Goal: Task Accomplishment & Management: Complete application form

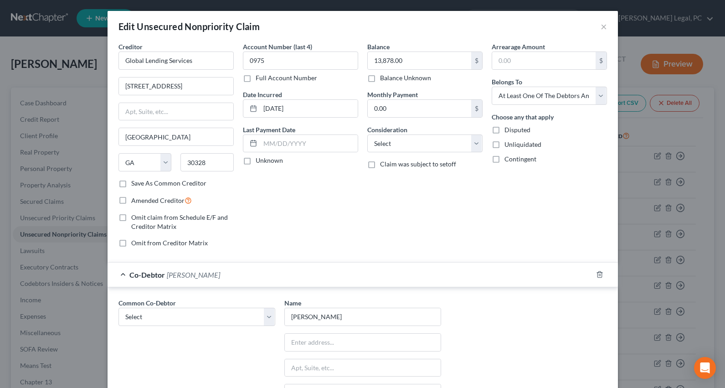
select select "10"
select select "3"
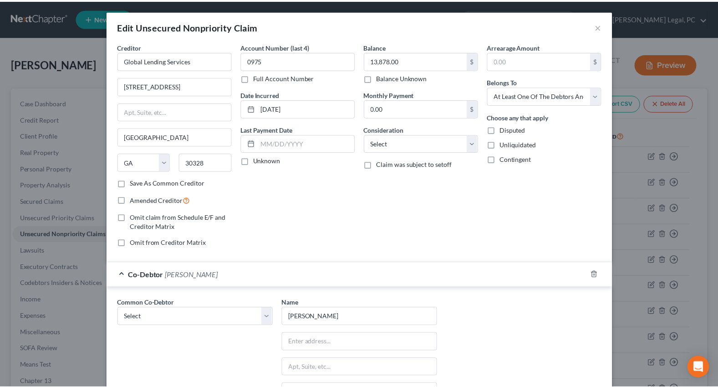
scroll to position [579, 0]
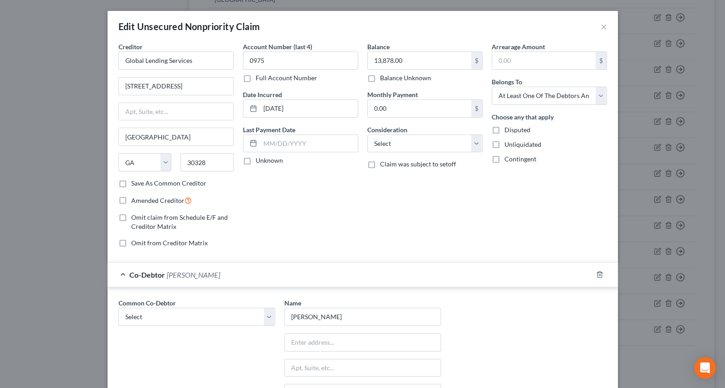
click at [54, 60] on div "Edit Unsecured Nonpriority Claim × Creditor * Global Lending Services [GEOGRAPH…" at bounding box center [362, 194] width 725 height 388
click at [600, 25] on button "×" at bounding box center [603, 26] width 6 height 11
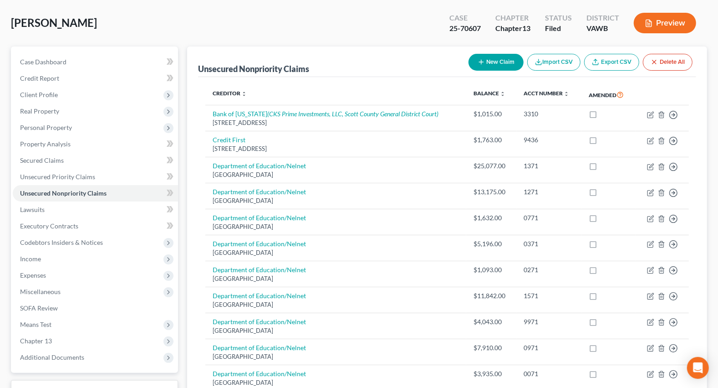
scroll to position [0, 0]
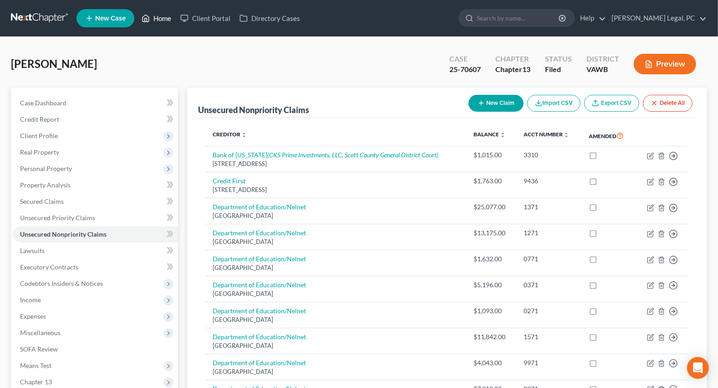
click at [166, 19] on link "Home" at bounding box center [156, 18] width 39 height 16
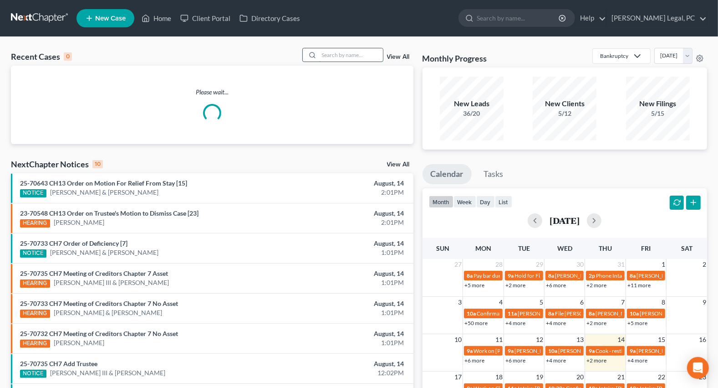
click at [321, 56] on input "search" at bounding box center [351, 54] width 64 height 13
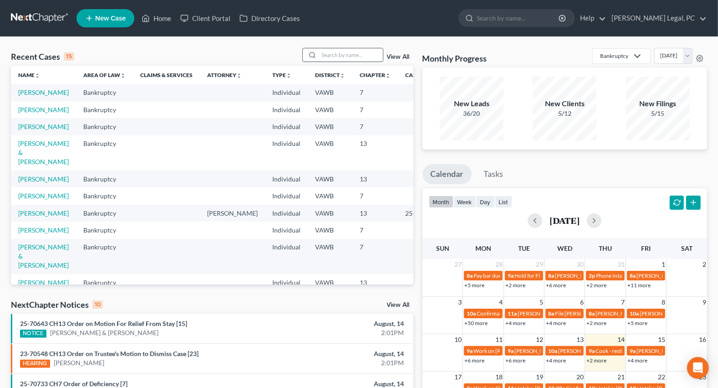
click at [352, 55] on input "search" at bounding box center [351, 54] width 64 height 13
type input "[PERSON_NAME]"
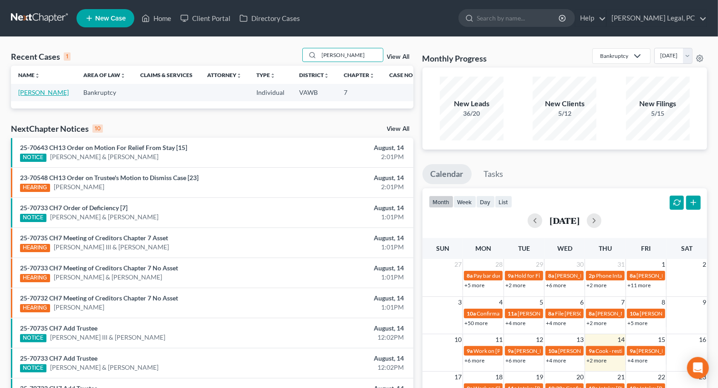
click at [25, 96] on link "[PERSON_NAME]" at bounding box center [43, 92] width 51 height 8
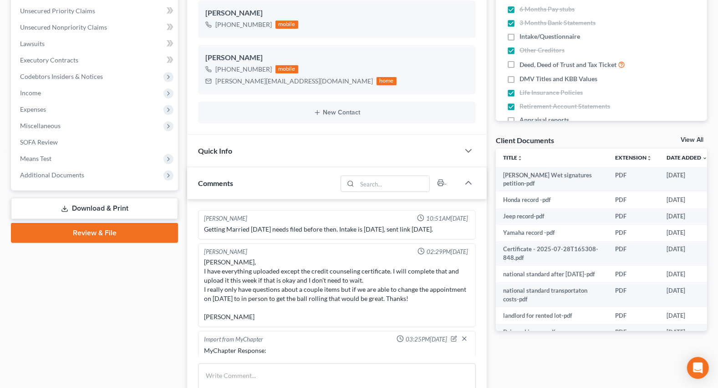
scroll to position [858, 0]
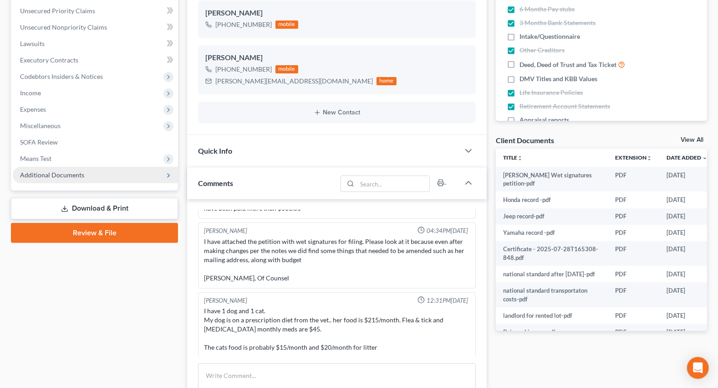
click at [53, 178] on span "Additional Documents" at bounding box center [95, 175] width 165 height 16
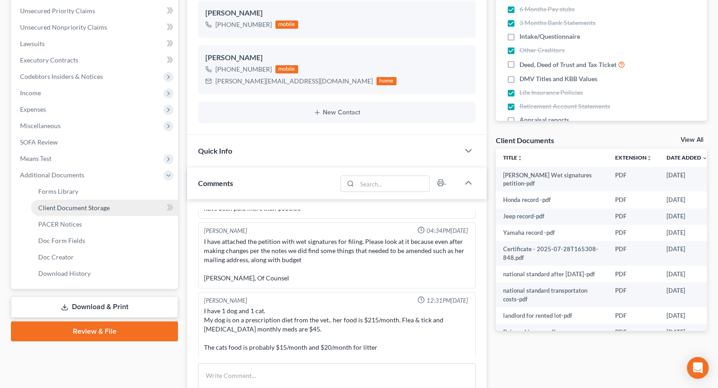
click at [75, 210] on link "Client Document Storage" at bounding box center [104, 207] width 147 height 16
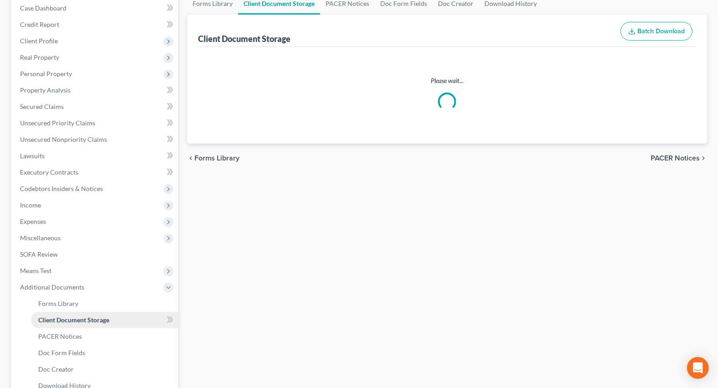
scroll to position [32, 0]
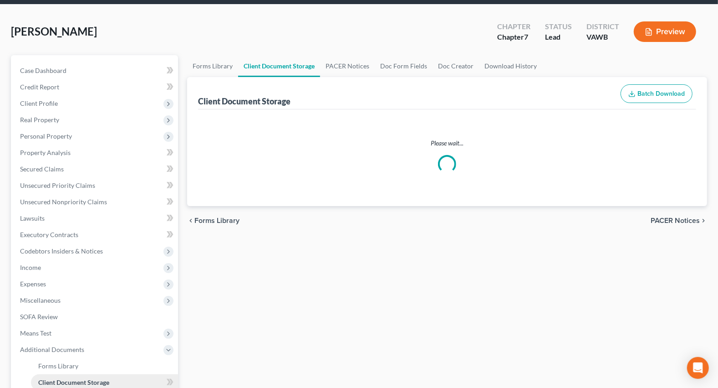
select select "0"
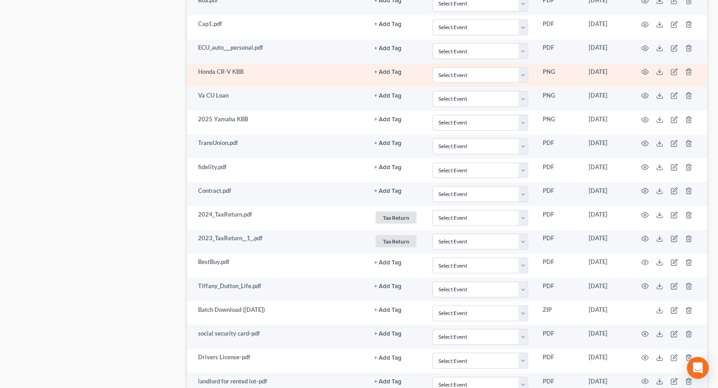
scroll to position [1111, 0]
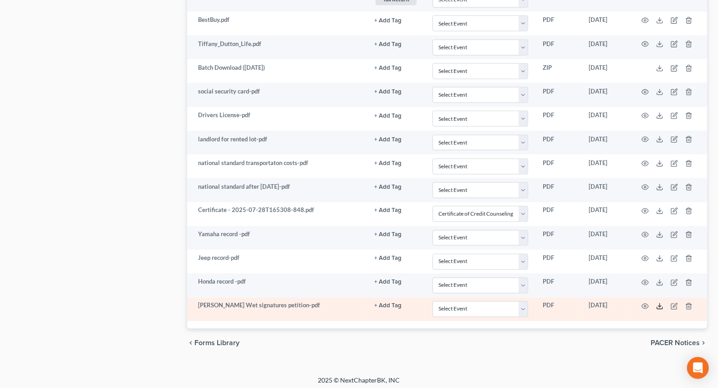
click at [659, 302] on icon at bounding box center [659, 305] width 7 height 7
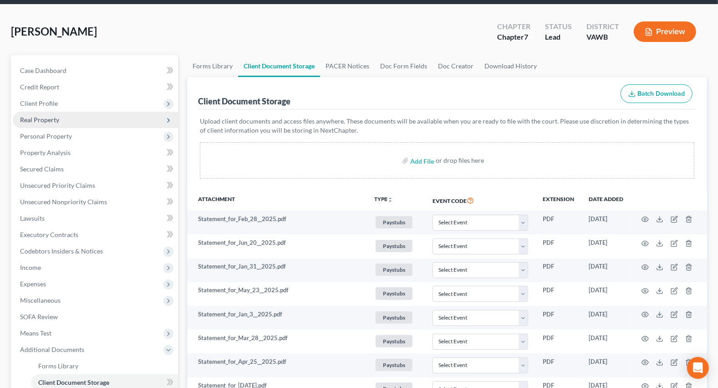
scroll to position [0, 0]
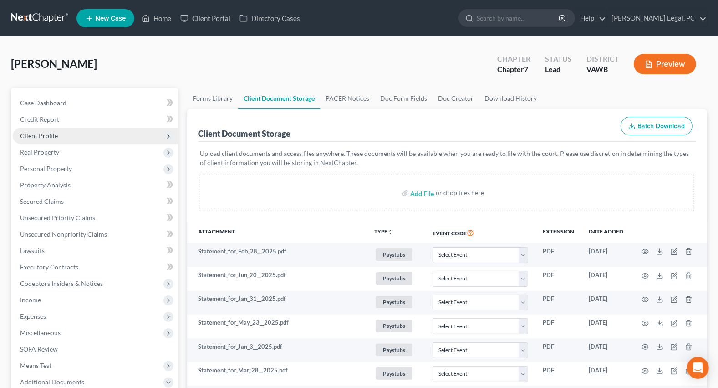
click at [33, 136] on span "Client Profile" at bounding box center [39, 136] width 38 height 8
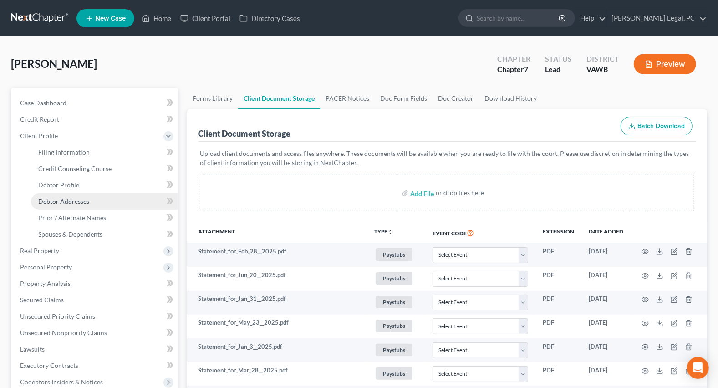
click at [76, 198] on span "Debtor Addresses" at bounding box center [63, 201] width 51 height 8
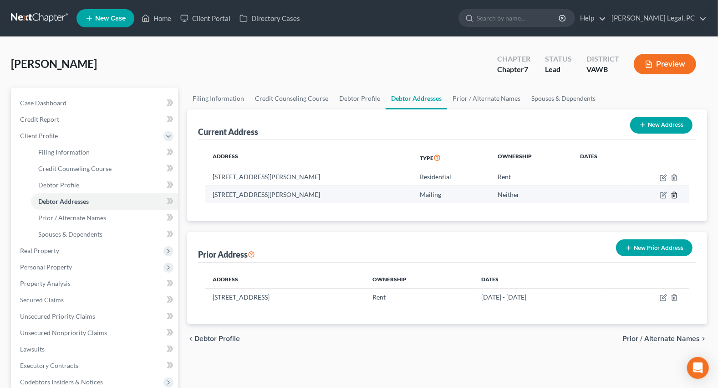
click at [676, 194] on icon "button" at bounding box center [674, 195] width 4 height 6
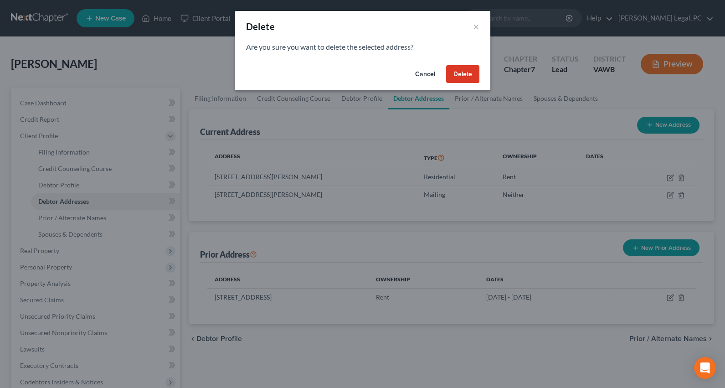
click at [466, 80] on button "Delete" at bounding box center [462, 74] width 33 height 18
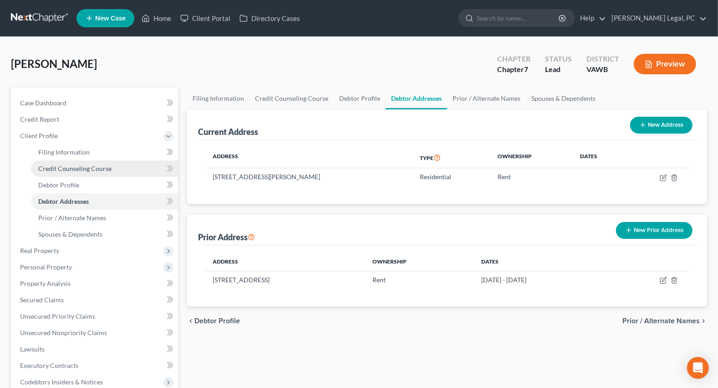
click at [83, 164] on span "Credit Counseling Course" at bounding box center [74, 168] width 73 height 8
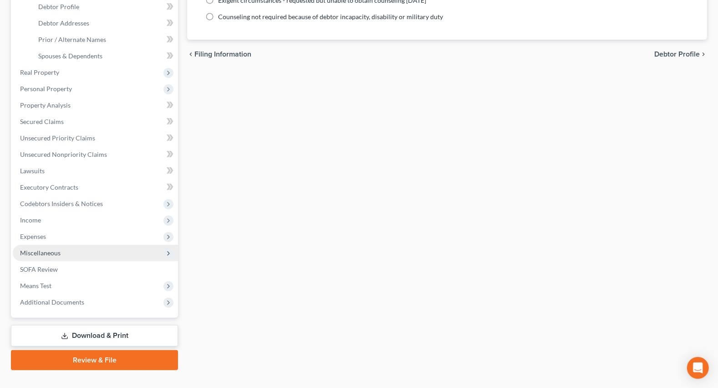
scroll to position [194, 0]
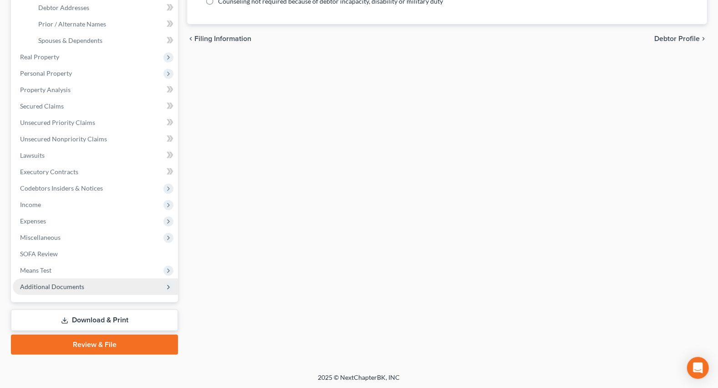
click at [75, 284] on span "Additional Documents" at bounding box center [52, 286] width 64 height 8
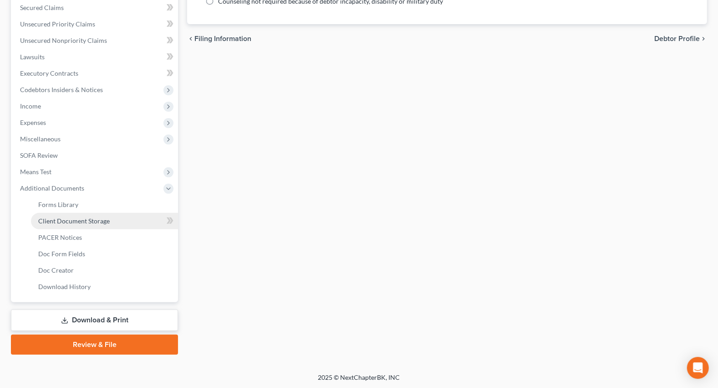
click at [100, 218] on span "Client Document Storage" at bounding box center [73, 221] width 71 height 8
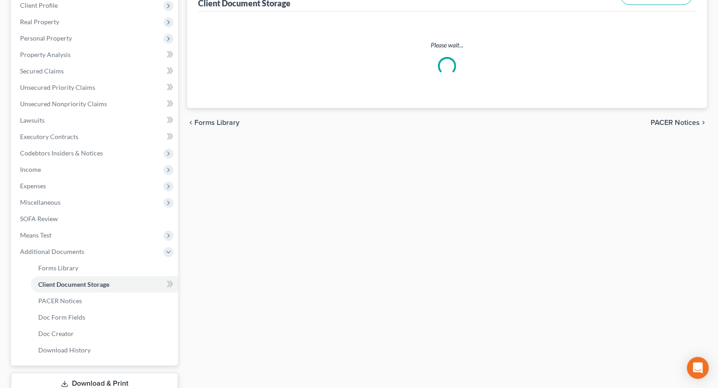
scroll to position [19, 0]
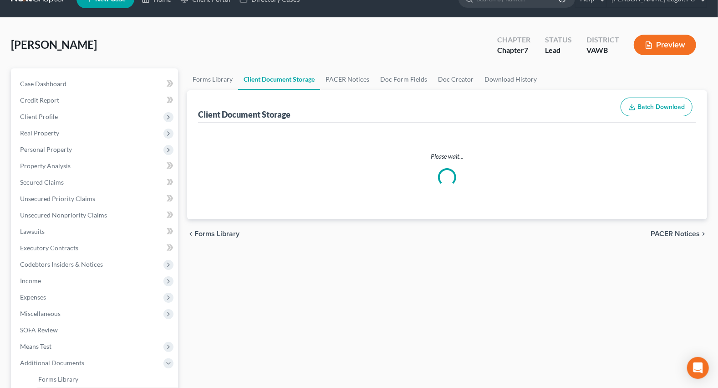
select select "0"
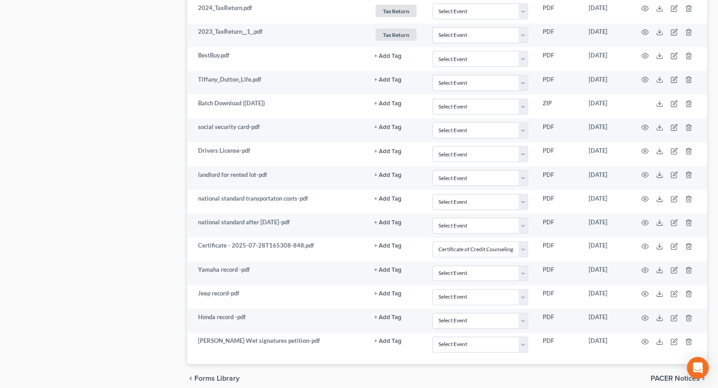
scroll to position [1076, 0]
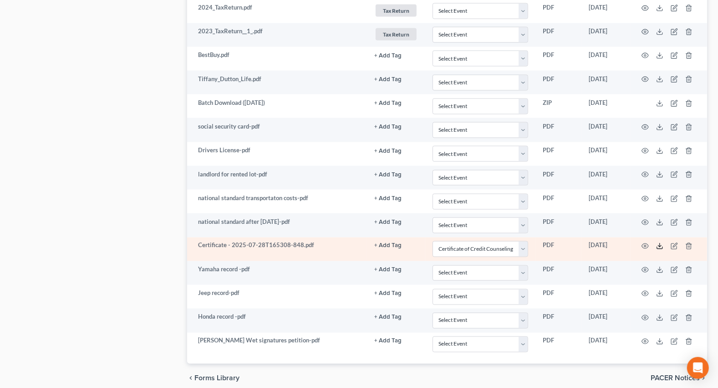
click at [656, 242] on icon at bounding box center [659, 245] width 7 height 7
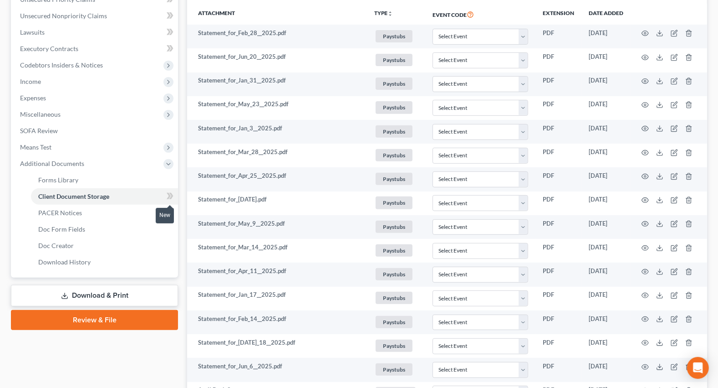
scroll to position [41, 0]
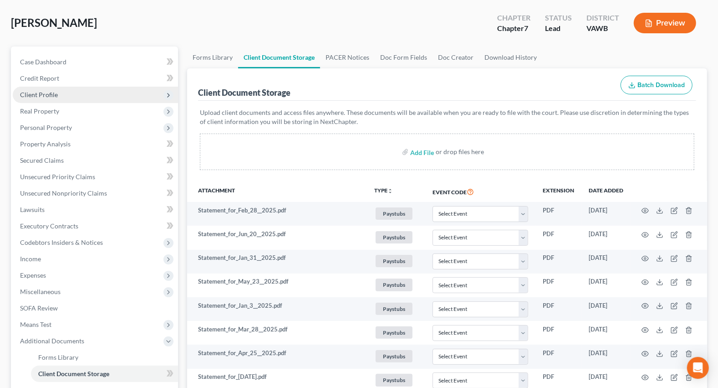
click at [54, 91] on span "Client Profile" at bounding box center [39, 95] width 38 height 8
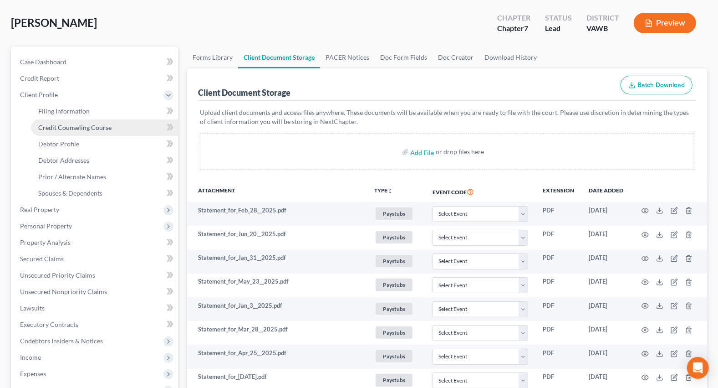
click at [73, 127] on span "Credit Counseling Course" at bounding box center [74, 127] width 73 height 8
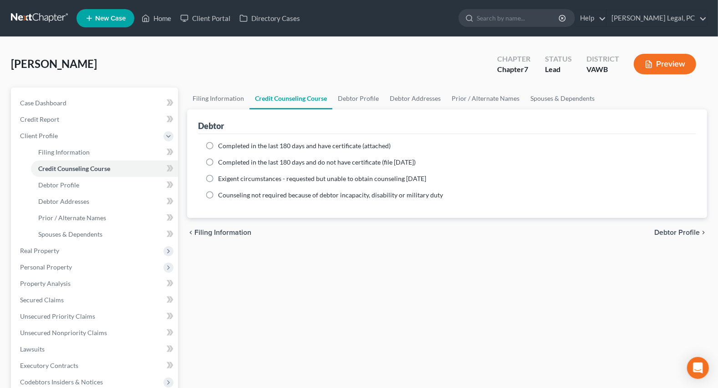
click at [218, 144] on label "Completed in the last 180 days and have certificate (attached)" at bounding box center [304, 145] width 173 height 9
click at [222, 144] on input "Completed in the last 180 days and have certificate (attached)" at bounding box center [225, 144] width 6 height 6
radio input "true"
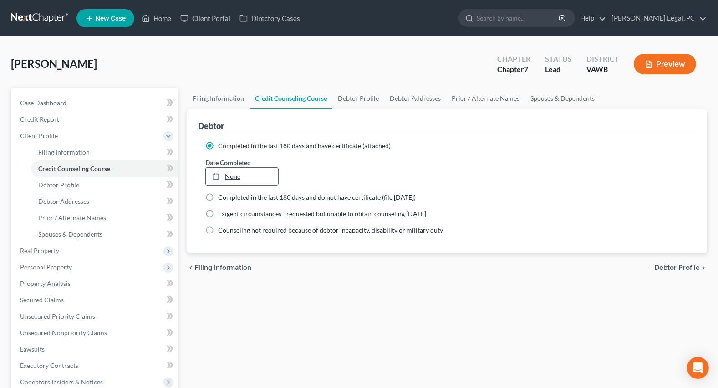
type input "8/14/2025"
click at [233, 175] on link "8/14/2025" at bounding box center [242, 176] width 72 height 17
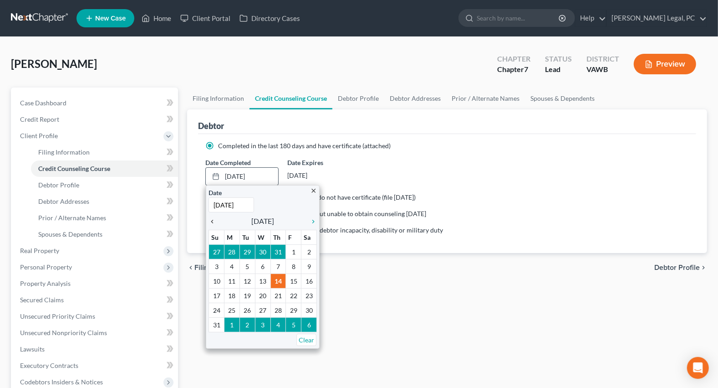
click at [213, 219] on icon "chevron_left" at bounding box center [215, 221] width 12 height 7
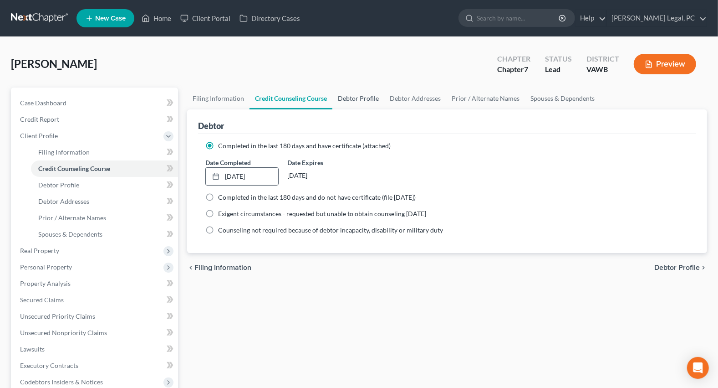
click at [358, 94] on link "Debtor Profile" at bounding box center [358, 98] width 52 height 22
select select "0"
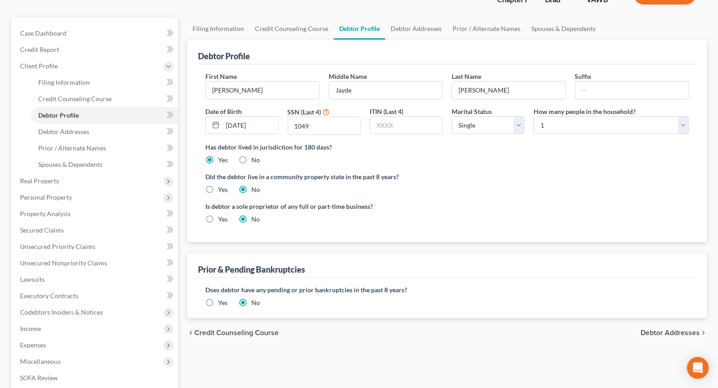
scroll to position [69, 0]
click at [222, 32] on link "Filing Information" at bounding box center [218, 29] width 62 height 22
select select "1"
select select "0"
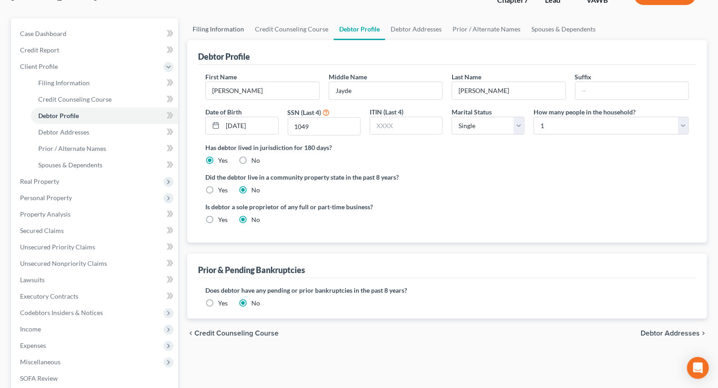
select select "48"
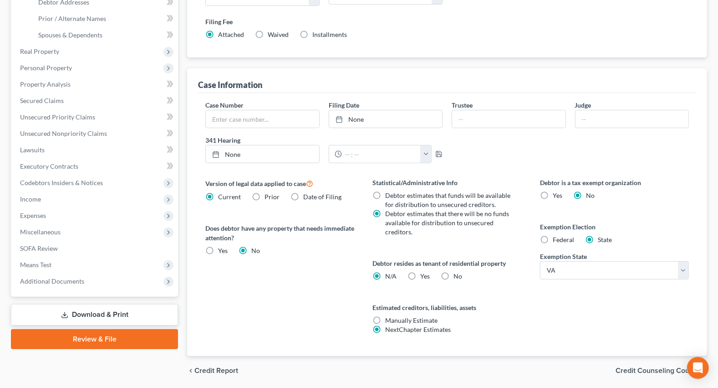
scroll to position [207, 0]
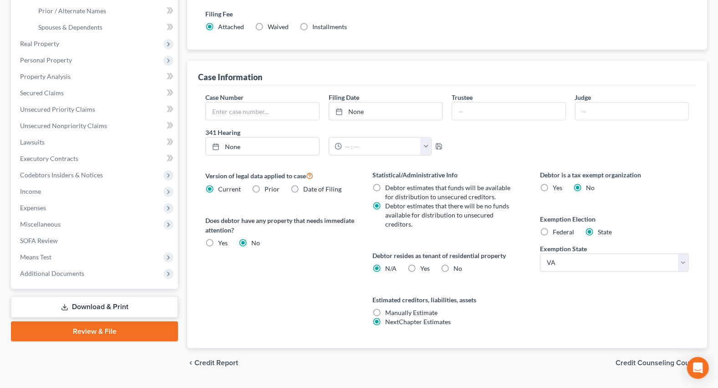
click at [421, 265] on label "Yes Yes" at bounding box center [426, 268] width 10 height 9
click at [424, 265] on input "Yes Yes" at bounding box center [427, 267] width 6 height 6
radio input "true"
radio input "false"
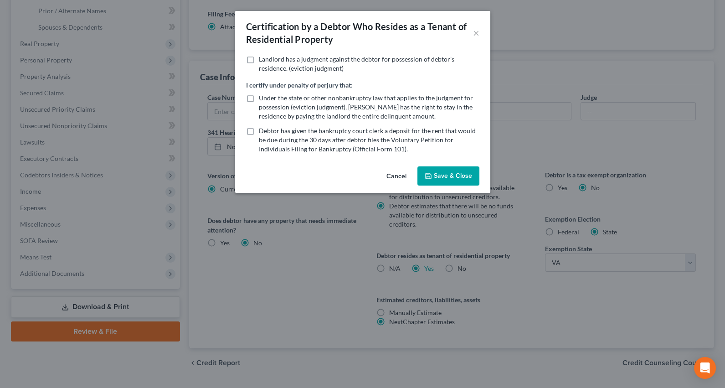
drag, startPoint x: 454, startPoint y: 181, endPoint x: 710, endPoint y: 179, distance: 256.9
click at [454, 182] on button "Save & Close" at bounding box center [448, 175] width 62 height 19
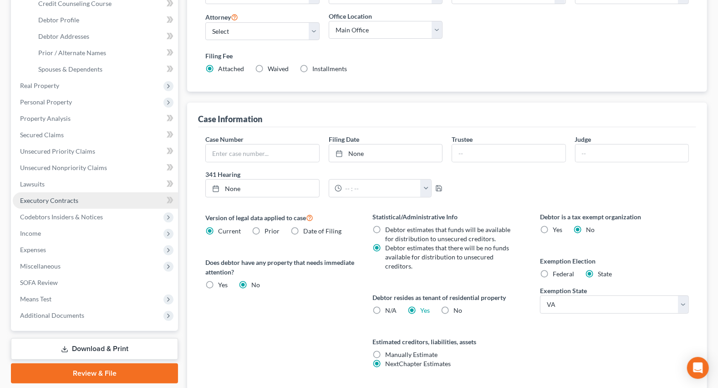
scroll to position [41, 0]
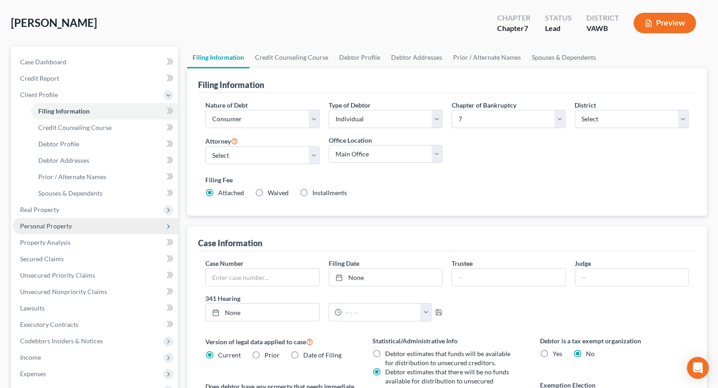
click at [41, 226] on span "Personal Property" at bounding box center [46, 226] width 52 height 8
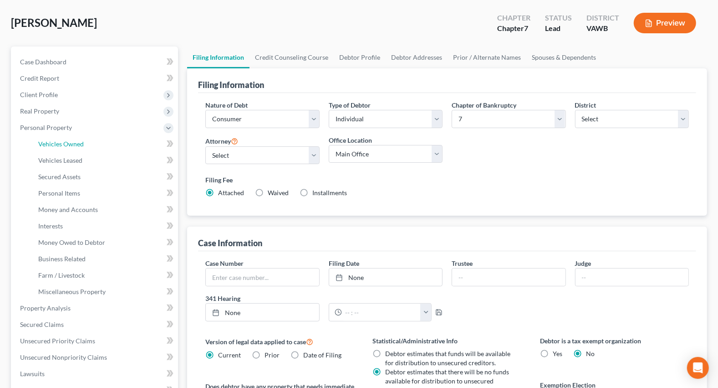
click at [51, 137] on link "Vehicles Owned" at bounding box center [104, 144] width 147 height 16
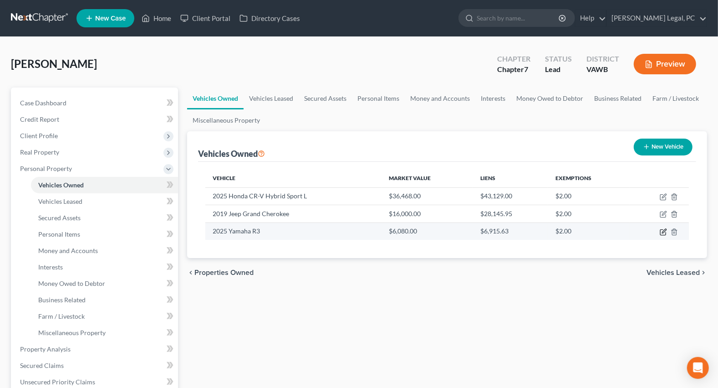
click at [661, 231] on icon "button" at bounding box center [663, 231] width 7 height 7
select select "0"
select select "1"
select select "0"
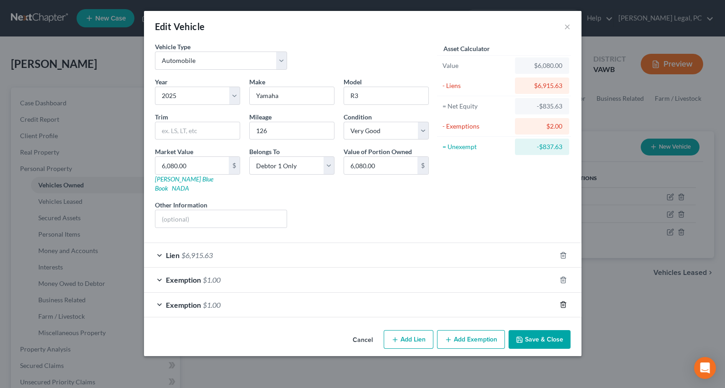
click at [560, 301] on icon "button" at bounding box center [562, 304] width 7 height 7
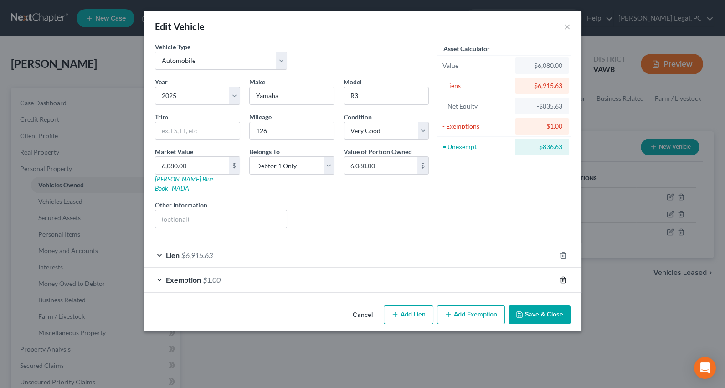
click at [564, 276] on icon "button" at bounding box center [562, 279] width 7 height 7
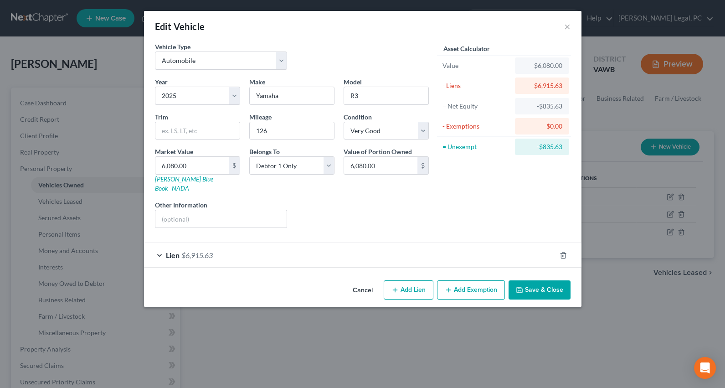
click at [550, 282] on button "Save & Close" at bounding box center [539, 289] width 62 height 19
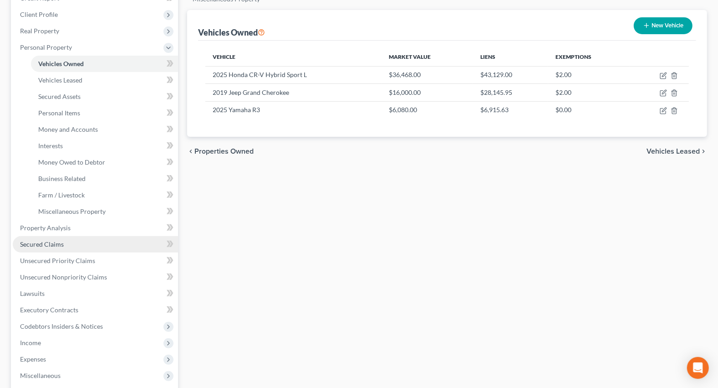
scroll to position [248, 0]
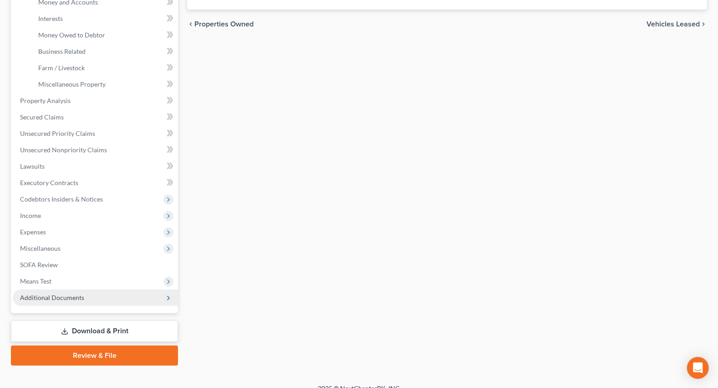
click at [29, 300] on span "Additional Documents" at bounding box center [95, 297] width 165 height 16
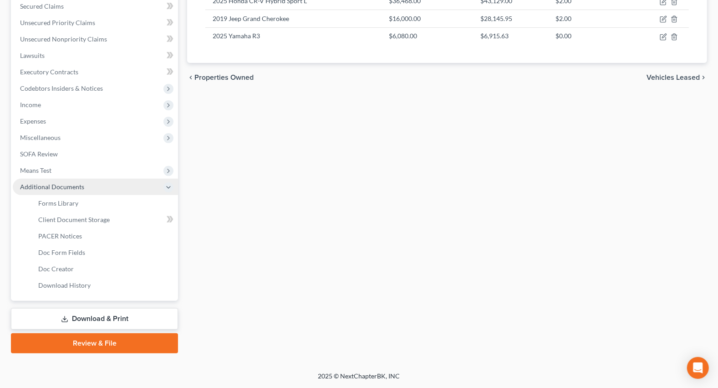
scroll to position [194, 0]
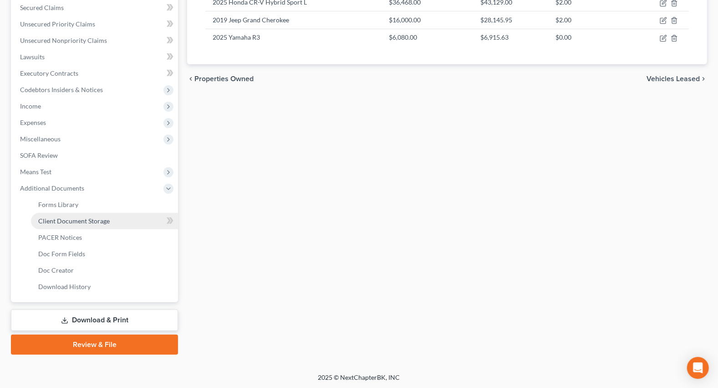
click at [93, 213] on link "Client Document Storage" at bounding box center [104, 221] width 147 height 16
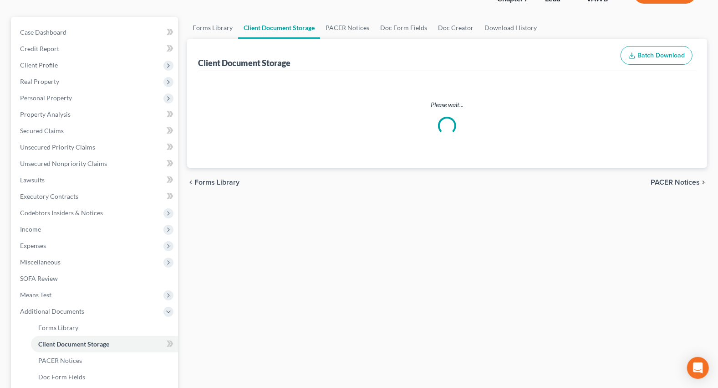
scroll to position [10, 0]
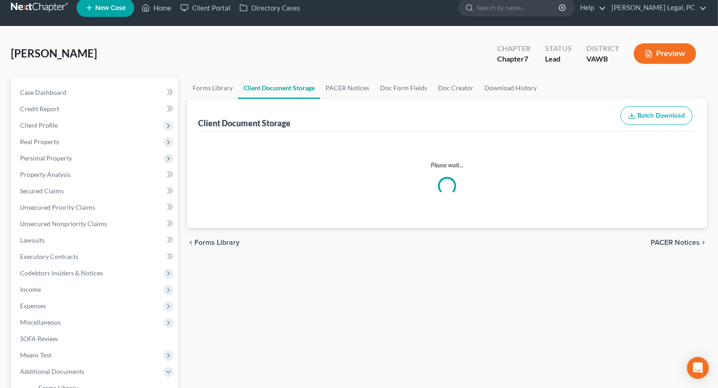
select select "0"
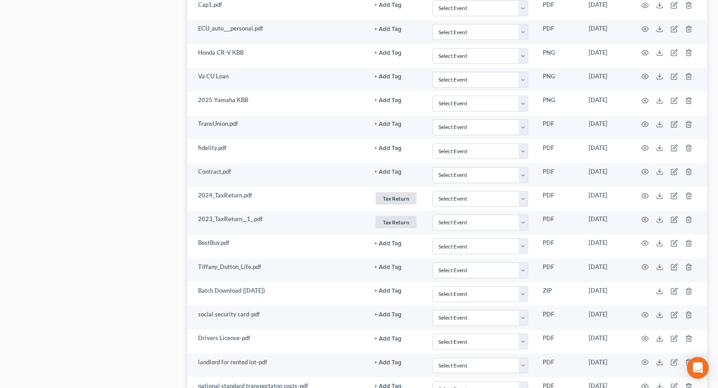
scroll to position [911, 0]
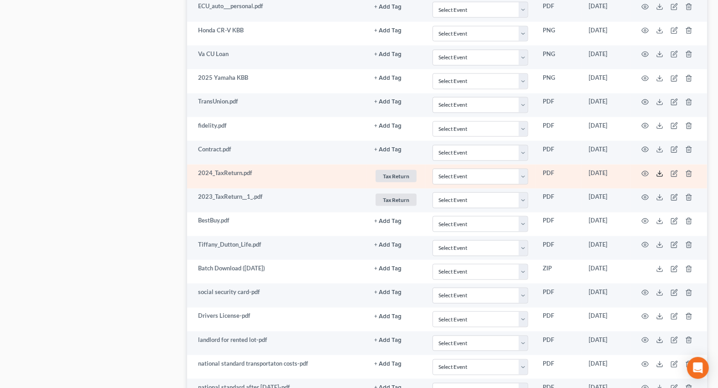
click at [658, 170] on icon at bounding box center [659, 173] width 7 height 7
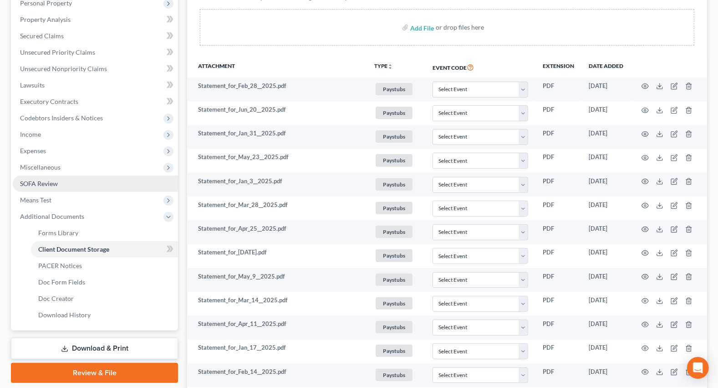
scroll to position [82, 0]
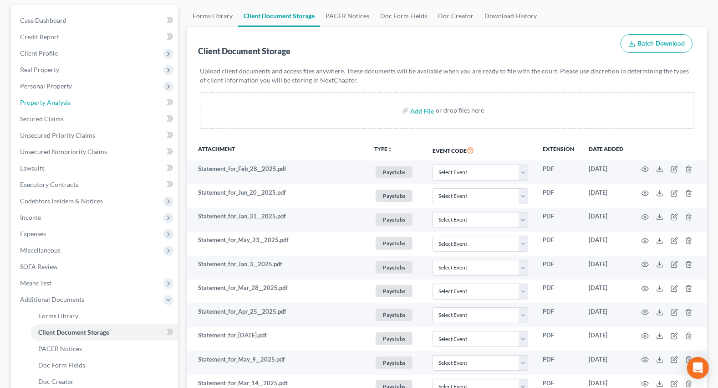
drag, startPoint x: 51, startPoint y: 102, endPoint x: 718, endPoint y: 281, distance: 690.3
click at [51, 102] on span "Property Analysis" at bounding box center [45, 102] width 51 height 8
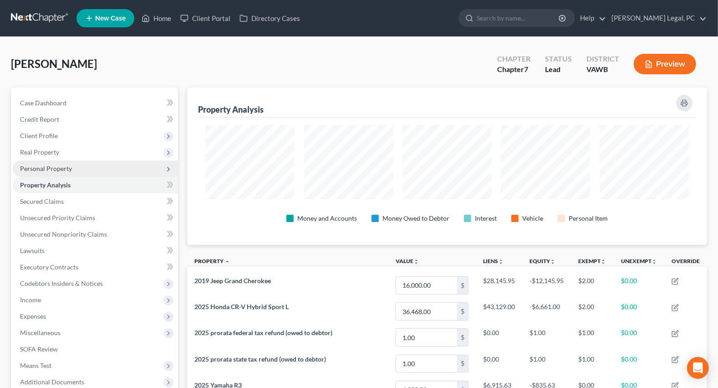
click at [55, 165] on span "Personal Property" at bounding box center [46, 168] width 52 height 8
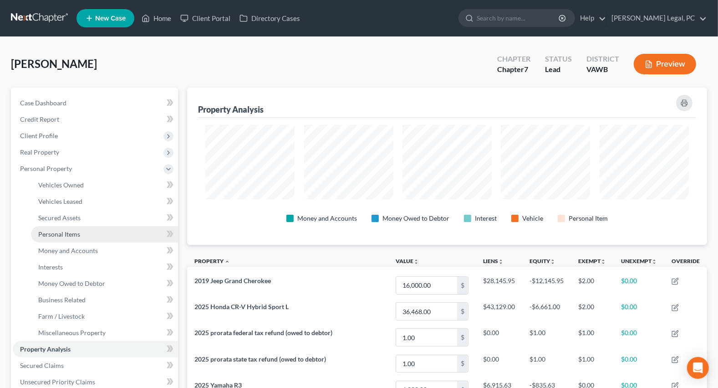
click at [65, 236] on span "Personal Items" at bounding box center [59, 234] width 42 height 8
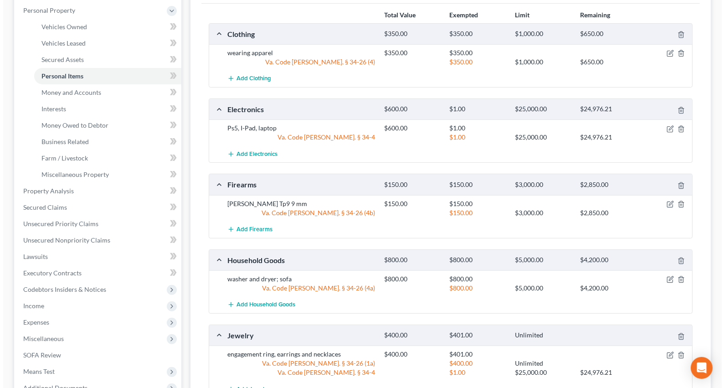
scroll to position [165, 0]
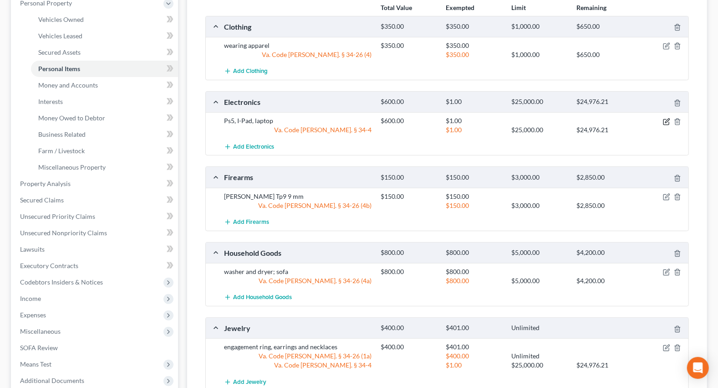
click at [667, 121] on icon "button" at bounding box center [667, 120] width 4 height 4
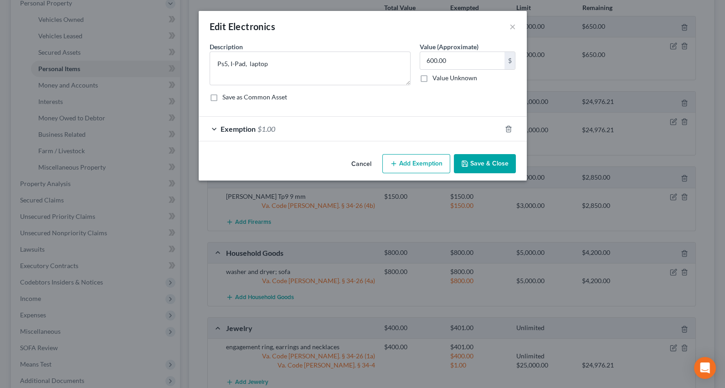
click at [370, 125] on div "Exemption $1.00" at bounding box center [350, 129] width 302 height 24
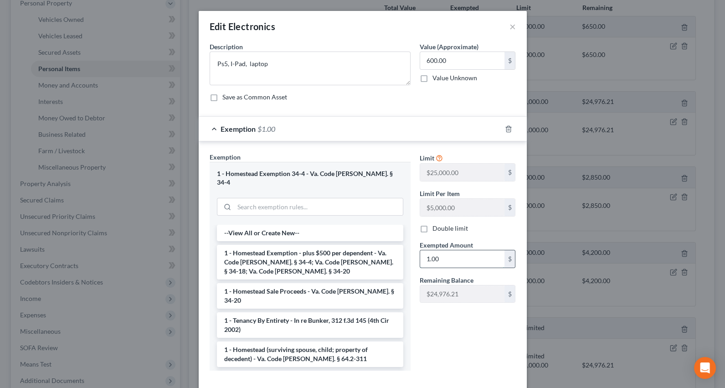
click at [461, 255] on input "1.00" at bounding box center [462, 258] width 84 height 17
type input "600"
click at [430, 338] on div "Limit $25,000.00 $ Limit Per Item $5,000.00 $ Double limit Exempted Amount * 60…" at bounding box center [467, 264] width 105 height 225
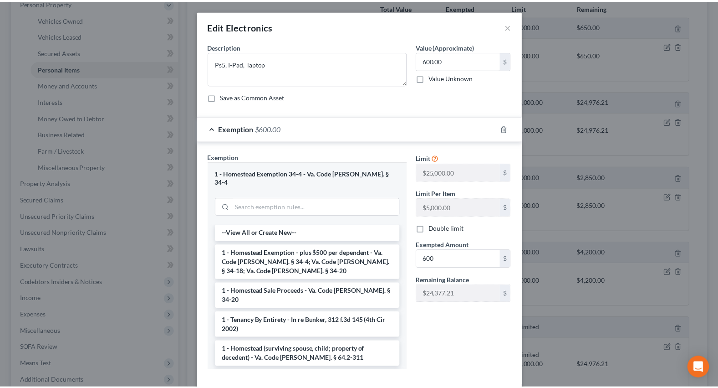
scroll to position [39, 0]
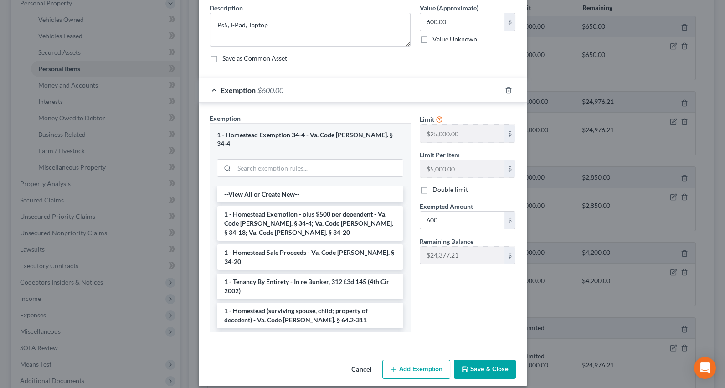
click at [473, 362] on button "Save & Close" at bounding box center [485, 368] width 62 height 19
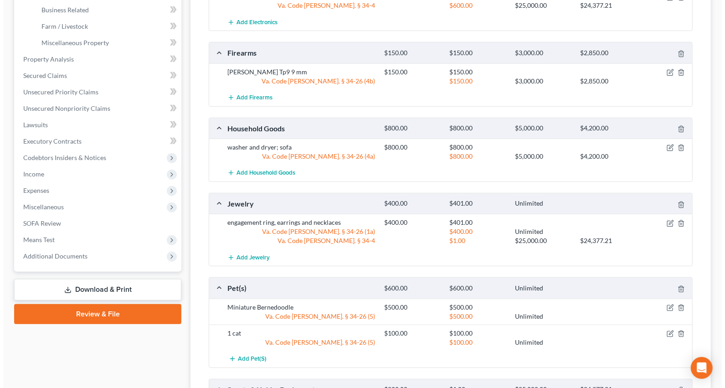
scroll to position [373, 0]
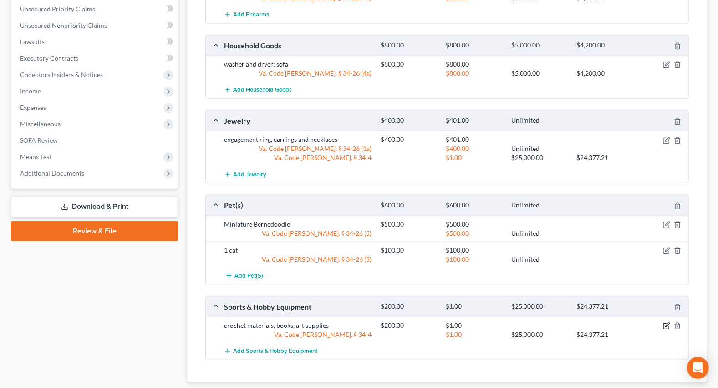
click at [669, 323] on icon "button" at bounding box center [667, 325] width 4 height 4
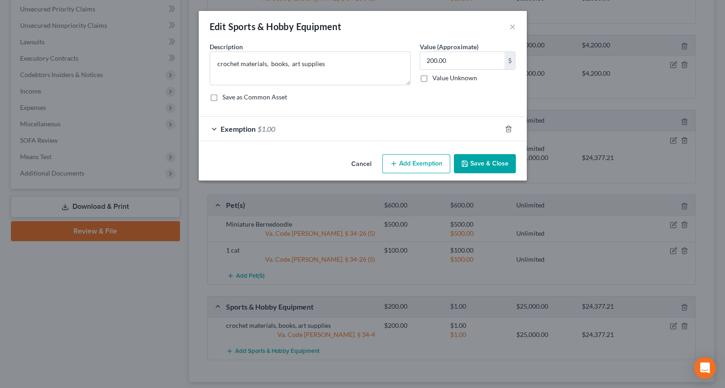
drag, startPoint x: 402, startPoint y: 128, endPoint x: 417, endPoint y: 171, distance: 45.7
click at [402, 128] on div "Exemption $1.00" at bounding box center [350, 129] width 302 height 24
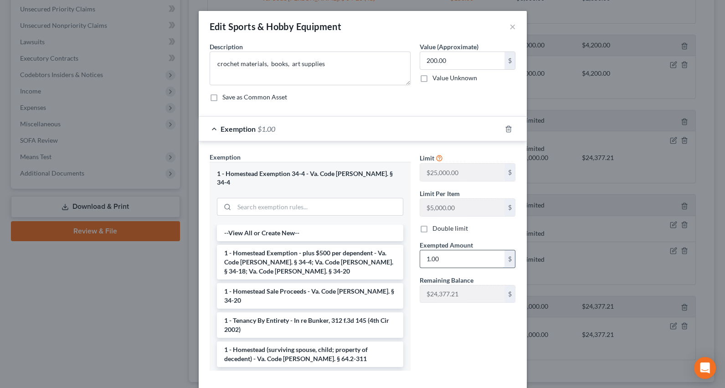
click at [456, 255] on input "1.00" at bounding box center [462, 258] width 84 height 17
type input "200"
click at [424, 330] on div "Limit $25,000.00 $ Limit Per Item $5,000.00 $ Double limit Exempted Amount * 20…" at bounding box center [467, 264] width 105 height 225
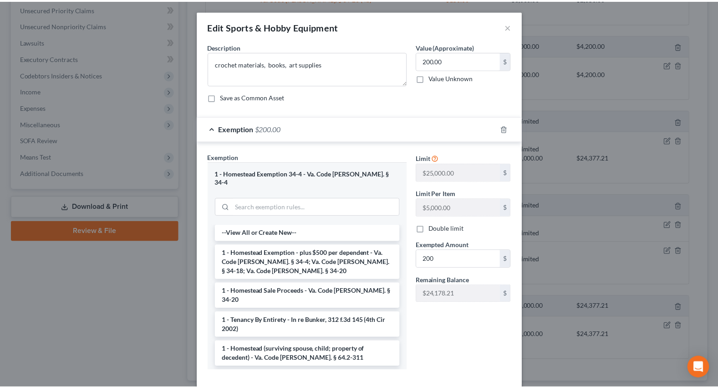
scroll to position [39, 0]
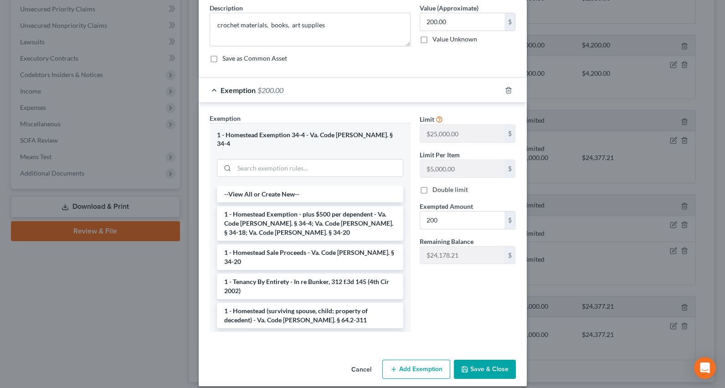
drag, startPoint x: 479, startPoint y: 361, endPoint x: 490, endPoint y: 372, distance: 15.1
click at [479, 362] on button "Save & Close" at bounding box center [485, 368] width 62 height 19
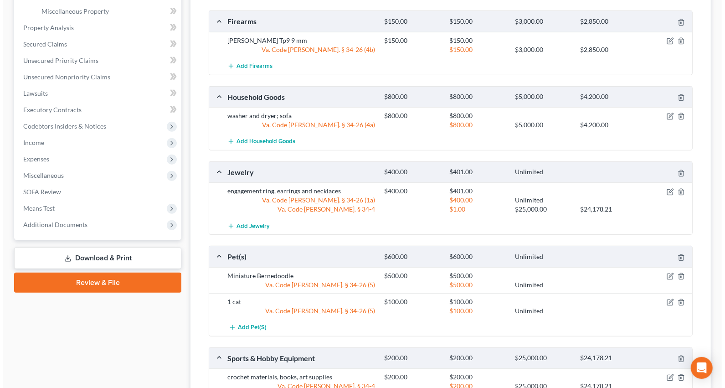
scroll to position [207, 0]
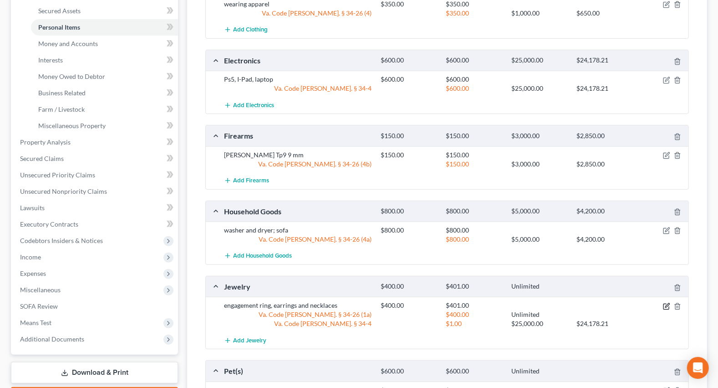
click at [666, 305] on icon "button" at bounding box center [667, 305] width 4 height 4
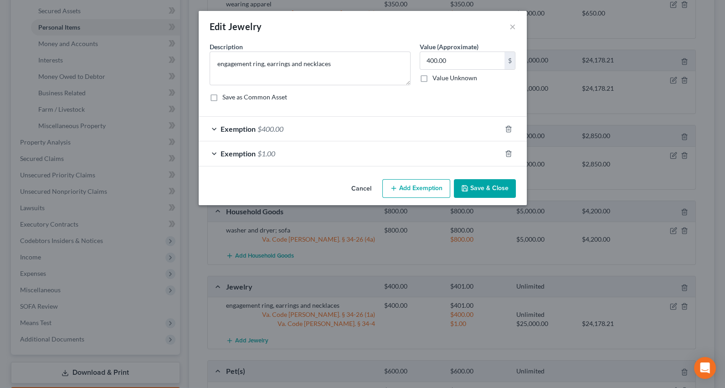
click at [400, 128] on div "Exemption $400.00" at bounding box center [350, 129] width 302 height 24
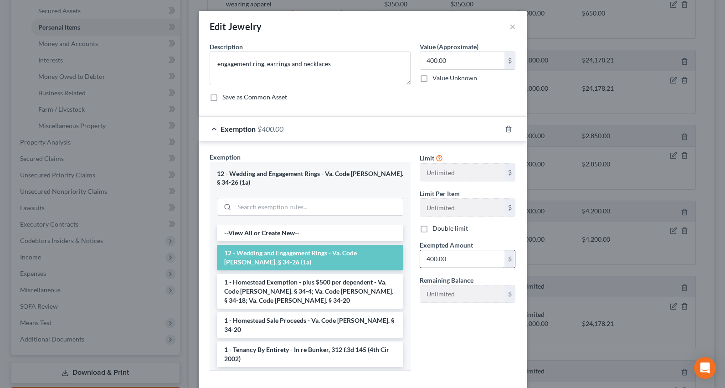
click at [460, 261] on input "400.00" at bounding box center [462, 258] width 84 height 17
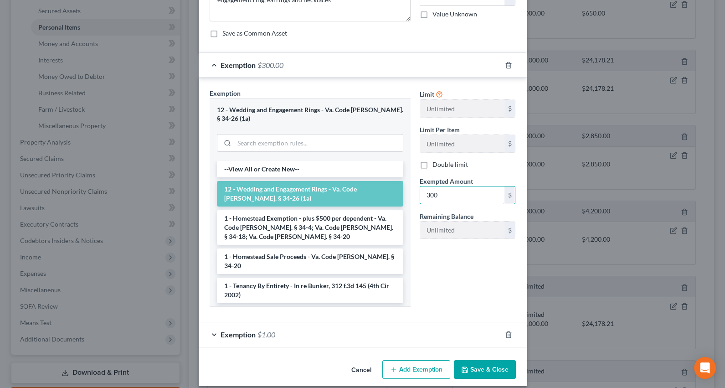
scroll to position [64, 0]
type input "300"
click at [429, 325] on div "Exemption $1.00" at bounding box center [350, 334] width 302 height 24
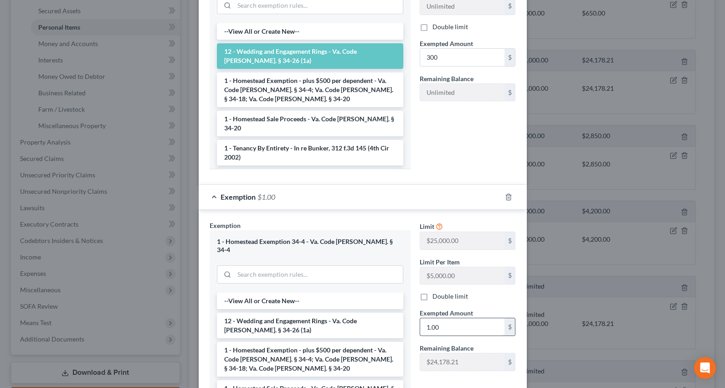
scroll to position [230, 0]
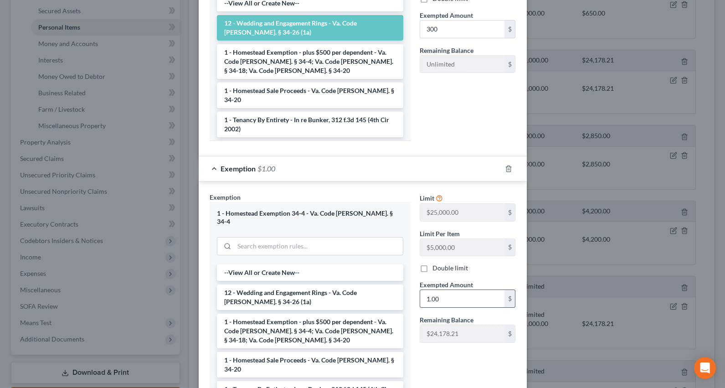
click at [450, 290] on input "1.00" at bounding box center [462, 298] width 84 height 17
type input "100"
click at [423, 361] on div "Limit $25,000.00 $ Limit Per Item $5,000.00 $ Double limit Exempted Amount * 10…" at bounding box center [467, 304] width 105 height 225
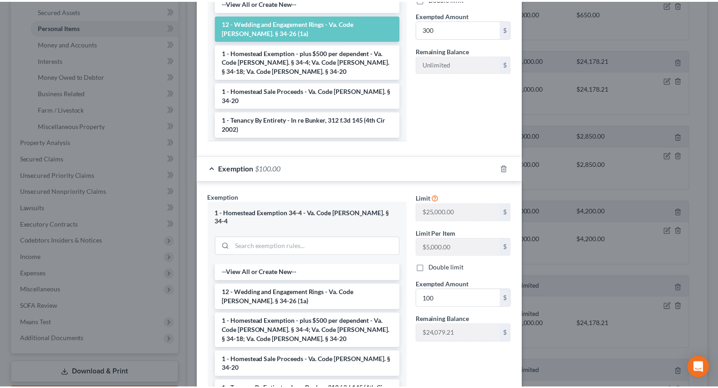
scroll to position [299, 0]
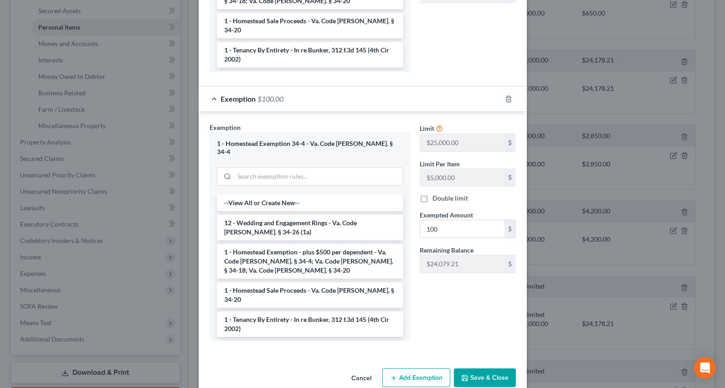
click at [460, 368] on button "Save & Close" at bounding box center [485, 377] width 62 height 19
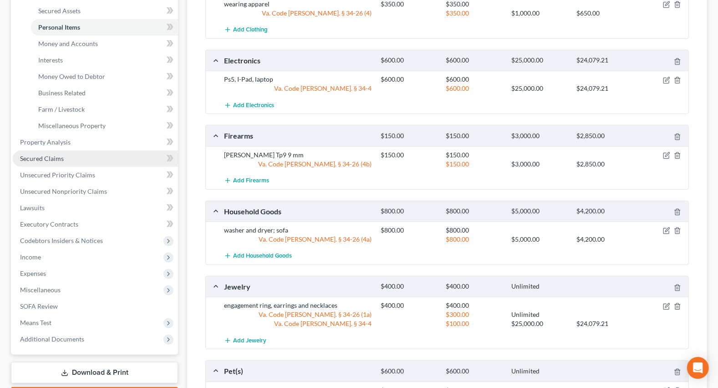
click at [37, 154] on span "Secured Claims" at bounding box center [42, 158] width 44 height 8
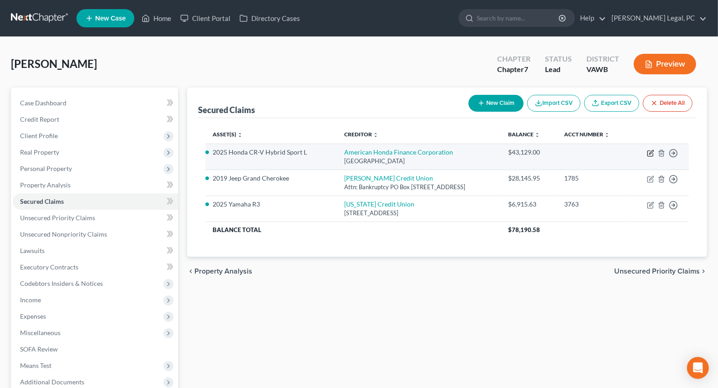
click at [650, 155] on icon "button" at bounding box center [650, 152] width 7 height 7
select select "4"
select select "9"
select select "4"
select select "3"
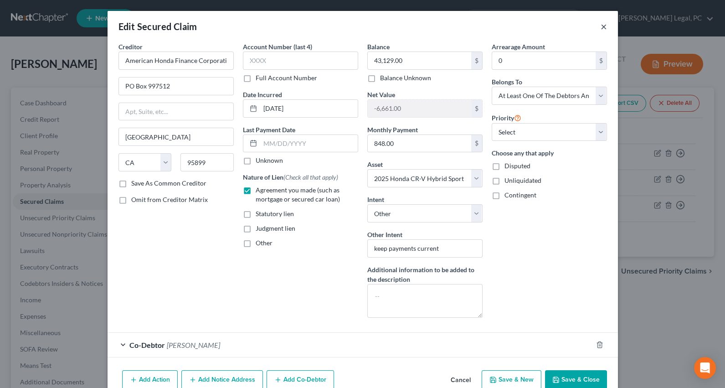
click at [600, 27] on button "×" at bounding box center [603, 26] width 6 height 11
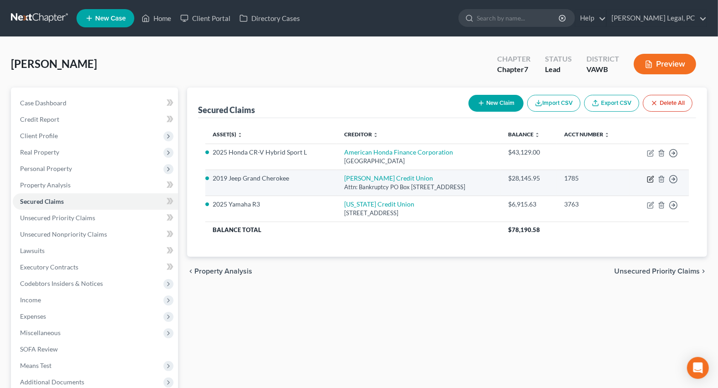
click at [649, 178] on icon "button" at bounding box center [650, 178] width 7 height 7
select select "44"
select select "1"
select select "10"
select select "4"
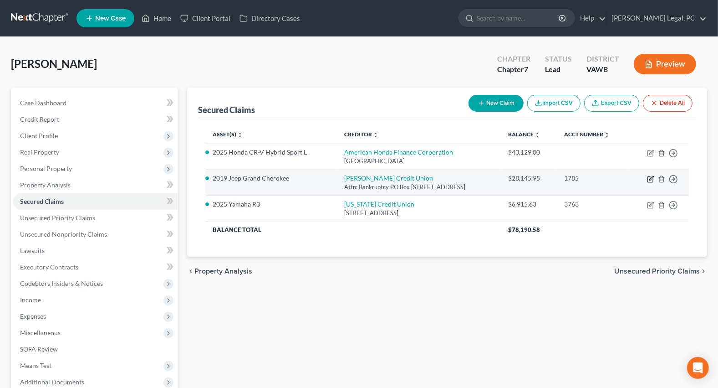
select select "0"
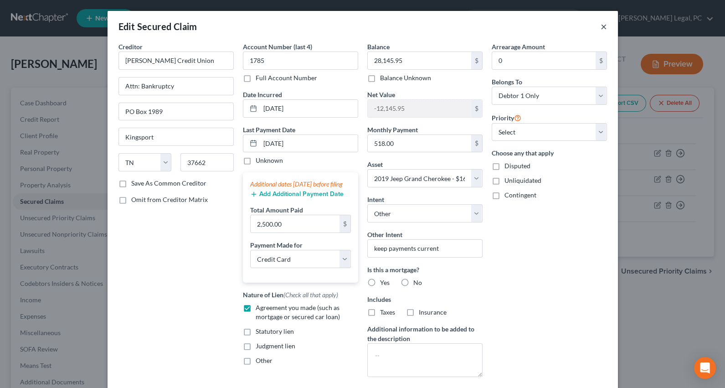
click at [600, 24] on button "×" at bounding box center [603, 26] width 6 height 11
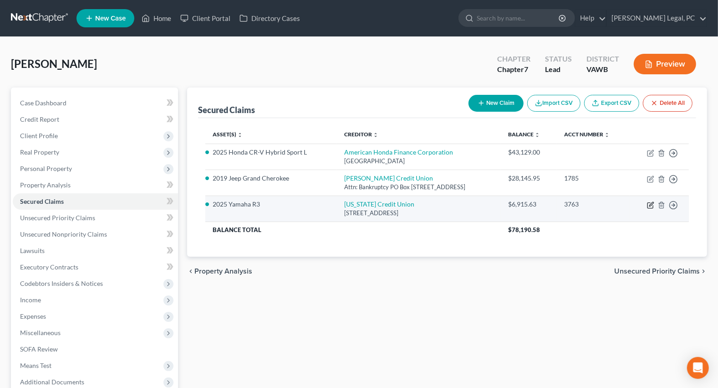
click at [649, 206] on icon "button" at bounding box center [650, 204] width 7 height 7
select select "48"
select select "11"
select select "4"
select select "0"
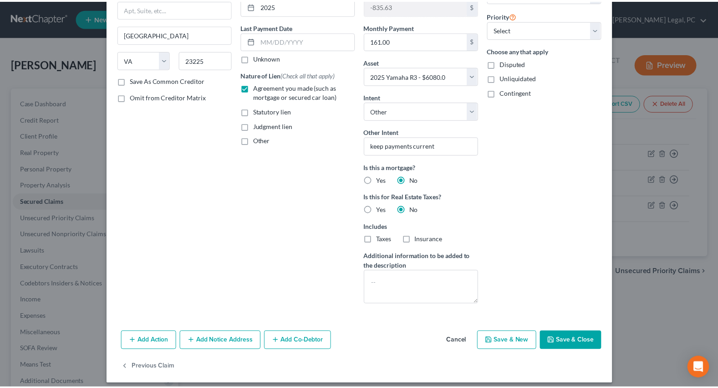
scroll to position [108, 0]
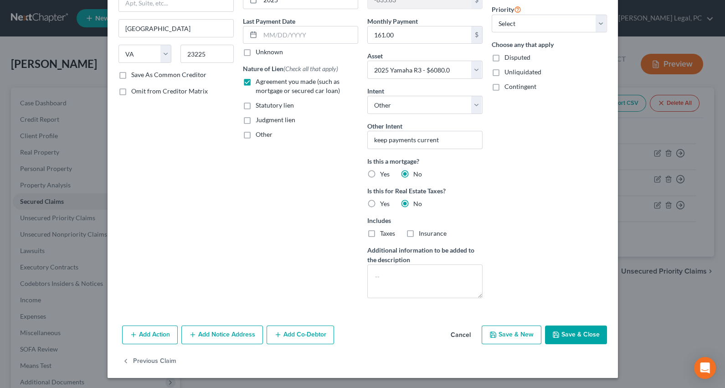
click at [555, 331] on icon "button" at bounding box center [555, 334] width 7 height 7
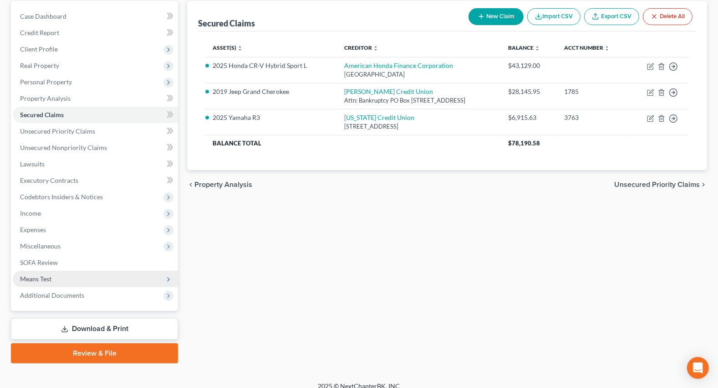
scroll to position [96, 0]
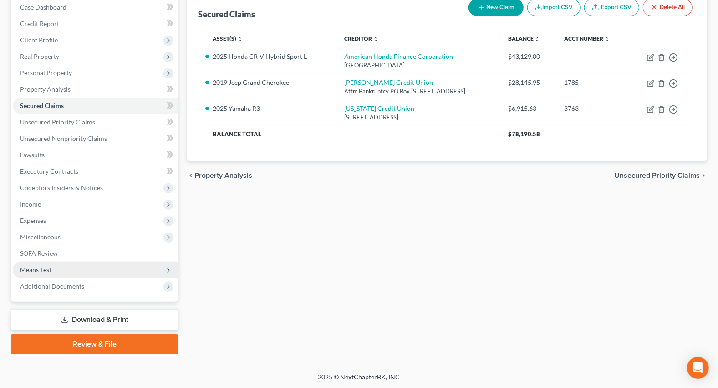
click at [32, 263] on span "Means Test" at bounding box center [95, 269] width 165 height 16
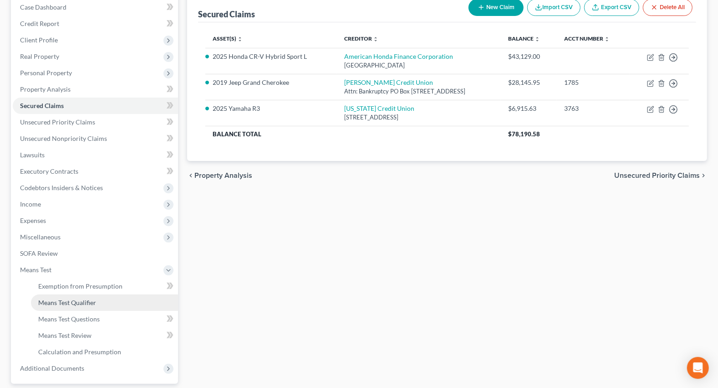
click at [52, 297] on link "Means Test Qualifier" at bounding box center [104, 302] width 147 height 16
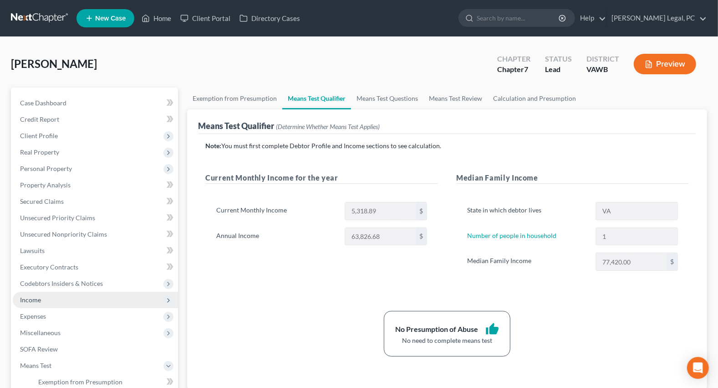
click at [36, 296] on span "Income" at bounding box center [30, 300] width 21 height 8
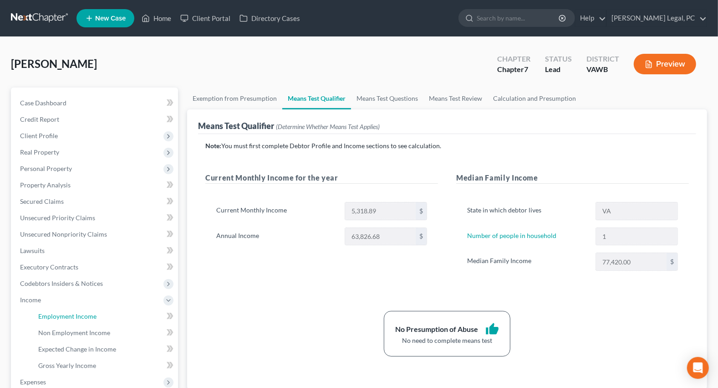
click at [53, 316] on span "Employment Income" at bounding box center [67, 316] width 58 height 8
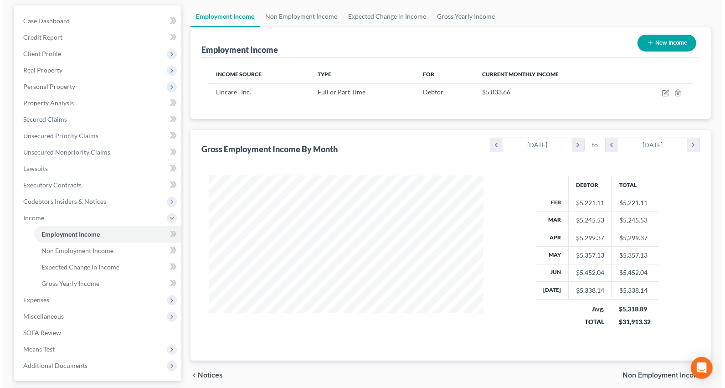
scroll to position [82, 0]
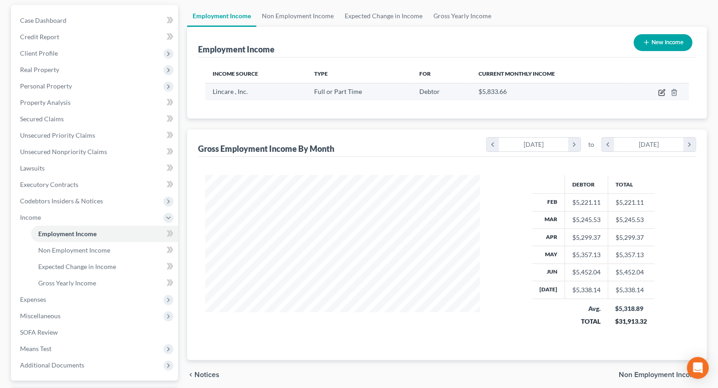
click at [660, 92] on icon "button" at bounding box center [662, 92] width 7 height 7
select select "0"
select select "9"
select select "2"
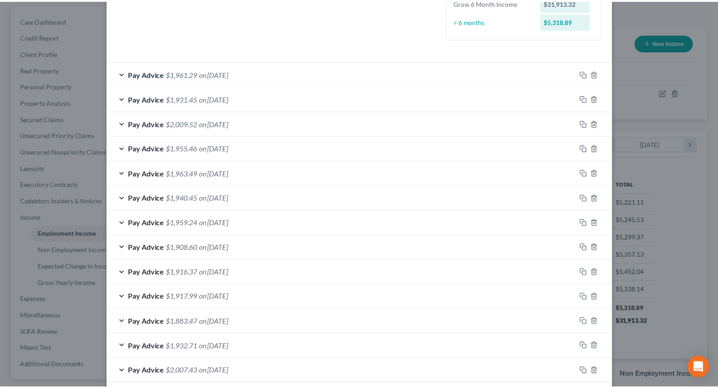
scroll to position [293, 0]
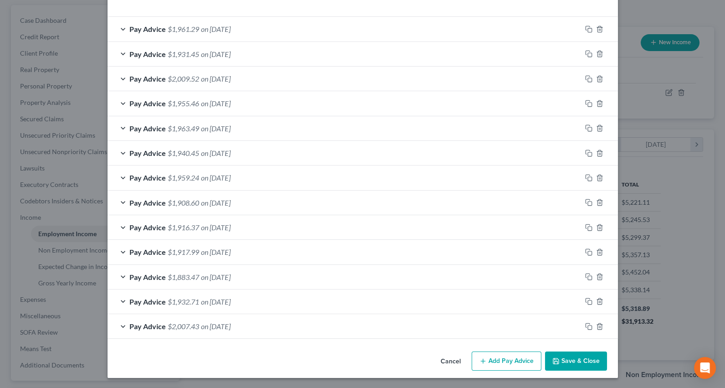
click at [575, 354] on button "Save & Close" at bounding box center [576, 360] width 62 height 19
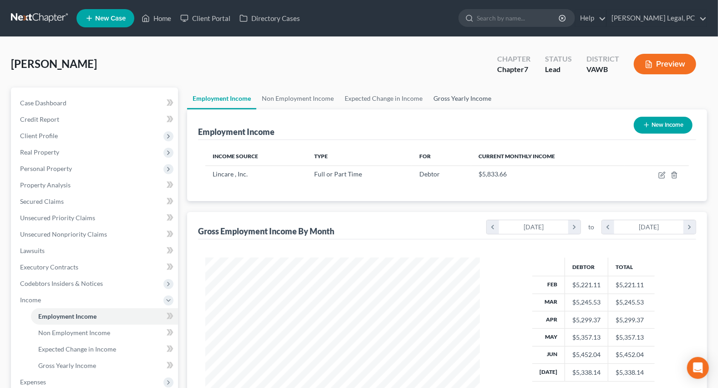
scroll to position [0, 0]
click at [454, 94] on link "Gross Yearly Income" at bounding box center [462, 98] width 69 height 22
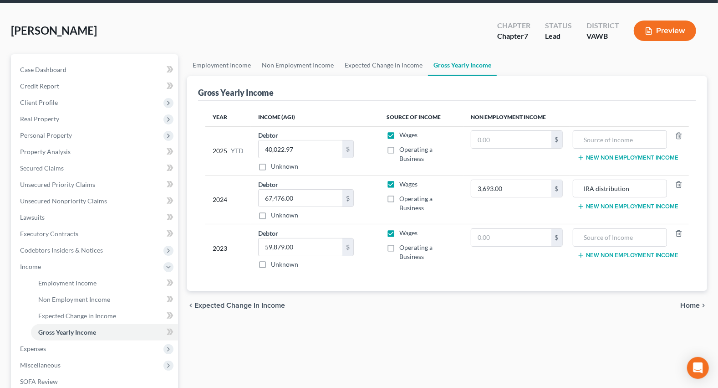
scroll to position [124, 0]
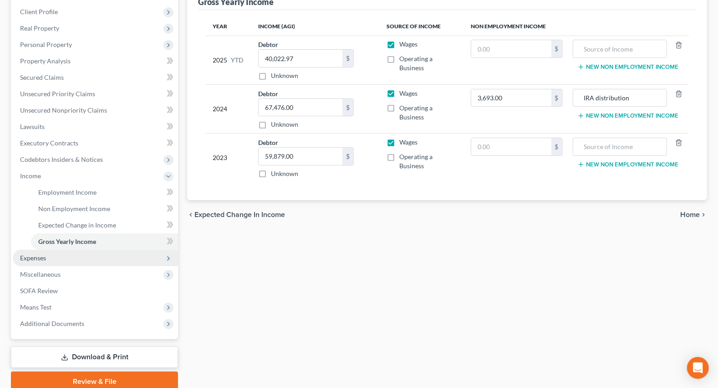
click at [21, 258] on span "Expenses" at bounding box center [33, 258] width 26 height 8
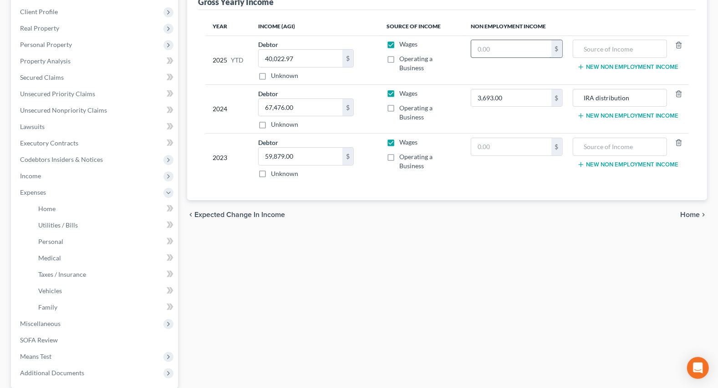
click at [528, 45] on input "text" at bounding box center [511, 48] width 80 height 17
type input "0.00"
click at [607, 45] on input "text" at bounding box center [620, 48] width 85 height 17
type input "IRA distribution"
click at [522, 144] on input "text" at bounding box center [511, 146] width 80 height 17
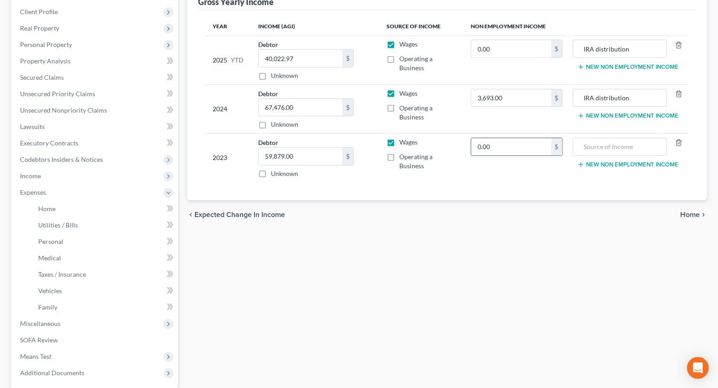
type input "0.00"
type input "IRA distribution"
click at [50, 209] on span "Home" at bounding box center [46, 208] width 17 height 8
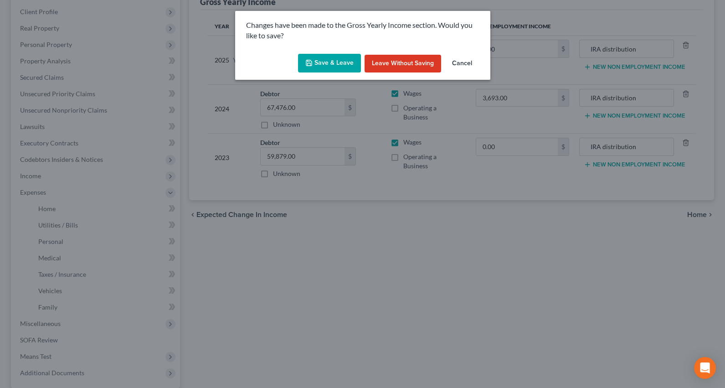
click at [321, 67] on button "Save & Leave" at bounding box center [329, 63] width 63 height 19
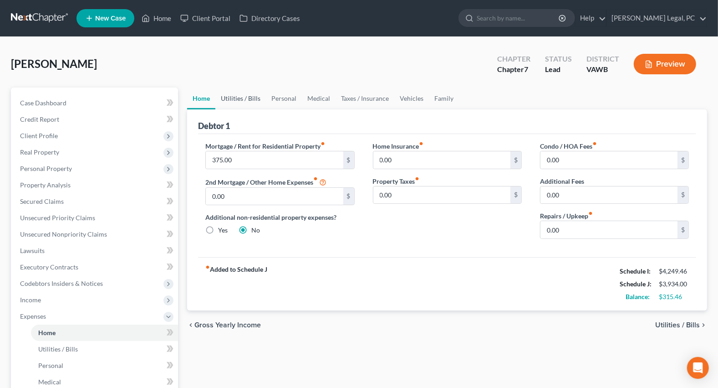
click at [252, 93] on link "Utilities / Bills" at bounding box center [240, 98] width 51 height 22
click at [250, 98] on link "Utilities / Bills" at bounding box center [240, 98] width 51 height 22
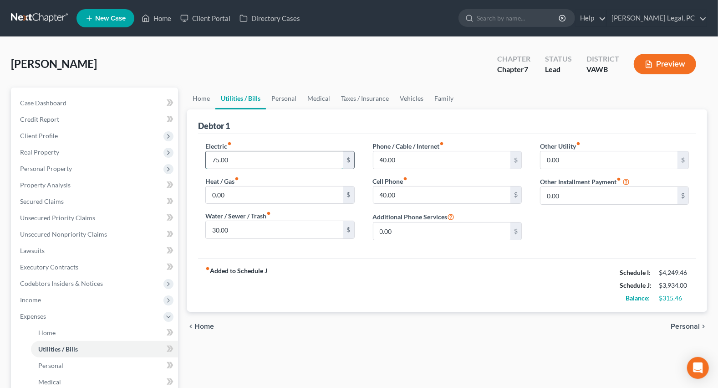
click at [247, 155] on input "75.00" at bounding box center [274, 159] width 137 height 17
type input "150"
click at [401, 194] on input "40.00" at bounding box center [441, 194] width 137 height 17
click at [401, 160] on input "40.00" at bounding box center [441, 159] width 137 height 17
type input "120"
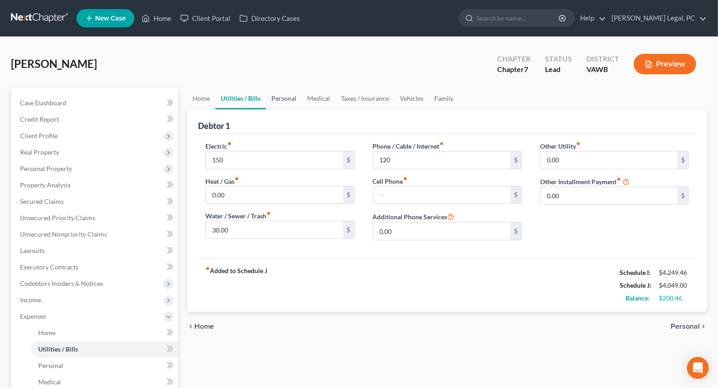
click at [287, 94] on link "Personal" at bounding box center [284, 98] width 36 height 22
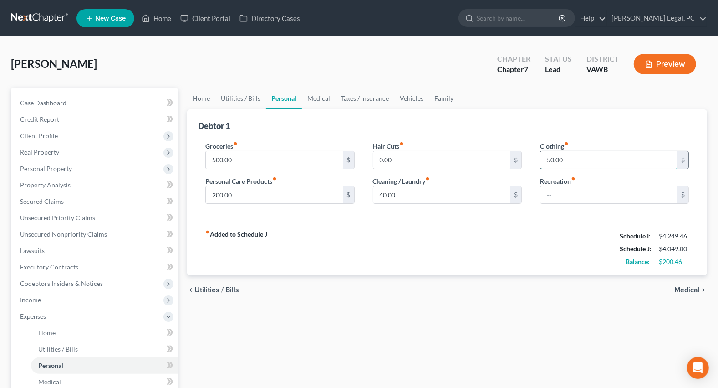
click at [572, 153] on input "50.00" at bounding box center [609, 159] width 137 height 17
type input "100"
click at [237, 192] on input "200.00" at bounding box center [274, 194] width 137 height 17
type input "100"
click at [406, 195] on input "40.00" at bounding box center [441, 194] width 137 height 17
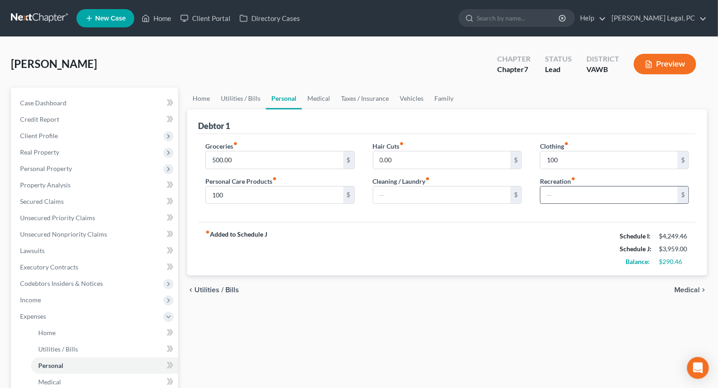
click at [553, 192] on input "text" at bounding box center [609, 194] width 137 height 17
type input "100"
click at [573, 160] on input "100" at bounding box center [609, 159] width 137 height 17
type input "125"
click at [296, 195] on input "100" at bounding box center [274, 194] width 137 height 17
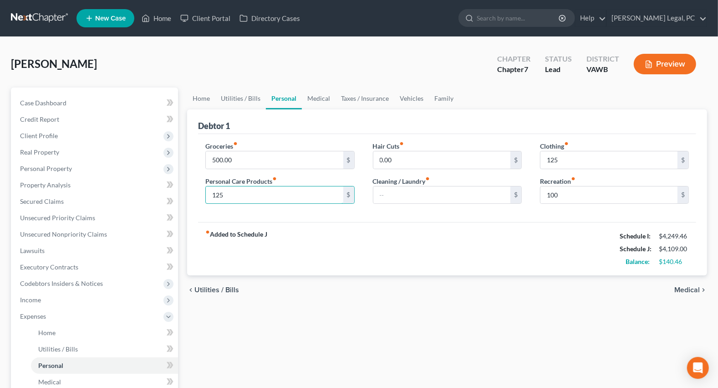
type input "125"
click at [391, 228] on div "fiber_manual_record Added to Schedule J Schedule I: $4,249.46 Schedule J: $4,10…" at bounding box center [447, 248] width 498 height 53
click at [398, 92] on link "Vehicles" at bounding box center [411, 98] width 35 height 22
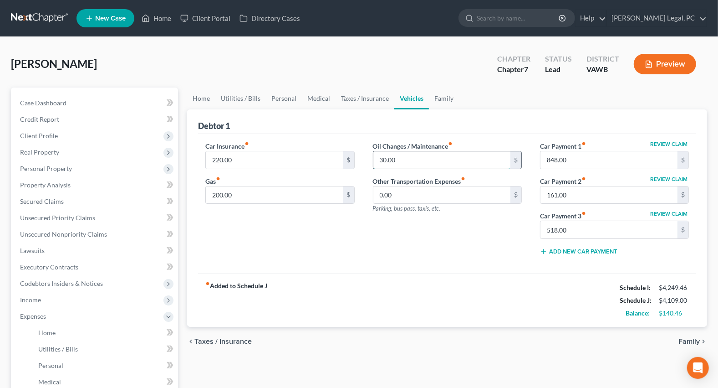
click at [410, 158] on input "30.00" at bounding box center [441, 159] width 137 height 17
click at [237, 159] on input "220.00" at bounding box center [274, 159] width 137 height 17
type input "350"
click at [235, 195] on input "200.00" at bounding box center [274, 194] width 137 height 17
type input "4"
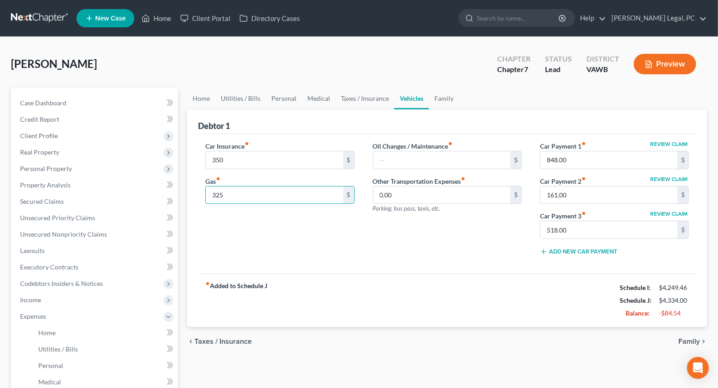
type input "325"
click at [386, 240] on div "Oil Changes / Maintenance fiber_manual_record $ Other Transportation Expenses f…" at bounding box center [447, 201] width 167 height 121
click at [318, 95] on link "Medical" at bounding box center [319, 98] width 34 height 22
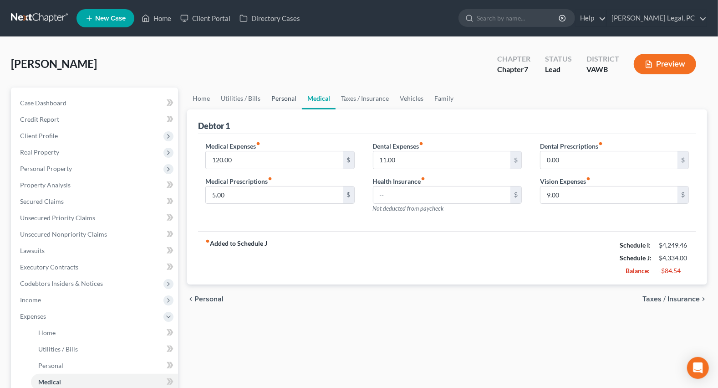
click at [279, 104] on link "Personal" at bounding box center [284, 98] width 36 height 22
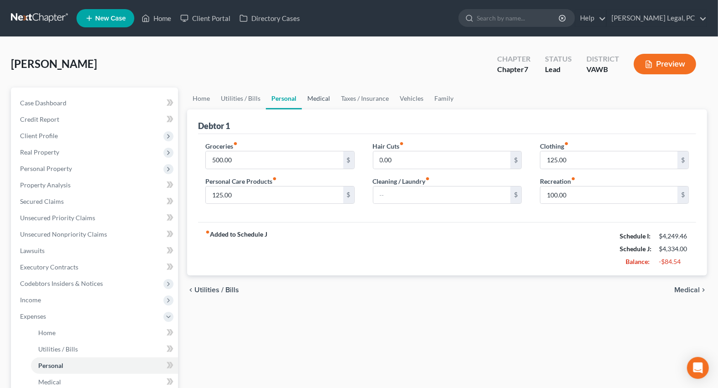
click at [323, 99] on link "Medical" at bounding box center [319, 98] width 34 height 22
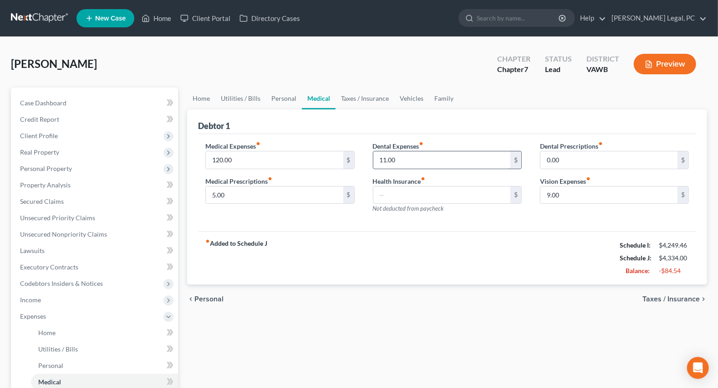
click at [424, 161] on input "11.00" at bounding box center [441, 159] width 137 height 17
click at [566, 195] on input "9.00" at bounding box center [609, 194] width 137 height 17
click at [241, 188] on input "5.00" at bounding box center [274, 194] width 137 height 17
click at [242, 161] on input "120.00" at bounding box center [274, 159] width 137 height 17
type input "150"
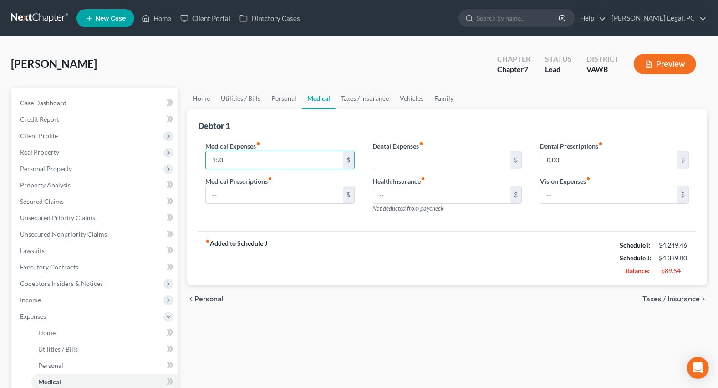
click at [313, 214] on div "Medical Expenses fiber_manual_record 150 $ Medical Prescriptions fiber_manual_r…" at bounding box center [279, 180] width 167 height 79
click at [289, 101] on link "Personal" at bounding box center [284, 98] width 36 height 22
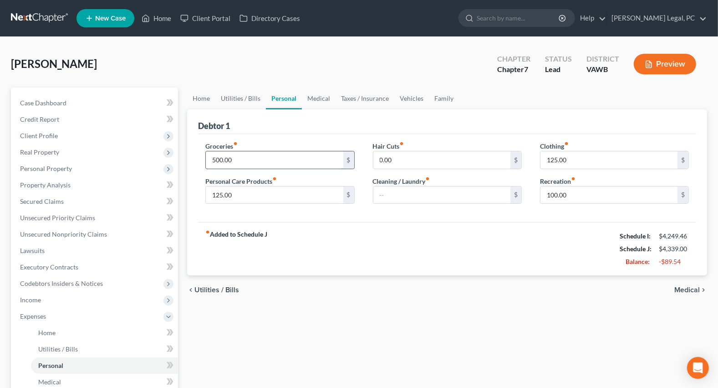
click at [255, 155] on input "500.00" at bounding box center [274, 159] width 137 height 17
type input "450"
click at [421, 239] on div "fiber_manual_record Added to Schedule J Schedule I: $4,249.46 Schedule J: $4,28…" at bounding box center [447, 248] width 498 height 53
click at [577, 159] on input "125.00" at bounding box center [609, 159] width 137 height 17
type input "100"
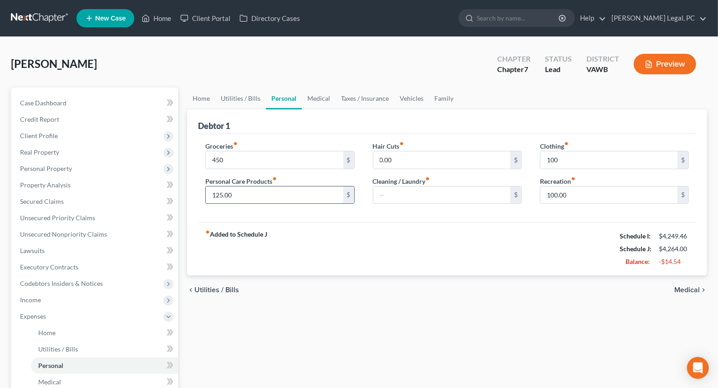
click at [276, 195] on input "125.00" at bounding box center [274, 194] width 137 height 17
type input "100"
click at [449, 250] on div "fiber_manual_record Added to Schedule J Schedule I: $4,249.46 Schedule J: $4,23…" at bounding box center [447, 248] width 498 height 53
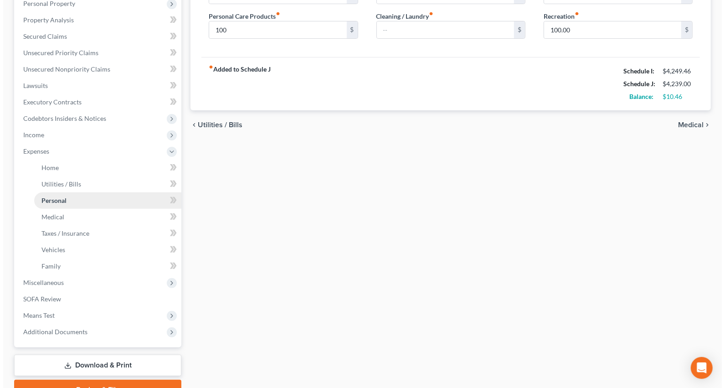
scroll to position [165, 0]
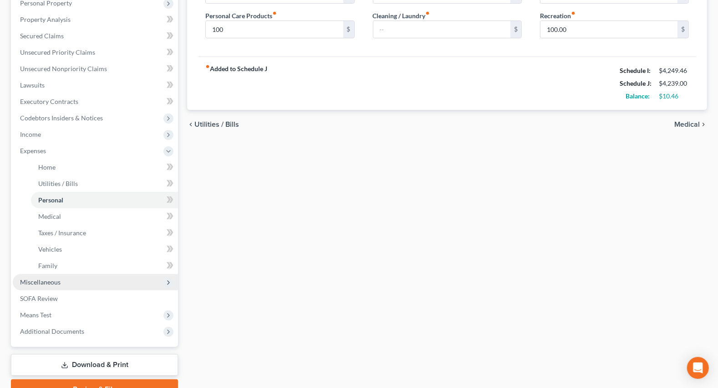
click at [57, 278] on span "Miscellaneous" at bounding box center [40, 282] width 41 height 8
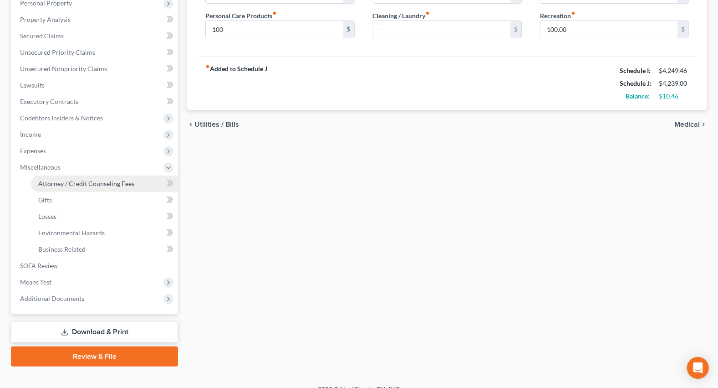
click at [101, 184] on span "Attorney / Credit Counseling Fees" at bounding box center [86, 183] width 96 height 8
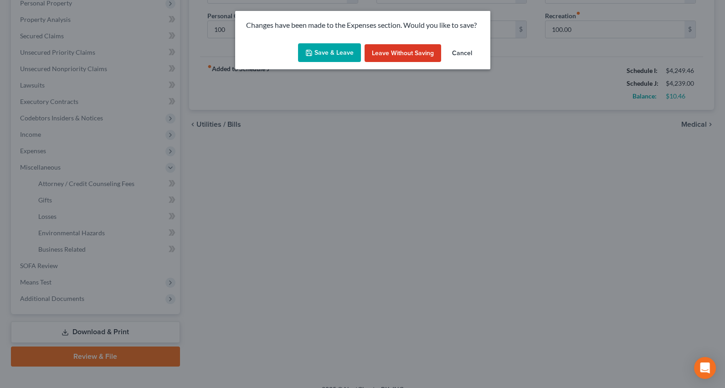
click at [333, 50] on button "Save & Leave" at bounding box center [329, 52] width 63 height 19
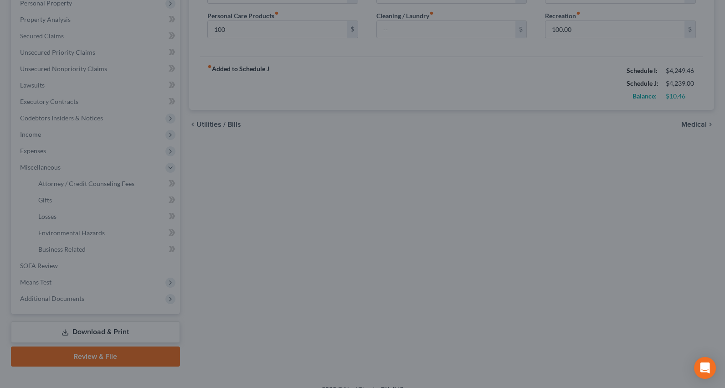
type input "450.00"
type input "100.00"
select select "0"
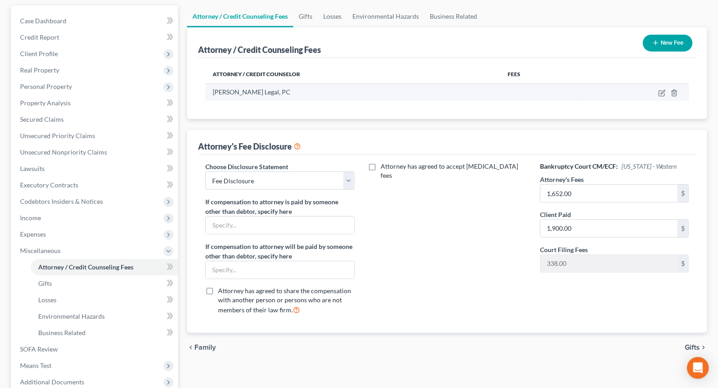
scroll to position [82, 0]
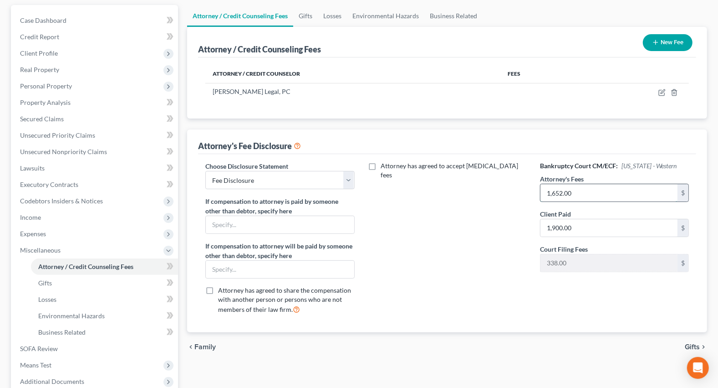
click at [586, 194] on input "1,652.00" at bounding box center [609, 192] width 137 height 17
type input "1,562"
click at [583, 230] on input "1,900.00" at bounding box center [609, 227] width 137 height 17
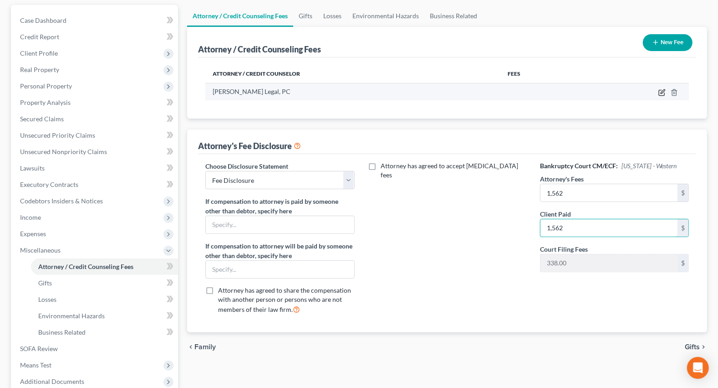
type input "1,562"
click at [659, 91] on icon "button" at bounding box center [661, 92] width 5 height 5
select select "48"
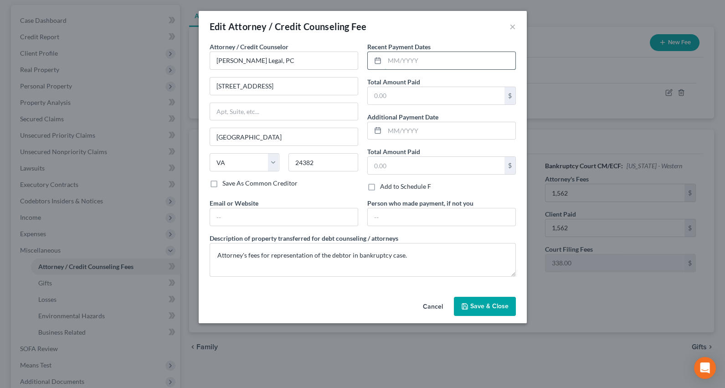
click at [414, 60] on input "text" at bounding box center [449, 60] width 131 height 17
type input "07/2025"
click at [403, 96] on input "text" at bounding box center [436, 95] width 137 height 17
type input "1,562"
click at [475, 303] on span "Save & Close" at bounding box center [489, 306] width 38 height 8
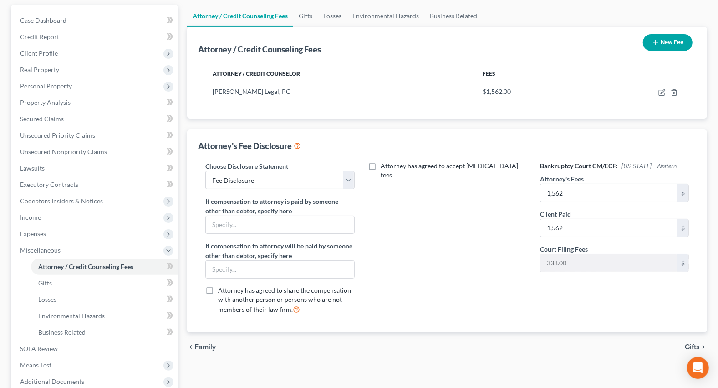
click at [657, 41] on icon "button" at bounding box center [655, 42] width 7 height 7
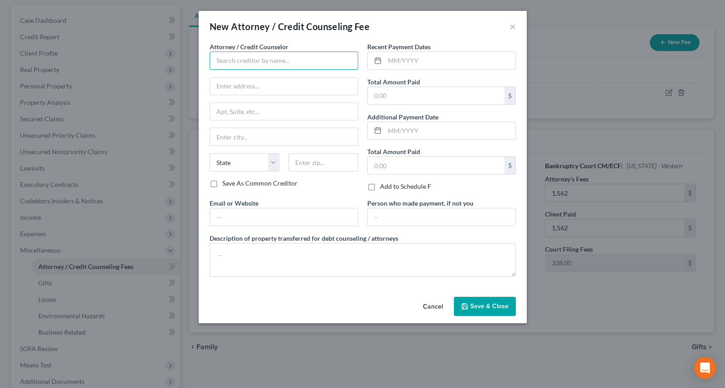
click at [230, 56] on input "text" at bounding box center [283, 60] width 148 height 18
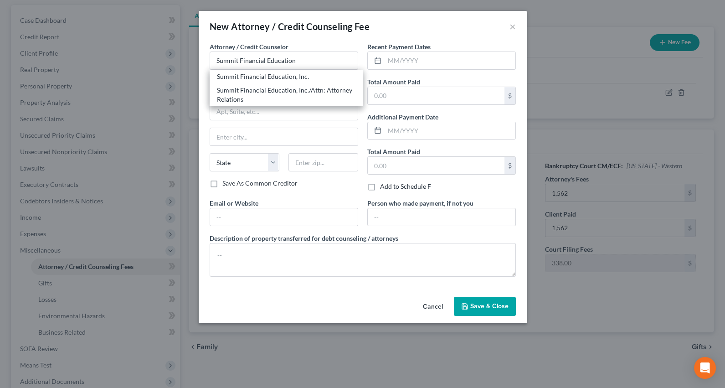
click at [248, 74] on div "Summit Financial Education, Inc." at bounding box center [286, 76] width 138 height 9
type input "Summit Financial Education, Inc."
type input "[STREET_ADDRESS]"
type input "[GEOGRAPHIC_DATA]"
select select "3"
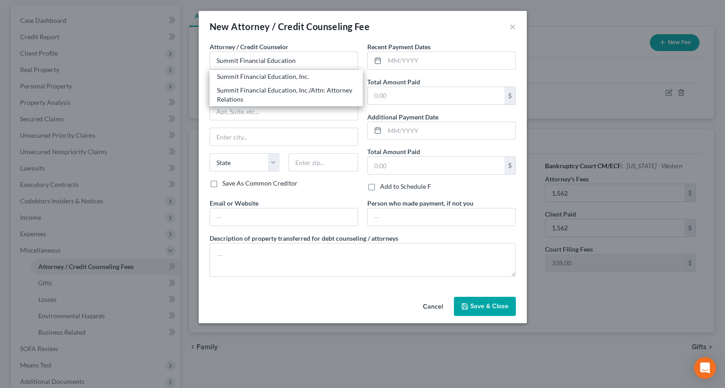
type input "85712"
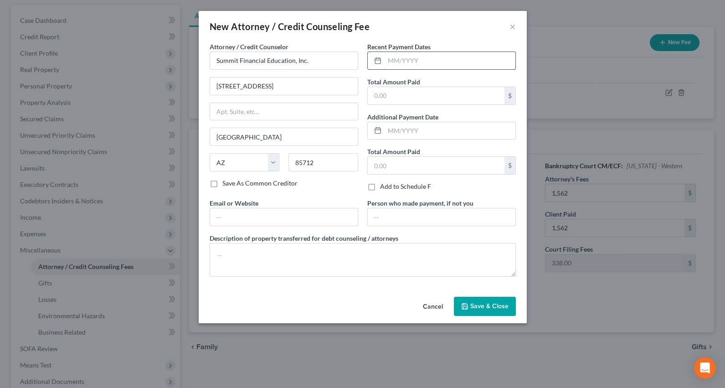
click at [398, 60] on input "text" at bounding box center [449, 60] width 131 height 17
type input "07/2025"
click at [403, 96] on input "text" at bounding box center [436, 95] width 137 height 17
type input "30"
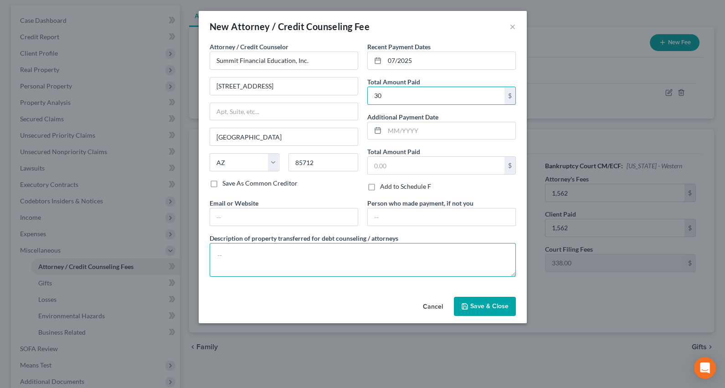
drag, startPoint x: 307, startPoint y: 260, endPoint x: 311, endPoint y: 253, distance: 7.6
click at [311, 253] on textarea at bounding box center [362, 260] width 306 height 34
type textarea "Credit counseling"
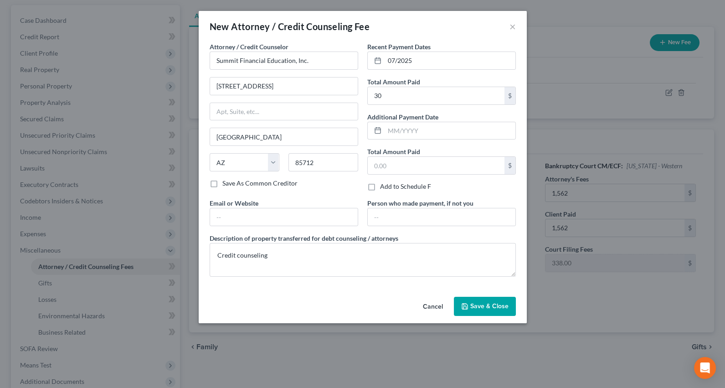
click at [487, 310] on button "Save & Close" at bounding box center [485, 305] width 62 height 19
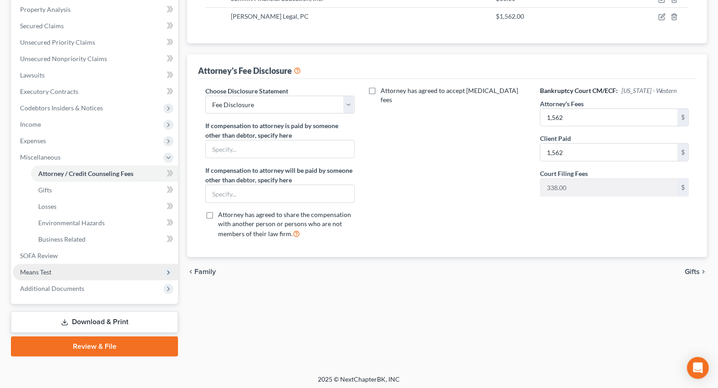
scroll to position [178, 0]
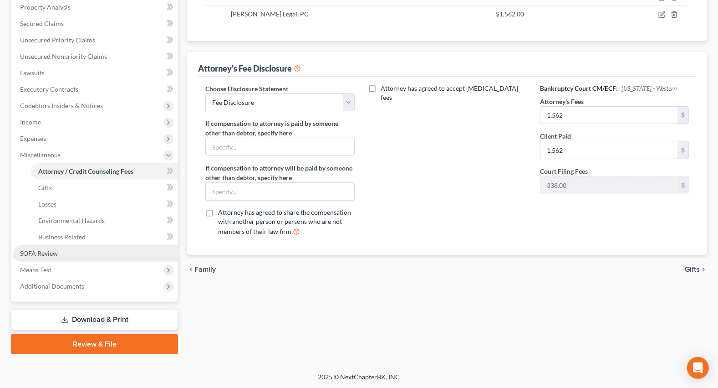
click at [26, 251] on span "SOFA Review" at bounding box center [39, 253] width 38 height 8
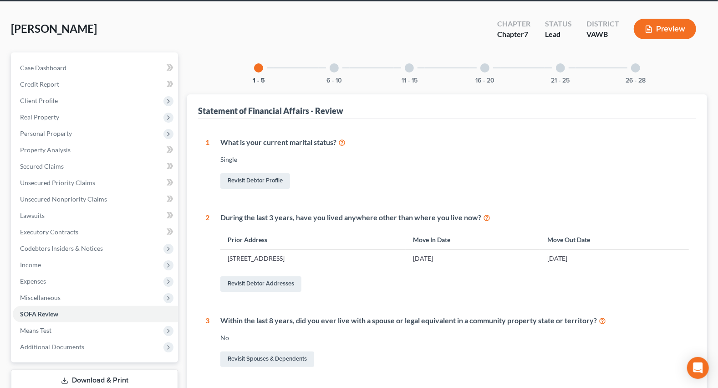
scroll to position [82, 0]
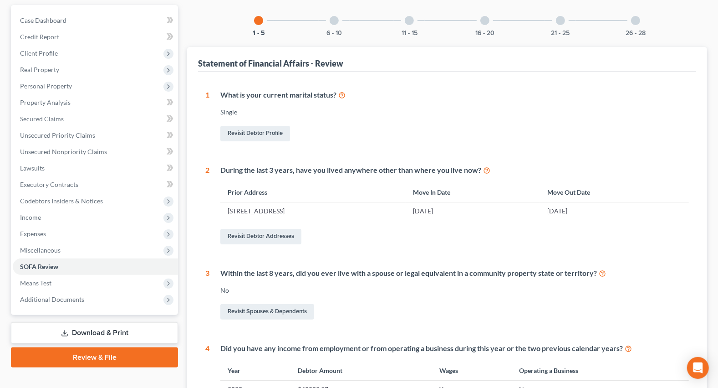
click at [557, 15] on div "21 - 25" at bounding box center [560, 20] width 31 height 31
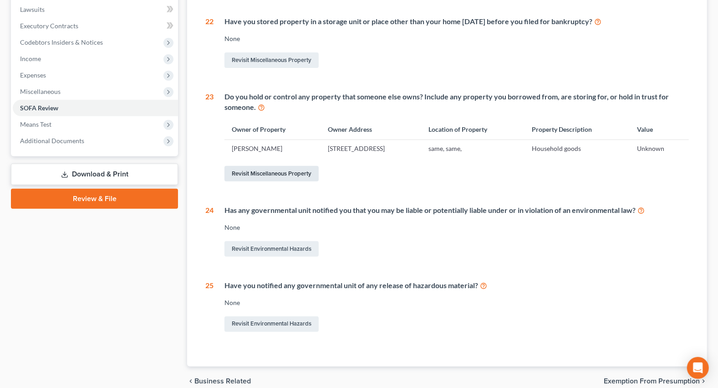
click at [243, 172] on link "Revisit Miscellaneous Property" at bounding box center [272, 173] width 94 height 15
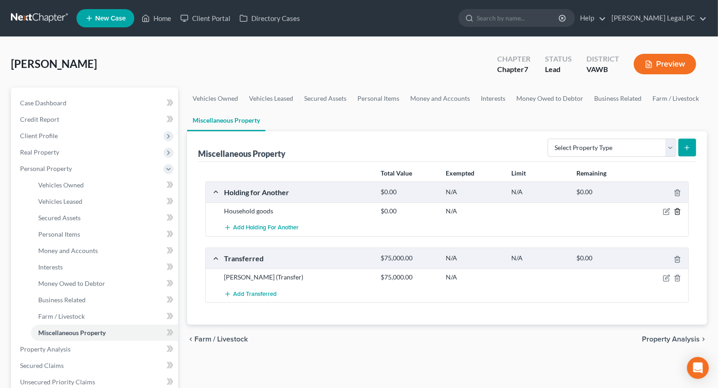
click at [679, 209] on icon "button" at bounding box center [677, 212] width 4 height 6
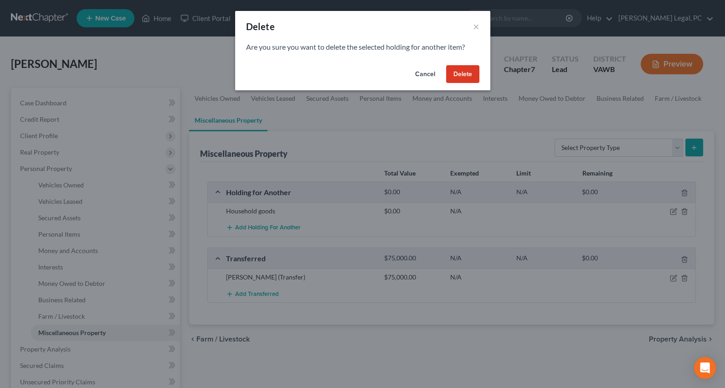
click at [460, 74] on button "Delete" at bounding box center [462, 74] width 33 height 18
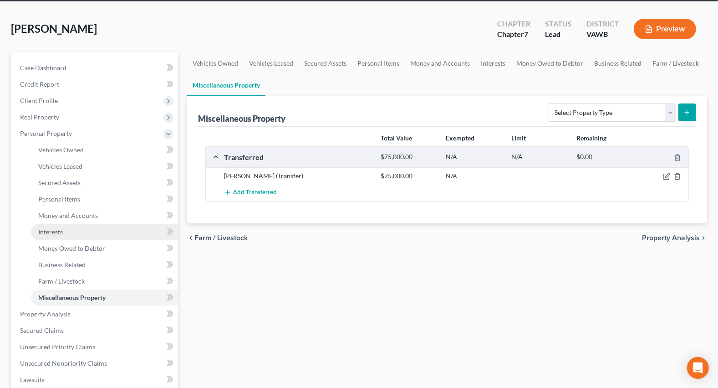
scroll to position [165, 0]
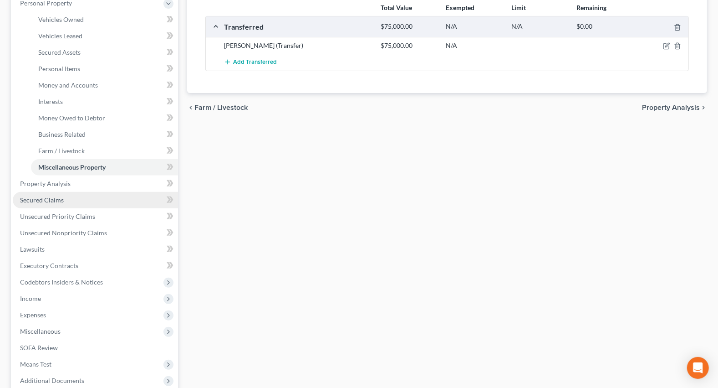
click at [47, 200] on span "Secured Claims" at bounding box center [42, 200] width 44 height 8
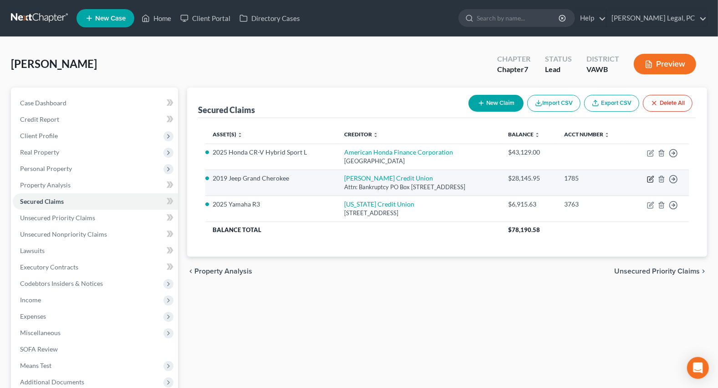
click at [649, 179] on icon "button" at bounding box center [650, 178] width 7 height 7
select select "44"
select select "1"
select select "4"
select select "0"
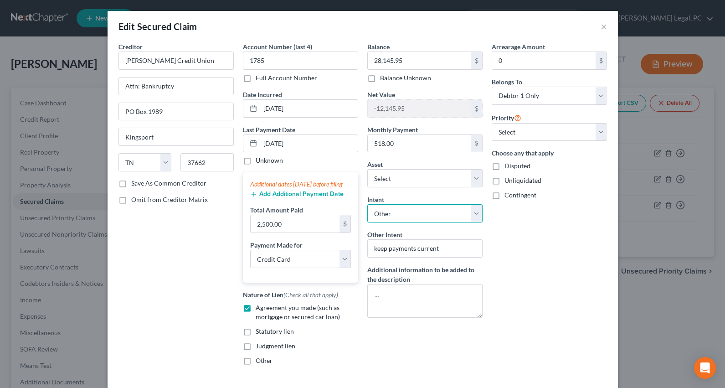
click at [399, 215] on select "Select Surrender Redeem Reaffirm Avoid Other" at bounding box center [424, 213] width 115 height 18
select select "0"
click at [367, 204] on select "Select Surrender Redeem Reaffirm Avoid Other" at bounding box center [424, 213] width 115 height 18
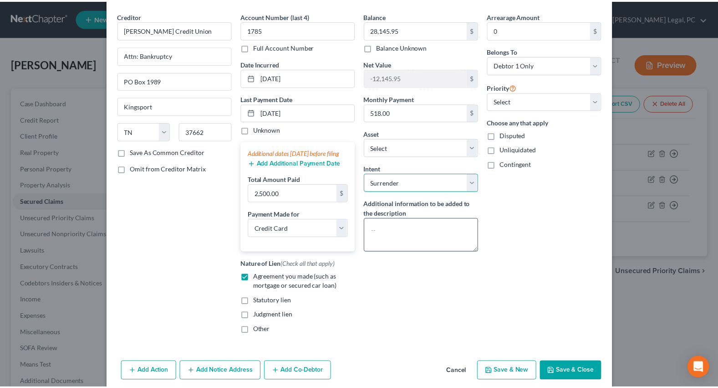
scroll to position [77, 0]
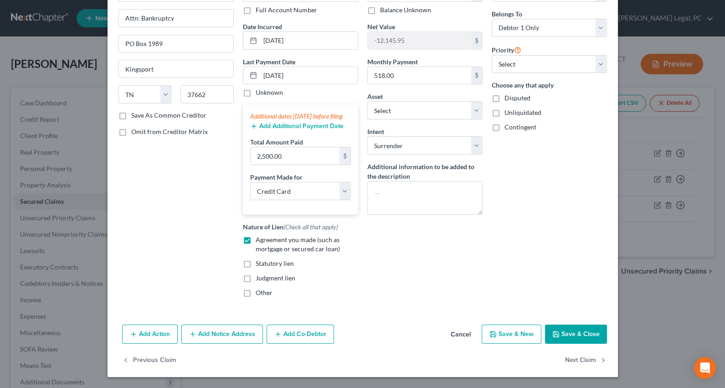
click at [548, 328] on button "Save & Close" at bounding box center [576, 333] width 62 height 19
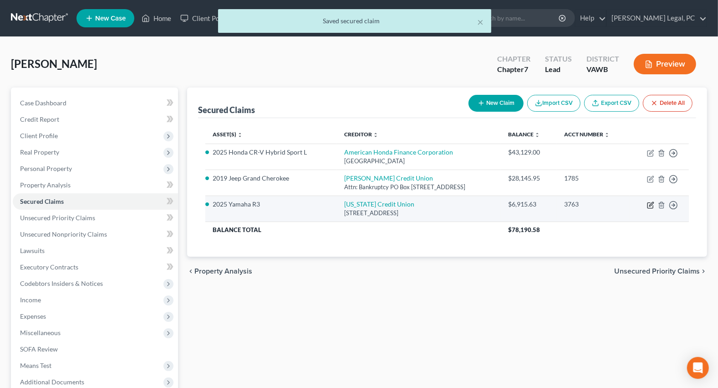
click at [649, 205] on icon "button" at bounding box center [650, 204] width 7 height 7
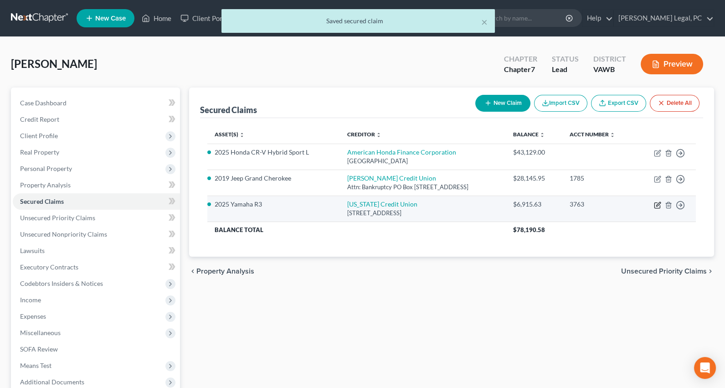
select select "48"
select select "4"
select select "0"
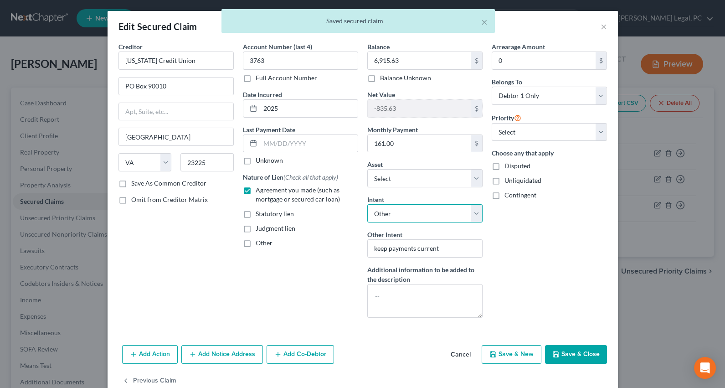
click at [391, 209] on select "Select Surrender Redeem Reaffirm Avoid Other" at bounding box center [424, 213] width 115 height 18
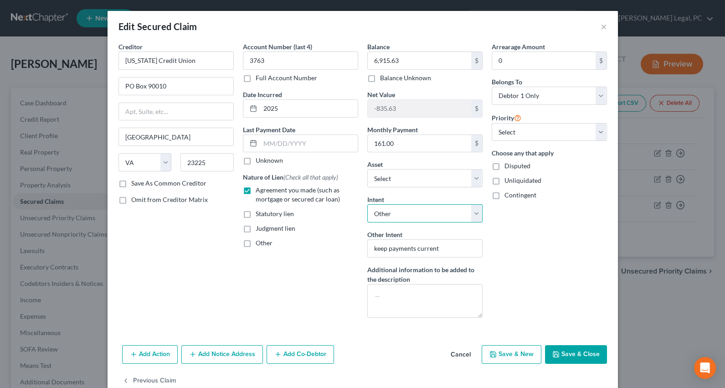
select select "0"
click at [367, 204] on select "Select Surrender Redeem Reaffirm Avoid Other" at bounding box center [424, 213] width 115 height 18
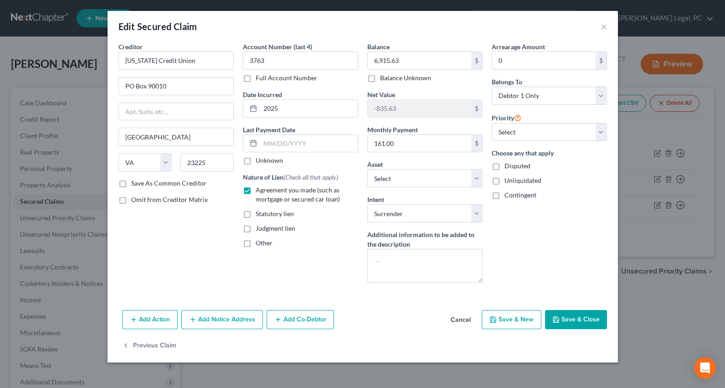
click at [556, 317] on polyline "button" at bounding box center [555, 317] width 2 height 1
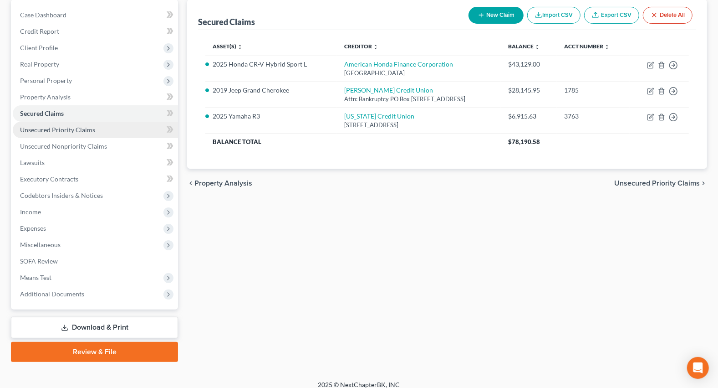
scroll to position [96, 0]
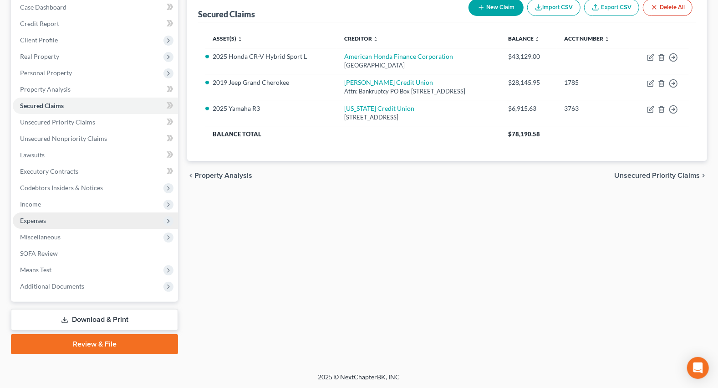
click at [35, 220] on span "Expenses" at bounding box center [33, 220] width 26 height 8
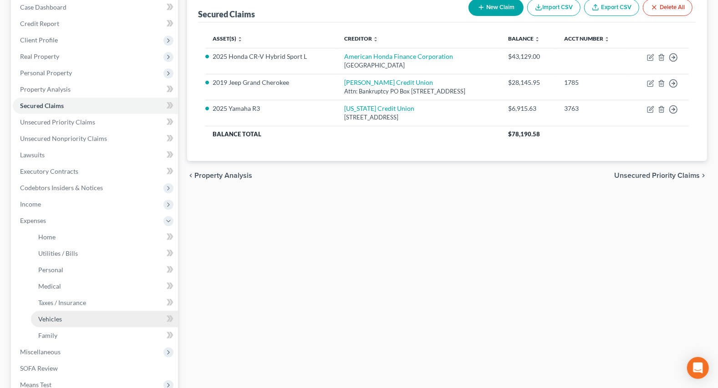
click at [53, 317] on span "Vehicles" at bounding box center [50, 319] width 24 height 8
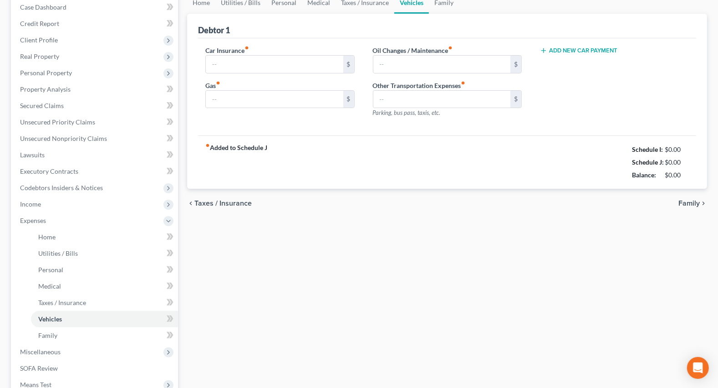
scroll to position [16, 0]
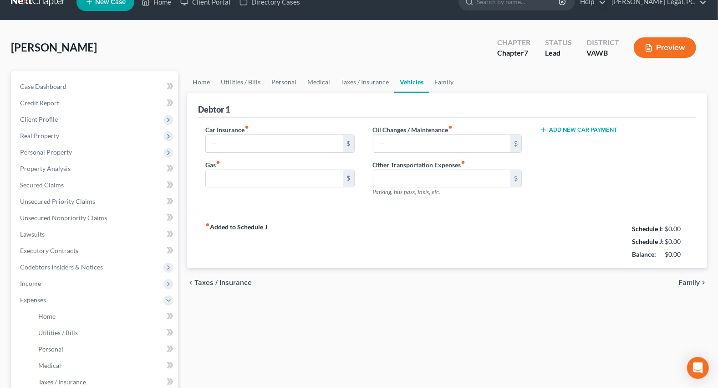
type input "350.00"
type input "325.00"
type input "0.00"
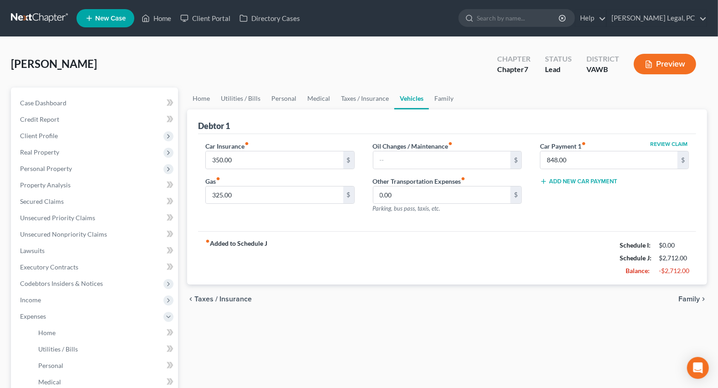
scroll to position [0, 0]
click at [233, 92] on link "Utilities / Bills" at bounding box center [240, 98] width 51 height 22
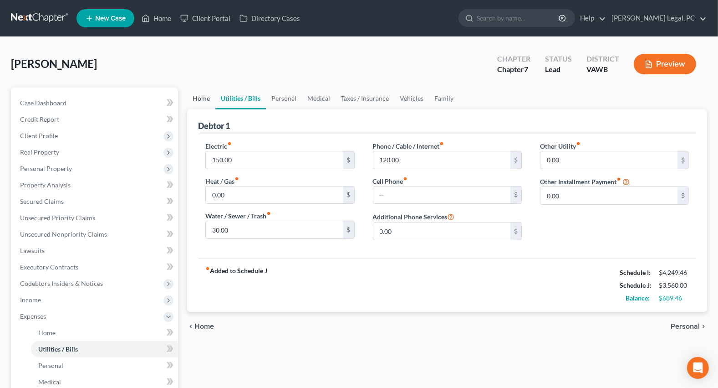
click at [195, 99] on link "Home" at bounding box center [201, 98] width 28 height 22
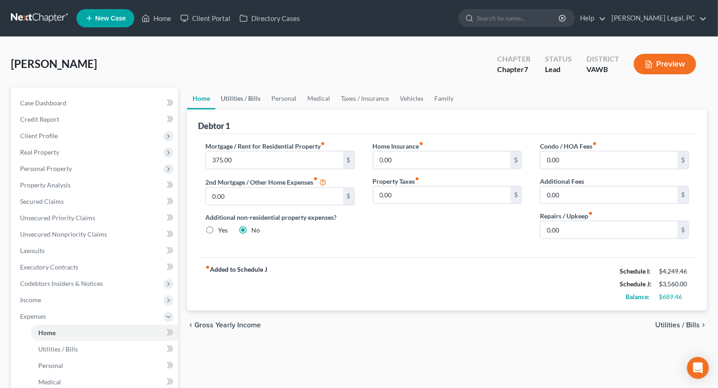
click at [238, 98] on link "Utilities / Bills" at bounding box center [240, 98] width 51 height 22
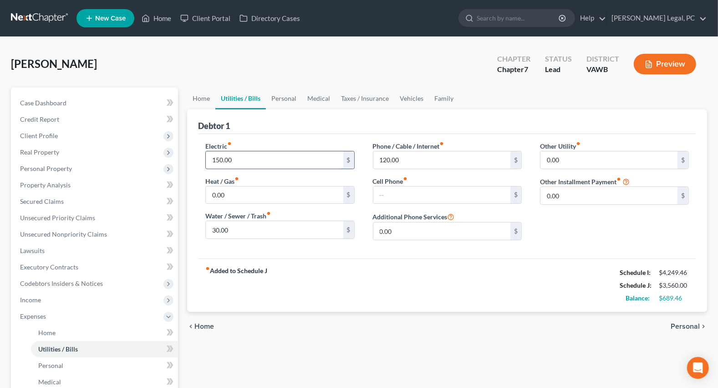
click at [252, 163] on input "150.00" at bounding box center [274, 159] width 137 height 17
type input "200"
click at [289, 97] on link "Personal" at bounding box center [284, 98] width 36 height 22
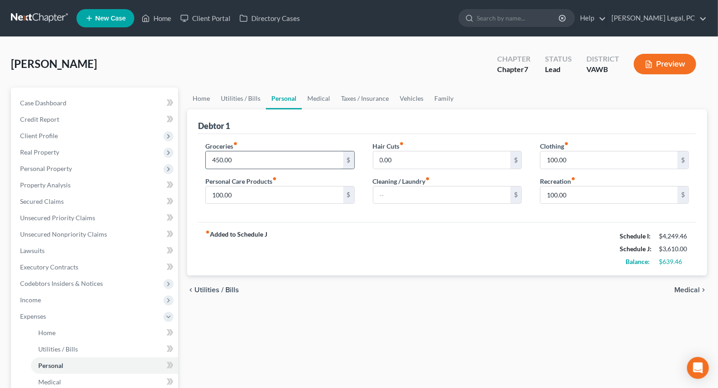
click at [252, 156] on input "450.00" at bounding box center [274, 159] width 137 height 17
type input "600"
click at [574, 155] on input "100.00" at bounding box center [609, 159] width 137 height 17
type input "150"
click at [269, 197] on input "100.00" at bounding box center [274, 194] width 137 height 17
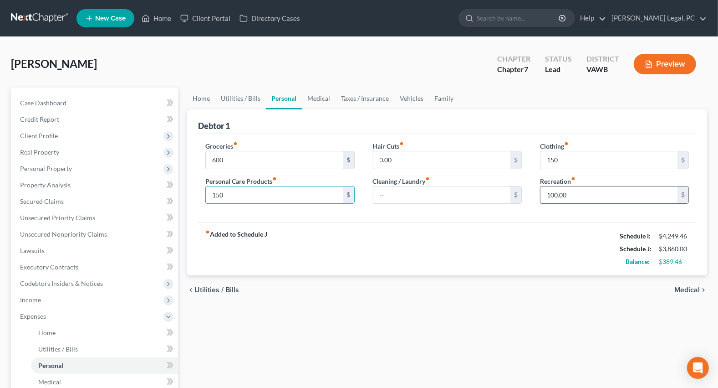
type input "150"
click at [587, 194] on input "100.00" at bounding box center [609, 194] width 137 height 17
type input "125"
click at [522, 249] on div "fiber_manual_record Added to Schedule J Schedule I: $4,249.46 Schedule J: $3,88…" at bounding box center [447, 248] width 498 height 53
click at [314, 95] on link "Medical" at bounding box center [319, 98] width 34 height 22
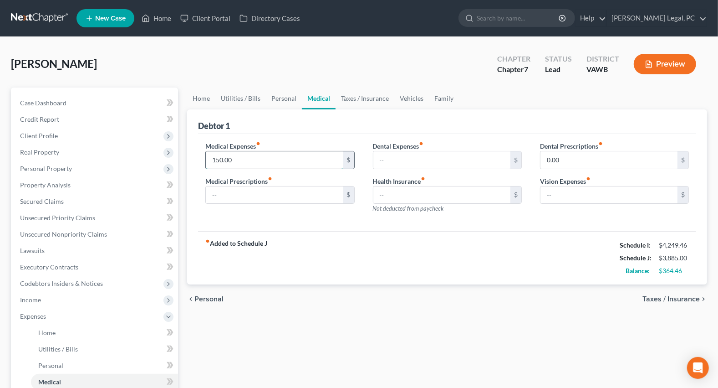
click at [260, 153] on input "150.00" at bounding box center [274, 159] width 137 height 17
type input "200"
click at [349, 128] on div "Debtor 1" at bounding box center [447, 121] width 498 height 25
click at [363, 100] on link "Taxes / Insurance" at bounding box center [365, 98] width 59 height 22
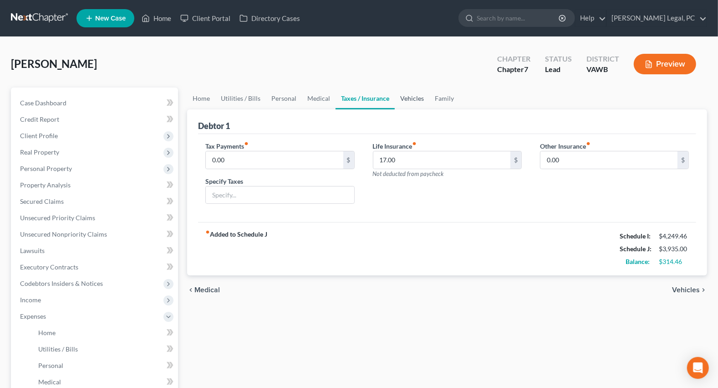
click at [404, 96] on link "Vehicles" at bounding box center [412, 98] width 35 height 22
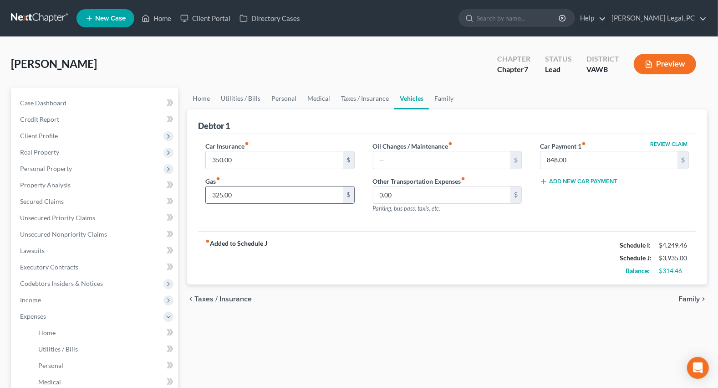
click at [279, 195] on input "325.00" at bounding box center [274, 194] width 137 height 17
type input "400"
click at [402, 244] on div "fiber_manual_record Added to Schedule J Schedule I: $4,249.46 Schedule J: $4,01…" at bounding box center [447, 257] width 498 height 53
click at [450, 96] on link "Family" at bounding box center [444, 98] width 30 height 22
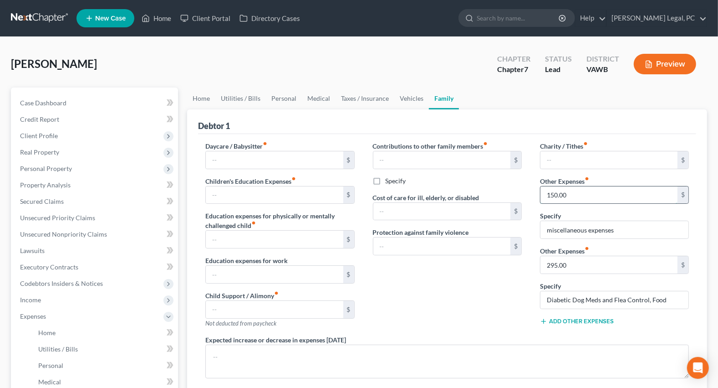
click at [579, 198] on input "150.00" at bounding box center [609, 194] width 137 height 17
type input "200"
click at [486, 277] on div "Contributions to other family members fiber_manual_record $ Specify Cost of car…" at bounding box center [447, 238] width 167 height 194
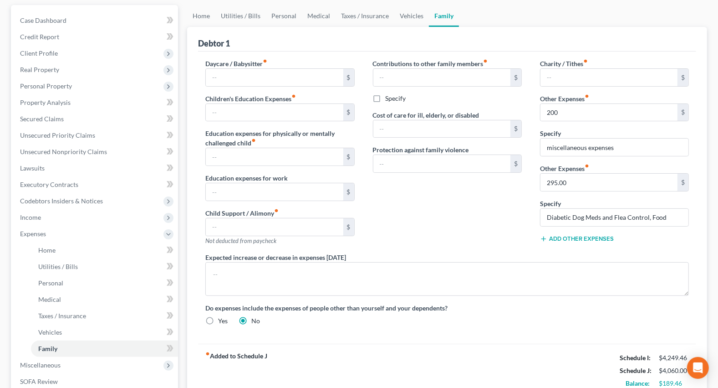
scroll to position [41, 0]
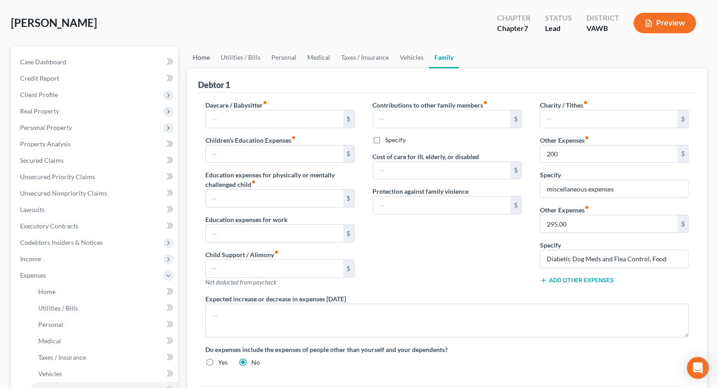
click at [198, 51] on link "Home" at bounding box center [201, 57] width 28 height 22
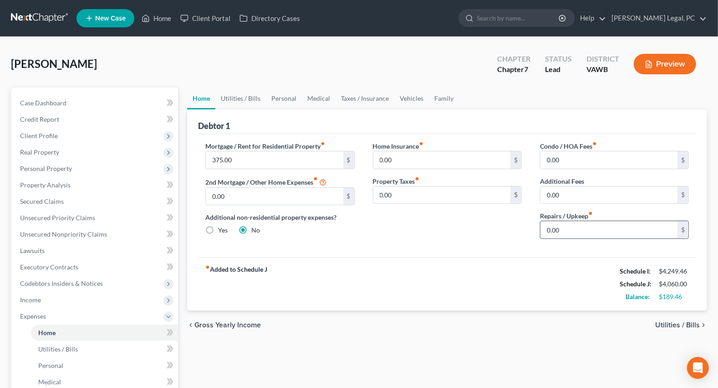
click at [594, 227] on input "0.00" at bounding box center [609, 229] width 137 height 17
click at [469, 288] on div "fiber_manual_record Added to Schedule J Schedule I: $4,249.46 Schedule J: $4,11…" at bounding box center [447, 283] width 498 height 53
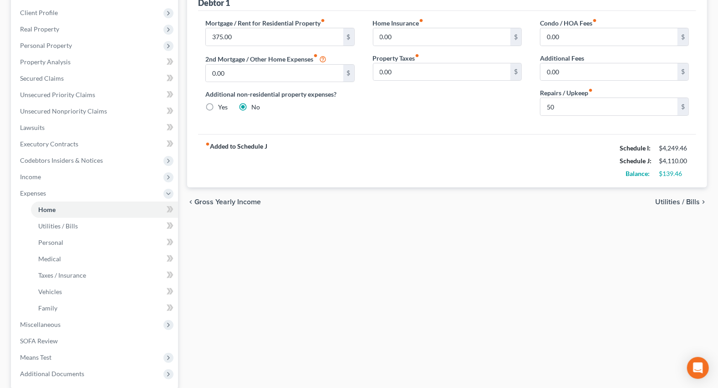
scroll to position [207, 0]
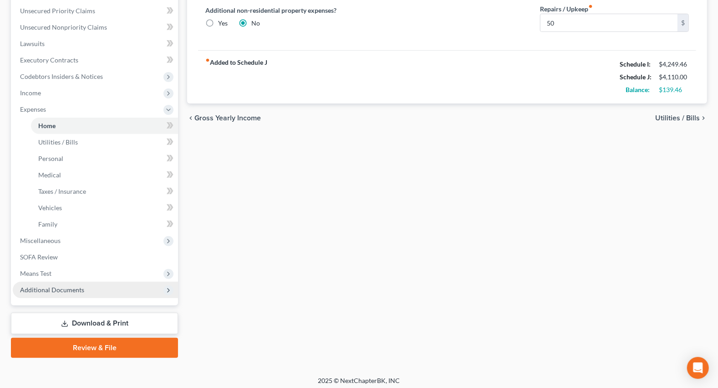
click at [49, 293] on span "Additional Documents" at bounding box center [95, 289] width 165 height 16
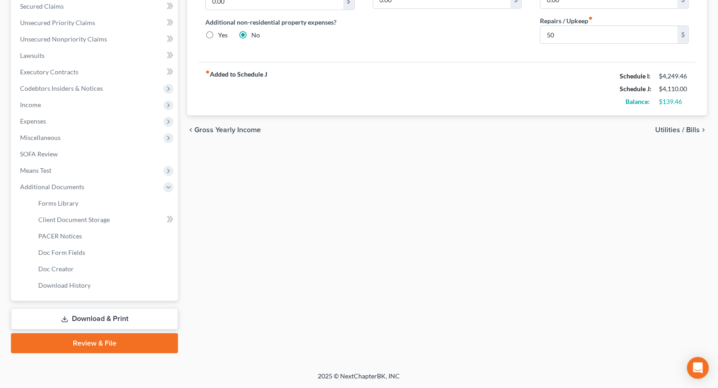
scroll to position [194, 0]
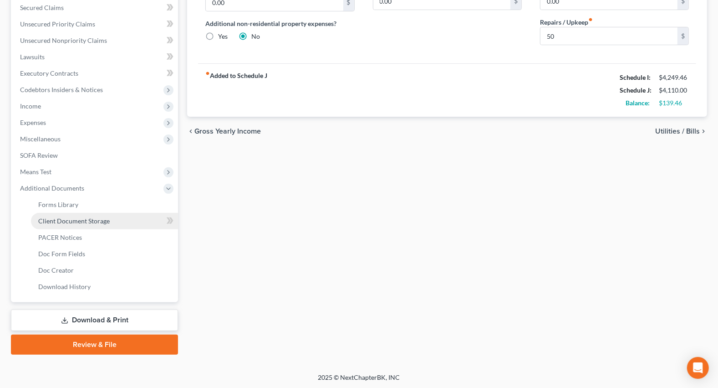
click at [87, 217] on span "Client Document Storage" at bounding box center [73, 221] width 71 height 8
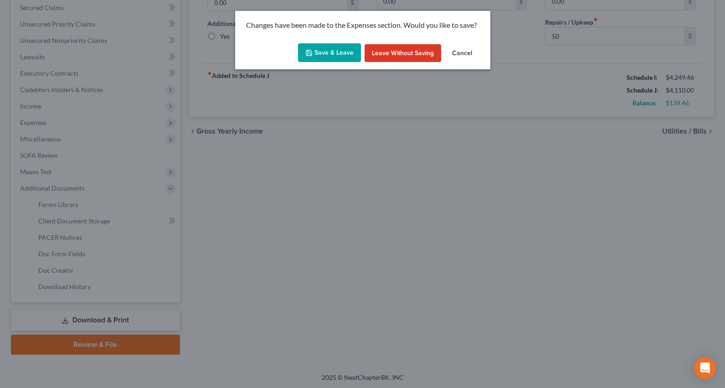
click at [337, 49] on button "Save & Leave" at bounding box center [329, 52] width 63 height 19
type input "50.00"
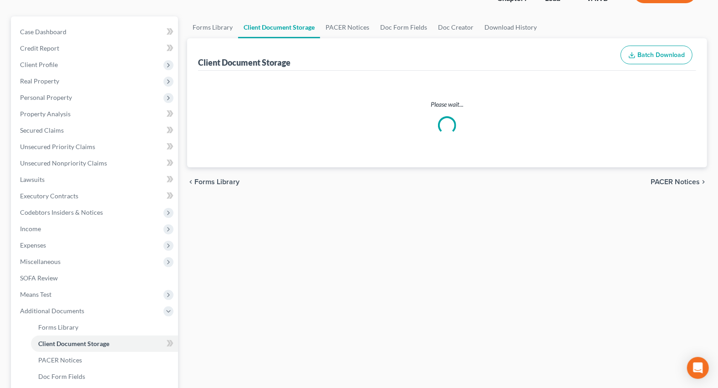
scroll to position [26, 0]
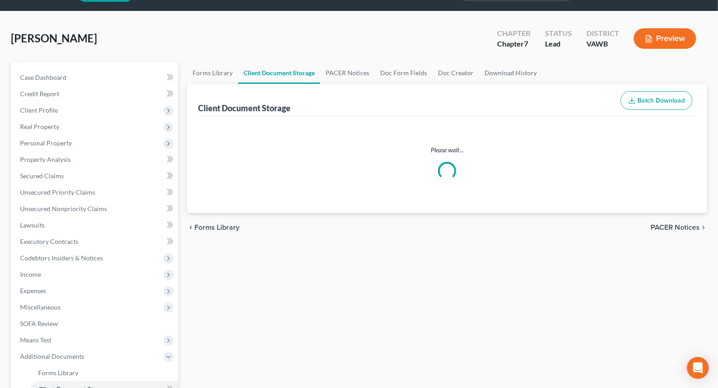
select select "0"
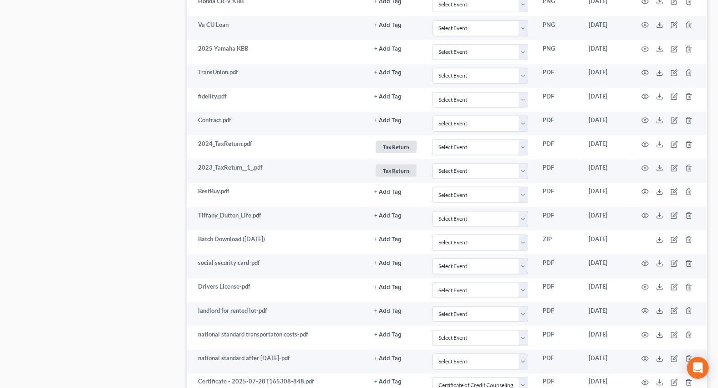
scroll to position [952, 0]
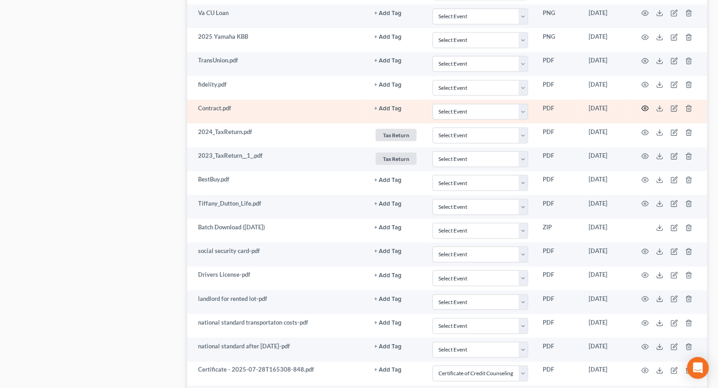
click at [646, 107] on icon "button" at bounding box center [645, 108] width 7 height 5
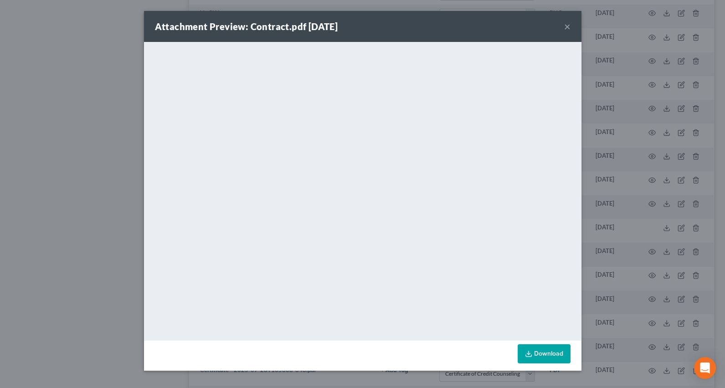
click at [569, 28] on button "×" at bounding box center [567, 26] width 6 height 11
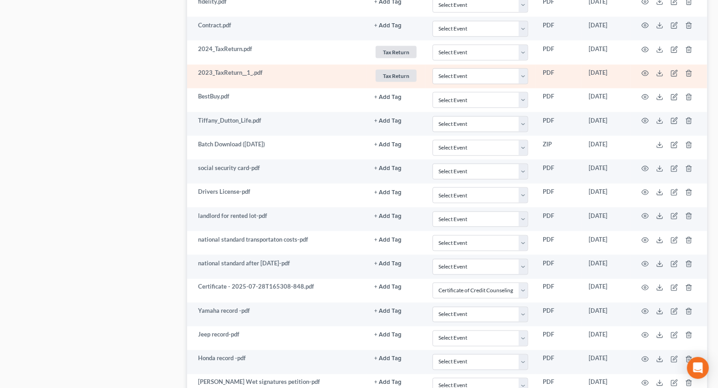
scroll to position [1076, 0]
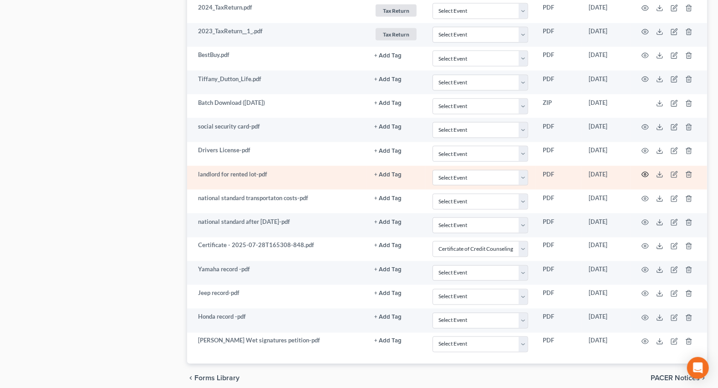
click at [643, 171] on icon "button" at bounding box center [645, 174] width 7 height 7
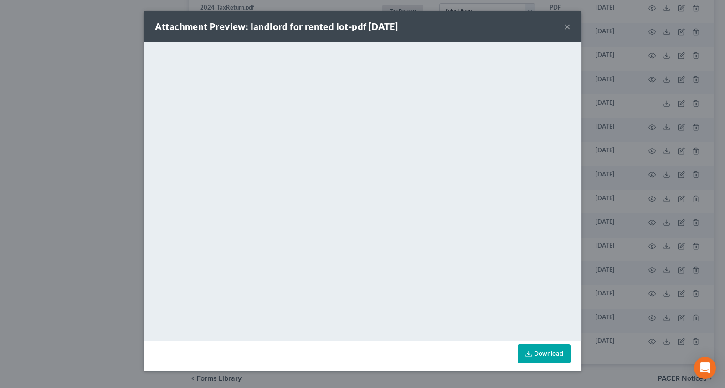
click at [566, 27] on button "×" at bounding box center [567, 26] width 6 height 11
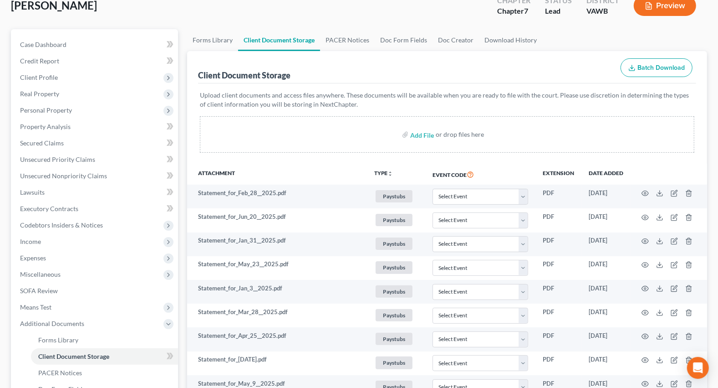
scroll to position [0, 0]
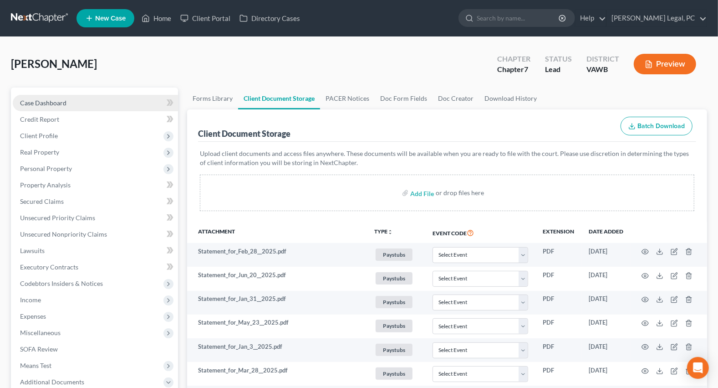
click at [48, 106] on link "Case Dashboard" at bounding box center [95, 103] width 165 height 16
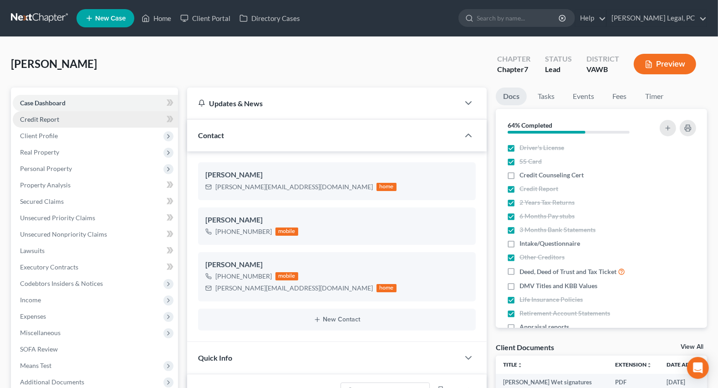
scroll to position [858, 0]
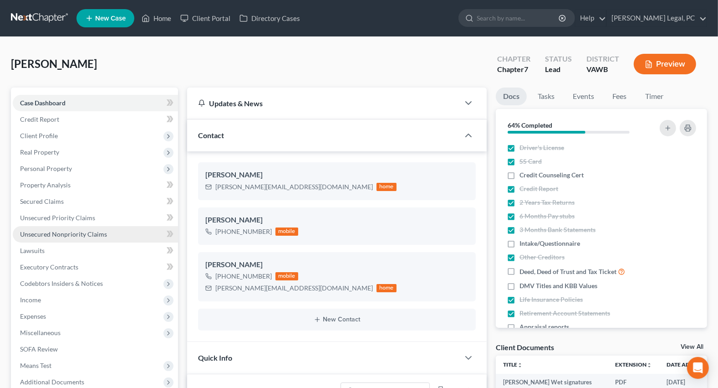
click at [86, 231] on span "Unsecured Nonpriority Claims" at bounding box center [63, 234] width 87 height 8
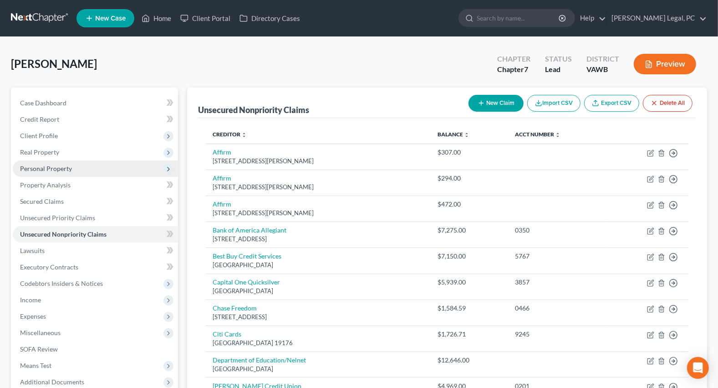
click at [61, 165] on span "Personal Property" at bounding box center [46, 168] width 52 height 8
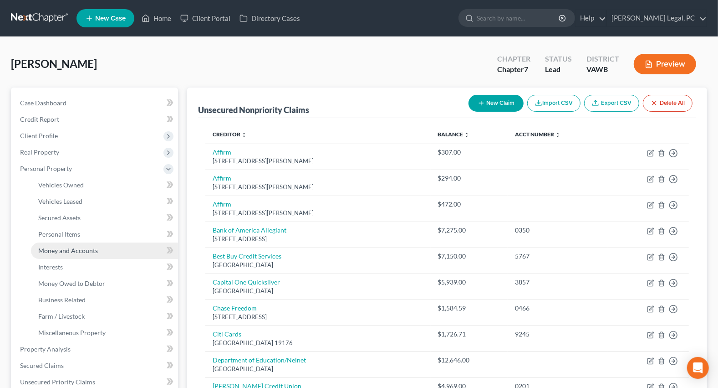
click at [71, 252] on span "Money and Accounts" at bounding box center [68, 250] width 60 height 8
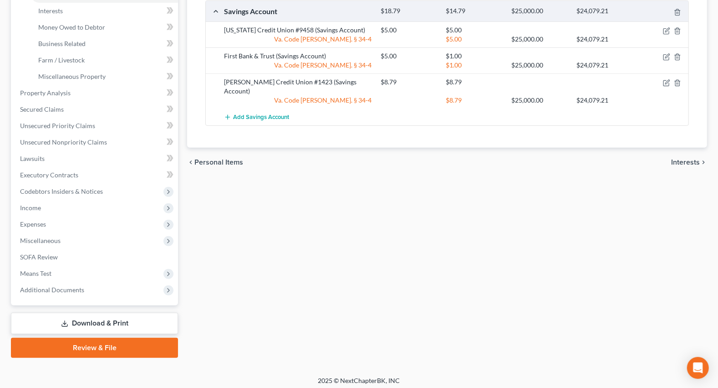
scroll to position [260, 0]
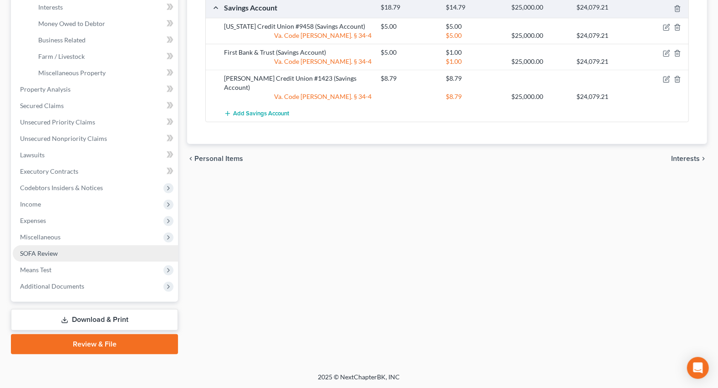
click at [40, 253] on span "SOFA Review" at bounding box center [39, 253] width 38 height 8
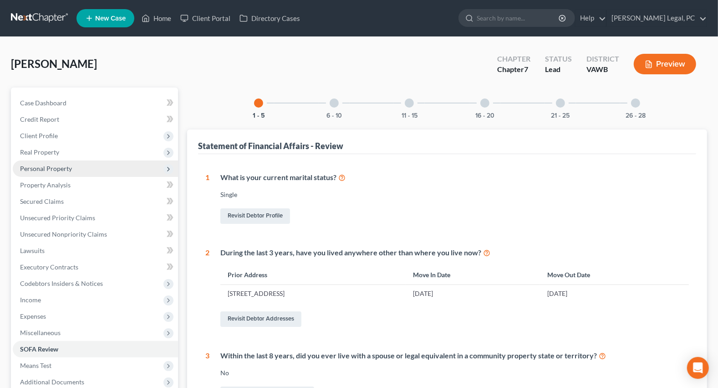
click at [38, 164] on span "Personal Property" at bounding box center [46, 168] width 52 height 8
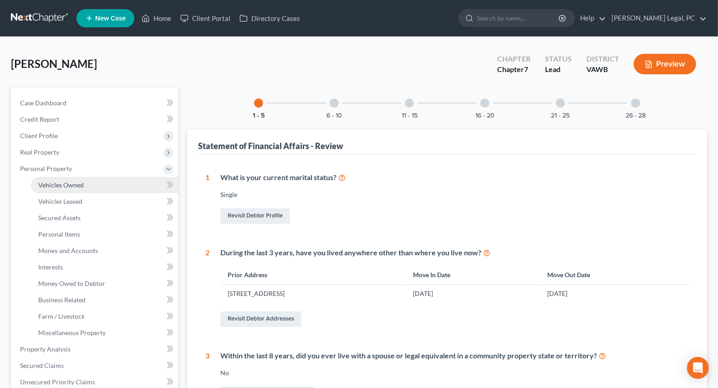
click at [88, 186] on link "Vehicles Owned" at bounding box center [104, 185] width 147 height 16
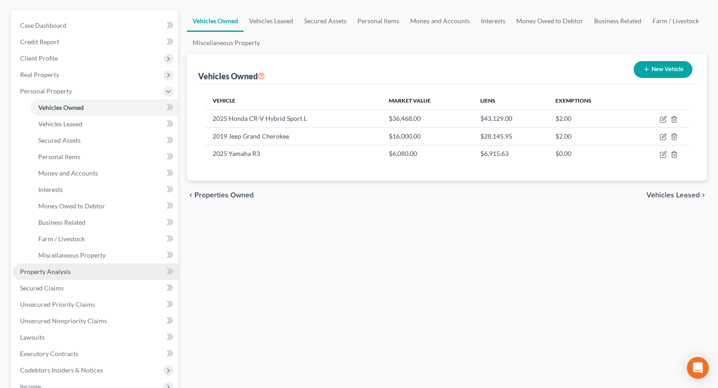
scroll to position [82, 0]
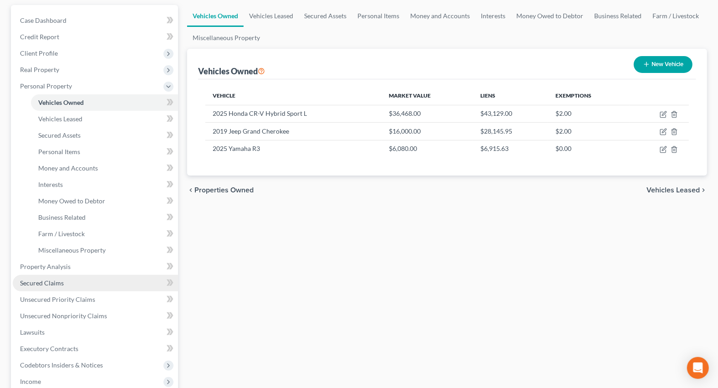
click at [49, 282] on span "Secured Claims" at bounding box center [42, 283] width 44 height 8
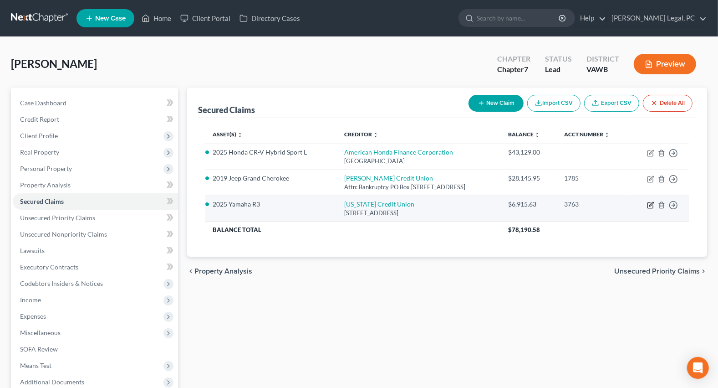
click at [649, 203] on icon "button" at bounding box center [650, 204] width 7 height 7
select select "48"
select select "11"
select select "0"
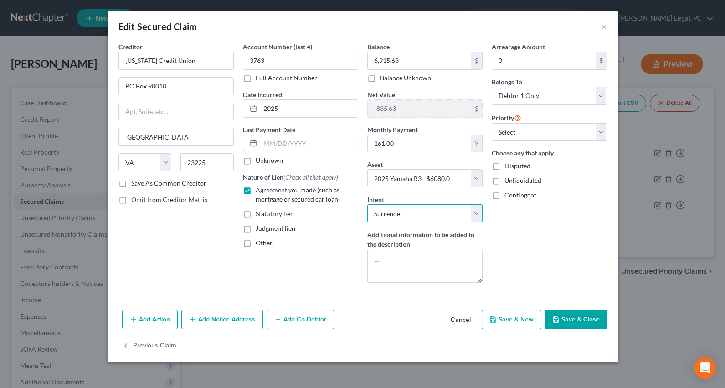
click at [389, 214] on select "Select Surrender Redeem Reaffirm Avoid Other" at bounding box center [424, 213] width 115 height 18
select select "4"
click at [367, 204] on select "Select Surrender Redeem Reaffirm Avoid Other" at bounding box center [424, 213] width 115 height 18
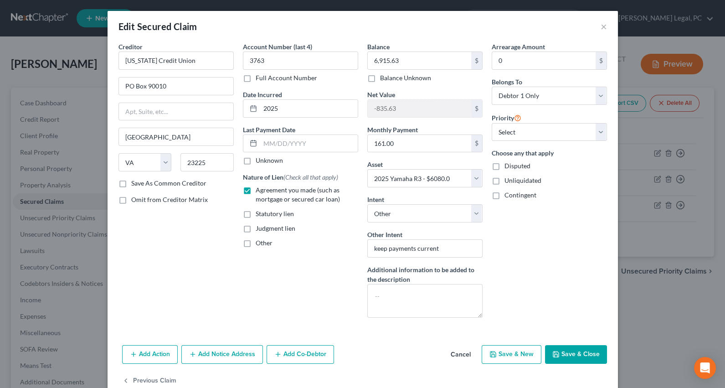
click at [552, 355] on icon "button" at bounding box center [555, 353] width 7 height 7
select select
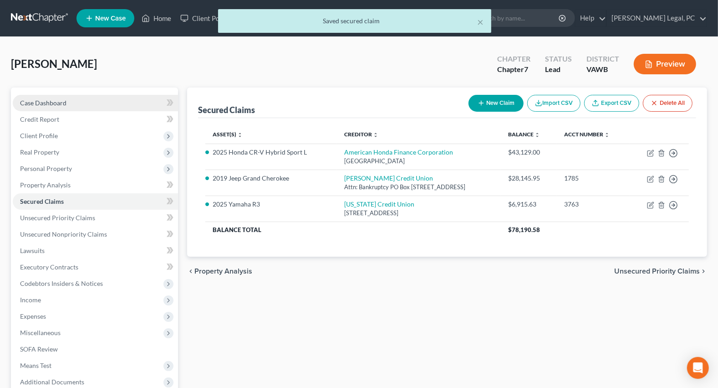
click at [35, 102] on span "Case Dashboard" at bounding box center [43, 103] width 46 height 8
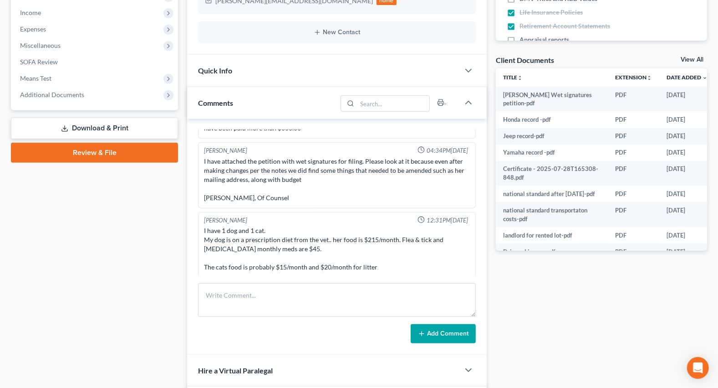
scroll to position [165, 0]
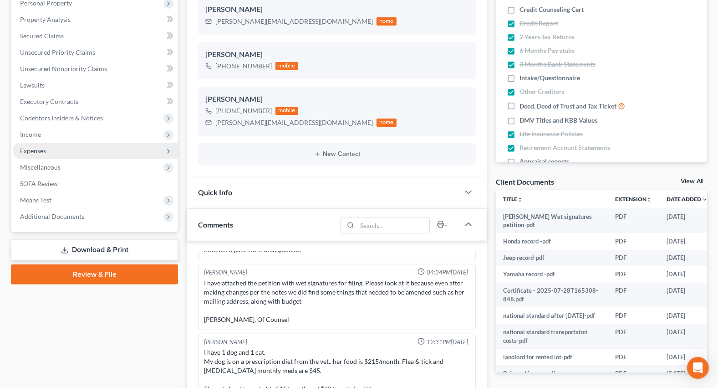
click at [29, 147] on span "Expenses" at bounding box center [33, 151] width 26 height 8
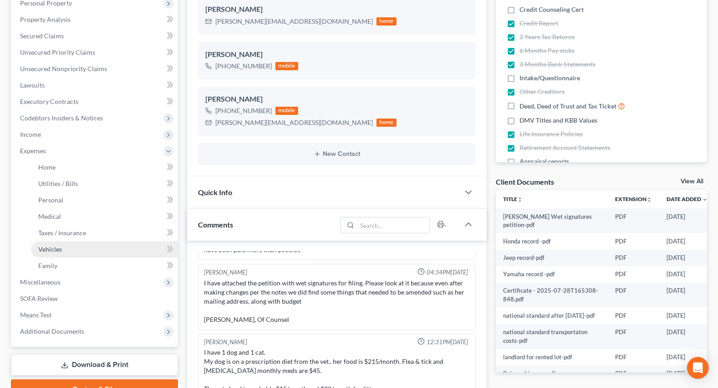
drag, startPoint x: 48, startPoint y: 248, endPoint x: 52, endPoint y: 252, distance: 5.5
click at [49, 248] on span "Vehicles" at bounding box center [50, 249] width 24 height 8
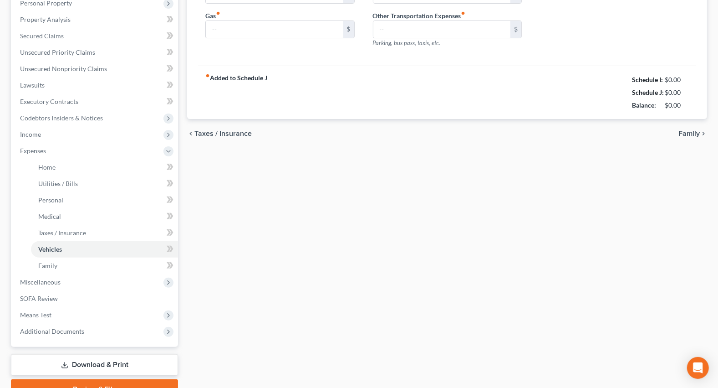
type input "350.00"
type input "400.00"
type input "0.00"
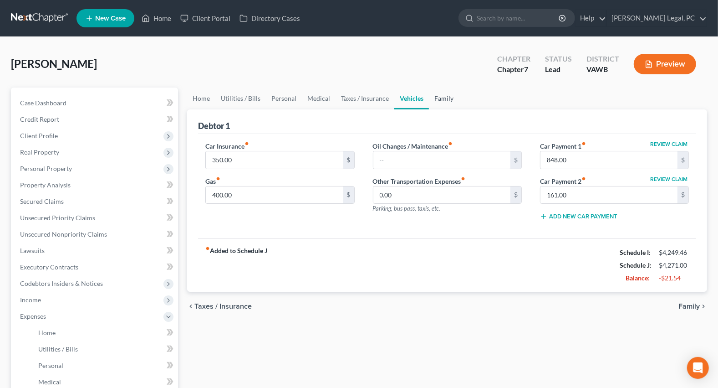
click at [445, 89] on link "Family" at bounding box center [444, 98] width 30 height 22
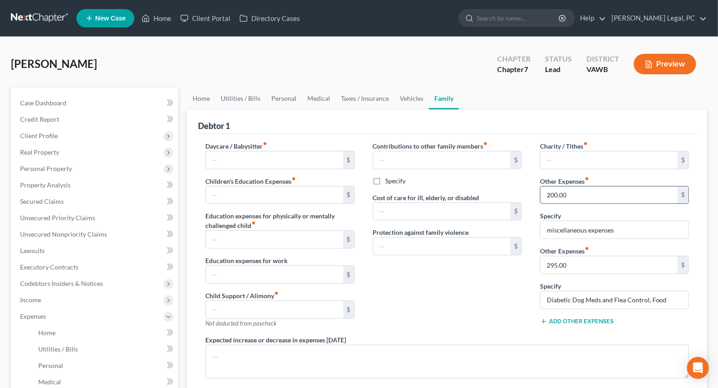
click at [583, 189] on input "200.00" at bounding box center [609, 194] width 137 height 17
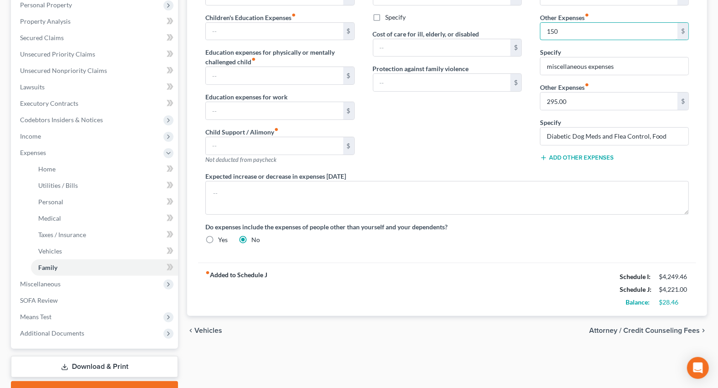
scroll to position [207, 0]
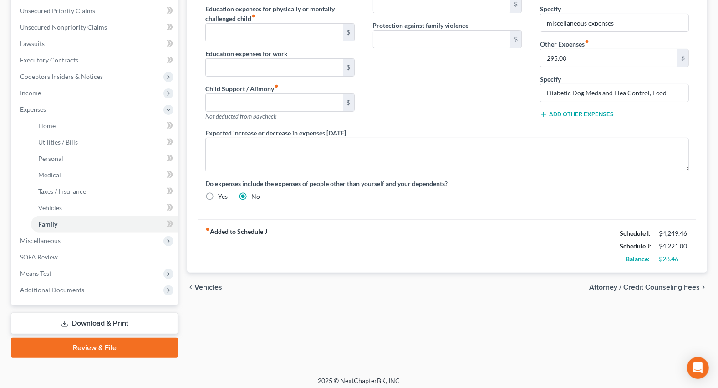
click at [469, 266] on div "fiber_manual_record Added to Schedule J Schedule I: $4,249.46 Schedule J: $4,22…" at bounding box center [447, 245] width 498 height 53
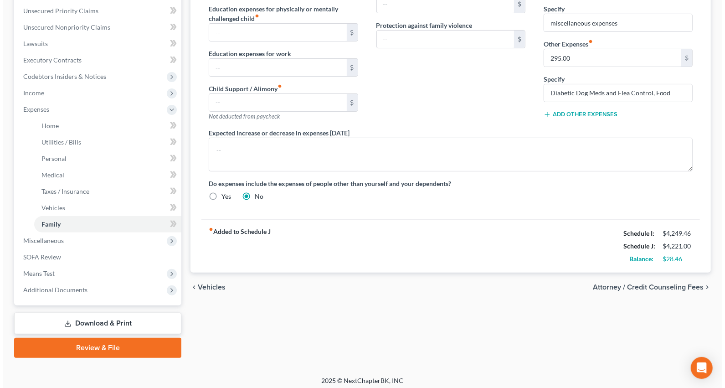
scroll to position [0, 0]
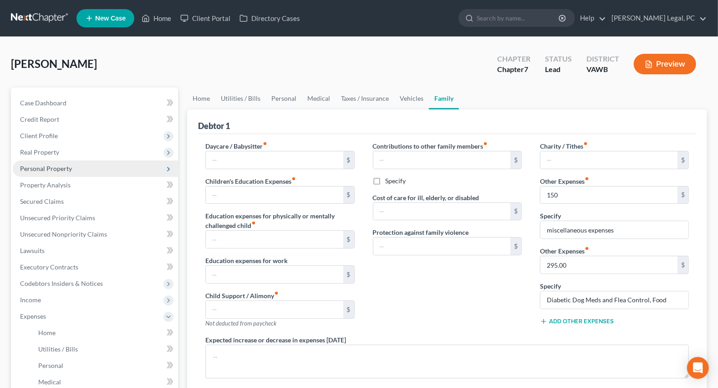
click at [36, 165] on span "Personal Property" at bounding box center [46, 168] width 52 height 8
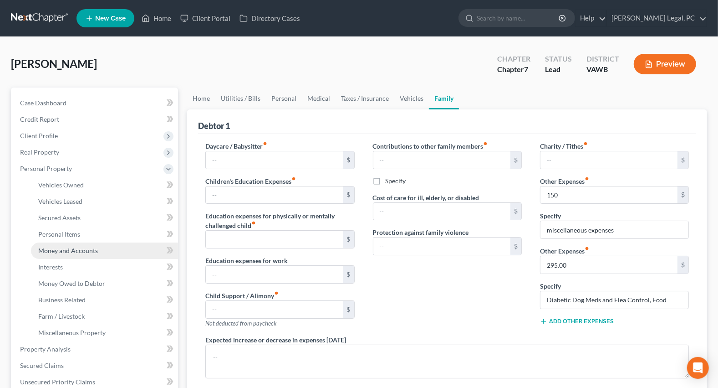
click at [71, 250] on span "Money and Accounts" at bounding box center [68, 250] width 60 height 8
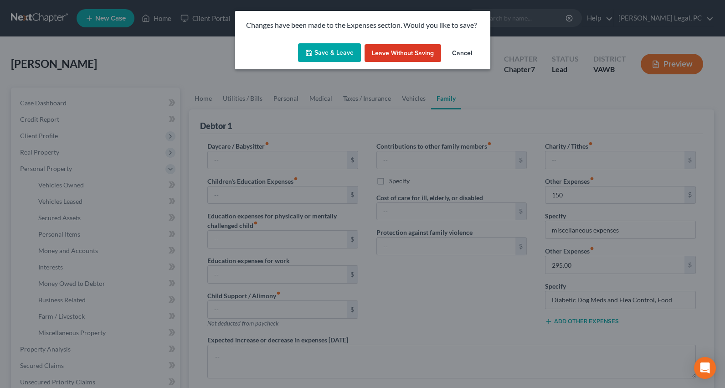
click at [343, 46] on button "Save & Leave" at bounding box center [329, 52] width 63 height 19
type input "150.00"
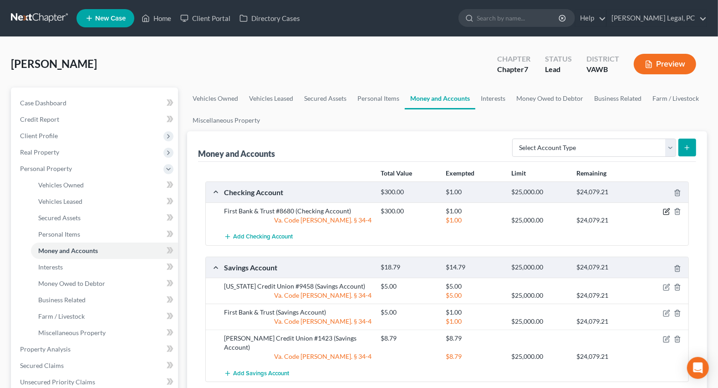
click at [664, 211] on icon "button" at bounding box center [666, 211] width 5 height 5
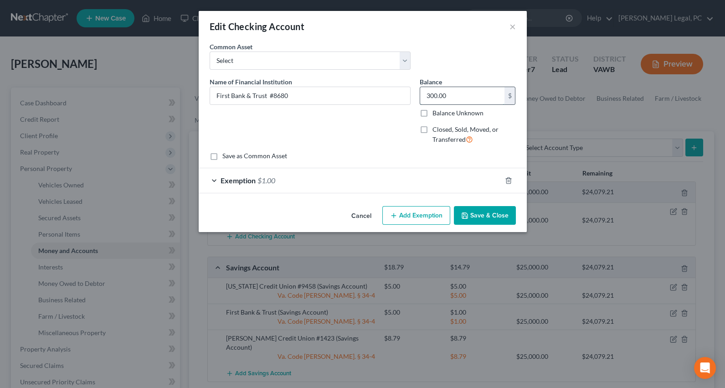
click at [475, 95] on input "300.00" at bounding box center [462, 95] width 84 height 17
type input "2,000"
click at [403, 184] on div "Exemption $1.00" at bounding box center [350, 180] width 302 height 24
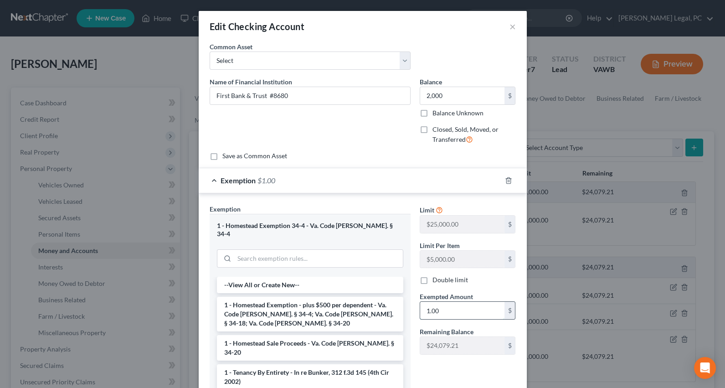
click at [447, 308] on input "1.00" at bounding box center [462, 309] width 84 height 17
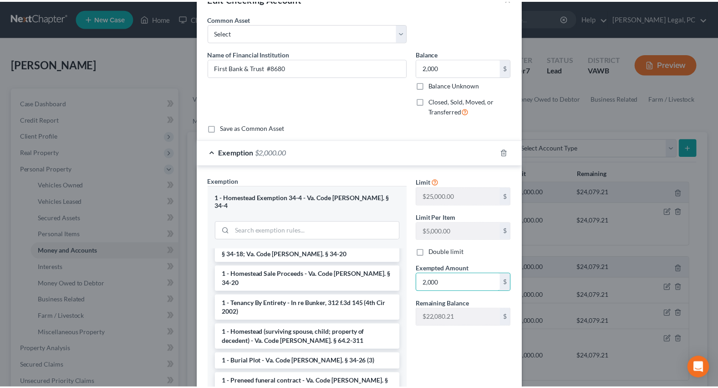
scroll to position [91, 0]
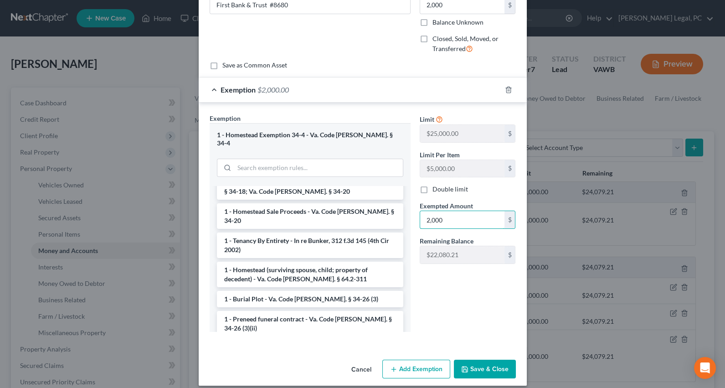
type input "2,000"
click at [460, 359] on button "Save & Close" at bounding box center [485, 368] width 62 height 19
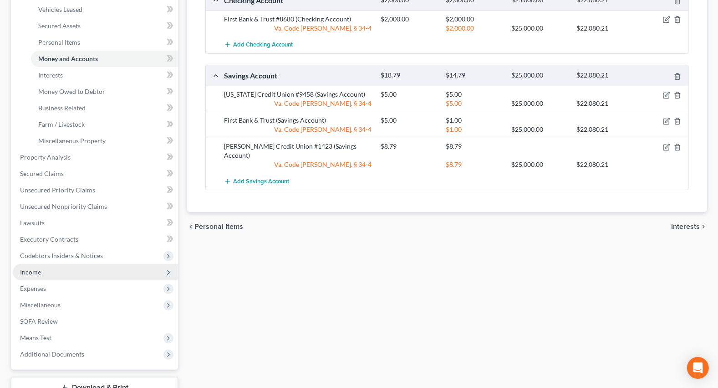
scroll to position [207, 0]
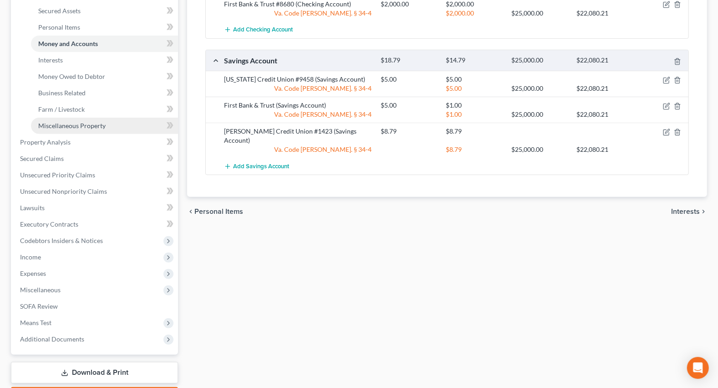
click at [82, 122] on span "Miscellaneous Property" at bounding box center [71, 126] width 67 height 8
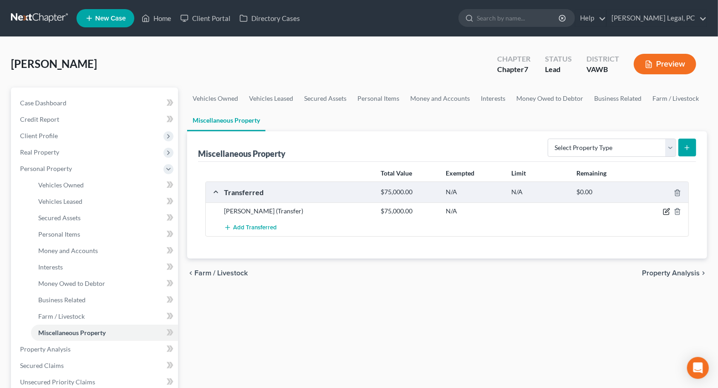
click at [666, 209] on icon "button" at bounding box center [666, 211] width 7 height 7
select select "Ordinary ([DATE])"
select select "48"
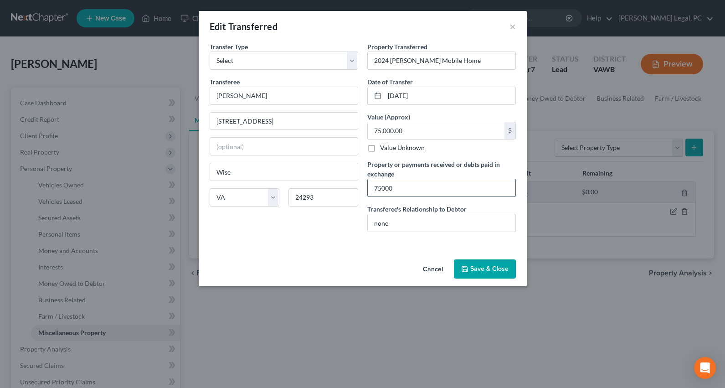
click at [403, 188] on input "75000" at bounding box center [442, 187] width 148 height 17
type input "75000 - sold for payoff on secured loan owed to 21st Mortgage."
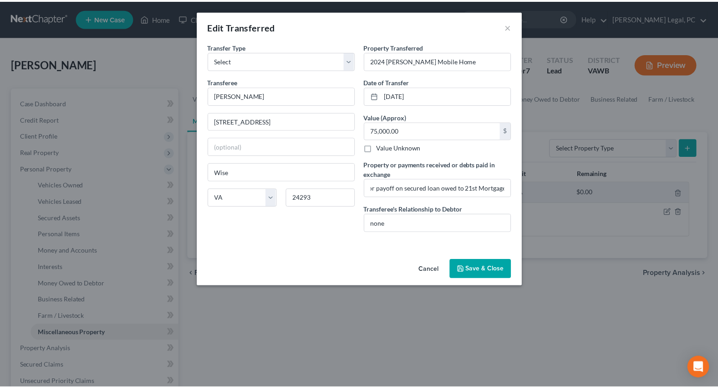
scroll to position [0, 0]
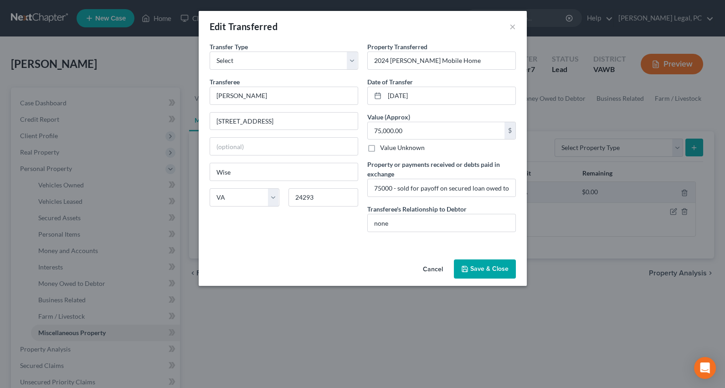
click at [485, 267] on button "Save & Close" at bounding box center [485, 268] width 62 height 19
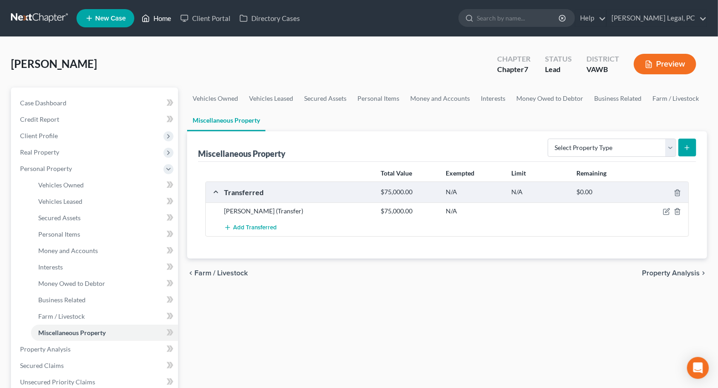
click at [154, 22] on link "Home" at bounding box center [156, 18] width 39 height 16
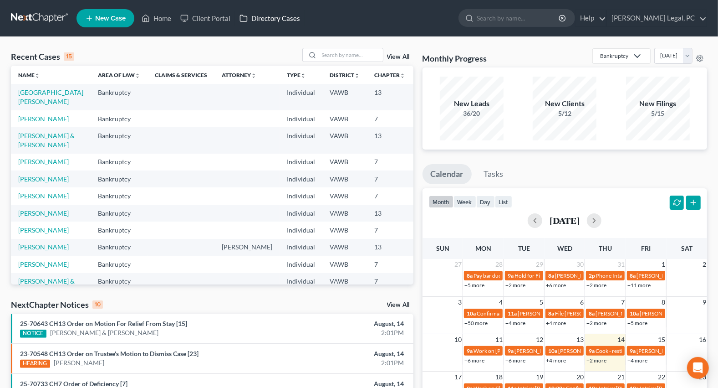
click at [268, 17] on link "Directory Cases" at bounding box center [270, 18] width 70 height 16
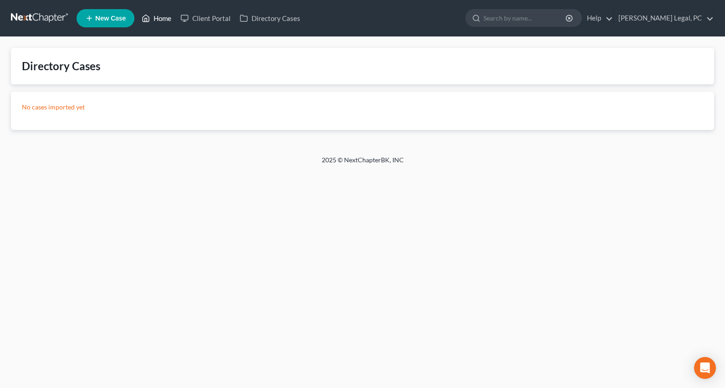
click at [154, 17] on link "Home" at bounding box center [156, 18] width 39 height 16
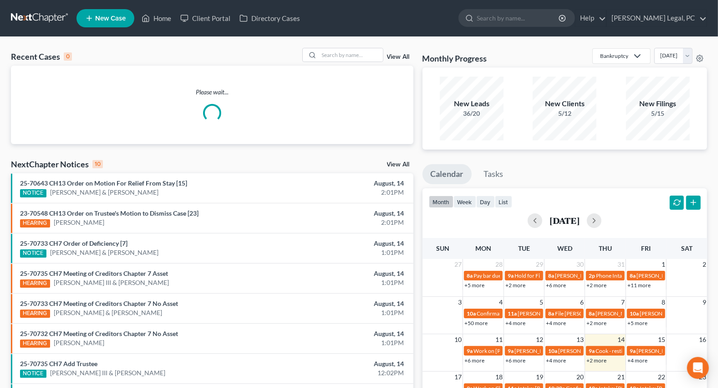
click at [401, 56] on link "View All" at bounding box center [398, 57] width 23 height 6
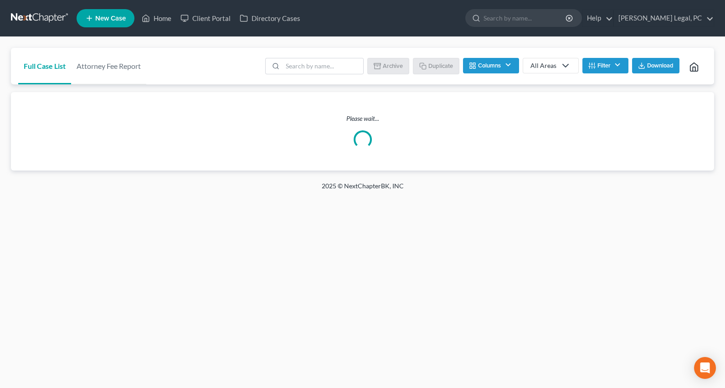
click at [595, 64] on button "Filter" at bounding box center [605, 65] width 46 height 15
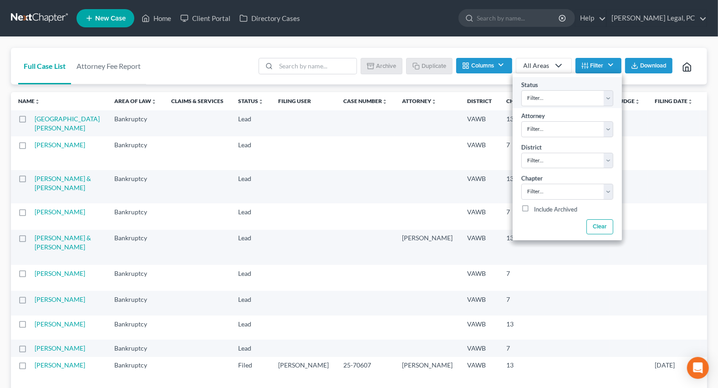
click at [545, 87] on div "Status Filter... Discharged Discharged & Reported Discharge Litigation Dismissa…" at bounding box center [567, 92] width 109 height 31
click at [547, 91] on select "Filter... Discharged Discharged & Reported Discharge Litigation Dismissal Notic…" at bounding box center [567, 98] width 92 height 16
select select "6"
click at [521, 90] on select "Filter... Discharged Discharged & Reported Discharge Litigation Dismissal Notic…" at bounding box center [567, 98] width 92 height 16
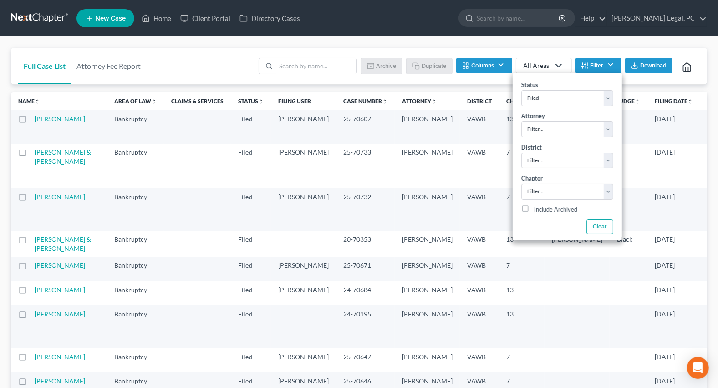
click at [432, 82] on div "Batch Download Archive Un-archive Duplicate Columns Attorney Case Number Area O…" at bounding box center [476, 66] width 447 height 36
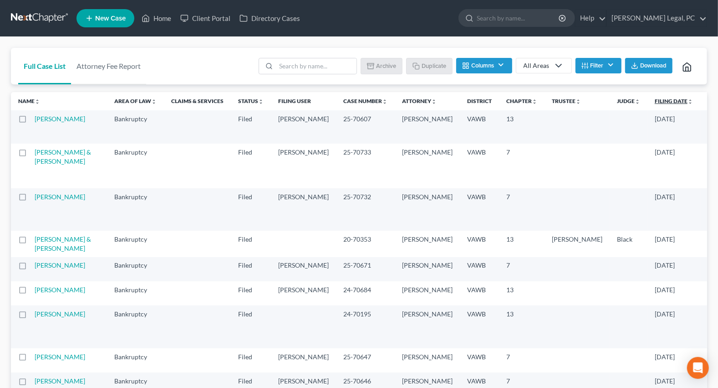
click at [655, 102] on link "Filing Date unfold_more expand_more expand_less" at bounding box center [674, 100] width 38 height 7
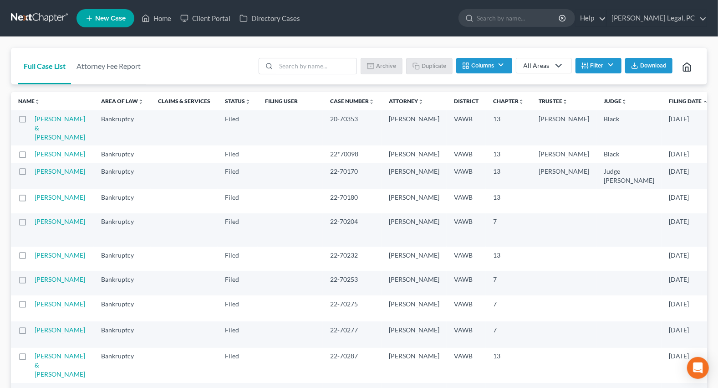
click at [669, 102] on link "Filing Date unfold_more expand_more expand_less" at bounding box center [688, 100] width 39 height 7
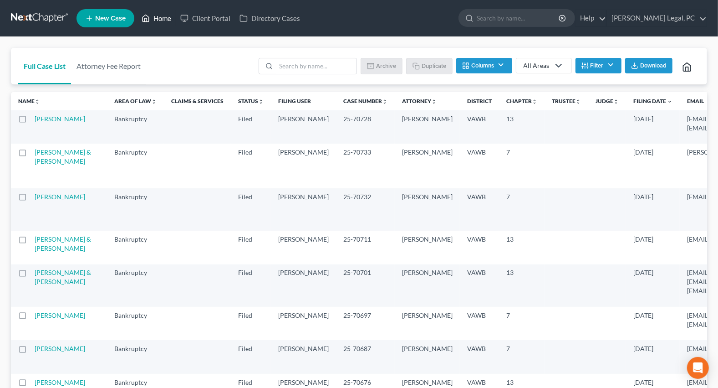
click at [147, 18] on icon at bounding box center [146, 18] width 8 height 11
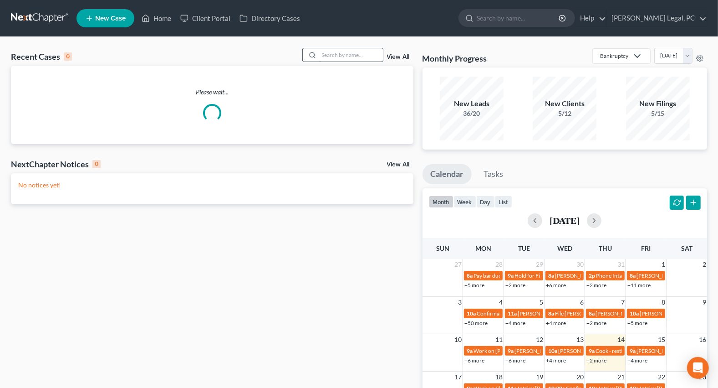
click at [346, 58] on input "search" at bounding box center [351, 54] width 64 height 13
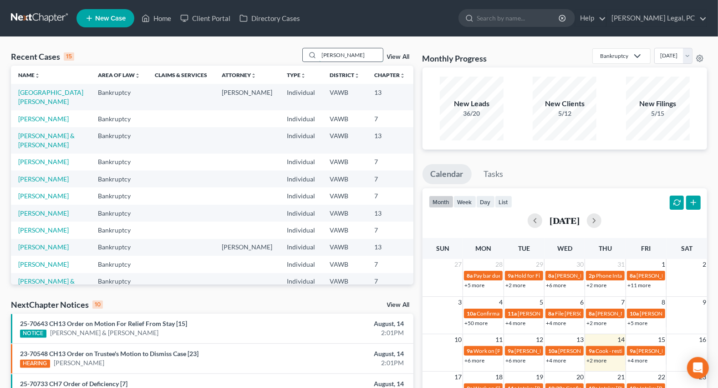
type input "[PERSON_NAME]"
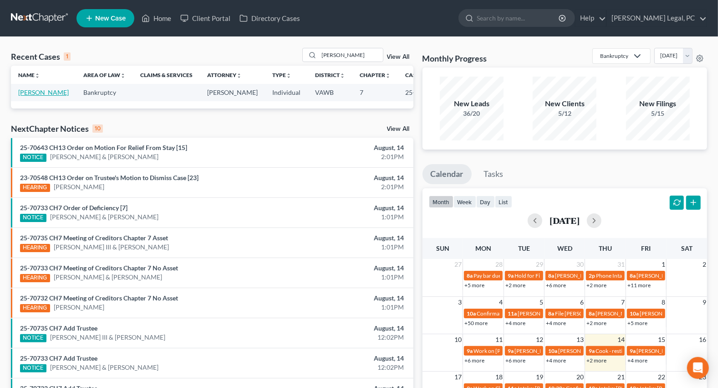
click at [24, 92] on link "[PERSON_NAME]" at bounding box center [43, 92] width 51 height 8
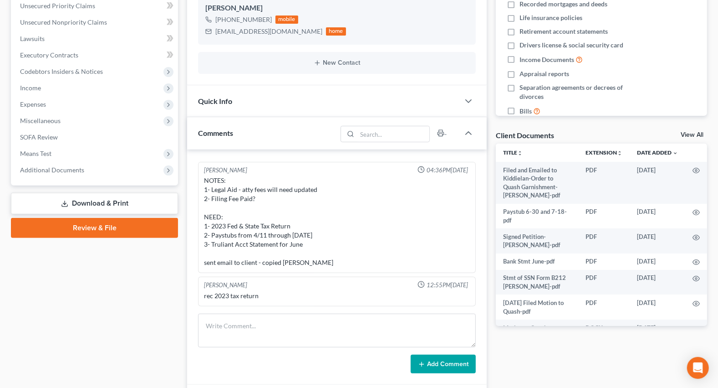
scroll to position [248, 0]
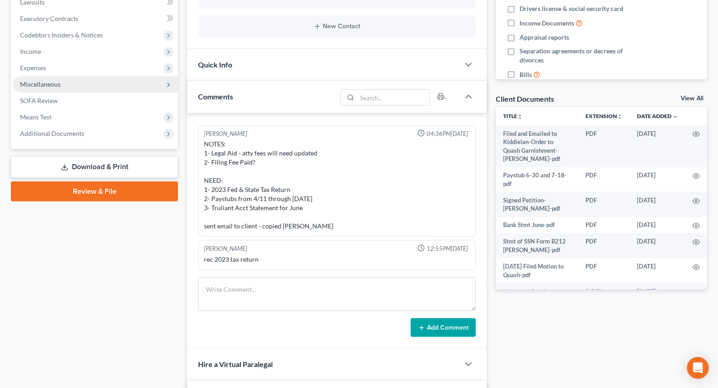
click at [36, 87] on span "Miscellaneous" at bounding box center [95, 84] width 165 height 16
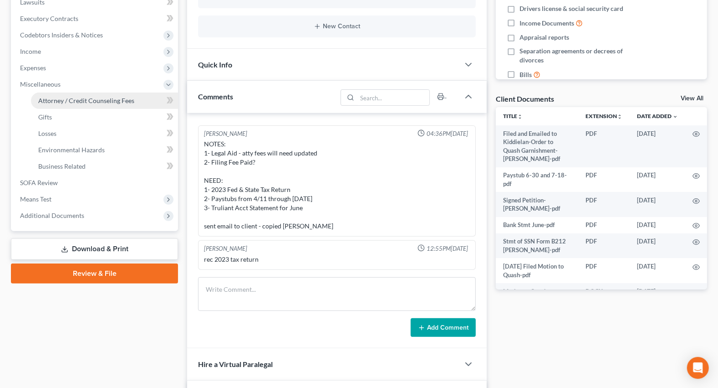
click at [78, 102] on span "Attorney / Credit Counseling Fees" at bounding box center [86, 101] width 96 height 8
select select "0"
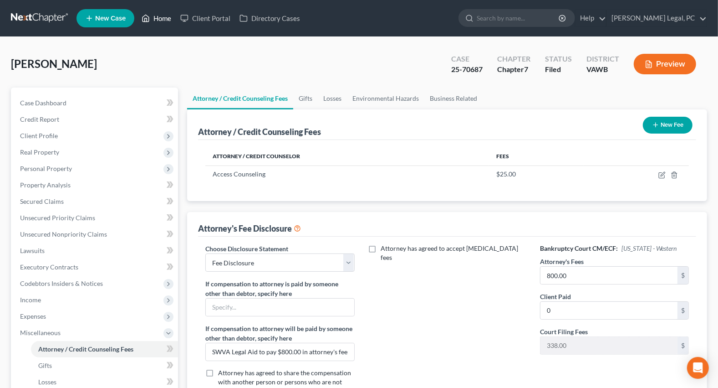
click at [164, 17] on link "Home" at bounding box center [156, 18] width 39 height 16
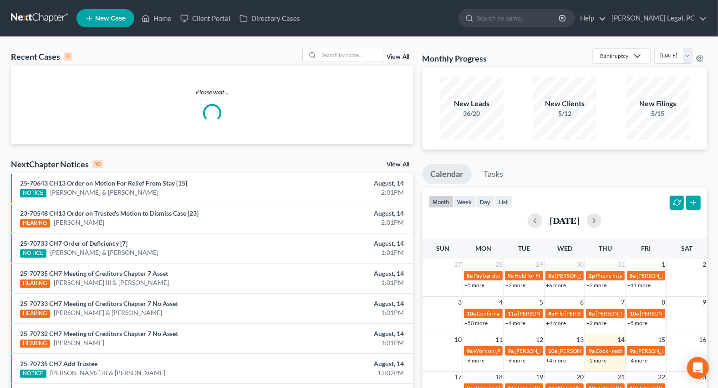
click at [356, 45] on div "Recent Cases 0 View All Please wait... NextChapter Notices 10 View All 25-70643…" at bounding box center [359, 273] width 718 height 473
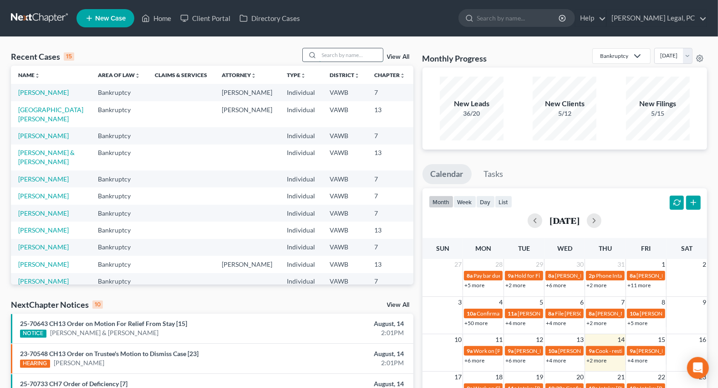
click at [352, 57] on input "search" at bounding box center [351, 54] width 64 height 13
type input "[PERSON_NAME]"
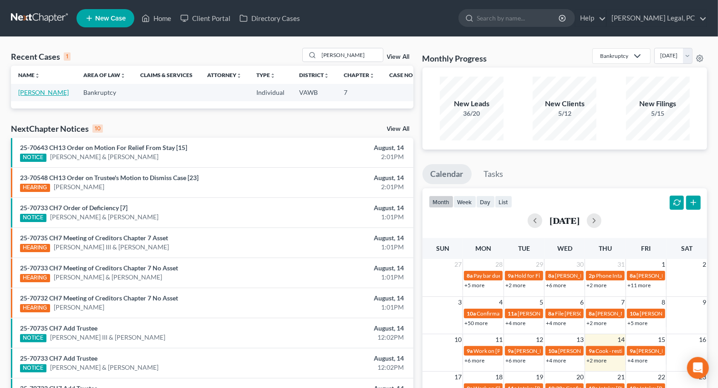
click at [21, 92] on link "[PERSON_NAME]" at bounding box center [43, 92] width 51 height 8
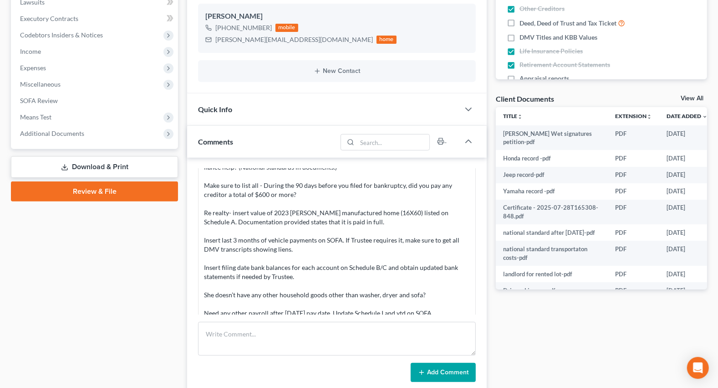
scroll to position [693, 0]
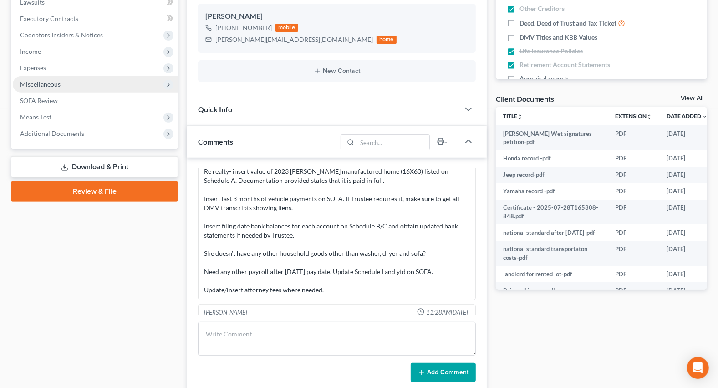
click at [42, 82] on span "Miscellaneous" at bounding box center [40, 84] width 41 height 8
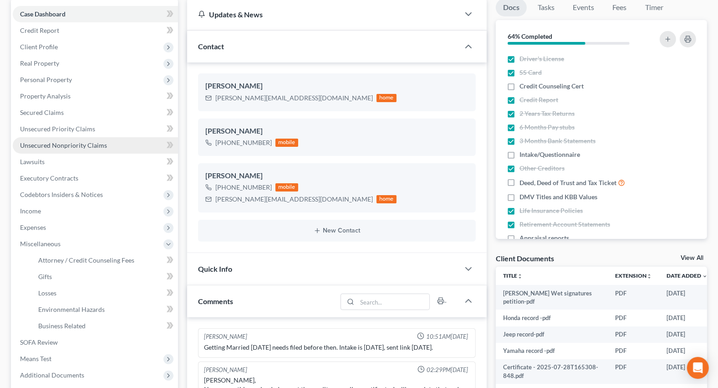
scroll to position [0, 0]
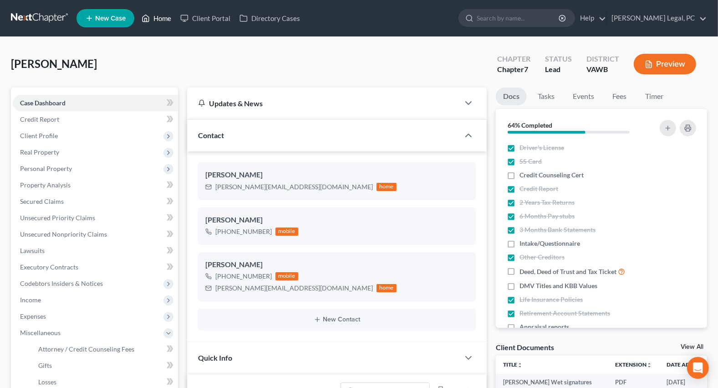
click at [162, 15] on link "Home" at bounding box center [156, 18] width 39 height 16
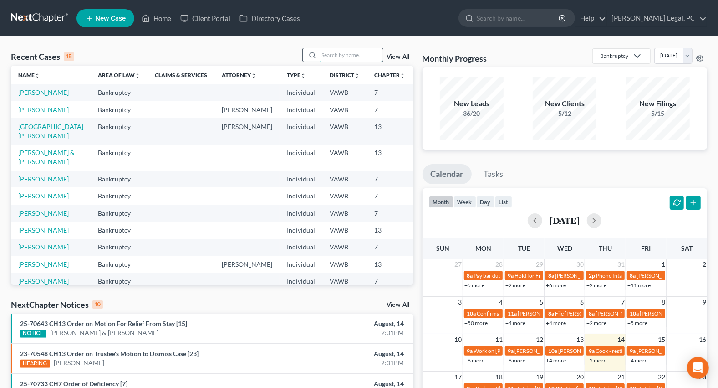
click at [335, 55] on input "search" at bounding box center [351, 54] width 64 height 13
type input "[PERSON_NAME]"
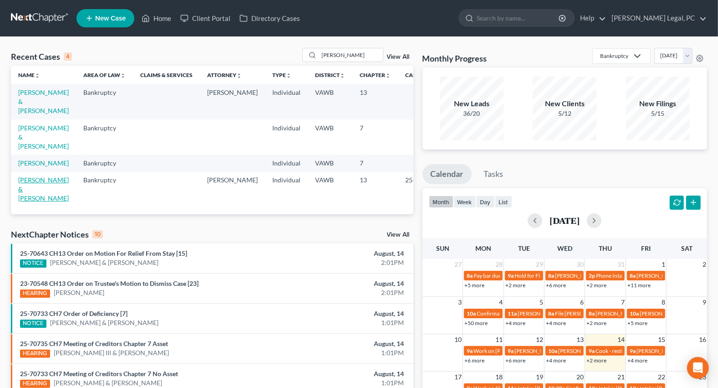
click at [43, 179] on link "[PERSON_NAME] & [PERSON_NAME]" at bounding box center [43, 189] width 51 height 26
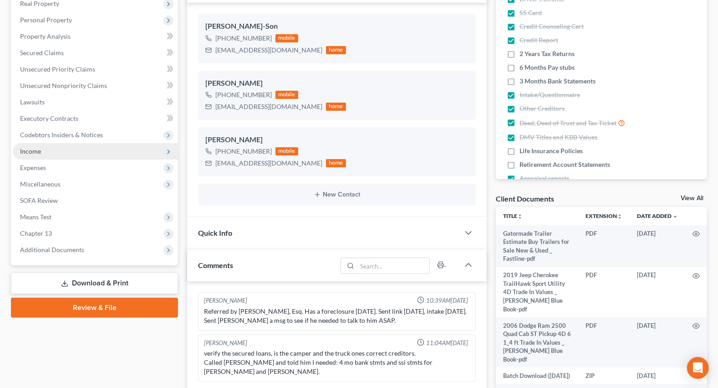
scroll to position [165, 0]
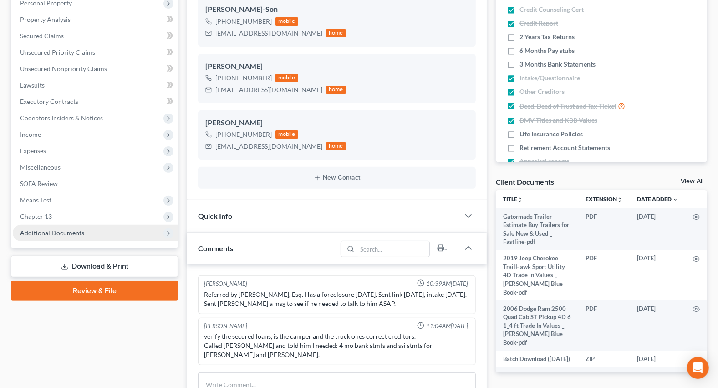
click at [38, 233] on span "Additional Documents" at bounding box center [52, 233] width 64 height 8
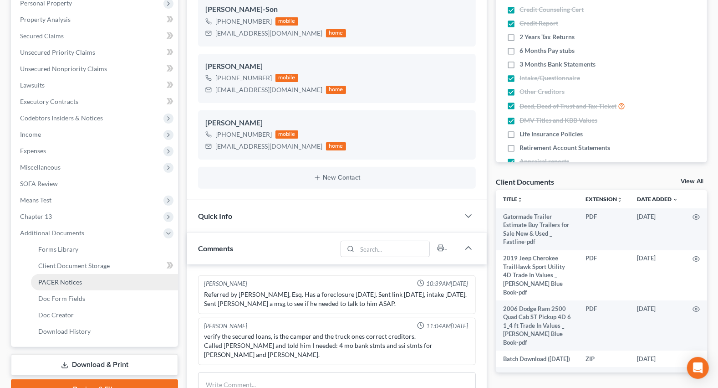
click at [54, 279] on span "PACER Notices" at bounding box center [60, 282] width 44 height 8
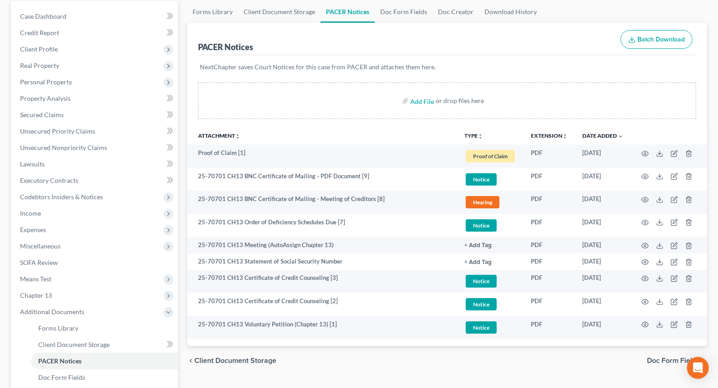
scroll to position [86, 0]
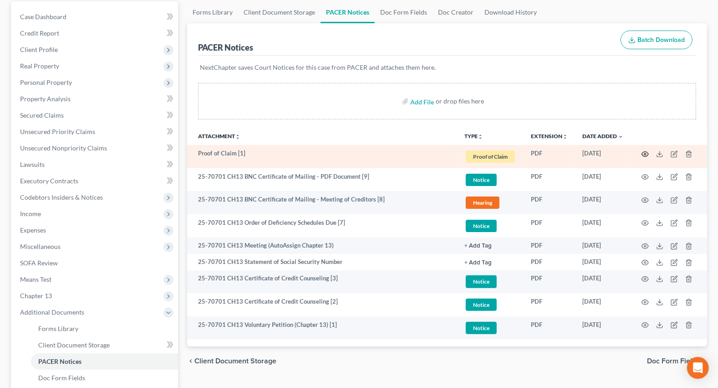
click at [642, 151] on icon "button" at bounding box center [645, 153] width 7 height 7
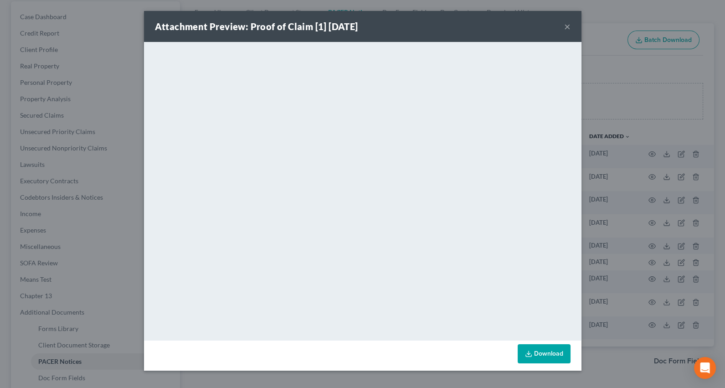
click at [567, 28] on button "×" at bounding box center [567, 26] width 6 height 11
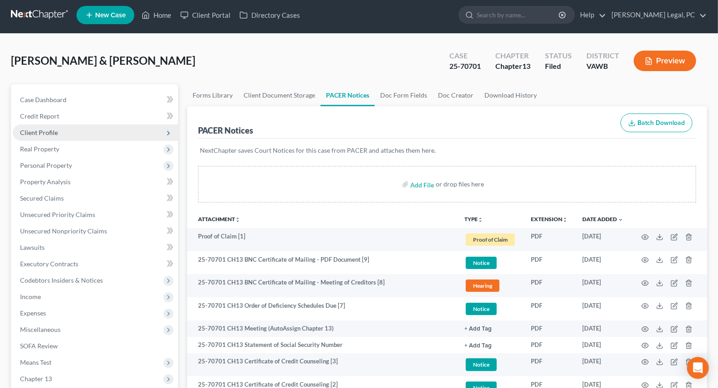
scroll to position [0, 0]
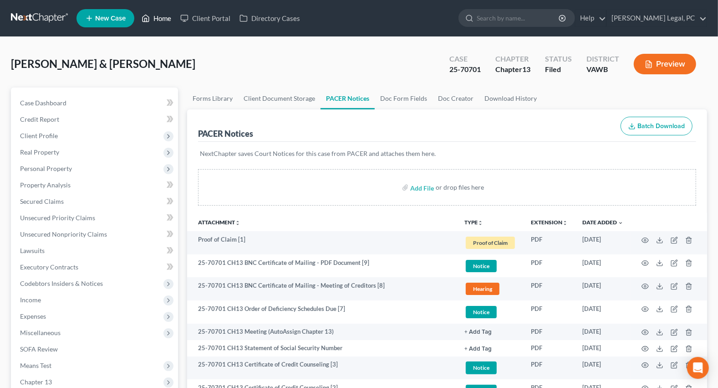
click at [168, 20] on link "Home" at bounding box center [156, 18] width 39 height 16
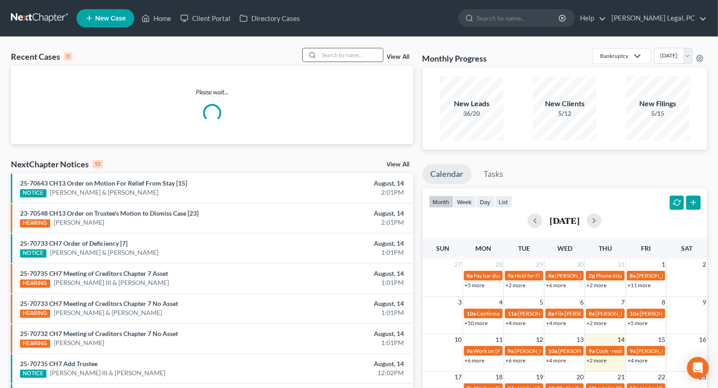
click at [323, 56] on input "search" at bounding box center [351, 54] width 64 height 13
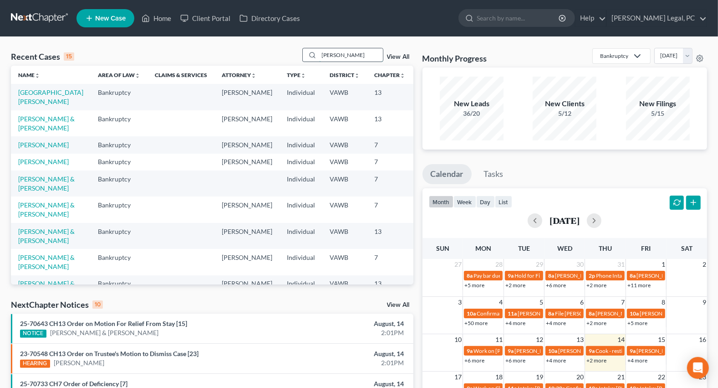
type input "[PERSON_NAME]"
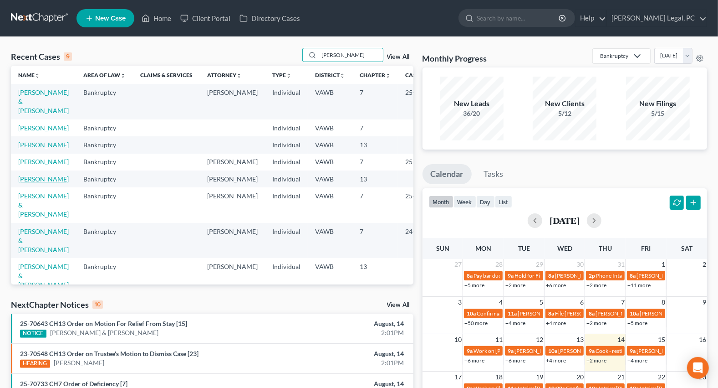
click at [41, 183] on link "[PERSON_NAME]" at bounding box center [43, 179] width 51 height 8
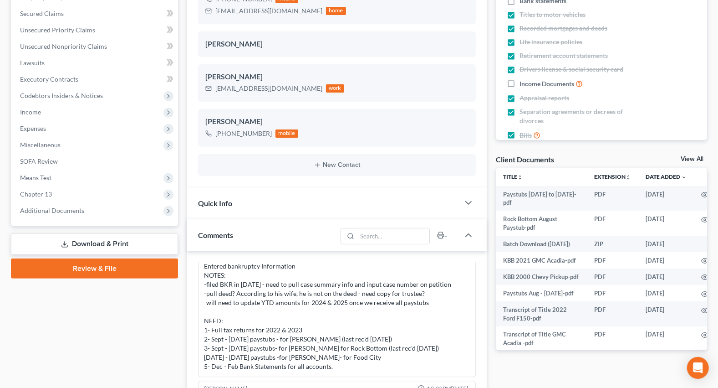
scroll to position [165, 0]
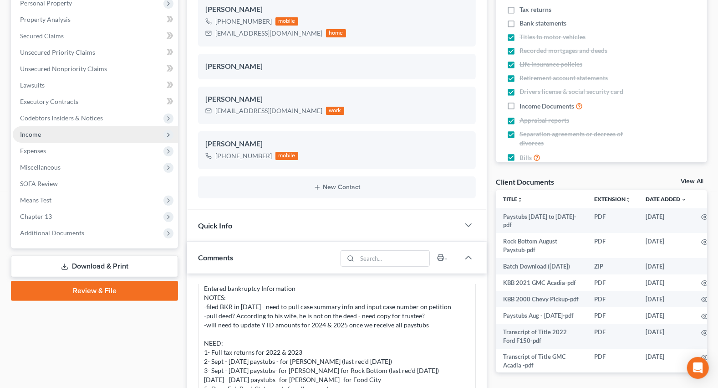
click at [33, 130] on span "Income" at bounding box center [30, 134] width 21 height 8
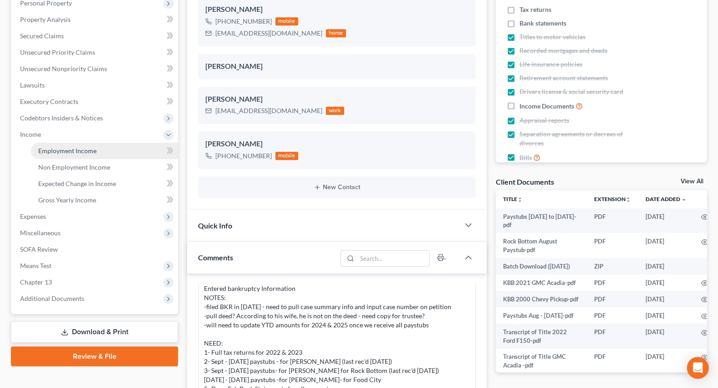
click at [70, 150] on span "Employment Income" at bounding box center [67, 151] width 58 height 8
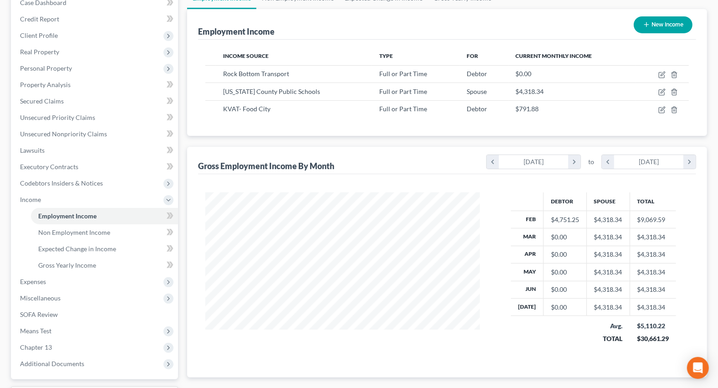
scroll to position [95, 0]
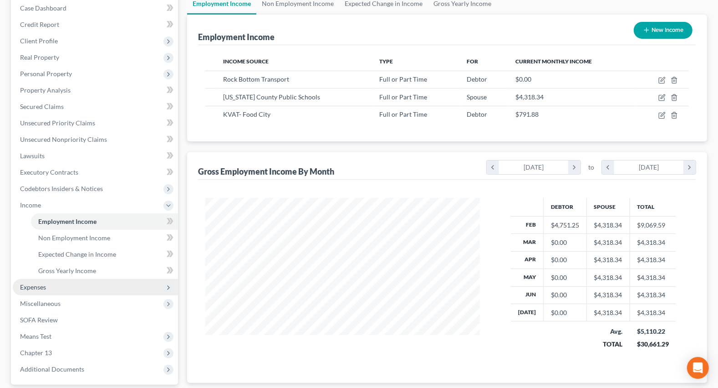
click at [44, 287] on span "Expenses" at bounding box center [33, 287] width 26 height 8
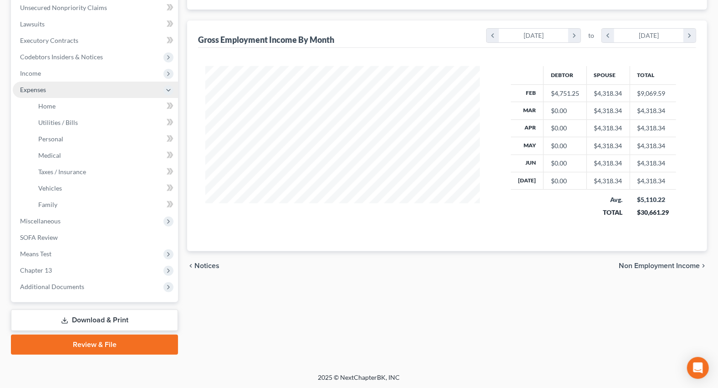
scroll to position [227, 0]
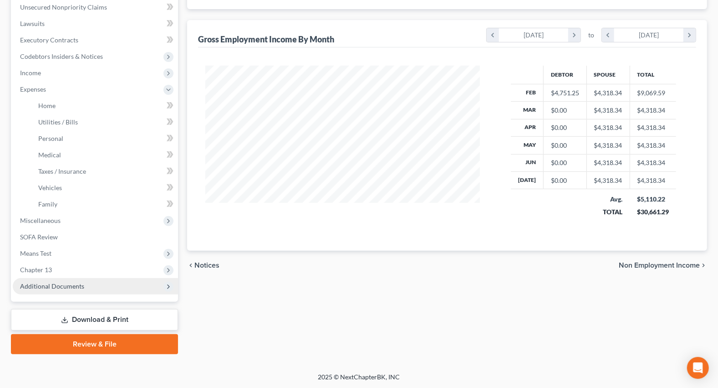
click at [37, 282] on span "Additional Documents" at bounding box center [52, 286] width 64 height 8
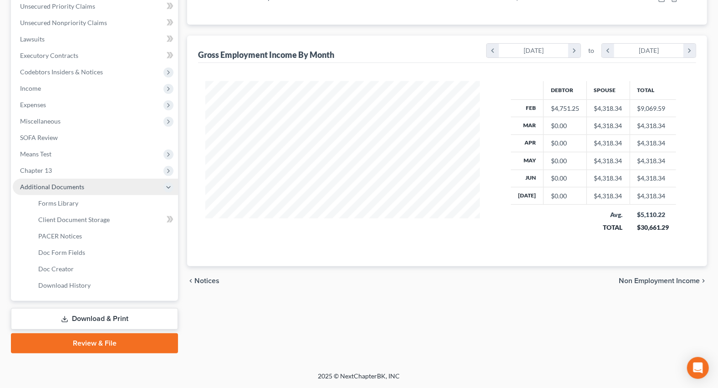
scroll to position [210, 0]
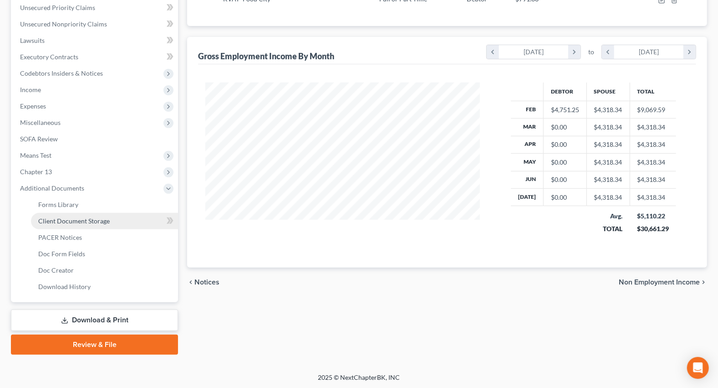
click at [77, 217] on span "Client Document Storage" at bounding box center [73, 221] width 71 height 8
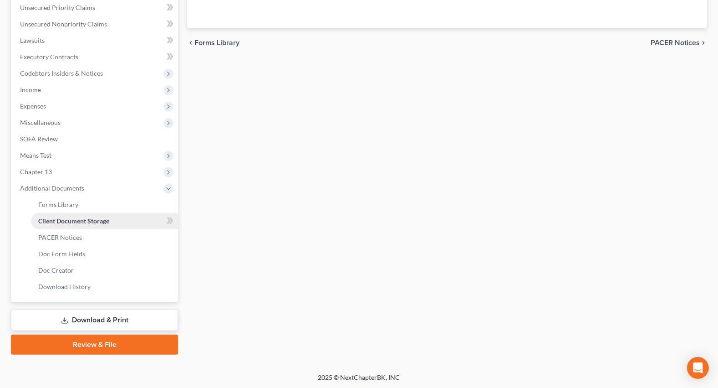
scroll to position [83, 0]
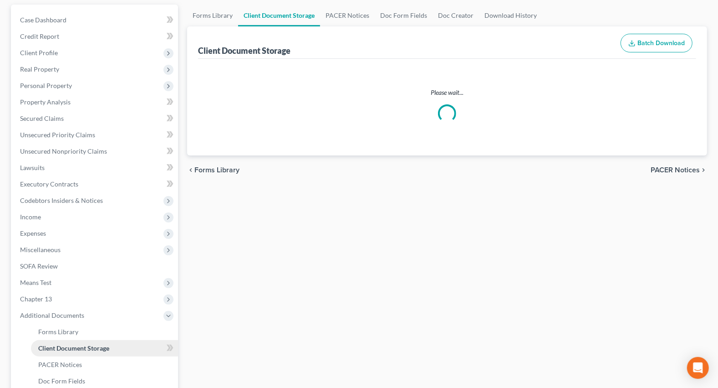
select select "0"
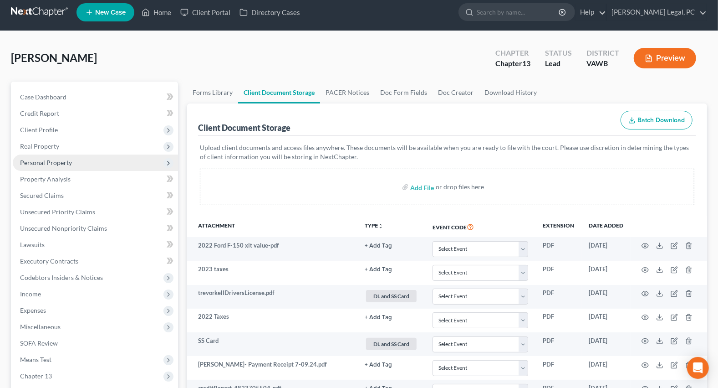
scroll to position [0, 0]
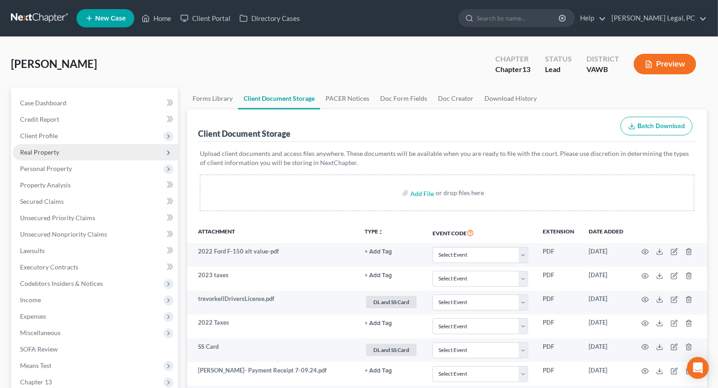
click at [45, 148] on span "Real Property" at bounding box center [39, 152] width 39 height 8
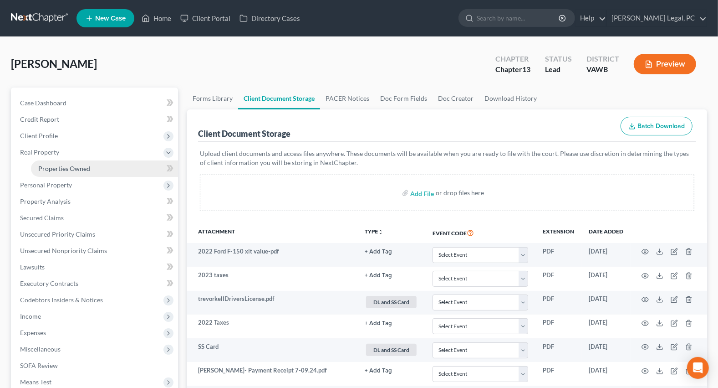
click at [60, 162] on link "Properties Owned" at bounding box center [104, 168] width 147 height 16
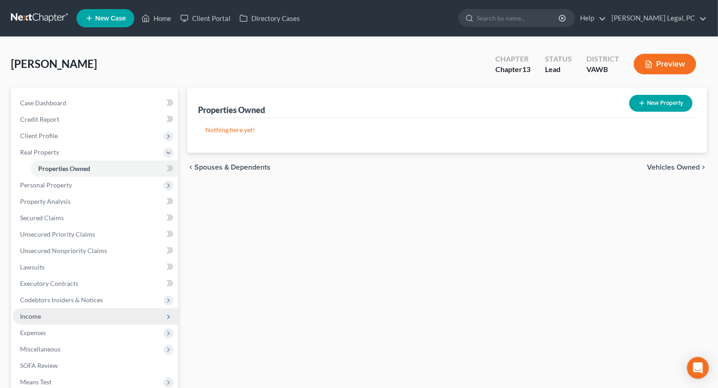
click at [31, 314] on span "Income" at bounding box center [30, 316] width 21 height 8
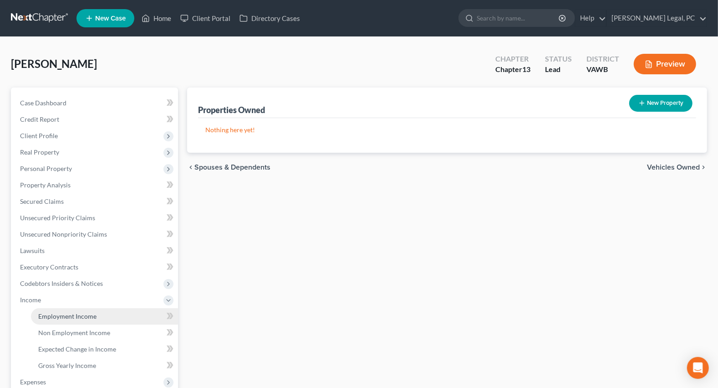
click at [44, 313] on span "Employment Income" at bounding box center [67, 316] width 58 height 8
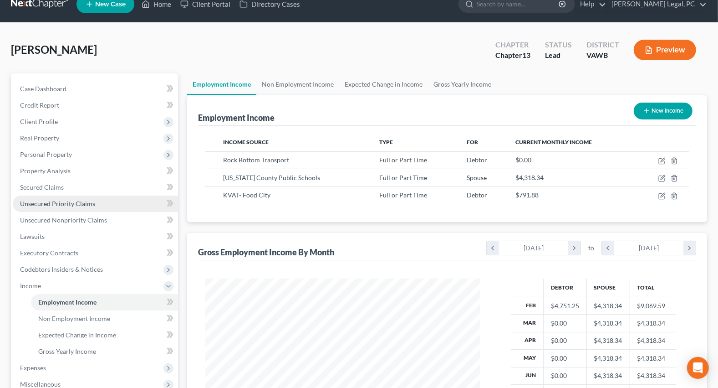
scroll to position [12, 0]
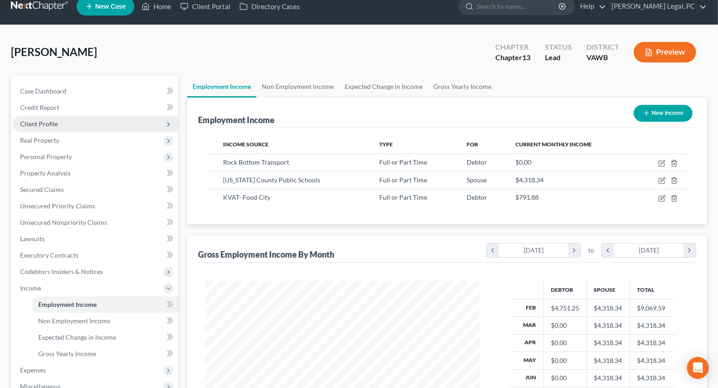
click at [43, 125] on span "Client Profile" at bounding box center [39, 124] width 38 height 8
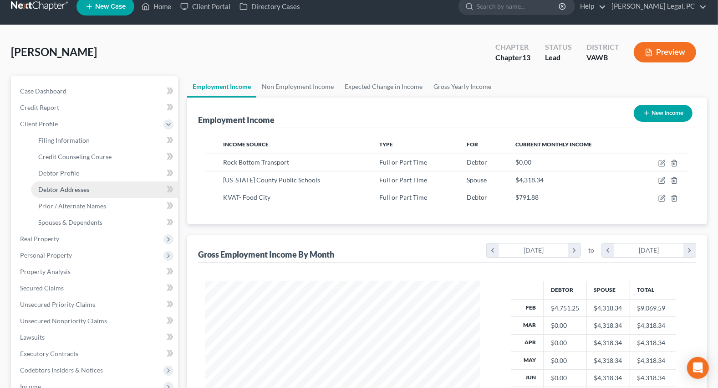
click at [56, 193] on link "Debtor Addresses" at bounding box center [104, 189] width 147 height 16
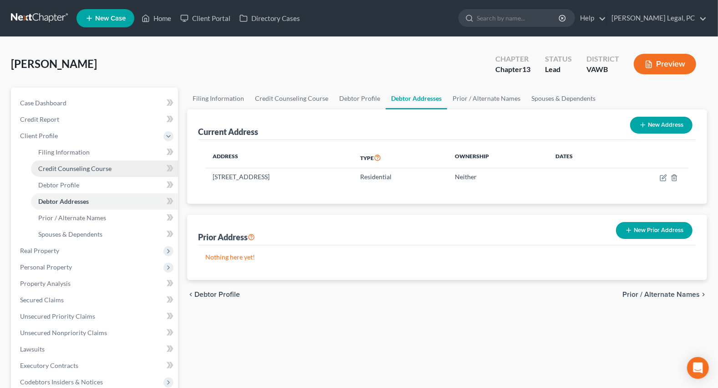
click at [111, 169] on link "Credit Counseling Course" at bounding box center [104, 168] width 147 height 16
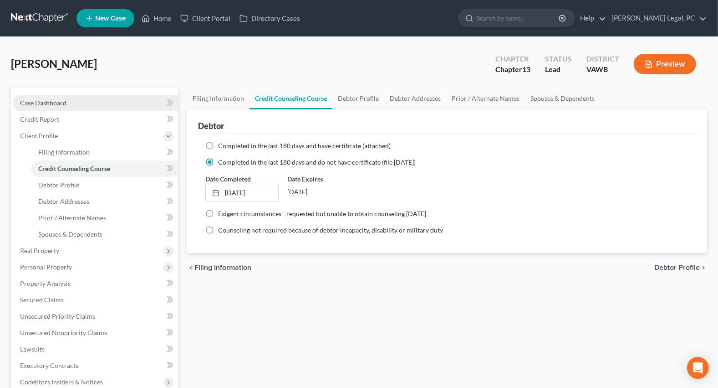
click at [64, 108] on link "Case Dashboard" at bounding box center [95, 103] width 165 height 16
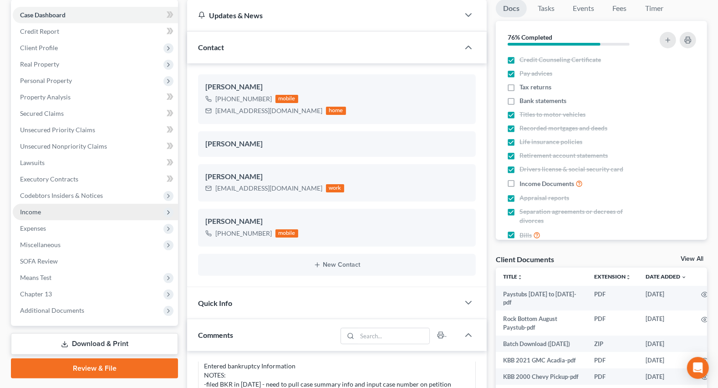
scroll to position [82, 0]
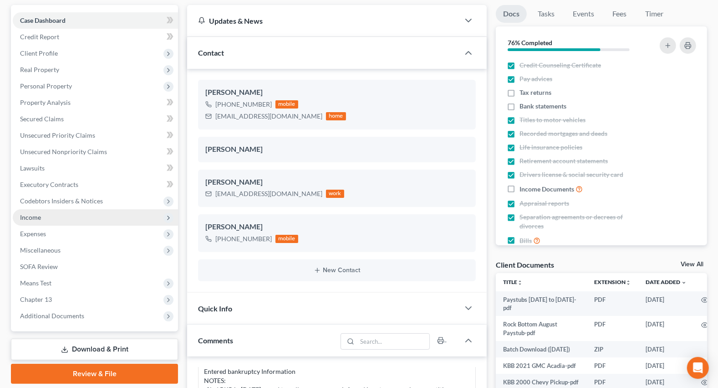
click at [40, 214] on span "Income" at bounding box center [30, 217] width 21 height 8
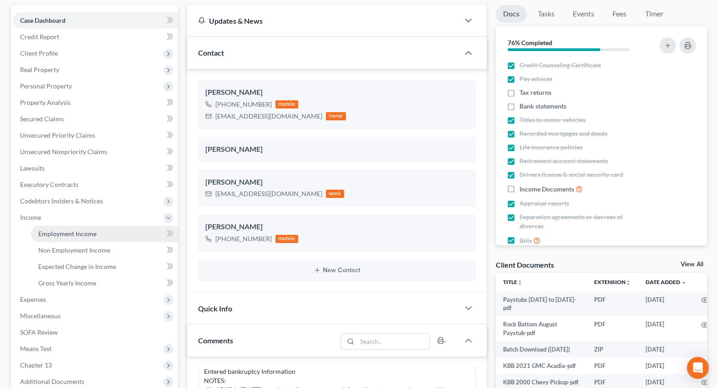
click at [59, 230] on span "Employment Income" at bounding box center [67, 234] width 58 height 8
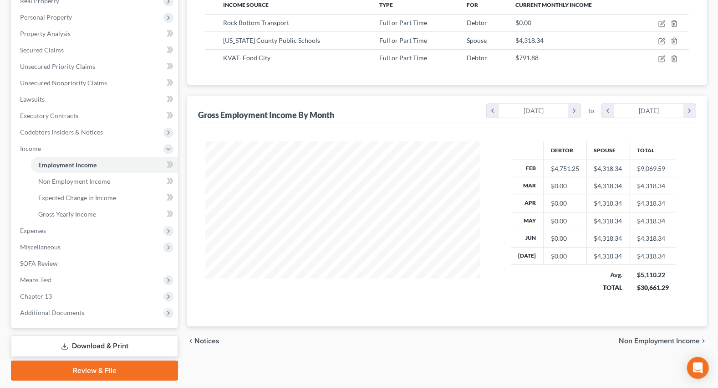
scroll to position [165, 0]
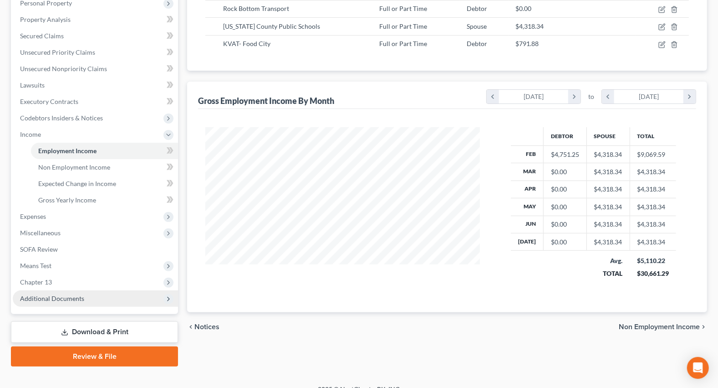
click at [49, 301] on span "Additional Documents" at bounding box center [52, 298] width 64 height 8
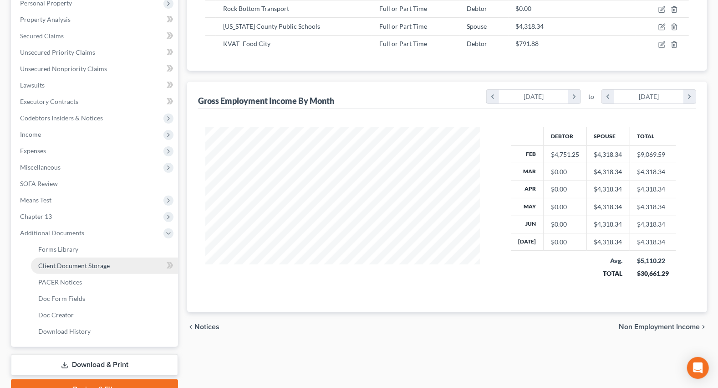
click at [77, 268] on link "Client Document Storage" at bounding box center [104, 265] width 147 height 16
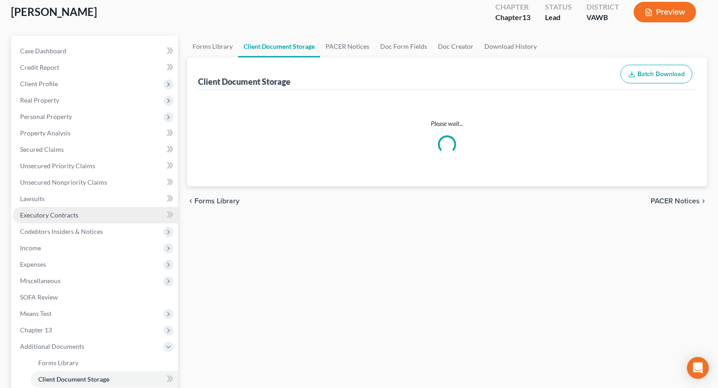
scroll to position [6, 0]
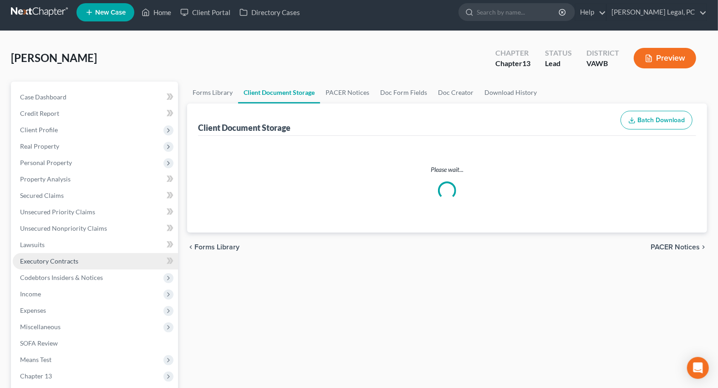
select select "0"
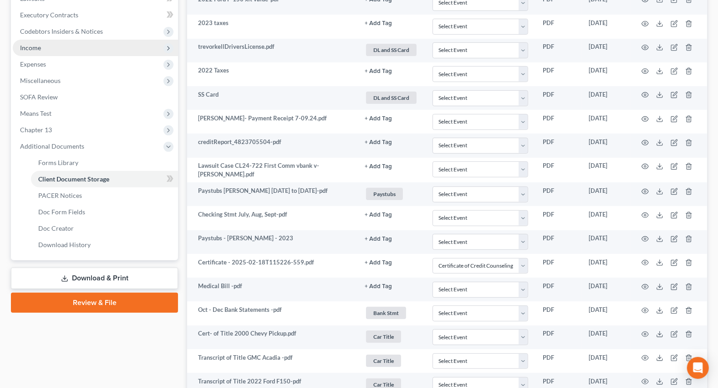
scroll to position [141, 0]
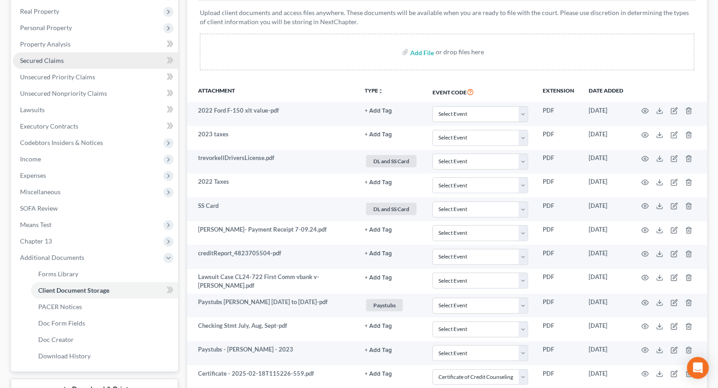
click at [28, 62] on span "Secured Claims" at bounding box center [42, 60] width 44 height 8
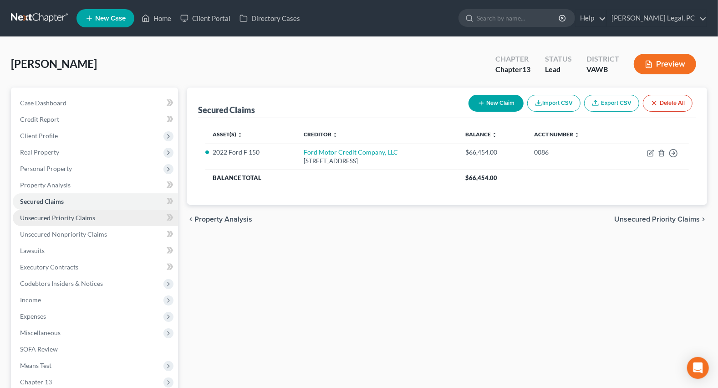
click at [52, 212] on link "Unsecured Priority Claims" at bounding box center [95, 217] width 165 height 16
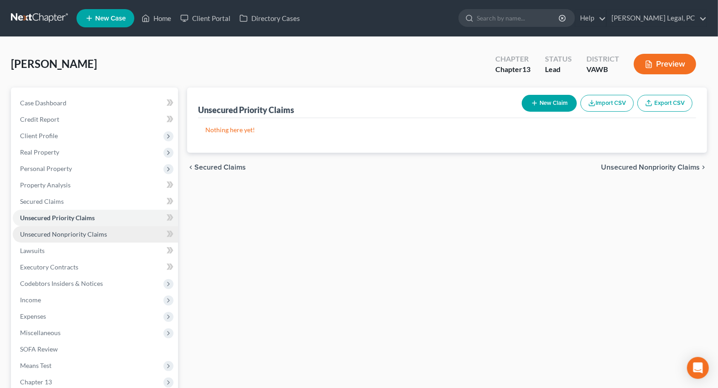
click at [54, 237] on link "Unsecured Nonpriority Claims" at bounding box center [95, 234] width 165 height 16
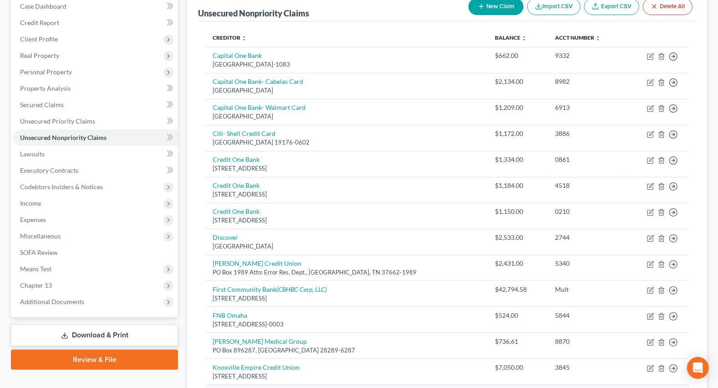
scroll to position [71, 0]
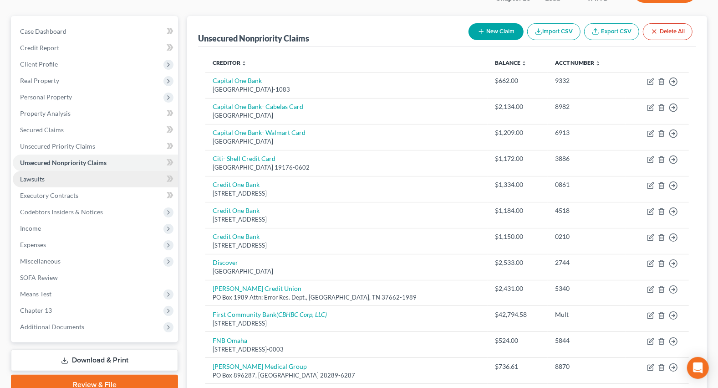
click at [26, 175] on span "Lawsuits" at bounding box center [32, 179] width 25 height 8
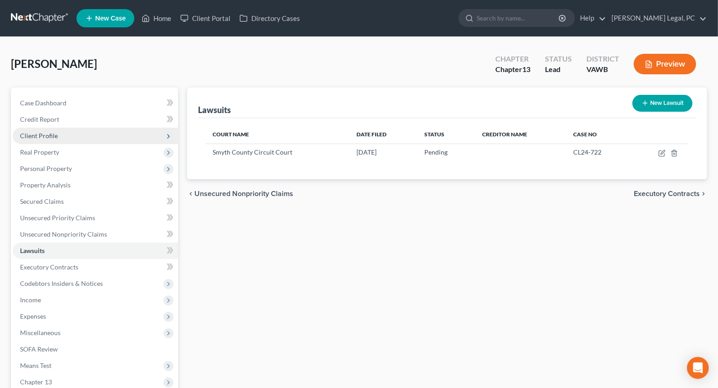
click at [44, 137] on span "Client Profile" at bounding box center [39, 136] width 38 height 8
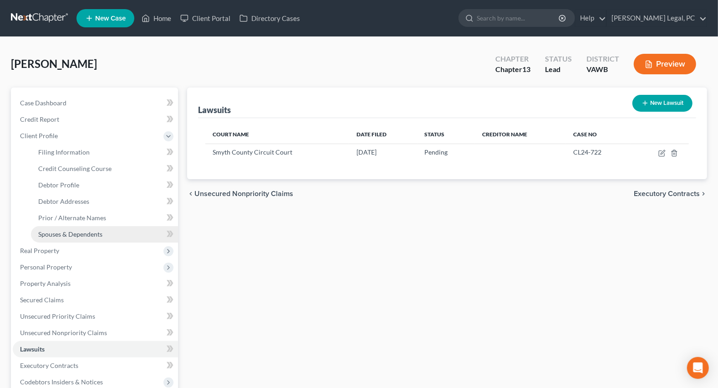
click at [59, 235] on span "Spouses & Dependents" at bounding box center [70, 234] width 64 height 8
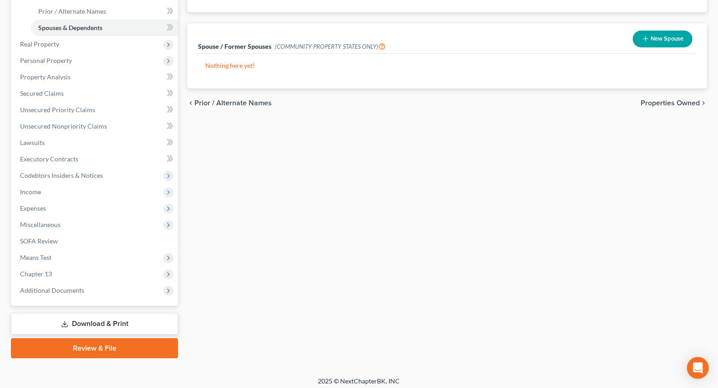
scroll to position [207, 0]
click at [46, 41] on span "Real Property" at bounding box center [39, 44] width 39 height 8
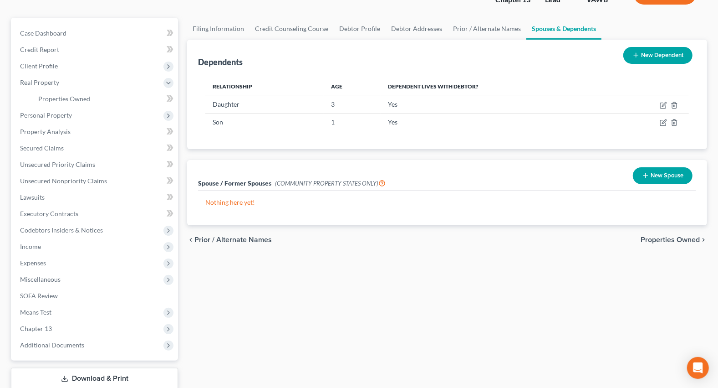
scroll to position [0, 0]
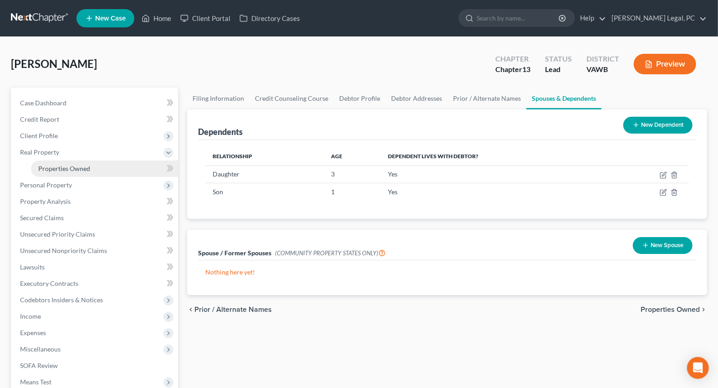
click at [43, 164] on span "Properties Owned" at bounding box center [64, 168] width 52 height 8
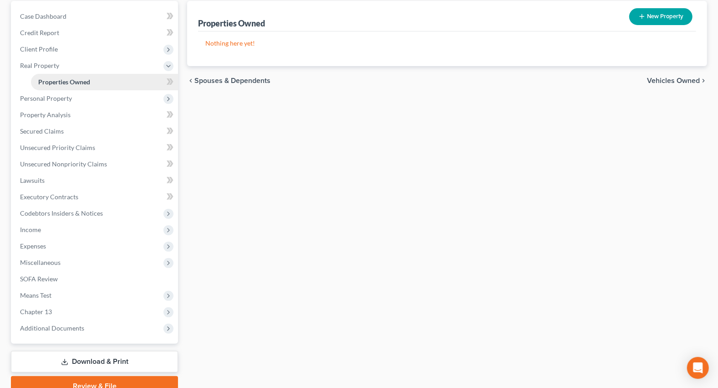
scroll to position [128, 0]
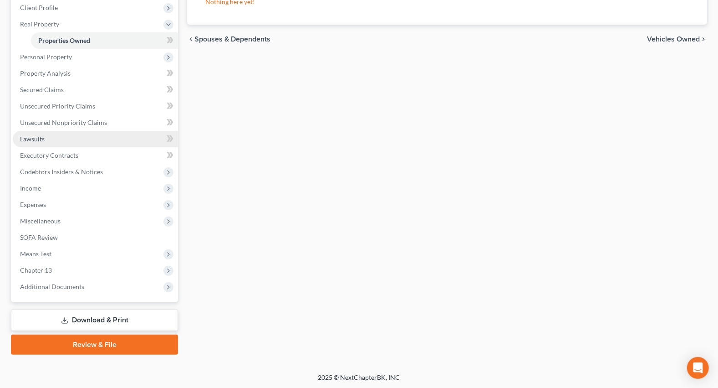
click at [32, 141] on span "Lawsuits" at bounding box center [32, 139] width 25 height 8
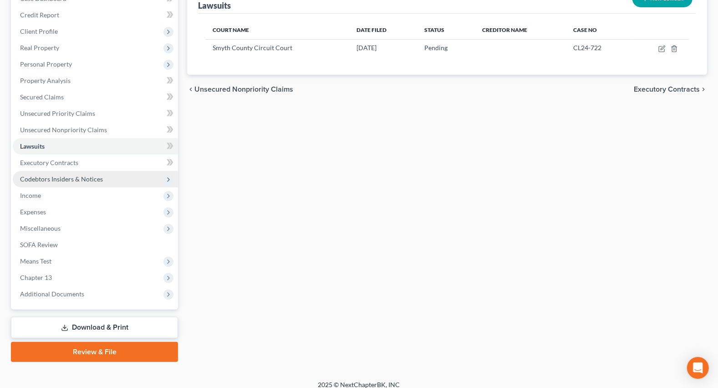
scroll to position [112, 0]
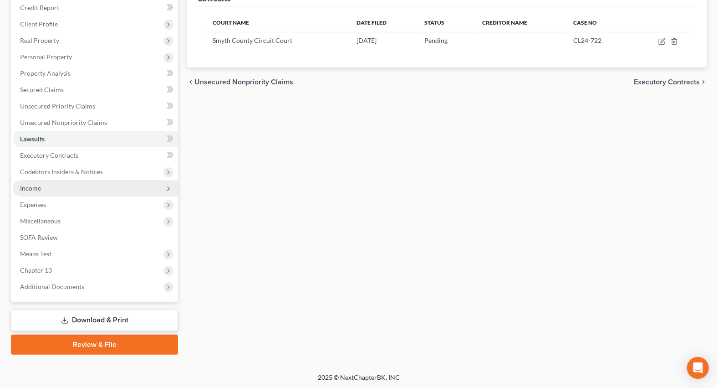
click at [26, 193] on span "Income" at bounding box center [95, 188] width 165 height 16
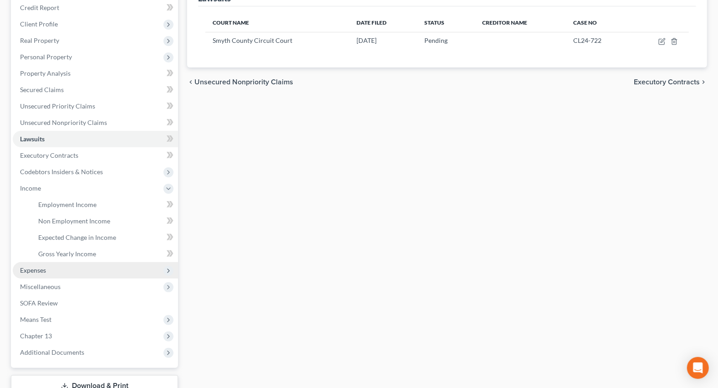
click at [29, 273] on span "Expenses" at bounding box center [95, 270] width 165 height 16
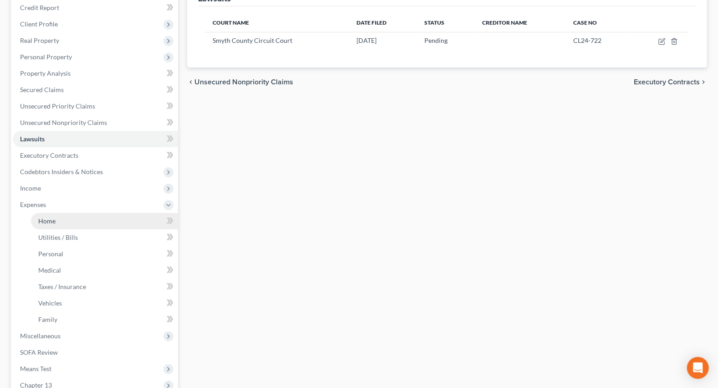
click at [48, 220] on span "Home" at bounding box center [46, 221] width 17 height 8
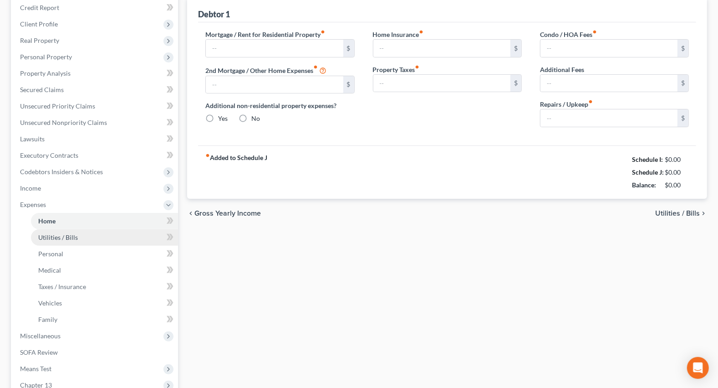
scroll to position [16, 0]
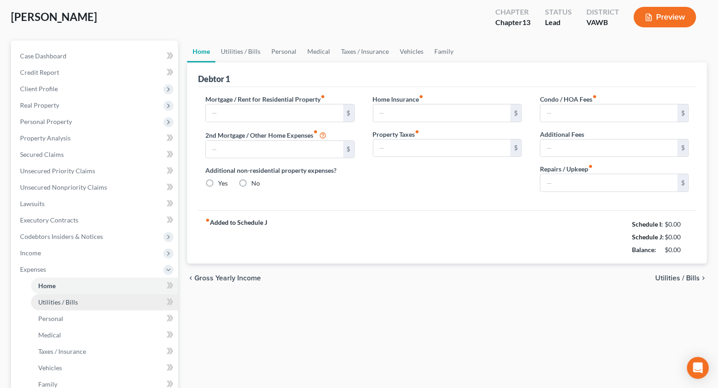
type input "900.00"
radio input "true"
type input "100.00"
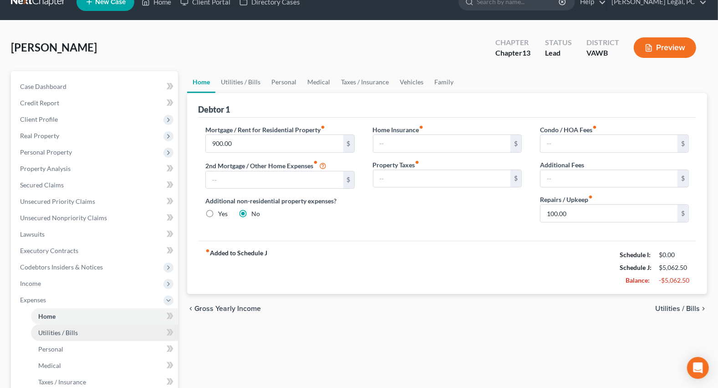
scroll to position [0, 0]
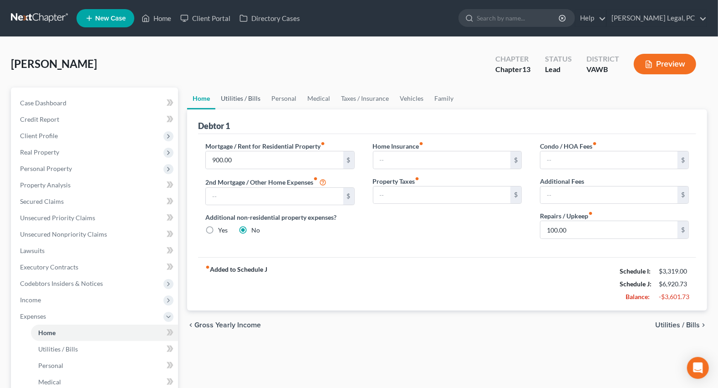
click at [243, 99] on link "Utilities / Bills" at bounding box center [240, 98] width 51 height 22
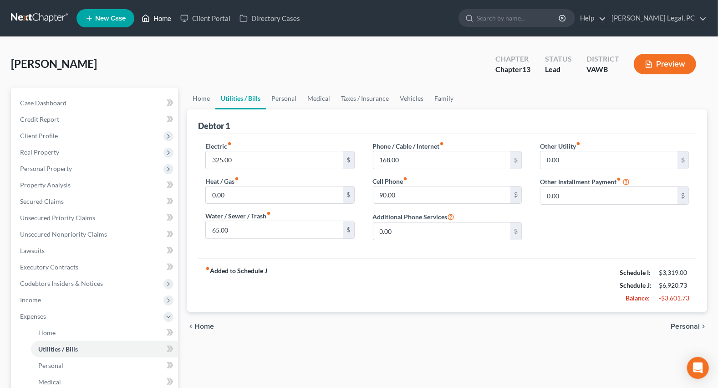
click at [158, 17] on link "Home" at bounding box center [156, 18] width 39 height 16
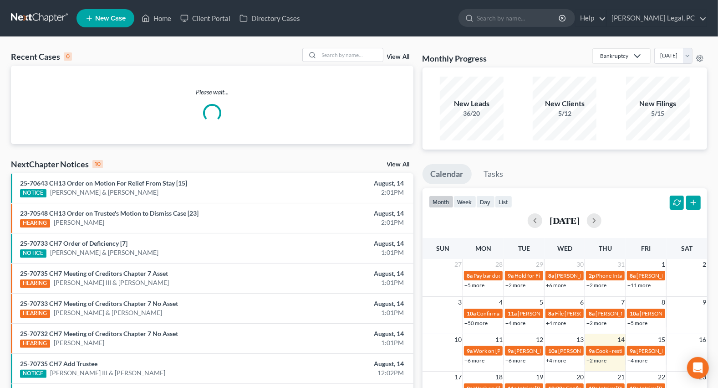
click at [348, 63] on div "Recent Cases 0 View All" at bounding box center [212, 57] width 403 height 18
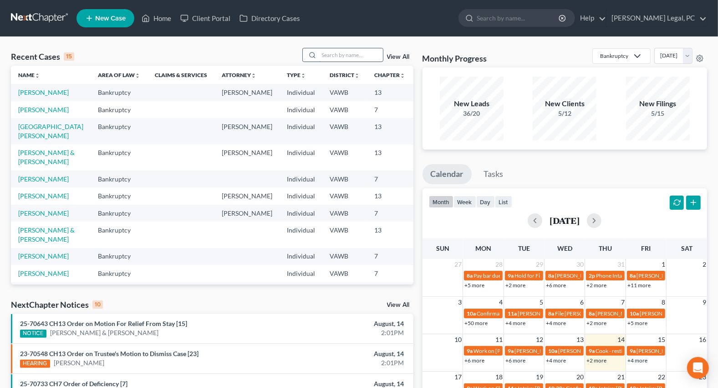
click at [342, 48] on div at bounding box center [342, 55] width 81 height 14
type input "dales"
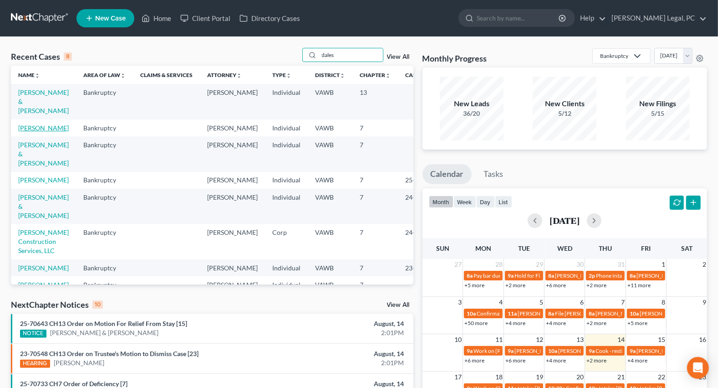
click at [47, 126] on link "[PERSON_NAME]" at bounding box center [43, 128] width 51 height 8
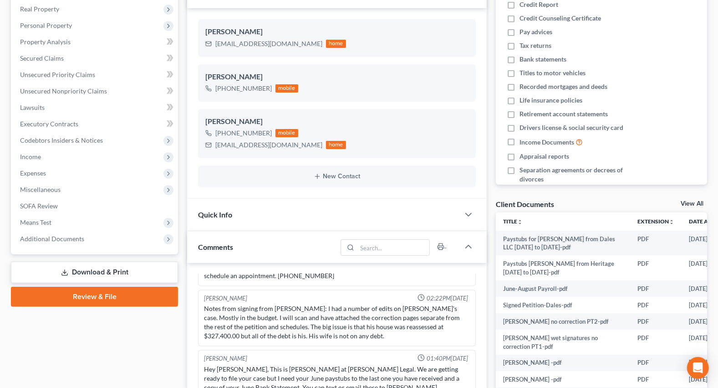
scroll to position [207, 0]
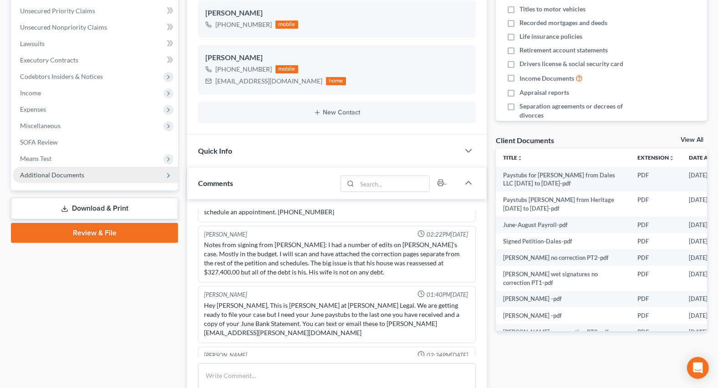
click at [41, 176] on span "Additional Documents" at bounding box center [52, 175] width 64 height 8
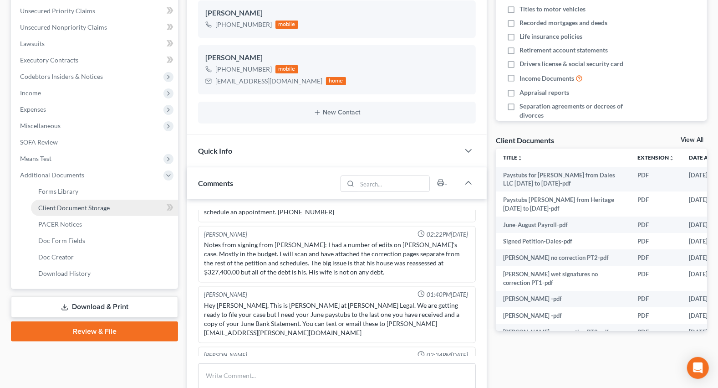
click at [75, 213] on link "Client Document Storage" at bounding box center [104, 207] width 147 height 16
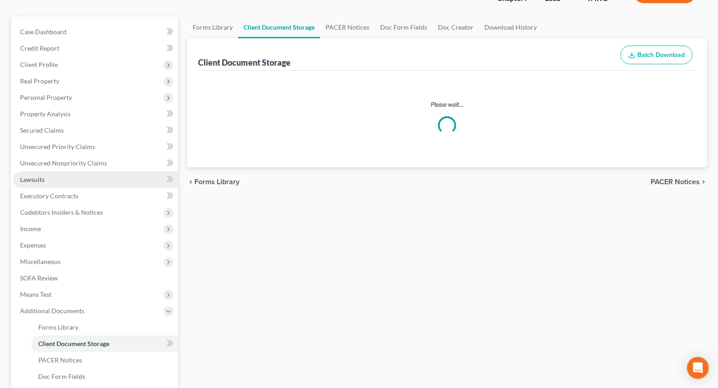
scroll to position [33, 0]
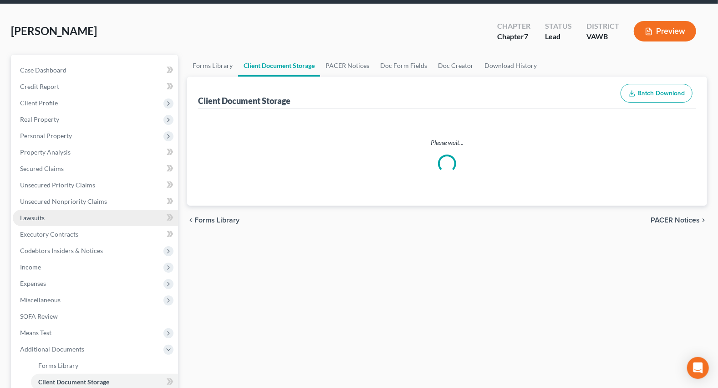
select select "0"
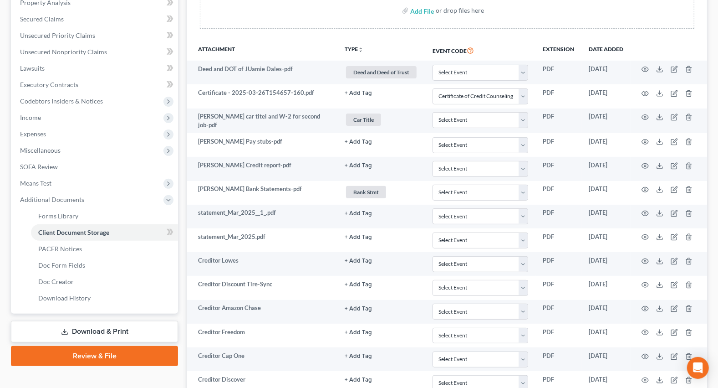
scroll to position [0, 0]
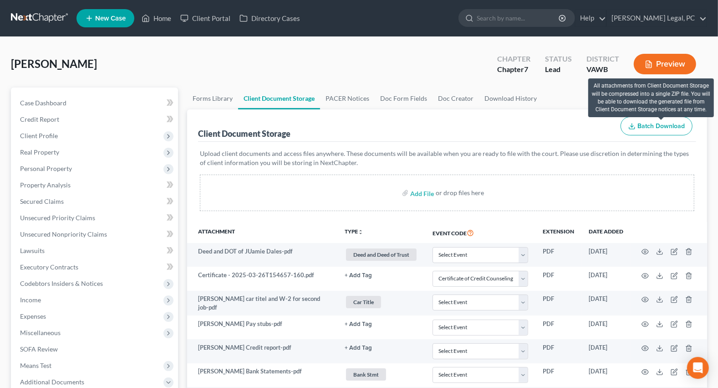
click at [649, 122] on span "Batch Download" at bounding box center [661, 126] width 47 height 8
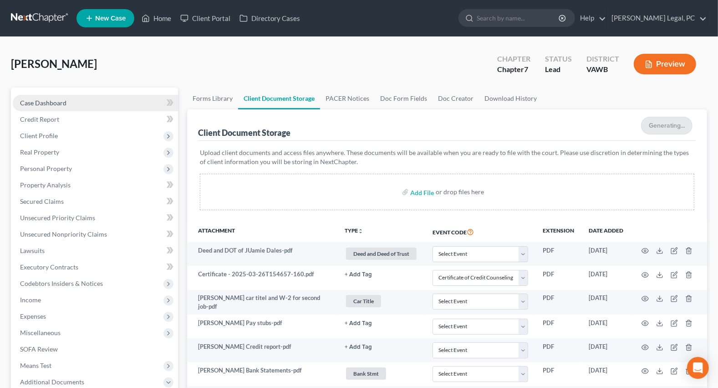
click at [41, 95] on link "Case Dashboard" at bounding box center [95, 103] width 165 height 16
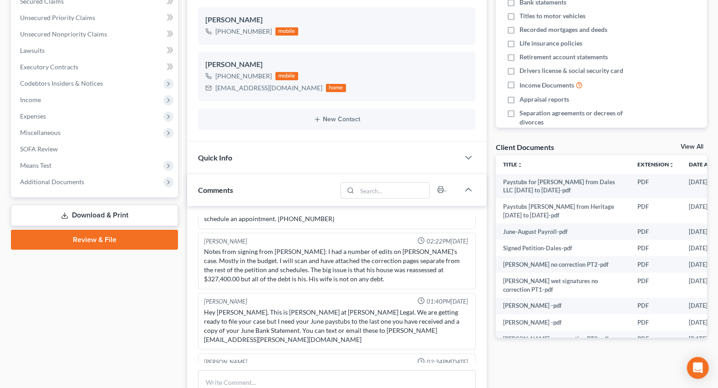
scroll to position [207, 0]
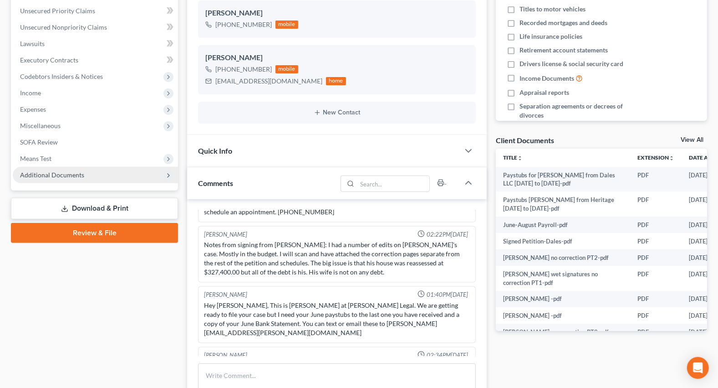
click at [69, 178] on span "Additional Documents" at bounding box center [95, 175] width 165 height 16
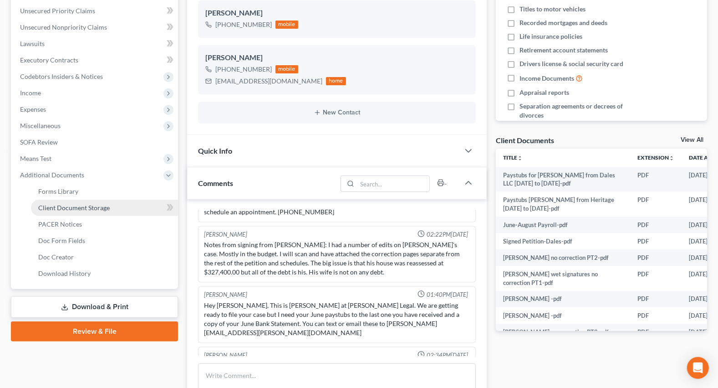
click at [81, 207] on span "Client Document Storage" at bounding box center [73, 208] width 71 height 8
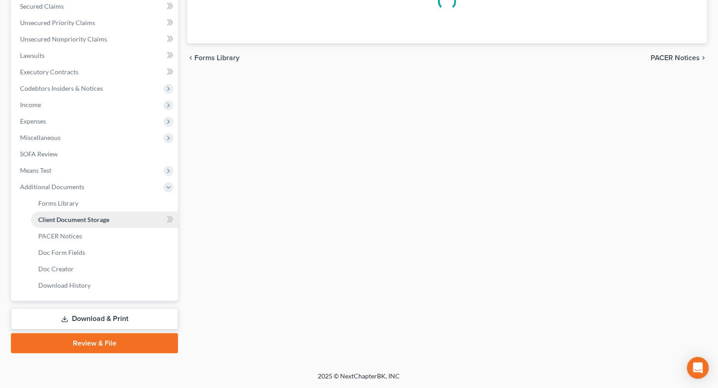
scroll to position [95, 0]
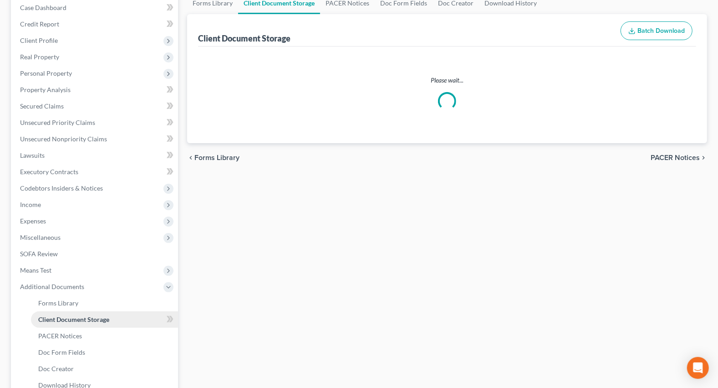
select select "0"
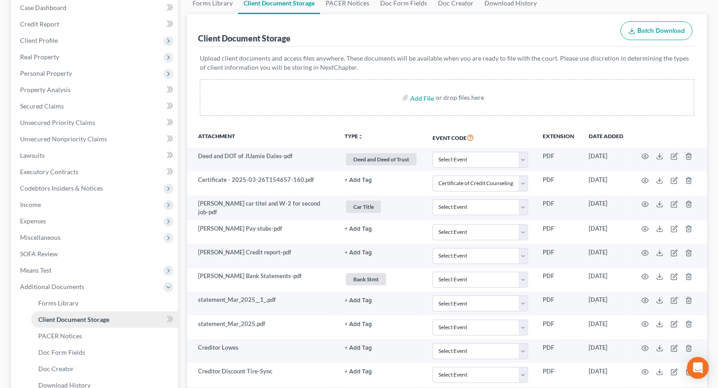
scroll to position [0, 0]
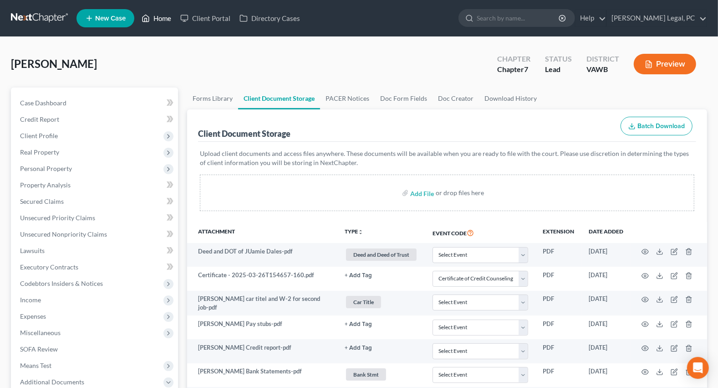
drag, startPoint x: 165, startPoint y: 22, endPoint x: 184, endPoint y: 122, distance: 101.6
click at [165, 21] on link "Home" at bounding box center [156, 18] width 39 height 16
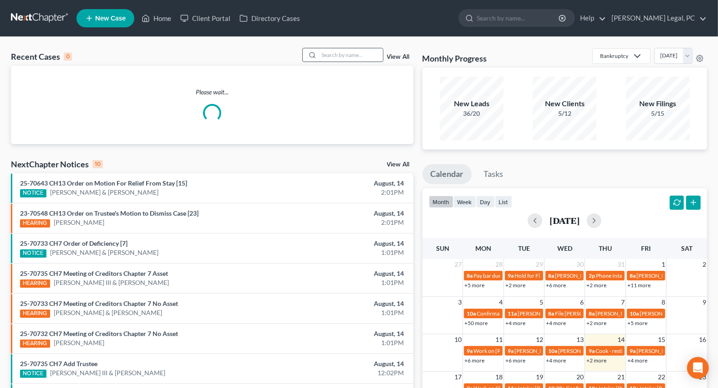
click at [328, 55] on input "search" at bounding box center [351, 54] width 64 height 13
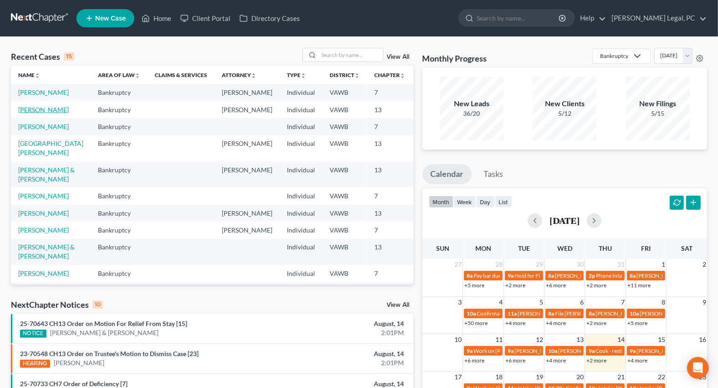
click at [24, 113] on link "[PERSON_NAME]" at bounding box center [43, 110] width 51 height 8
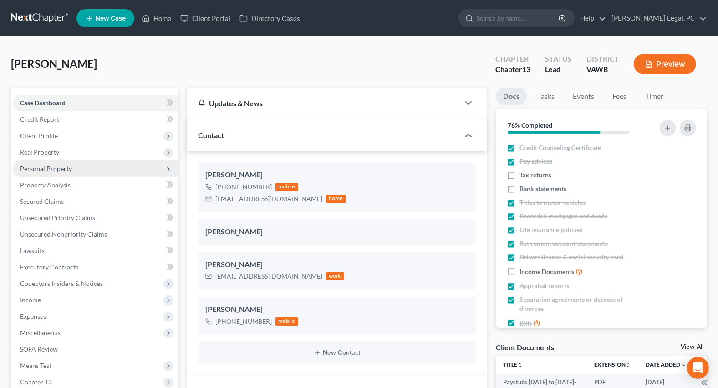
scroll to position [1670, 0]
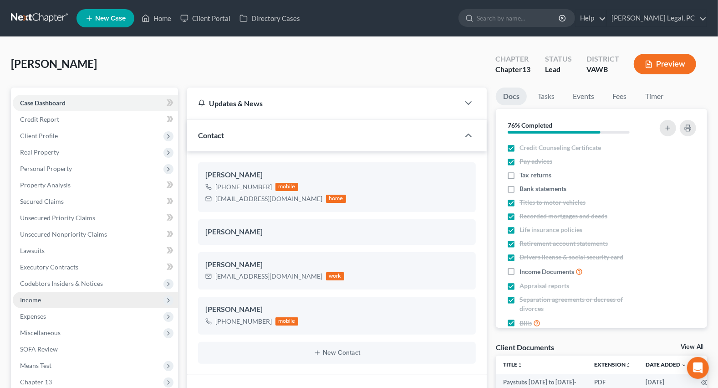
click at [29, 301] on span "Income" at bounding box center [30, 300] width 21 height 8
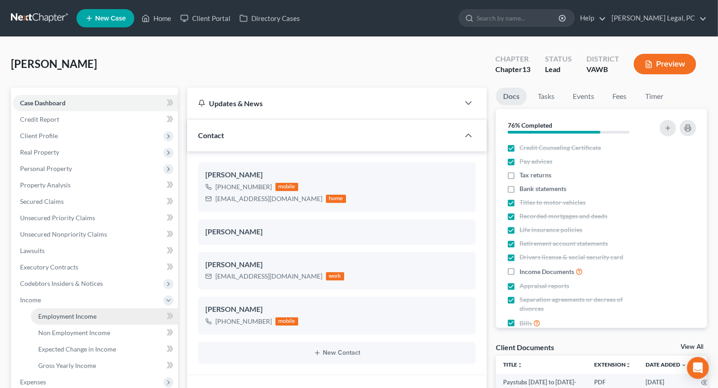
click at [74, 314] on span "Employment Income" at bounding box center [67, 316] width 58 height 8
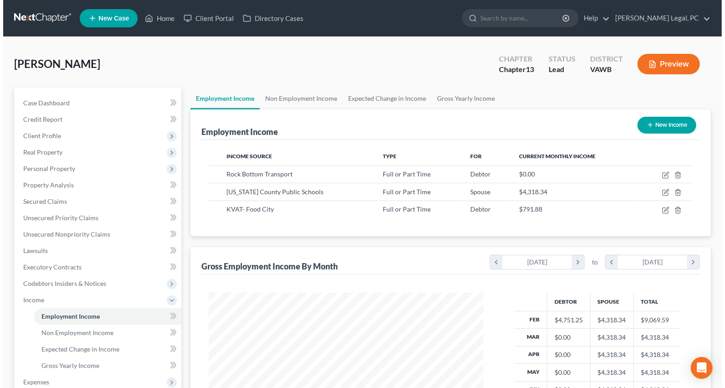
scroll to position [163, 292]
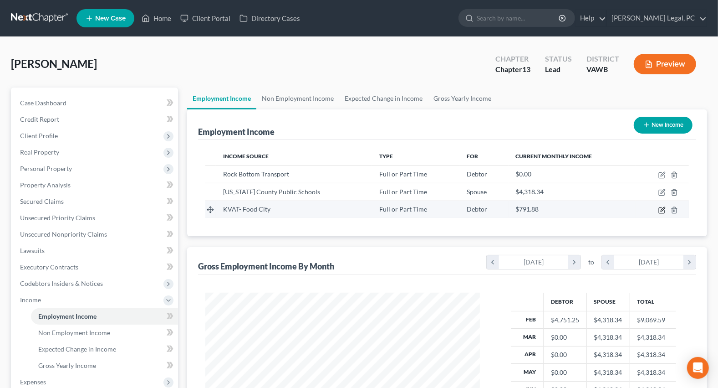
click at [662, 211] on icon "button" at bounding box center [662, 209] width 7 height 7
select select "0"
select select "48"
select select "3"
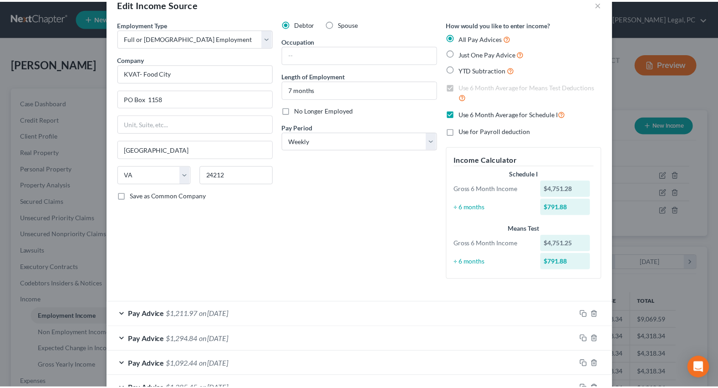
scroll to position [0, 0]
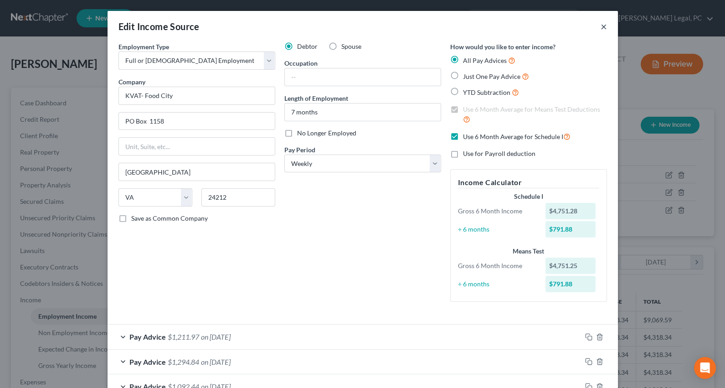
click at [600, 26] on button "×" at bounding box center [603, 26] width 6 height 11
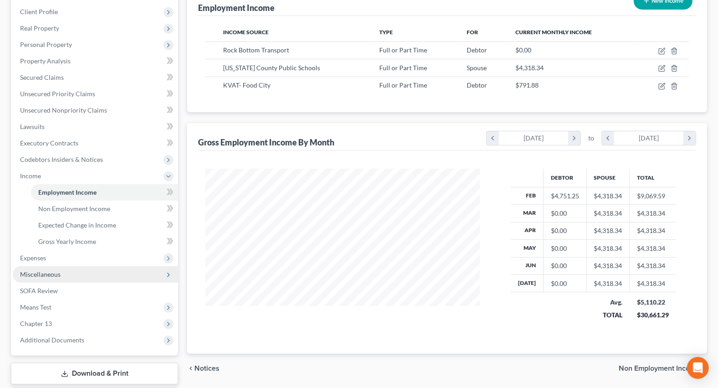
scroll to position [82, 0]
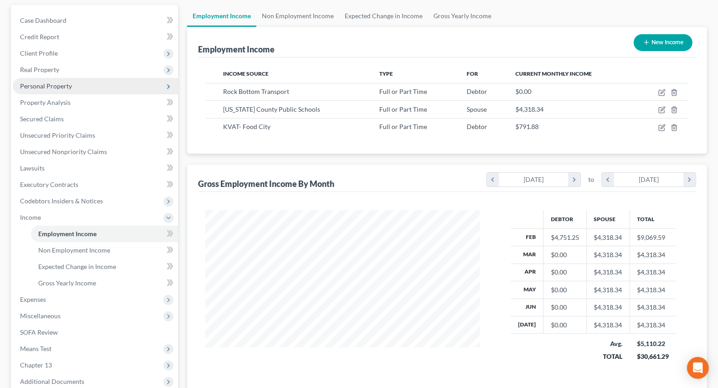
click at [56, 82] on span "Personal Property" at bounding box center [46, 86] width 52 height 8
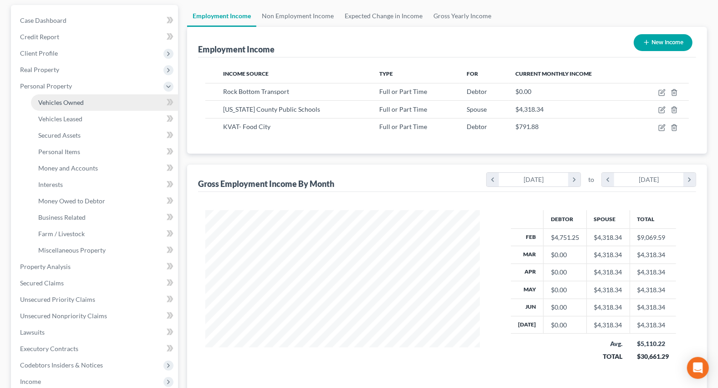
click at [74, 101] on span "Vehicles Owned" at bounding box center [61, 102] width 46 height 8
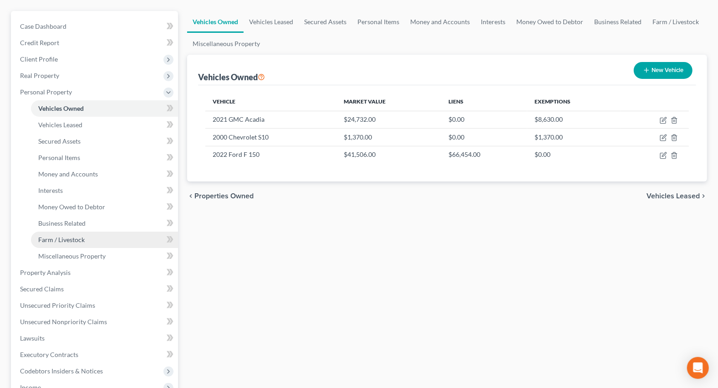
scroll to position [82, 0]
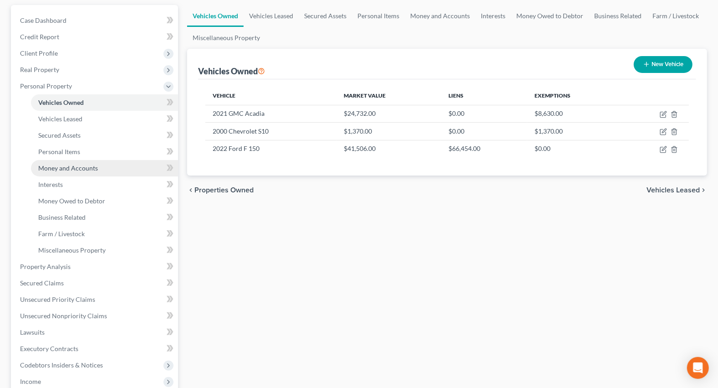
click at [61, 162] on link "Money and Accounts" at bounding box center [104, 168] width 147 height 16
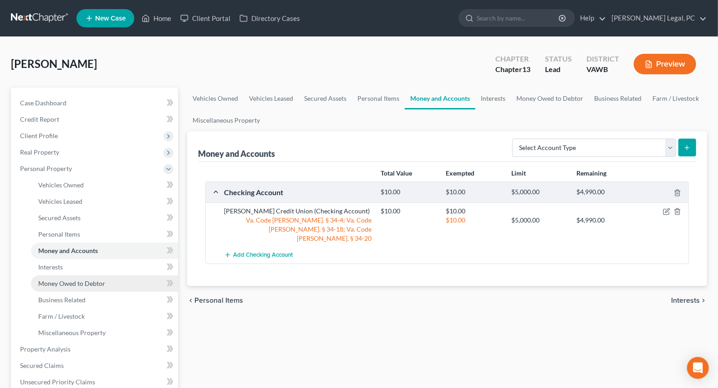
scroll to position [124, 0]
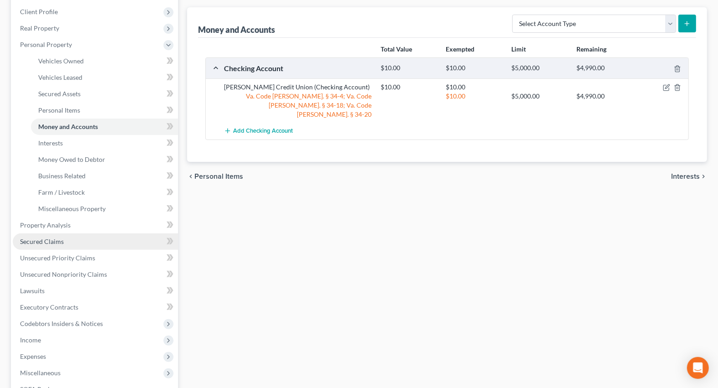
click at [50, 237] on span "Secured Claims" at bounding box center [42, 241] width 44 height 8
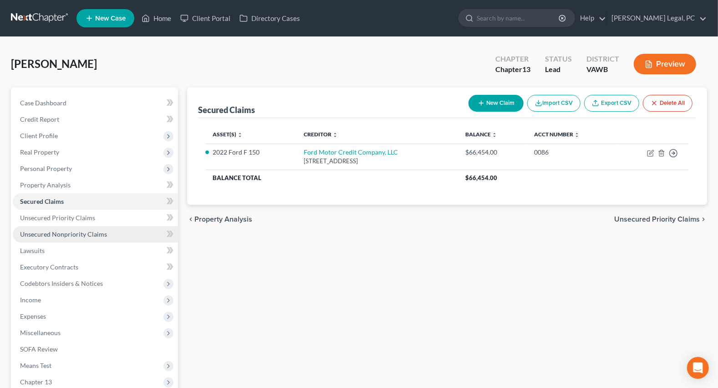
click at [63, 230] on span "Unsecured Nonpriority Claims" at bounding box center [63, 234] width 87 height 8
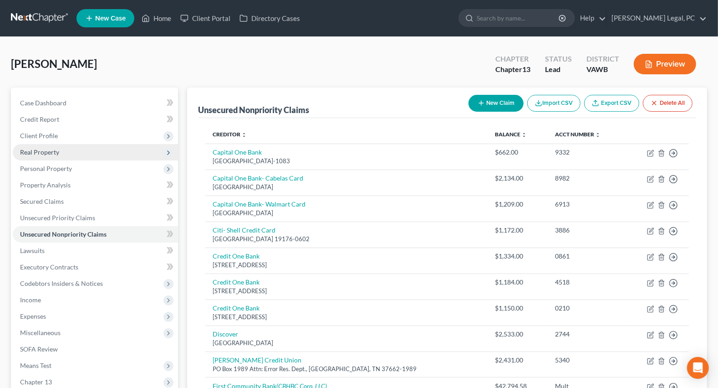
click at [43, 153] on span "Real Property" at bounding box center [39, 152] width 39 height 8
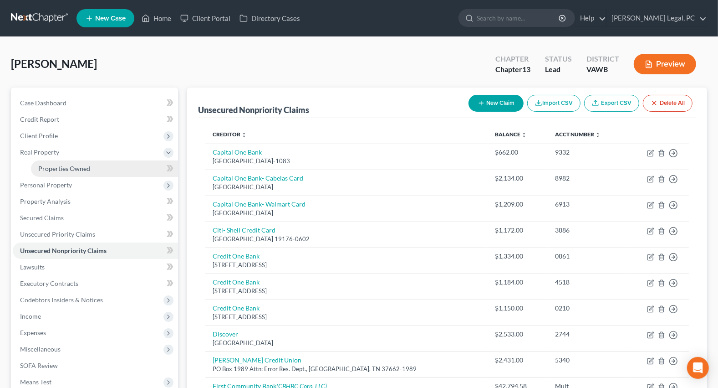
click at [67, 161] on link "Properties Owned" at bounding box center [104, 168] width 147 height 16
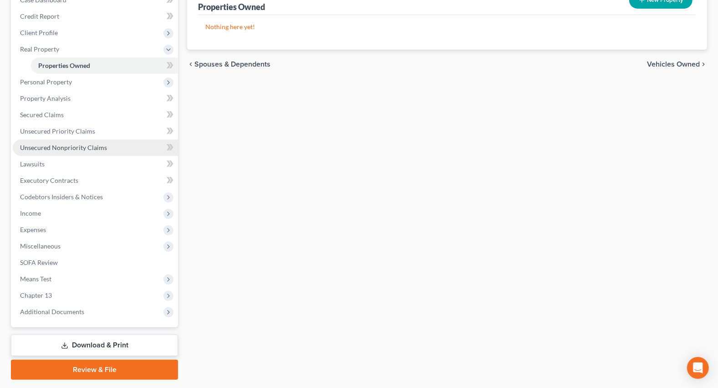
scroll to position [128, 0]
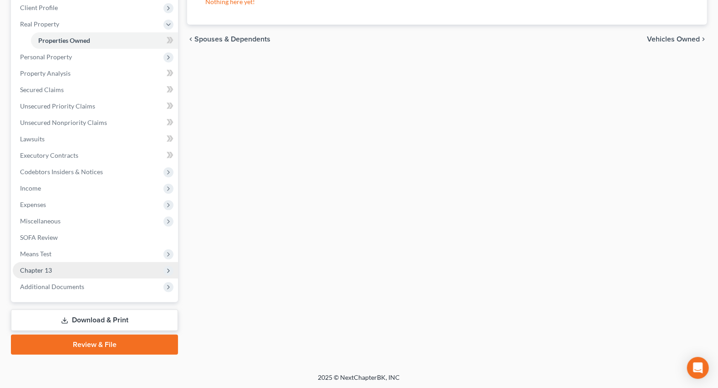
click at [43, 266] on span "Chapter 13" at bounding box center [36, 270] width 32 height 8
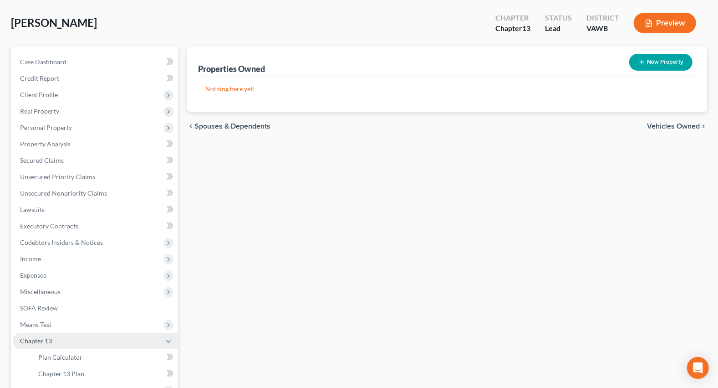
scroll to position [124, 0]
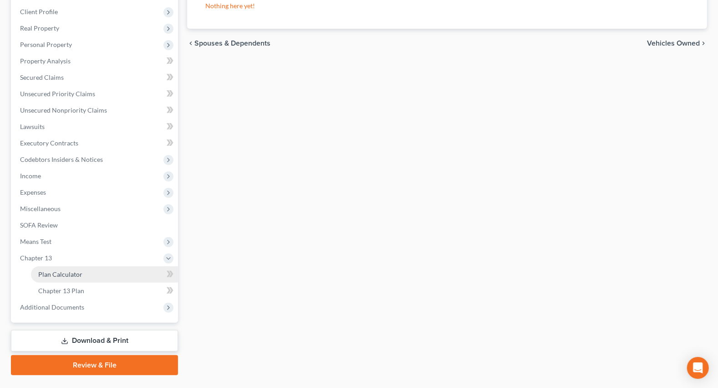
click at [51, 275] on span "Plan Calculator" at bounding box center [60, 274] width 44 height 8
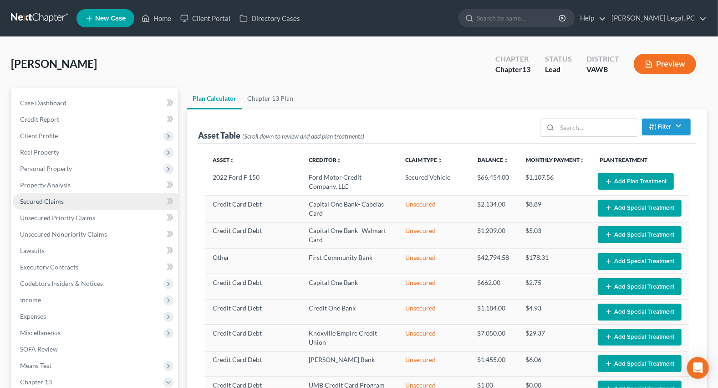
select select "59"
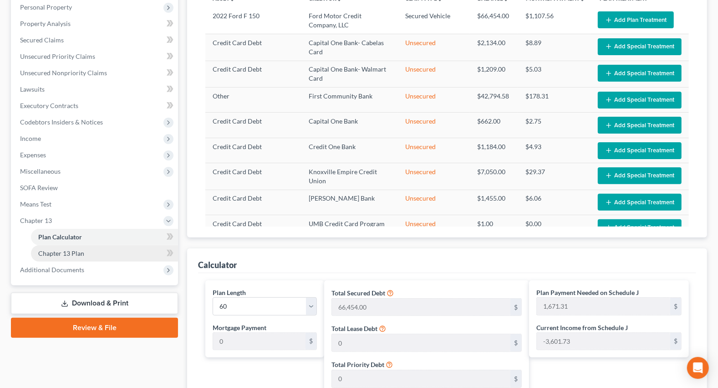
scroll to position [207, 0]
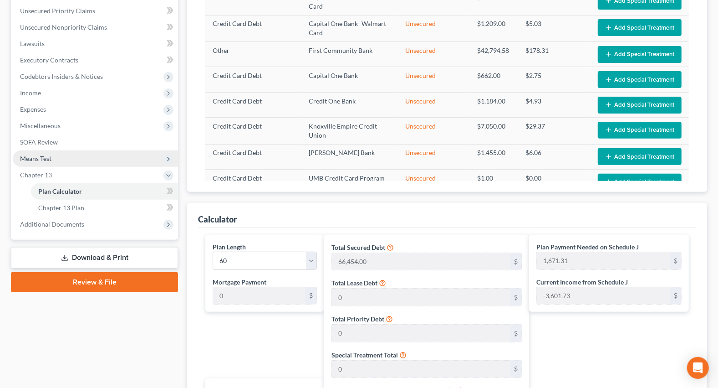
click at [41, 159] on span "Means Test" at bounding box center [35, 158] width 31 height 8
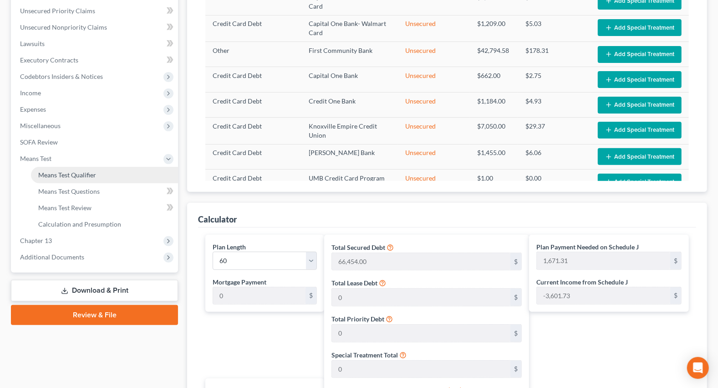
click at [55, 173] on span "Means Test Qualifier" at bounding box center [67, 175] width 58 height 8
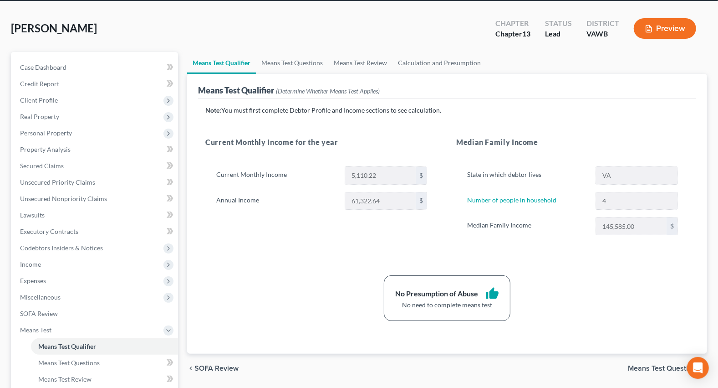
scroll to position [12, 0]
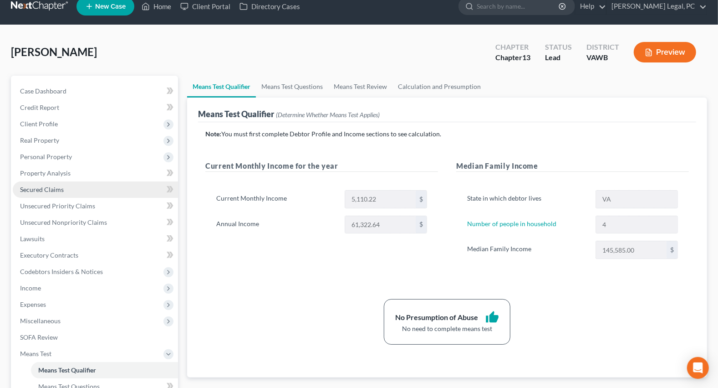
click at [38, 188] on span "Secured Claims" at bounding box center [42, 189] width 44 height 8
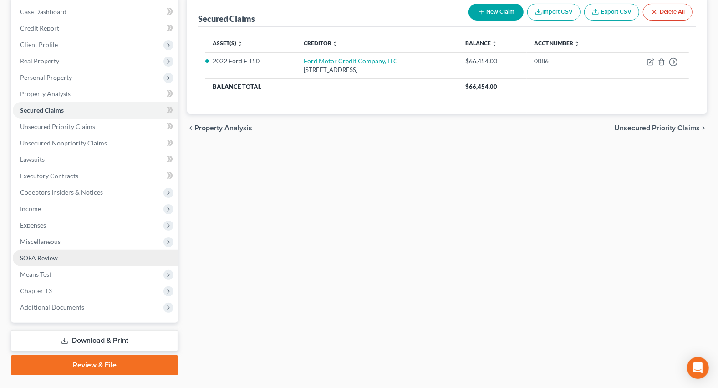
scroll to position [112, 0]
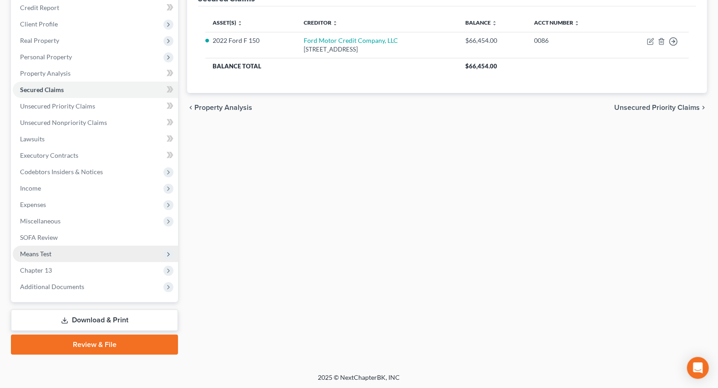
click at [28, 247] on span "Means Test" at bounding box center [95, 253] width 165 height 16
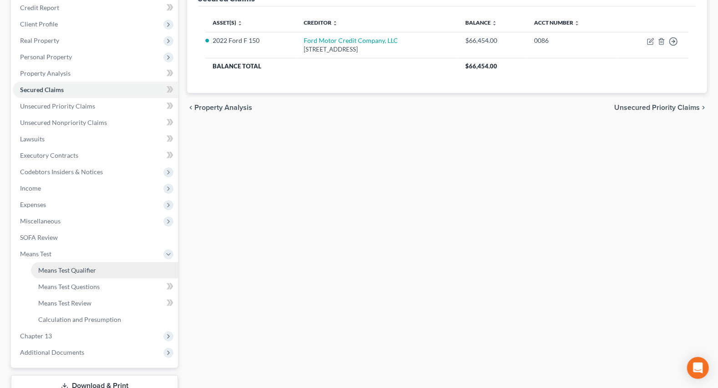
click at [78, 267] on span "Means Test Qualifier" at bounding box center [67, 270] width 58 height 8
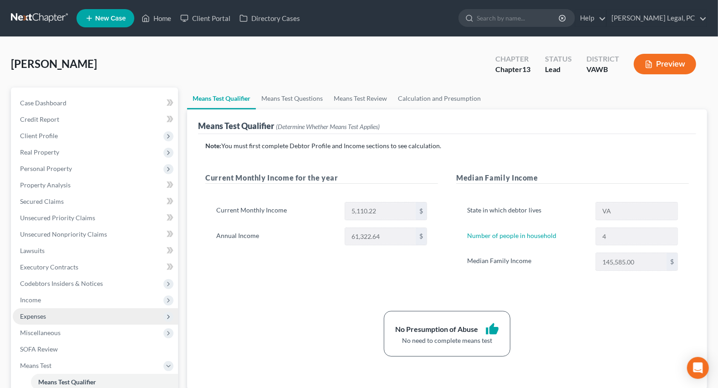
click at [32, 317] on span "Expenses" at bounding box center [33, 316] width 26 height 8
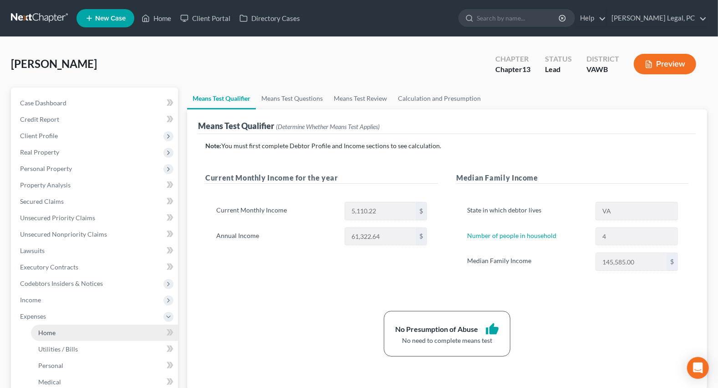
click at [41, 328] on span "Home" at bounding box center [46, 332] width 17 height 8
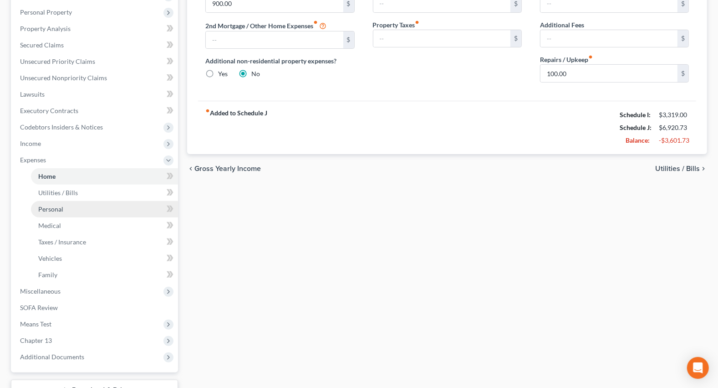
scroll to position [227, 0]
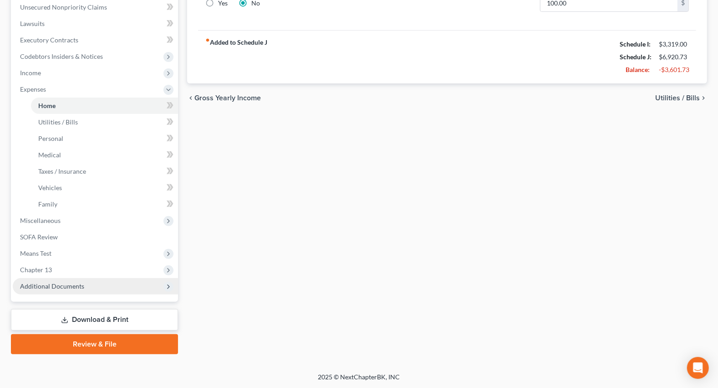
click at [56, 286] on span "Additional Documents" at bounding box center [52, 286] width 64 height 8
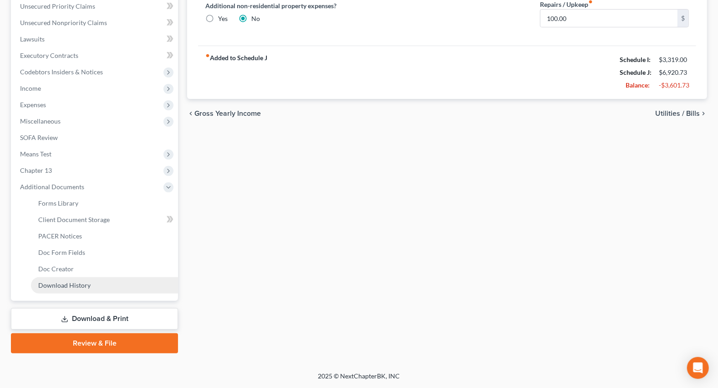
scroll to position [210, 0]
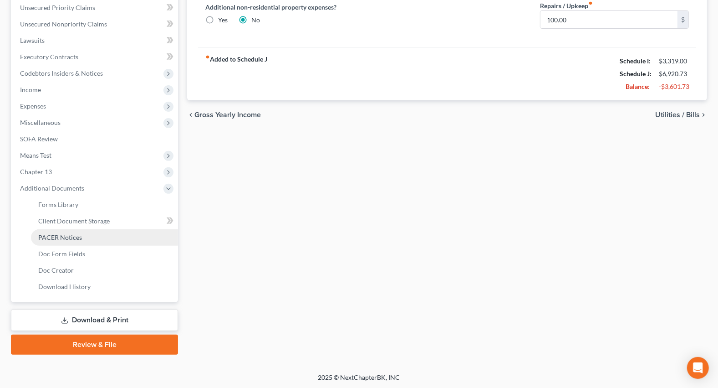
drag, startPoint x: 64, startPoint y: 234, endPoint x: 73, endPoint y: 242, distance: 12.3
click at [64, 234] on span "PACER Notices" at bounding box center [60, 237] width 44 height 8
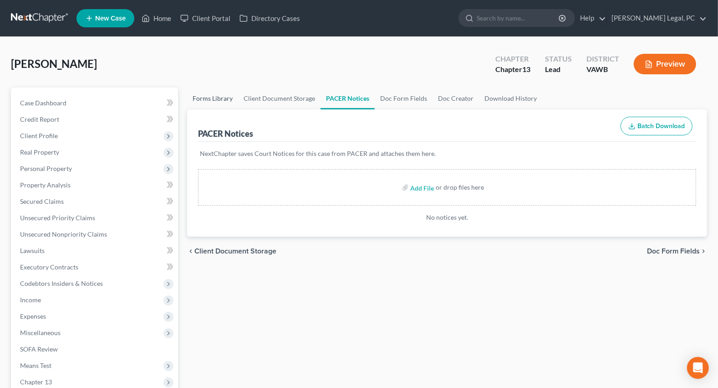
click at [222, 93] on link "Forms Library" at bounding box center [212, 98] width 51 height 22
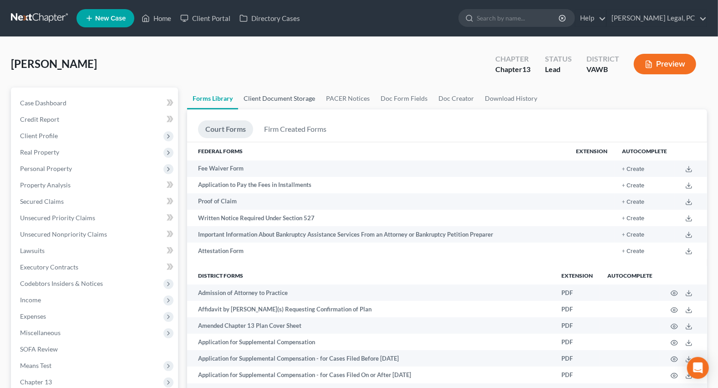
click at [288, 94] on link "Client Document Storage" at bounding box center [279, 98] width 82 height 22
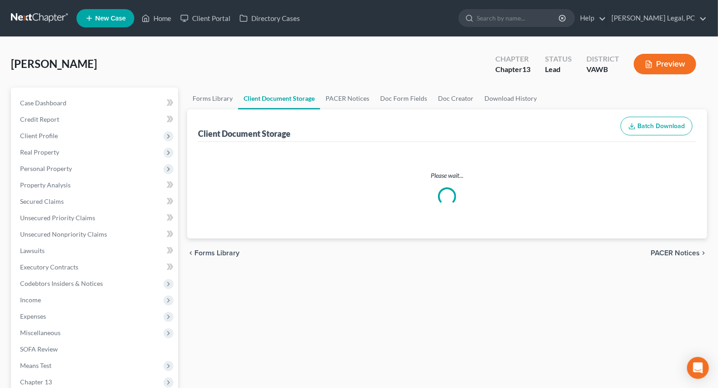
select select "0"
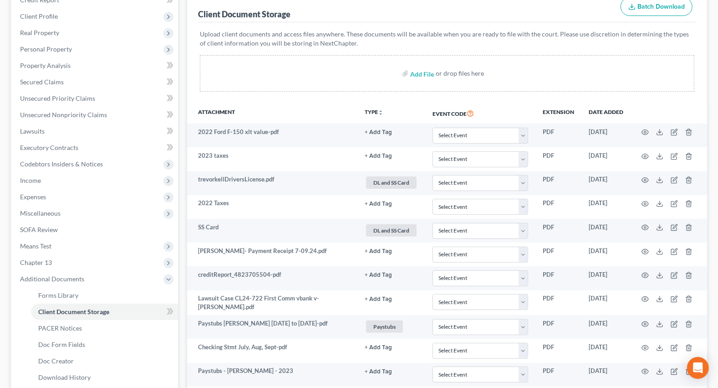
scroll to position [124, 0]
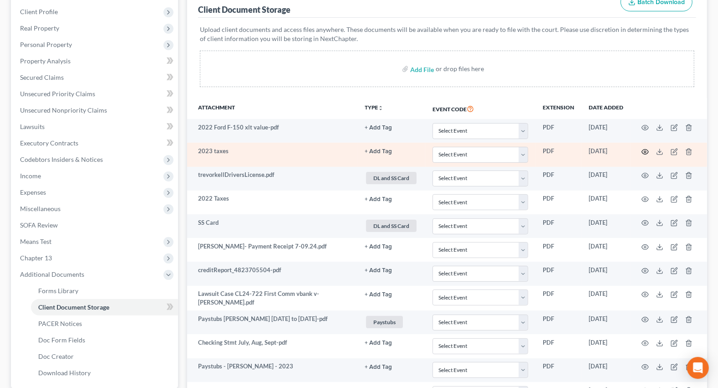
click at [644, 148] on icon "button" at bounding box center [645, 151] width 7 height 7
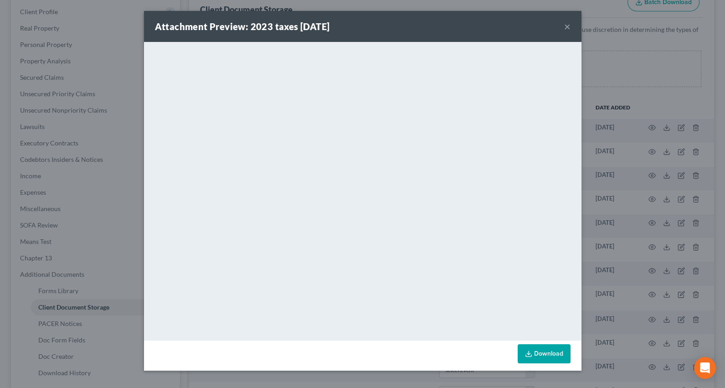
click at [567, 26] on button "×" at bounding box center [567, 26] width 6 height 11
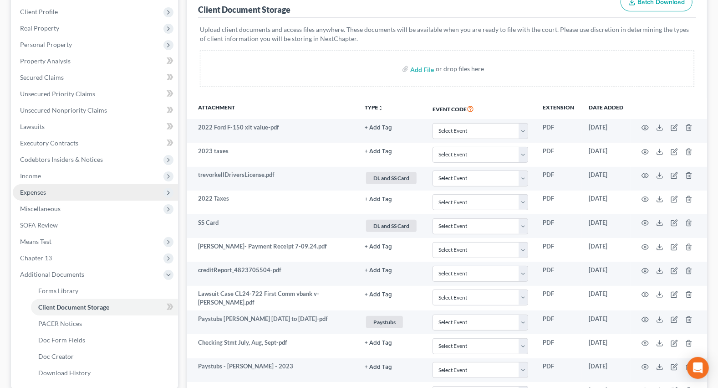
click at [66, 187] on span "Expenses" at bounding box center [95, 192] width 165 height 16
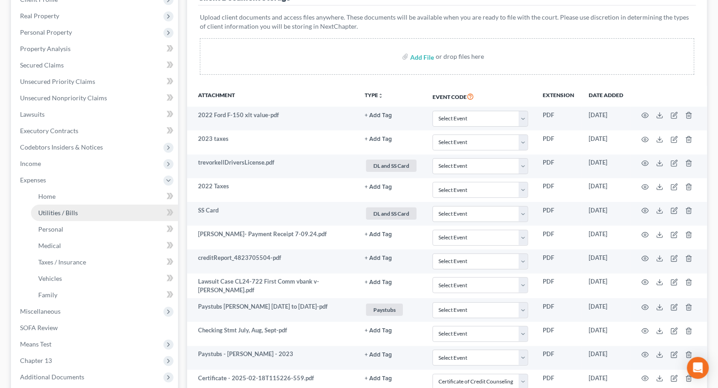
scroll to position [58, 0]
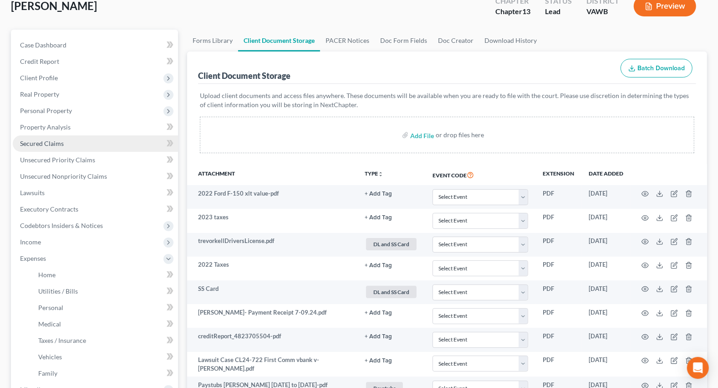
click at [39, 144] on span "Secured Claims" at bounding box center [42, 143] width 44 height 8
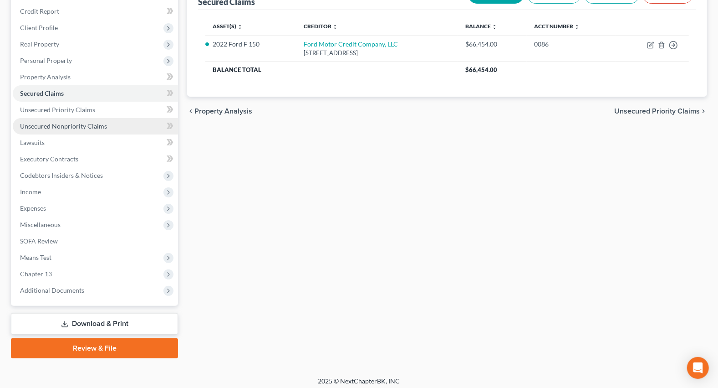
scroll to position [112, 0]
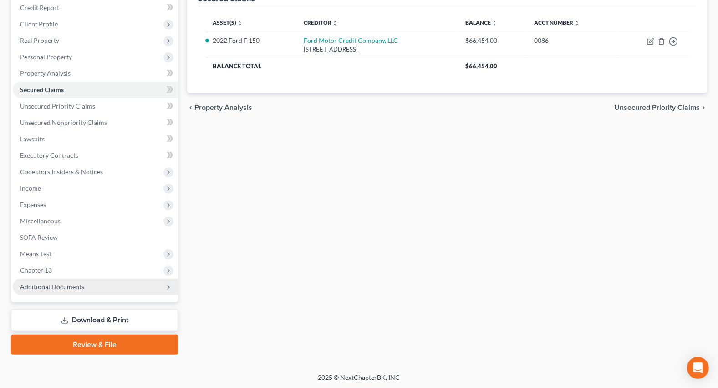
click at [48, 282] on span "Additional Documents" at bounding box center [52, 286] width 64 height 8
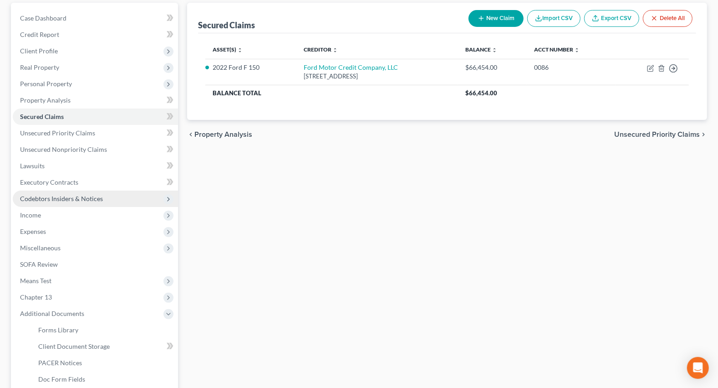
scroll to position [86, 0]
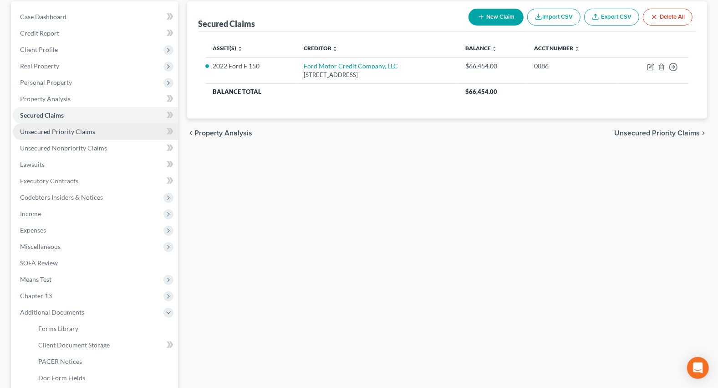
click at [67, 129] on span "Unsecured Priority Claims" at bounding box center [57, 132] width 75 height 8
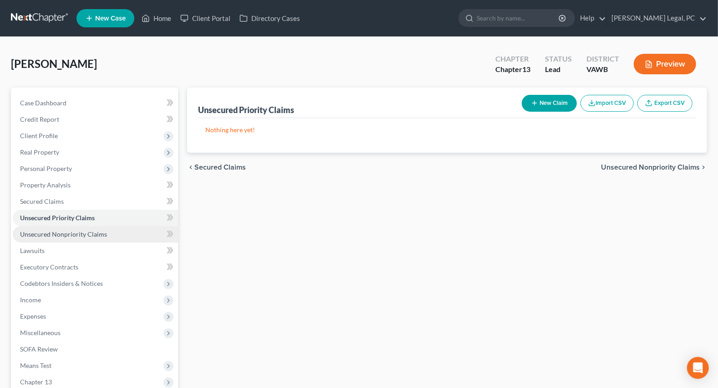
click at [80, 231] on span "Unsecured Nonpriority Claims" at bounding box center [63, 234] width 87 height 8
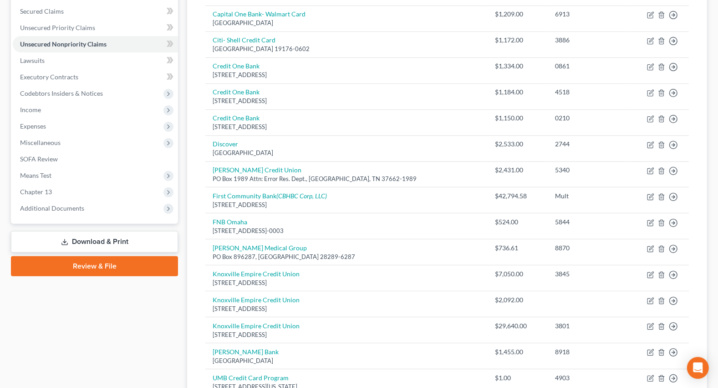
scroll to position [154, 0]
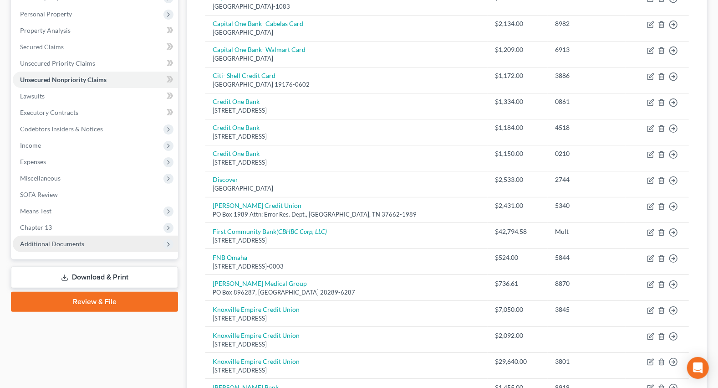
click at [84, 240] on span "Additional Documents" at bounding box center [95, 243] width 165 height 16
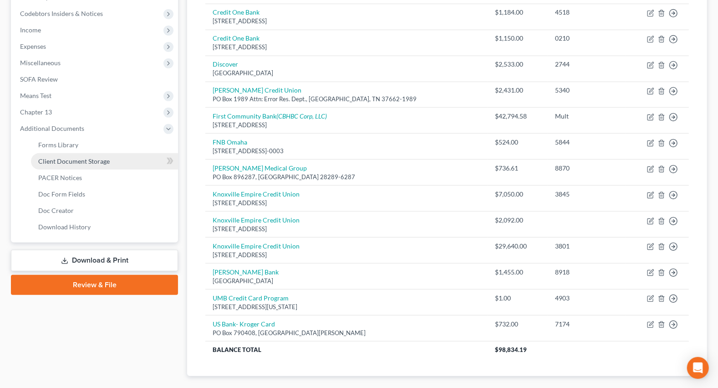
scroll to position [278, 0]
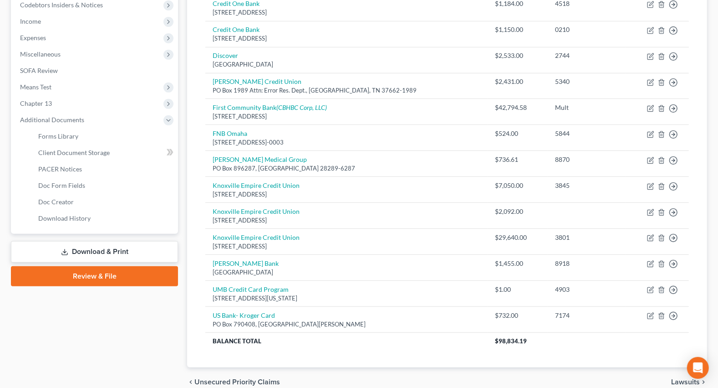
click at [102, 251] on link "Download & Print" at bounding box center [94, 251] width 167 height 21
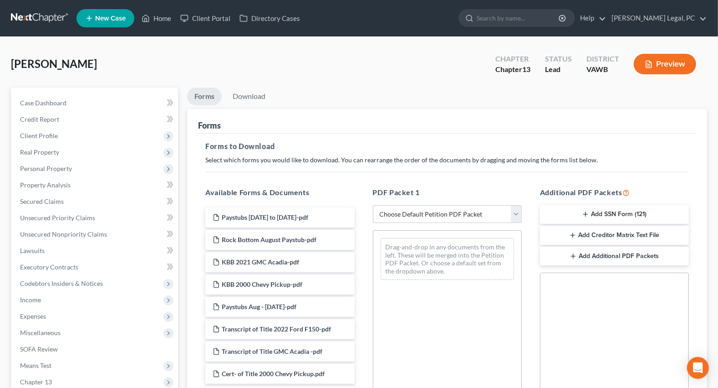
click at [407, 218] on select "Choose Default Petition PDF Packet Complete Bankruptcy Petition (all forms and …" at bounding box center [447, 214] width 149 height 18
select select "3"
click at [373, 205] on select "Choose Default Petition PDF Packet Complete Bankruptcy Petition (all forms and …" at bounding box center [447, 214] width 149 height 18
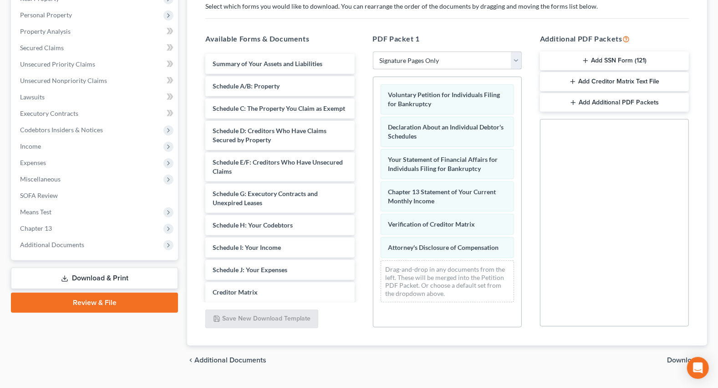
scroll to position [174, 0]
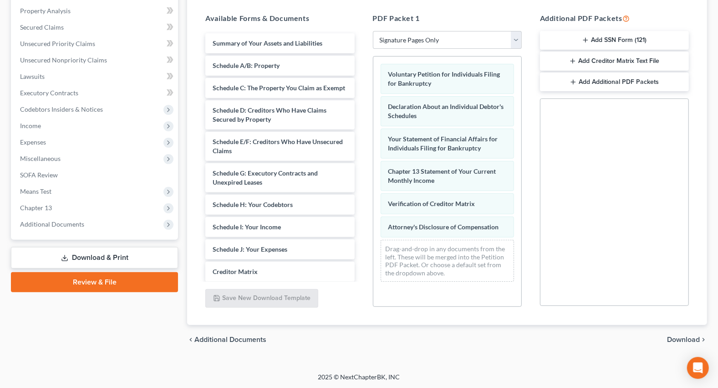
click at [677, 340] on span "Download" at bounding box center [683, 339] width 33 height 7
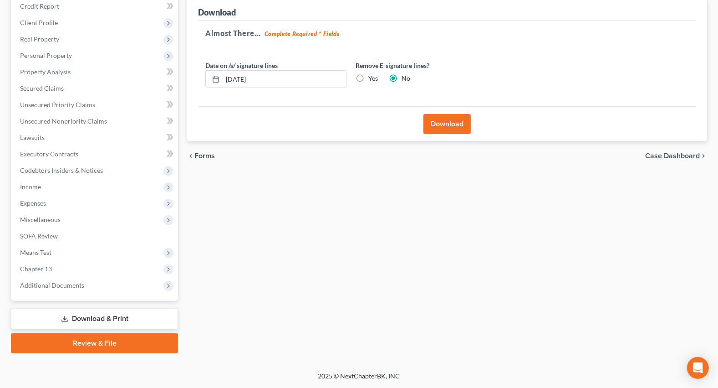
scroll to position [112, 0]
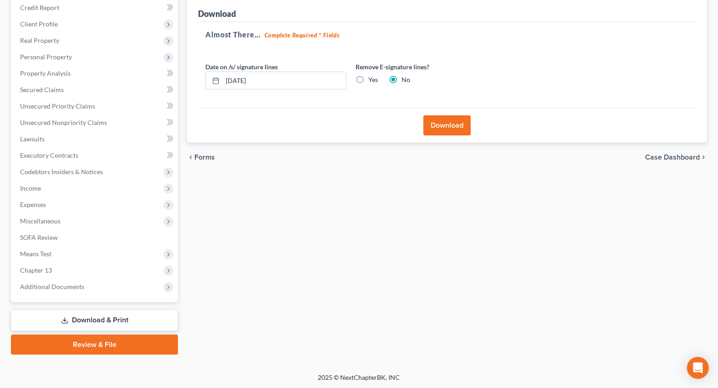
click at [368, 78] on label "Yes" at bounding box center [373, 79] width 10 height 9
click at [372, 78] on input "Yes" at bounding box center [375, 78] width 6 height 6
radio input "true"
radio input "false"
click at [454, 125] on button "Download" at bounding box center [447, 125] width 47 height 20
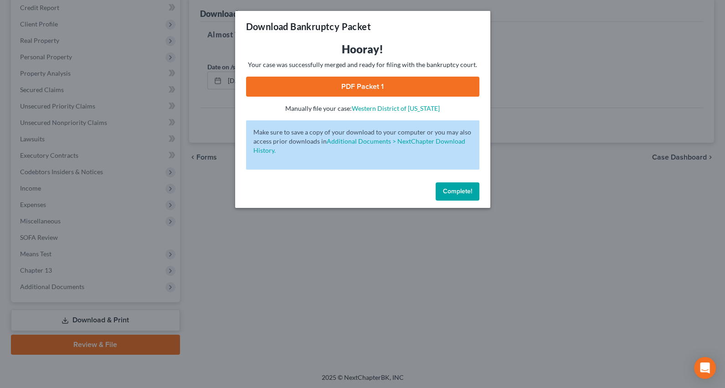
click at [381, 88] on link "PDF Packet 1" at bounding box center [362, 87] width 233 height 20
click at [334, 91] on link "PDF Packet 1" at bounding box center [362, 87] width 233 height 20
click at [299, 286] on div "Download Bankruptcy Packet Hooray! Your case was successfully merged and ready …" at bounding box center [362, 194] width 725 height 388
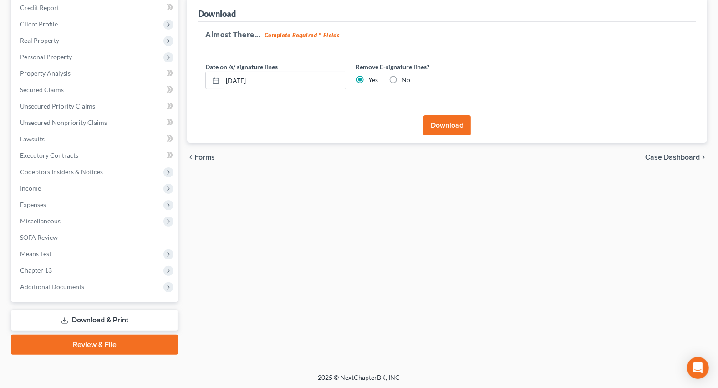
click at [441, 123] on button "Download" at bounding box center [447, 125] width 47 height 20
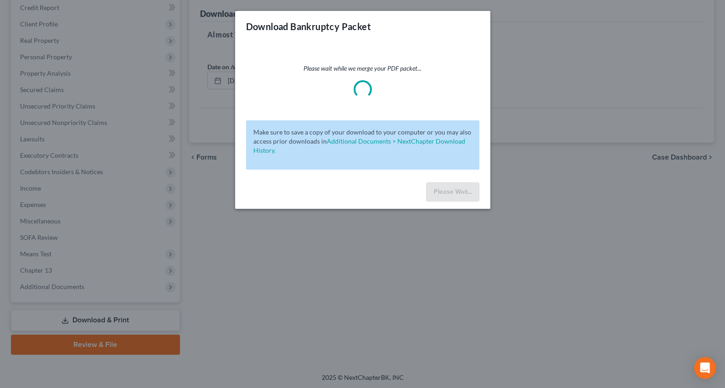
click at [235, 271] on div "Download Bankruptcy Packet Please wait while we merge your PDF packet... Make s…" at bounding box center [362, 194] width 725 height 388
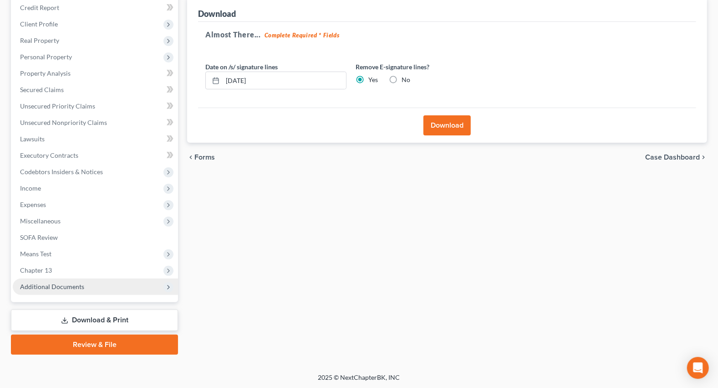
click at [46, 278] on span "Additional Documents" at bounding box center [95, 286] width 165 height 16
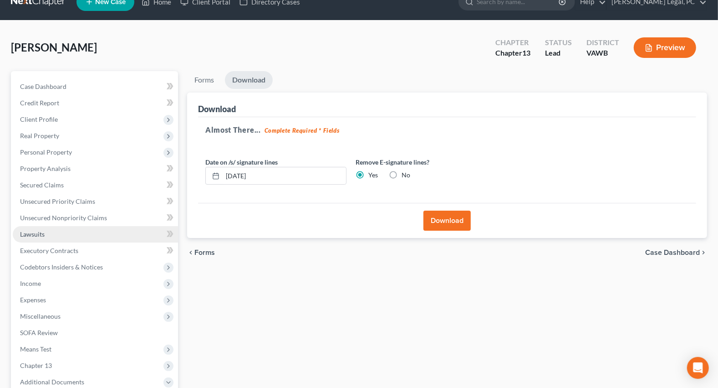
scroll to position [0, 0]
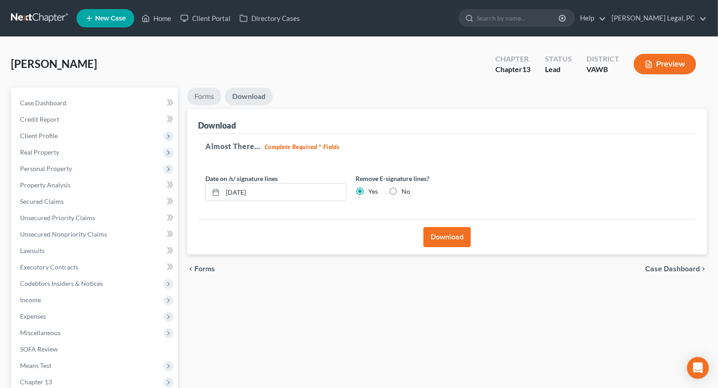
click at [212, 94] on link "Forms" at bounding box center [204, 96] width 34 height 18
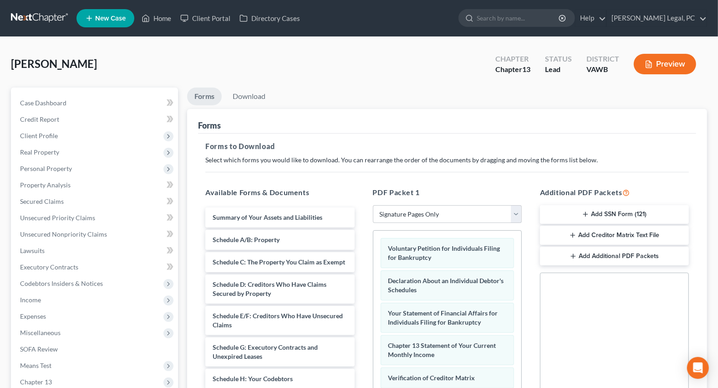
click at [613, 211] on button "Add SSN Form (121)" at bounding box center [614, 214] width 149 height 19
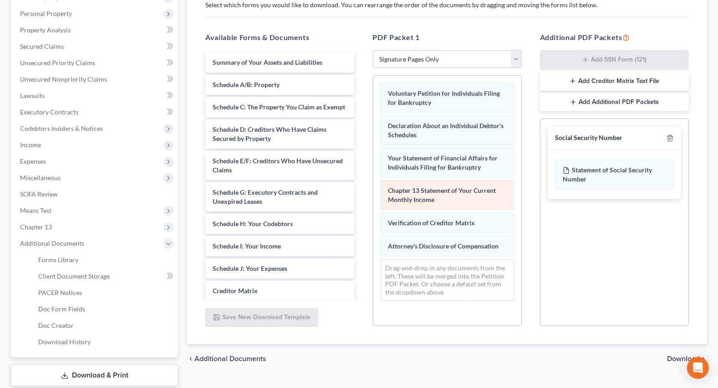
scroll to position [165, 0]
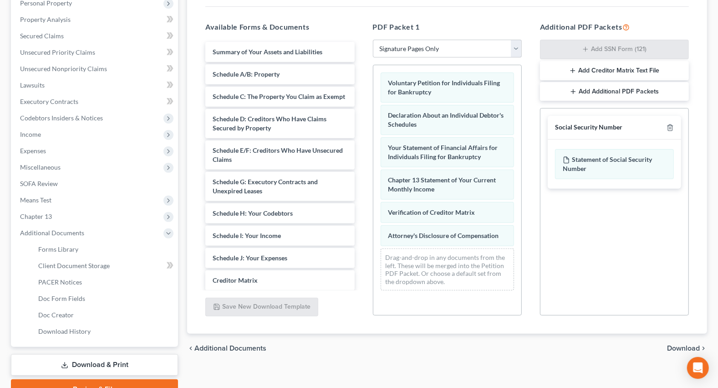
click at [679, 346] on span "Download" at bounding box center [683, 347] width 33 height 7
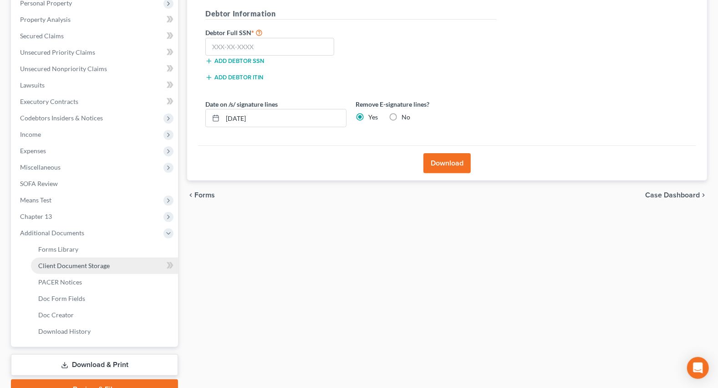
click at [92, 265] on span "Client Document Storage" at bounding box center [73, 265] width 71 height 8
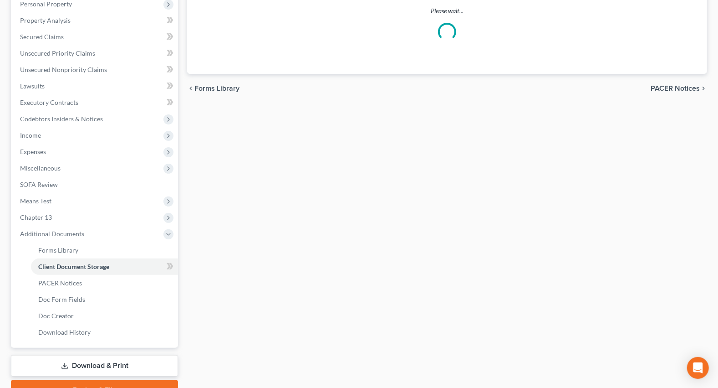
scroll to position [70, 0]
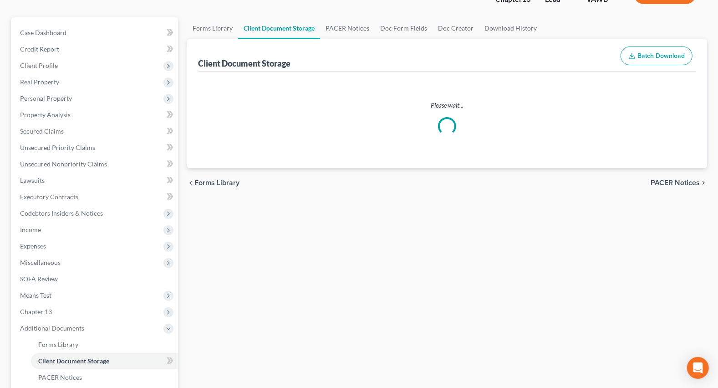
select select "0"
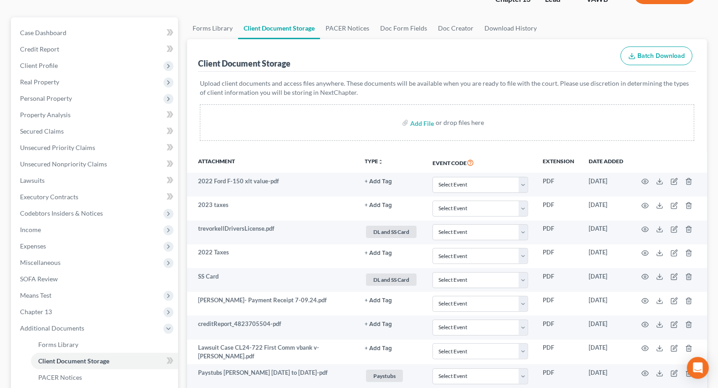
scroll to position [0, 0]
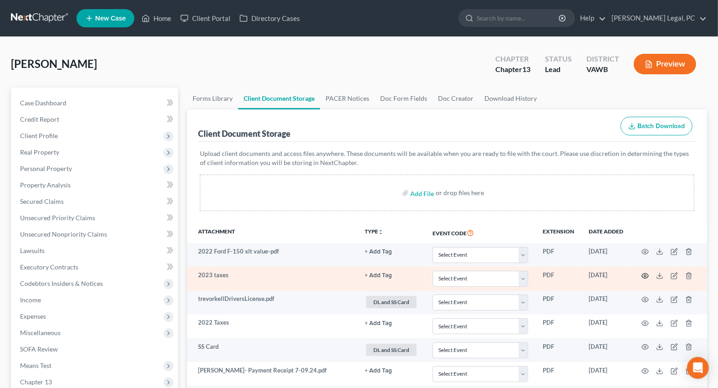
click at [643, 273] on icon "button" at bounding box center [645, 275] width 7 height 7
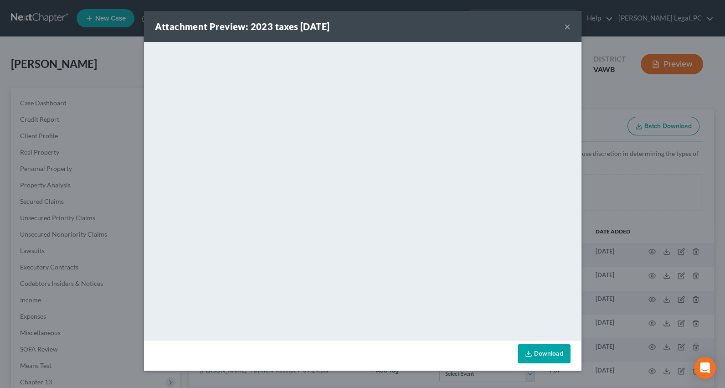
click at [568, 26] on button "×" at bounding box center [567, 26] width 6 height 11
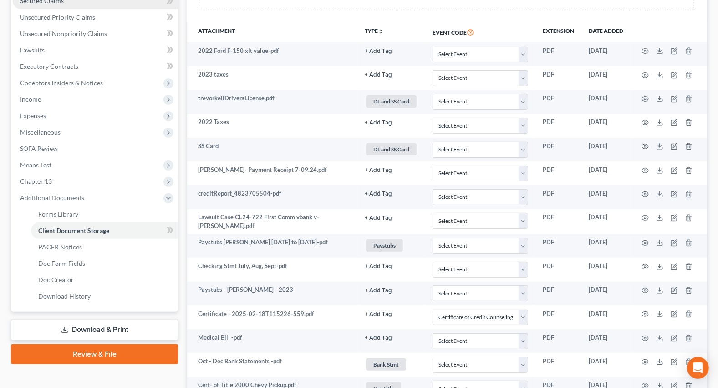
scroll to position [207, 0]
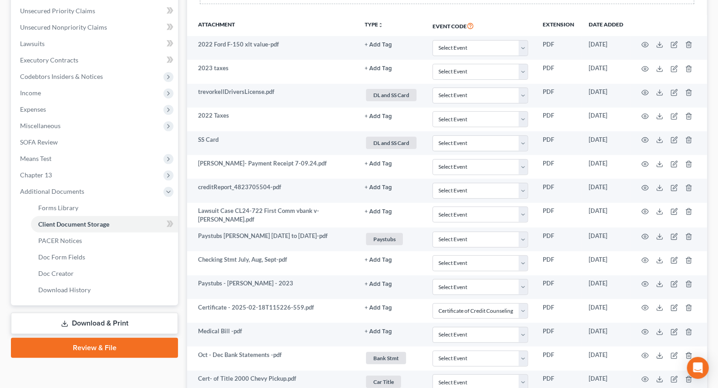
drag, startPoint x: 72, startPoint y: 324, endPoint x: 132, endPoint y: 343, distance: 63.2
click at [72, 324] on link "Download & Print" at bounding box center [94, 322] width 167 height 21
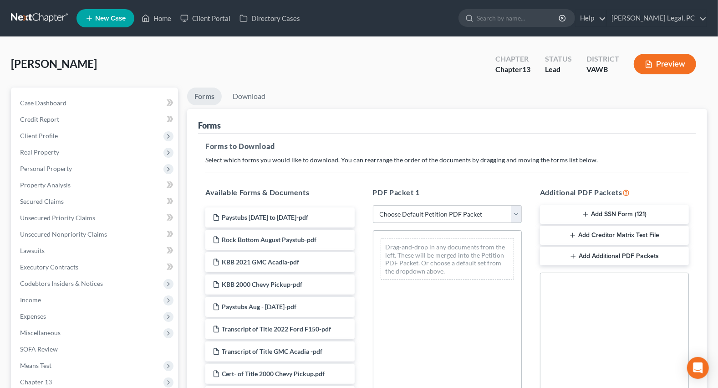
click at [418, 211] on select "Choose Default Petition PDF Packet Complete Bankruptcy Petition (all forms and …" at bounding box center [447, 214] width 149 height 18
select select "0"
click at [373, 205] on select "Choose Default Petition PDF Packet Complete Bankruptcy Petition (all forms and …" at bounding box center [447, 214] width 149 height 18
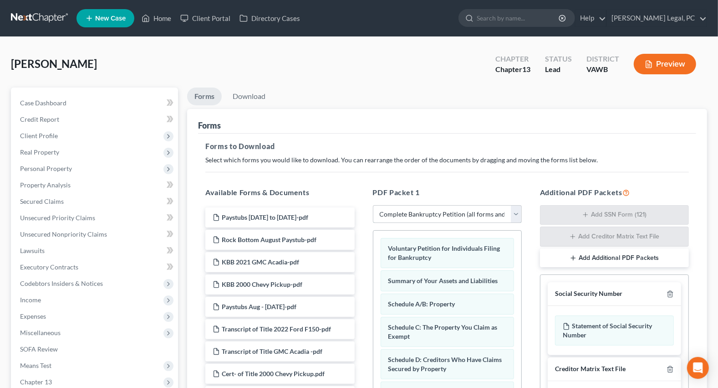
click at [485, 213] on select "Choose Default Petition PDF Packet Complete Bankruptcy Petition (all forms and …" at bounding box center [447, 214] width 149 height 18
select select
click at [373, 205] on select "Choose Default Petition PDF Packet Complete Bankruptcy Petition (all forms and …" at bounding box center [447, 214] width 149 height 18
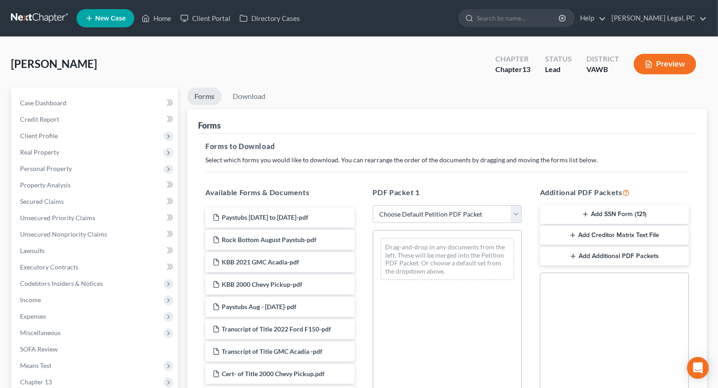
click at [606, 209] on button "Add SSN Form (121)" at bounding box center [614, 214] width 149 height 19
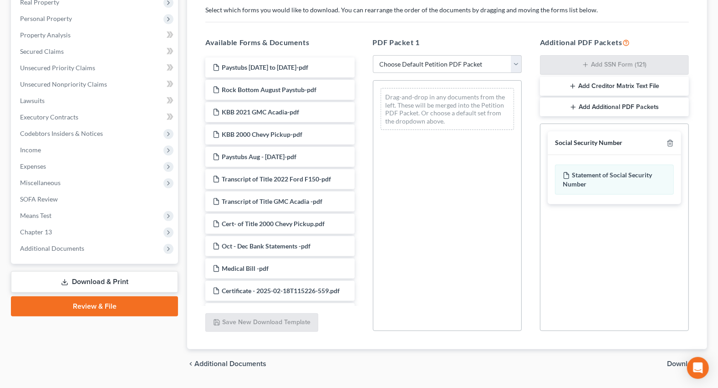
scroll to position [165, 0]
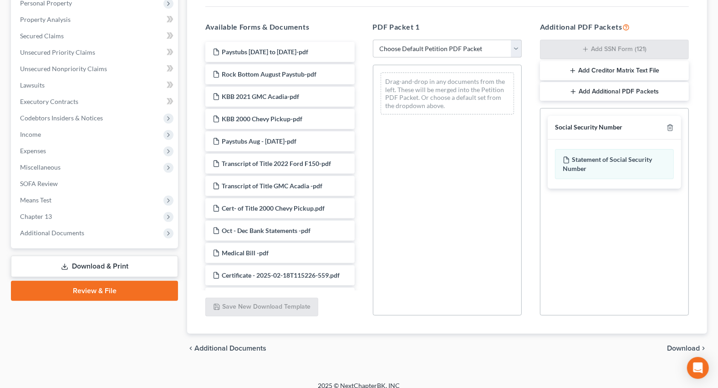
click at [676, 346] on span "Download" at bounding box center [683, 347] width 33 height 7
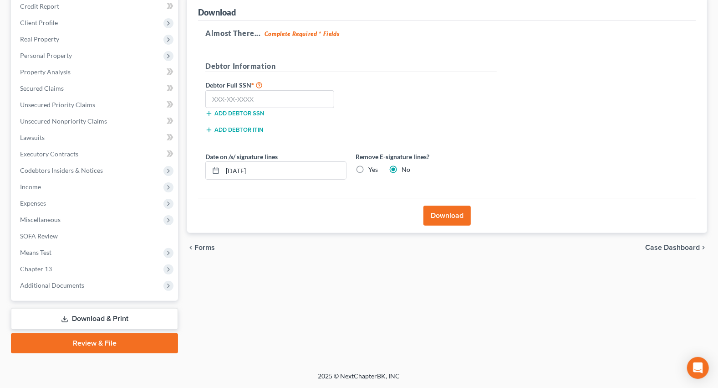
scroll to position [112, 0]
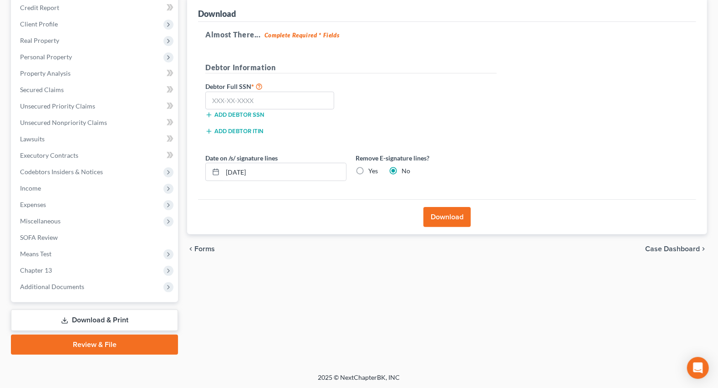
click at [368, 168] on label "Yes" at bounding box center [373, 170] width 10 height 9
click at [372, 168] on input "Yes" at bounding box center [375, 169] width 6 height 6
radio input "true"
radio input "false"
click at [233, 97] on input "text" at bounding box center [269, 101] width 129 height 18
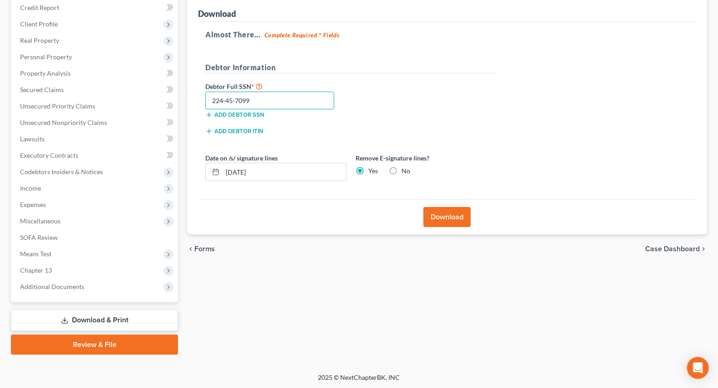
type input "224-45-7099"
drag, startPoint x: 436, startPoint y: 212, endPoint x: 424, endPoint y: 286, distance: 74.9
click at [437, 212] on button "Download" at bounding box center [447, 217] width 47 height 20
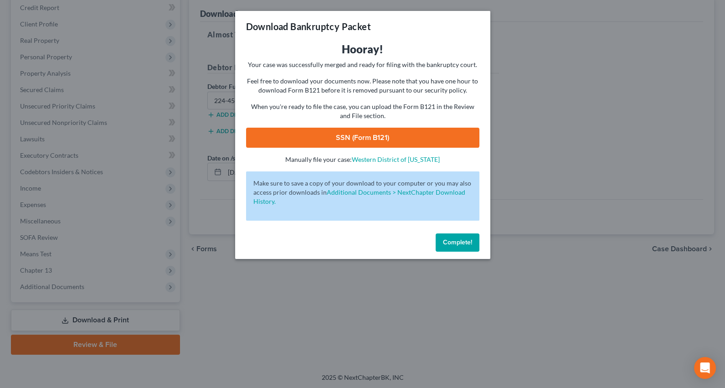
click at [351, 132] on link "SSN (Form B121)" at bounding box center [362, 138] width 233 height 20
click at [288, 340] on div "Download Bankruptcy Packet Hooray! Your case was successfully merged and ready …" at bounding box center [362, 194] width 725 height 388
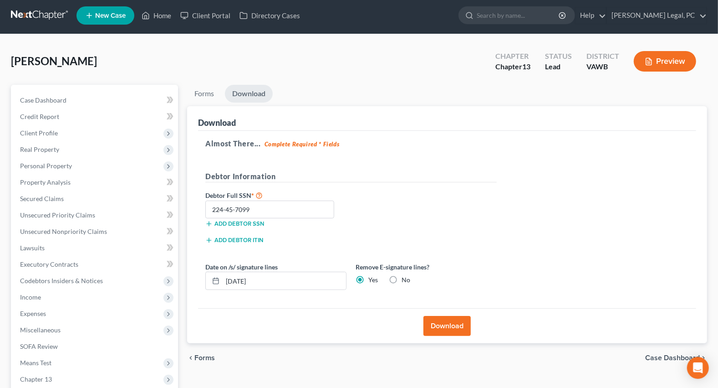
scroll to position [0, 0]
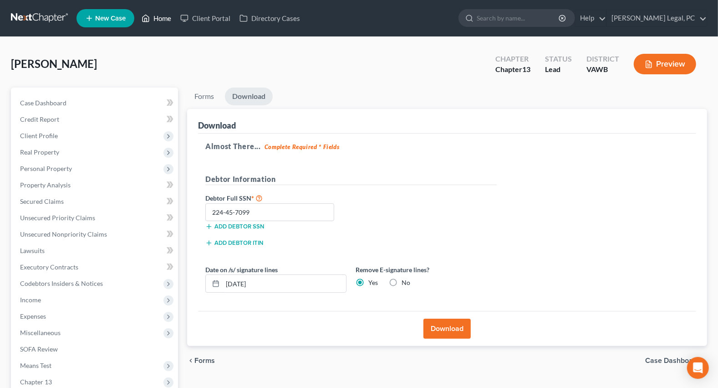
click at [167, 18] on link "Home" at bounding box center [156, 18] width 39 height 16
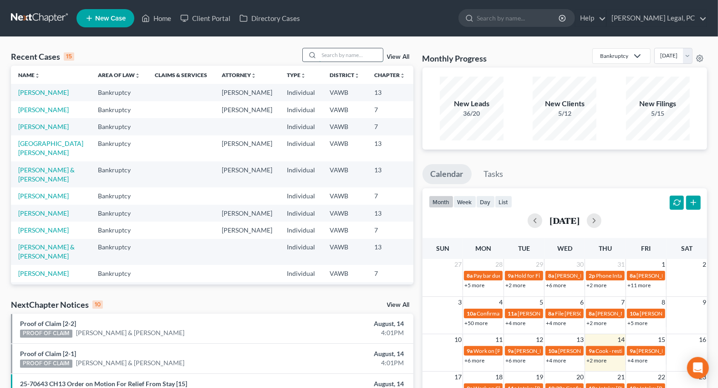
click at [337, 56] on input "search" at bounding box center [351, 54] width 64 height 13
type input "[PERSON_NAME]"
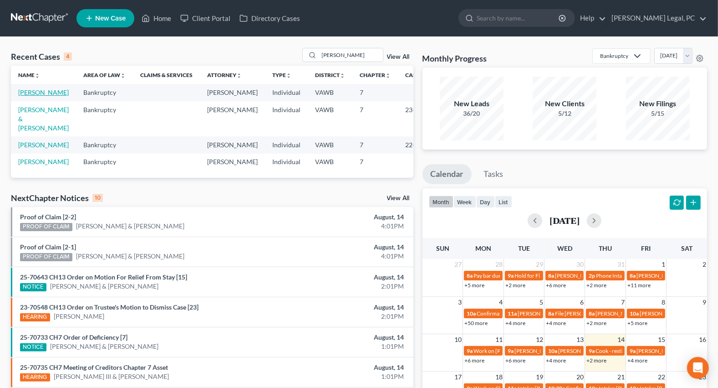
click at [32, 96] on link "[PERSON_NAME]" at bounding box center [43, 92] width 51 height 8
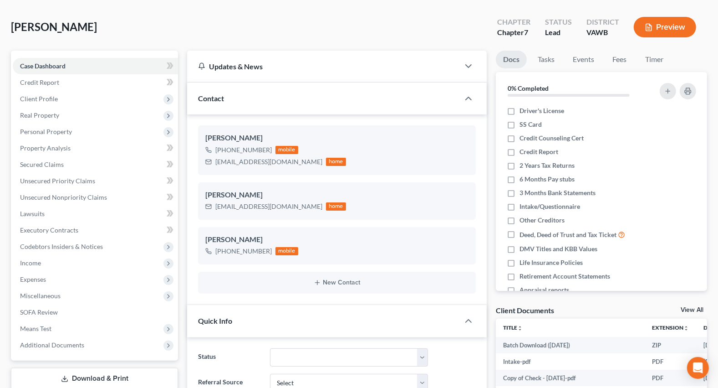
scroll to position [165, 0]
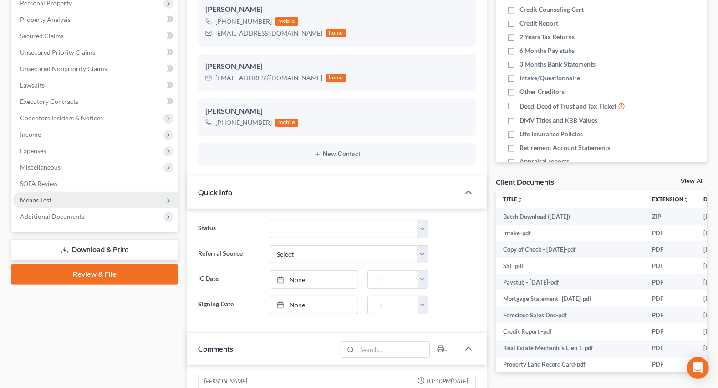
drag, startPoint x: 30, startPoint y: 193, endPoint x: 36, endPoint y: 193, distance: 6.4
click at [30, 193] on span "Means Test" at bounding box center [95, 200] width 165 height 16
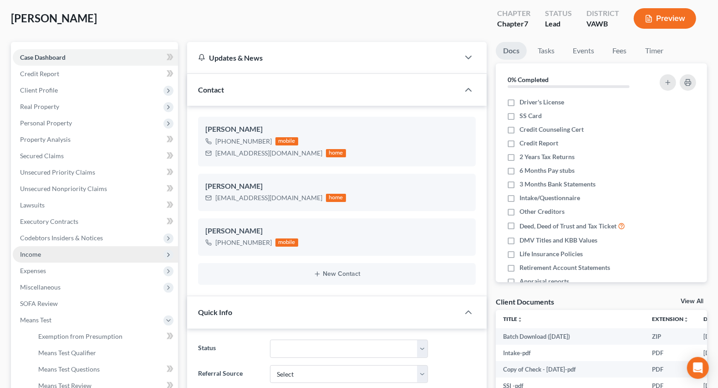
scroll to position [41, 0]
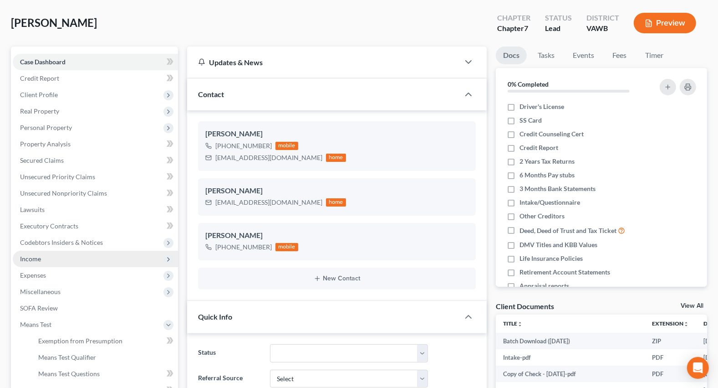
click at [32, 257] on span "Income" at bounding box center [30, 259] width 21 height 8
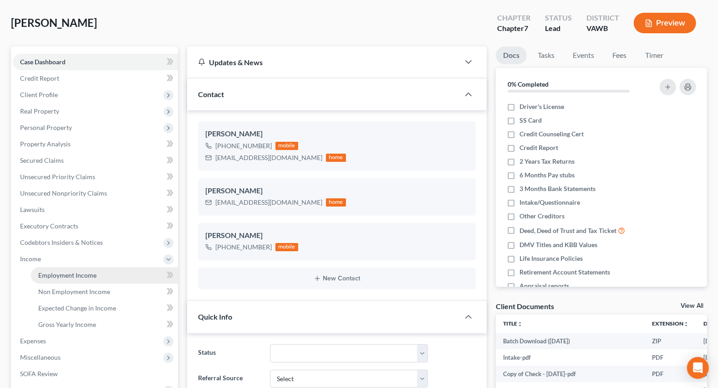
click at [57, 273] on span "Employment Income" at bounding box center [67, 275] width 58 height 8
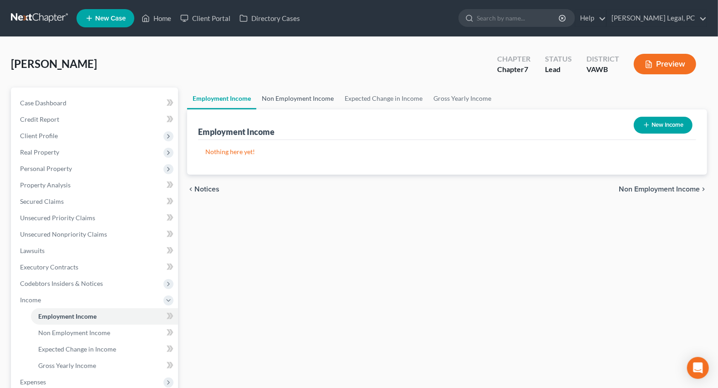
click at [289, 96] on link "Non Employment Income" at bounding box center [297, 98] width 83 height 22
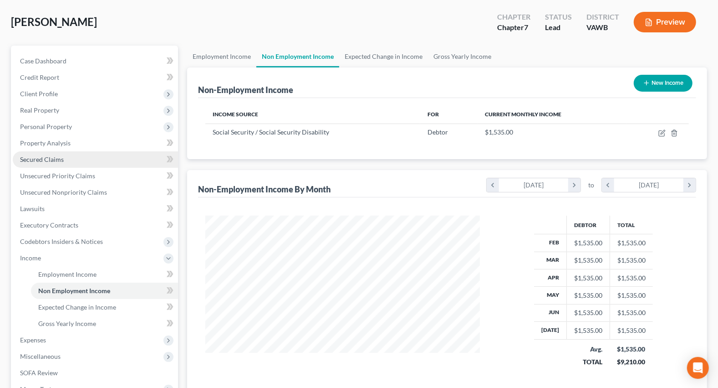
scroll to position [36, 0]
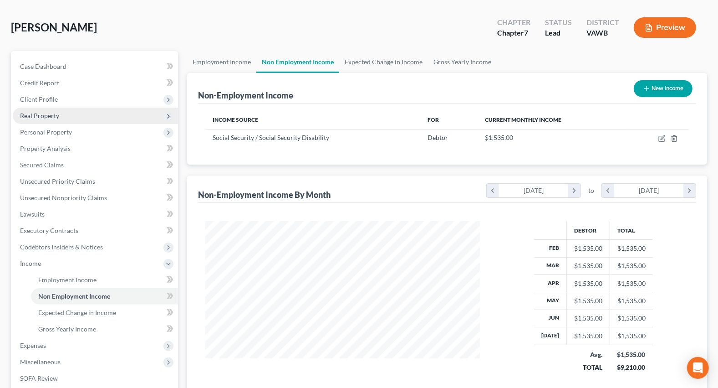
click at [54, 113] on span "Real Property" at bounding box center [39, 116] width 39 height 8
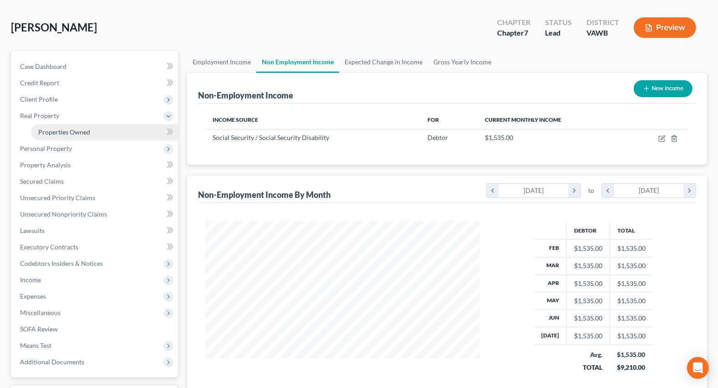
click at [59, 133] on span "Properties Owned" at bounding box center [64, 132] width 52 height 8
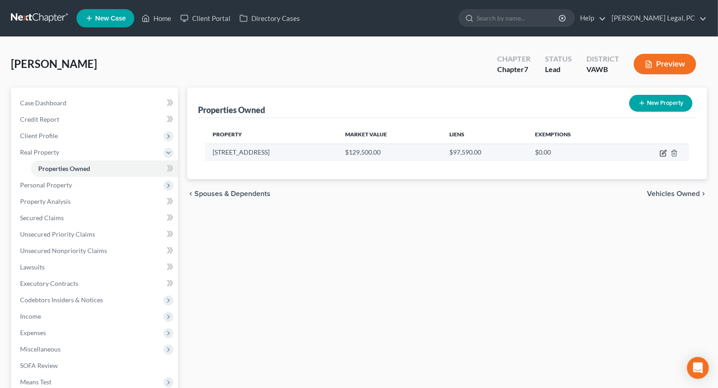
click at [664, 149] on icon "button" at bounding box center [663, 152] width 7 height 7
select select "48"
select select "3"
select select "6"
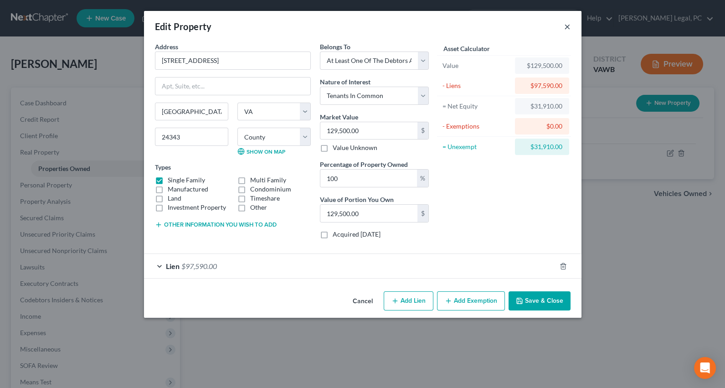
click at [565, 30] on button "×" at bounding box center [567, 26] width 6 height 11
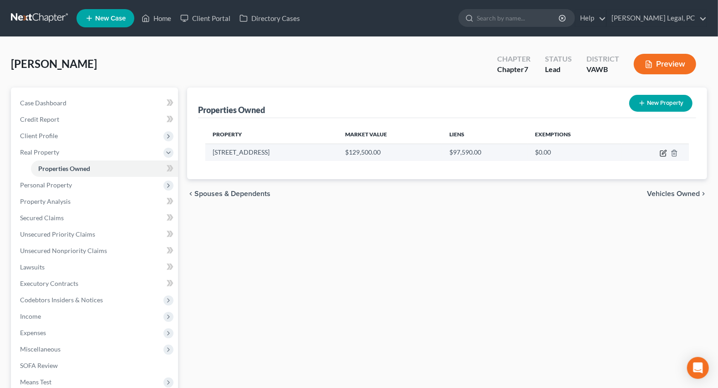
click at [660, 155] on icon "button" at bounding box center [662, 153] width 5 height 5
select select "48"
select select "21"
select select "3"
select select "6"
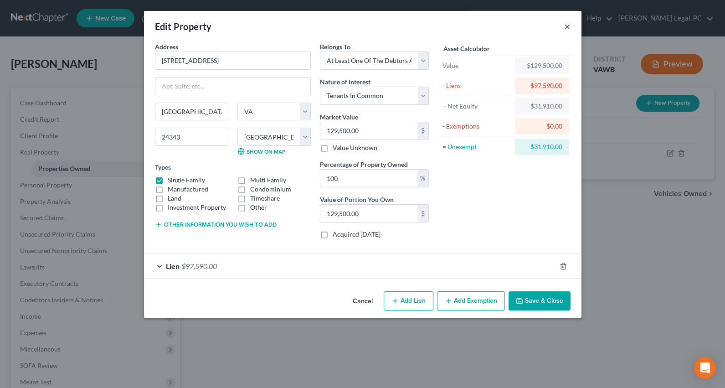
click at [565, 26] on button "×" at bounding box center [567, 26] width 6 height 11
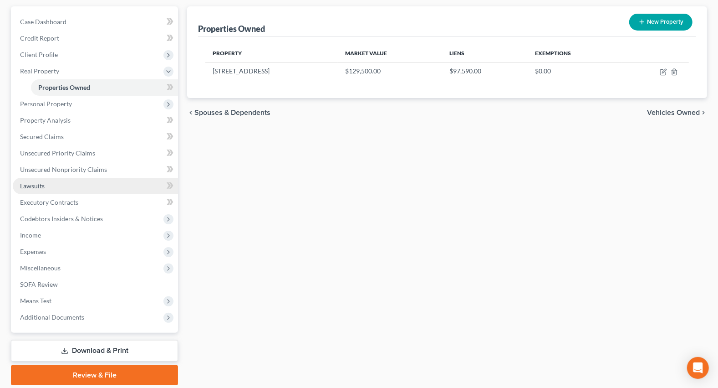
scroll to position [112, 0]
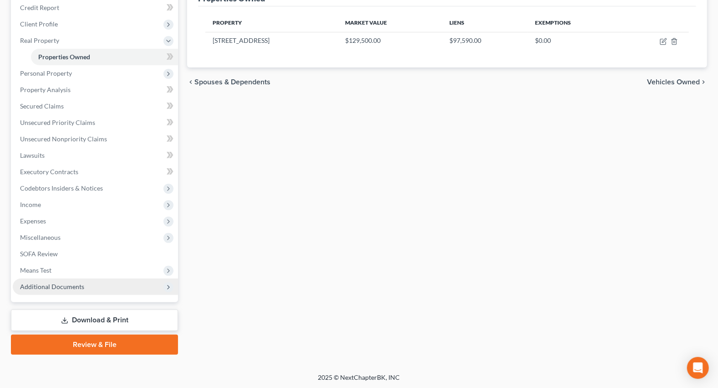
click at [56, 287] on span "Additional Documents" at bounding box center [52, 286] width 64 height 8
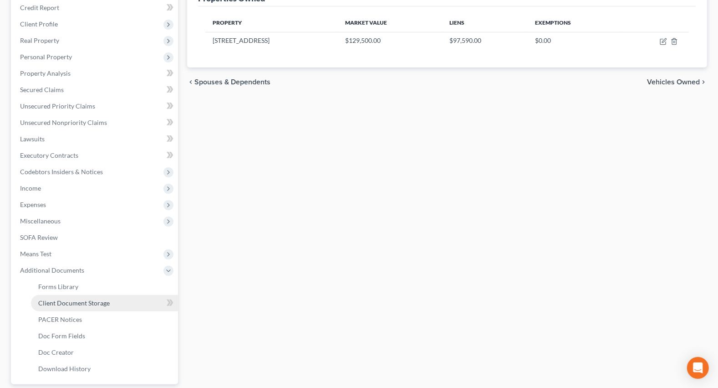
click at [78, 303] on span "Client Document Storage" at bounding box center [73, 303] width 71 height 8
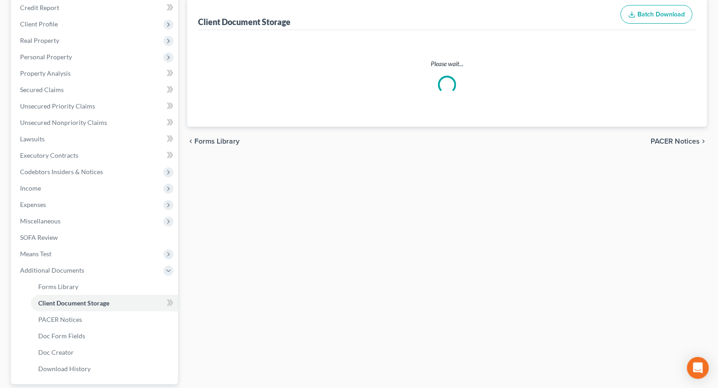
scroll to position [23, 0]
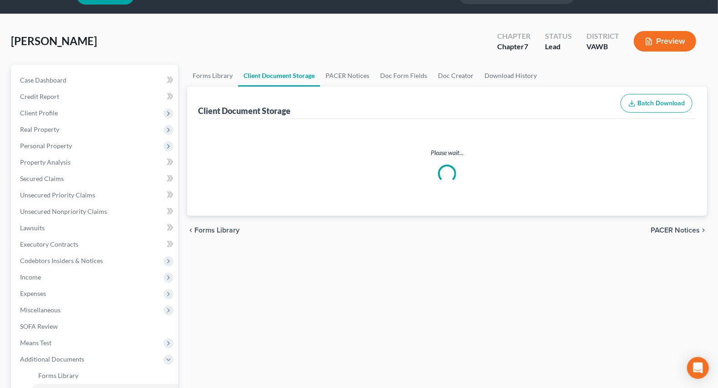
select select "0"
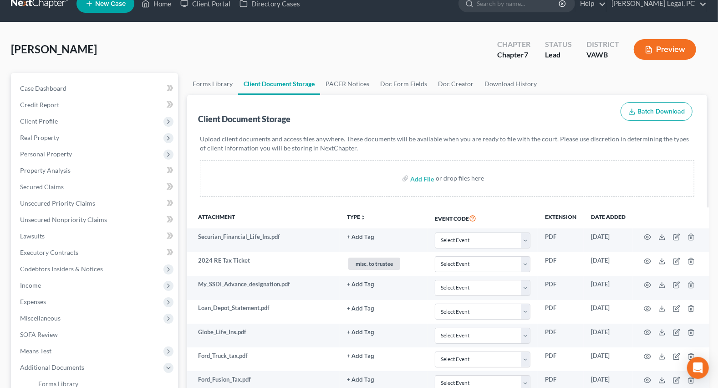
scroll to position [0, 0]
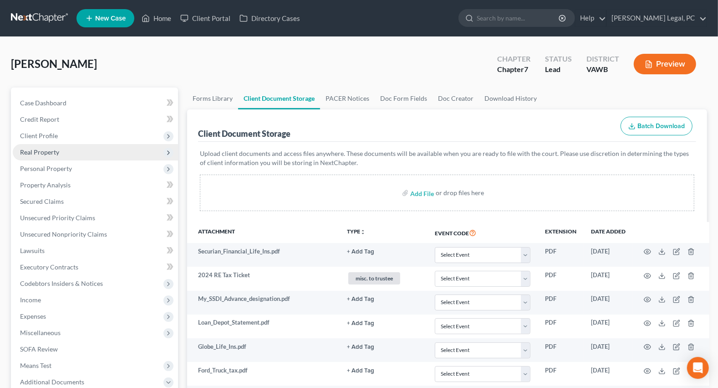
click at [37, 144] on span "Real Property" at bounding box center [95, 152] width 165 height 16
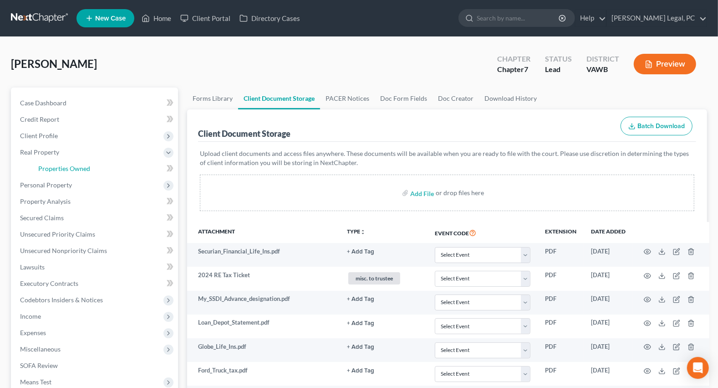
click at [55, 164] on span "Properties Owned" at bounding box center [64, 168] width 52 height 8
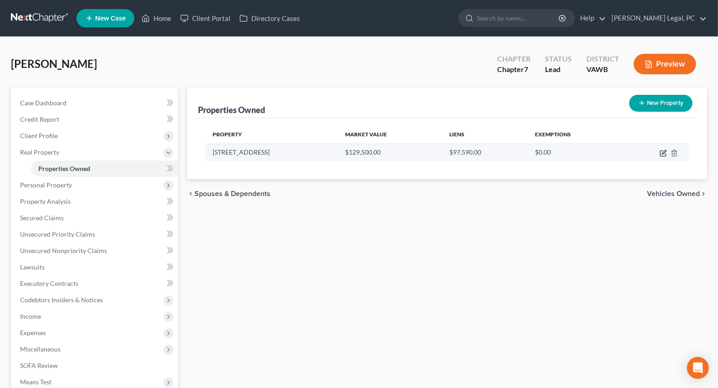
click at [665, 149] on icon "button" at bounding box center [663, 152] width 7 height 7
select select "48"
select select "21"
select select "3"
select select "6"
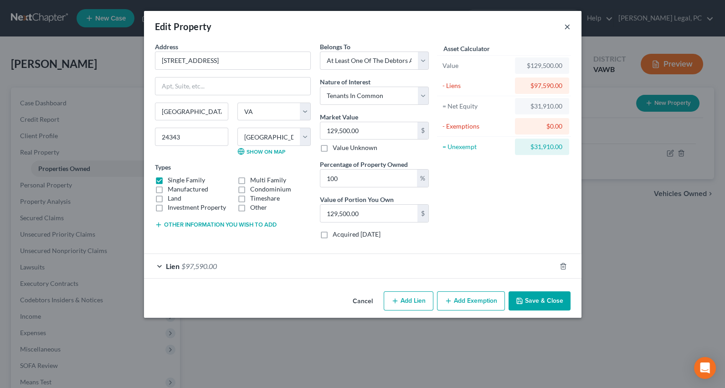
click at [566, 24] on button "×" at bounding box center [567, 26] width 6 height 11
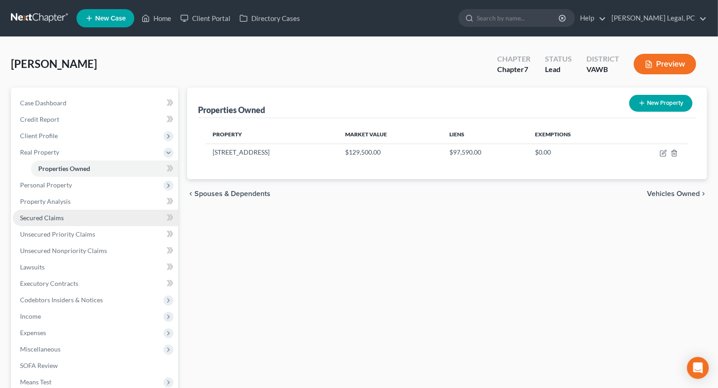
click at [54, 220] on link "Secured Claims" at bounding box center [95, 217] width 165 height 16
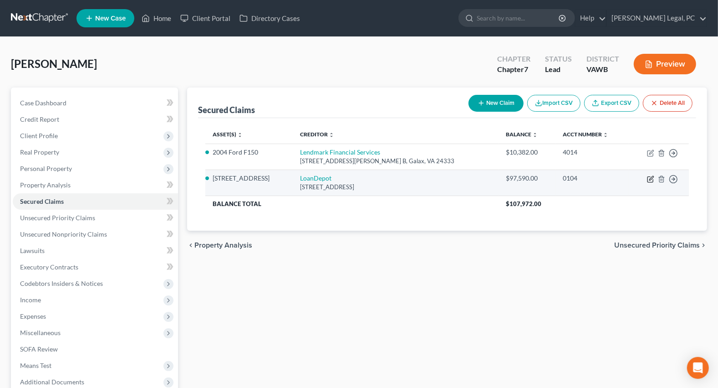
click at [652, 179] on icon "button" at bounding box center [650, 178] width 7 height 7
select select "52"
select select "2"
select select "4"
select select "0"
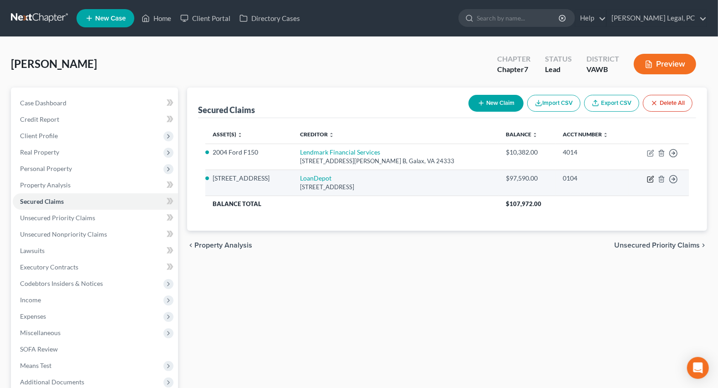
select select "0"
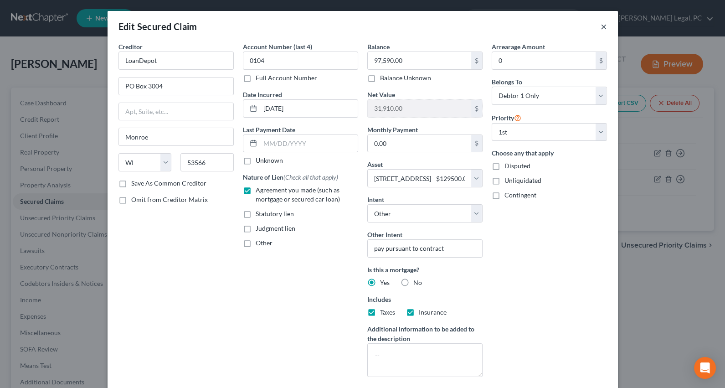
click at [600, 28] on button "×" at bounding box center [603, 26] width 6 height 11
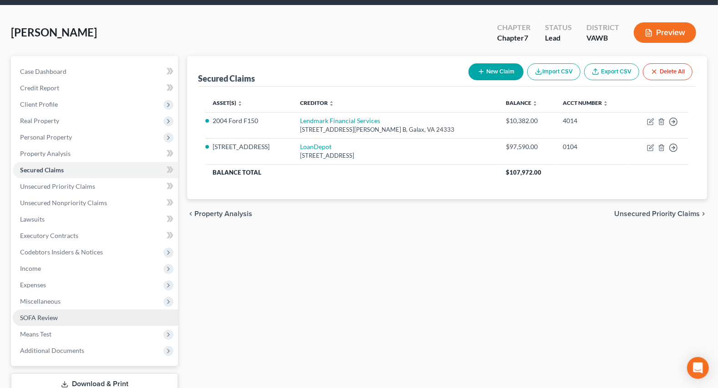
scroll to position [96, 0]
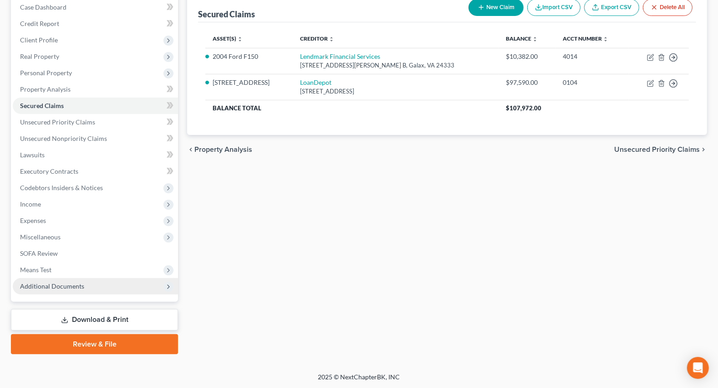
click at [56, 291] on span "Additional Documents" at bounding box center [95, 286] width 165 height 16
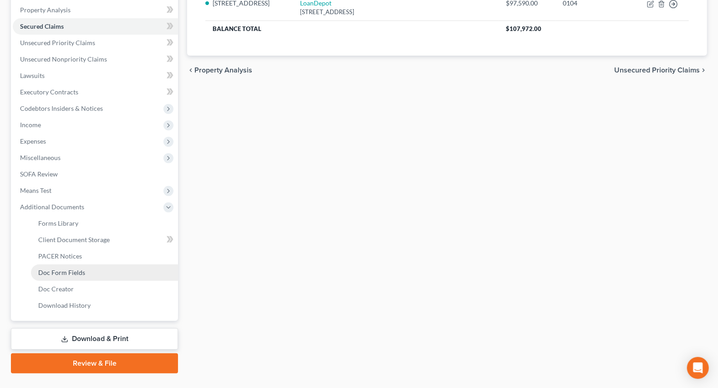
scroll to position [178, 0]
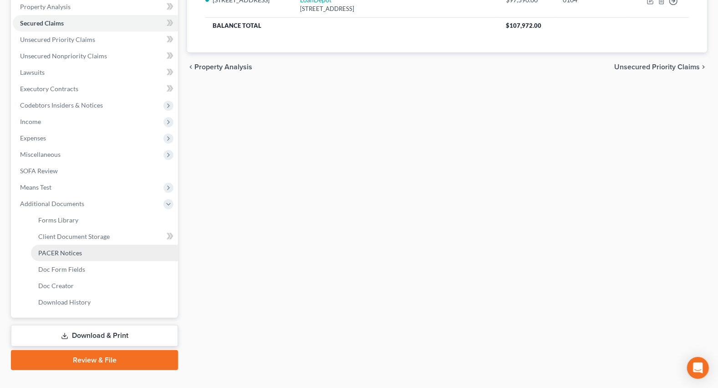
click at [68, 254] on span "PACER Notices" at bounding box center [60, 253] width 44 height 8
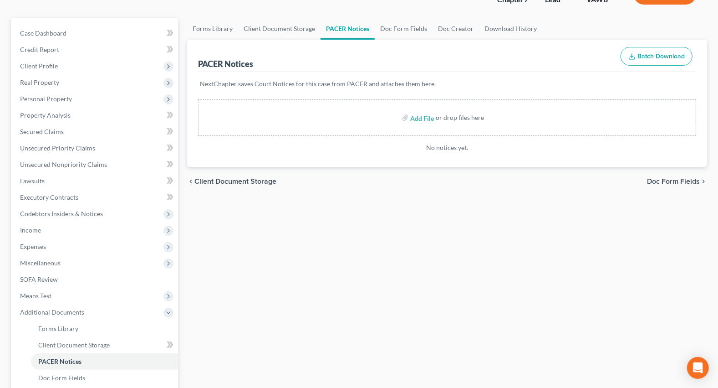
scroll to position [82, 0]
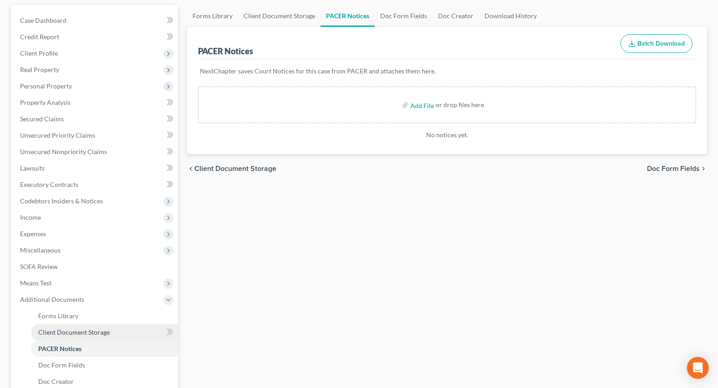
click at [64, 329] on span "Client Document Storage" at bounding box center [73, 332] width 71 height 8
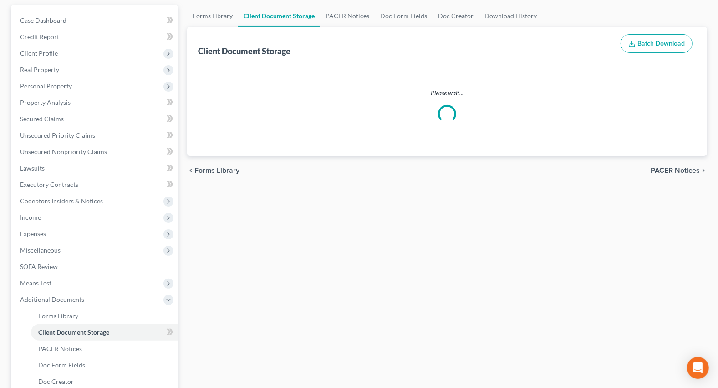
scroll to position [11, 0]
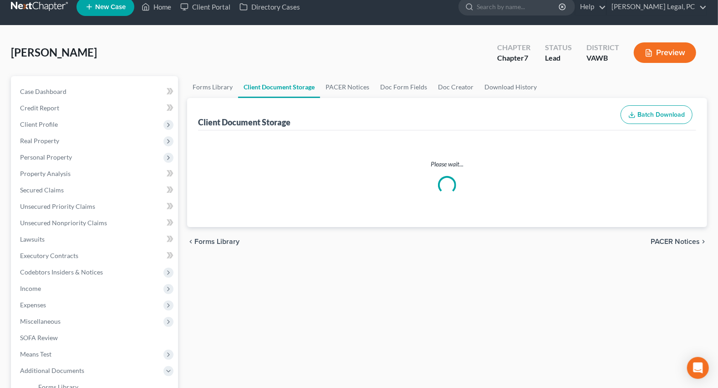
select select "0"
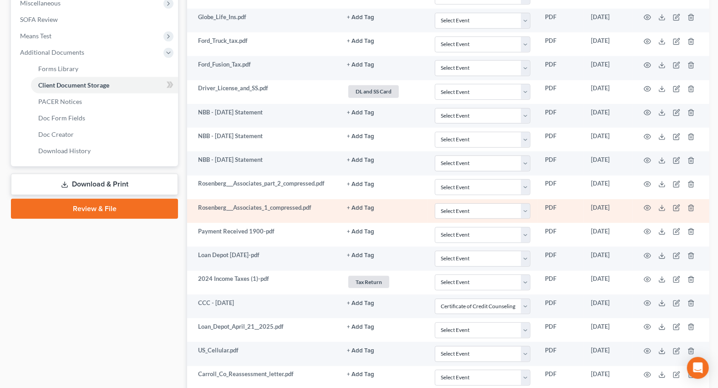
scroll to position [331, 0]
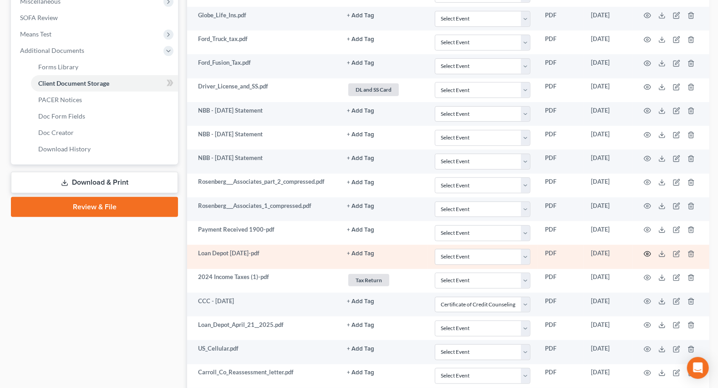
click at [648, 250] on icon "button" at bounding box center [647, 253] width 7 height 7
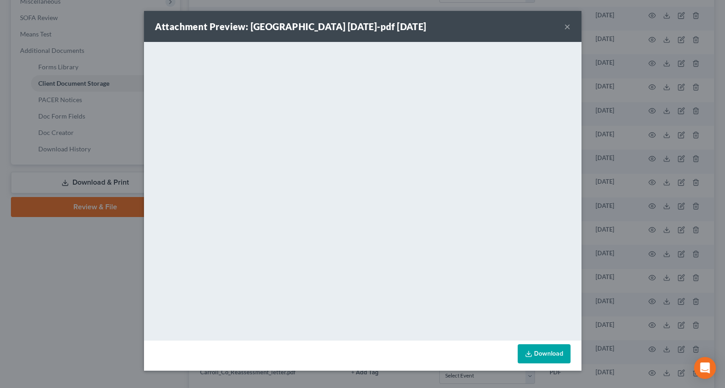
click at [565, 30] on button "×" at bounding box center [567, 26] width 6 height 11
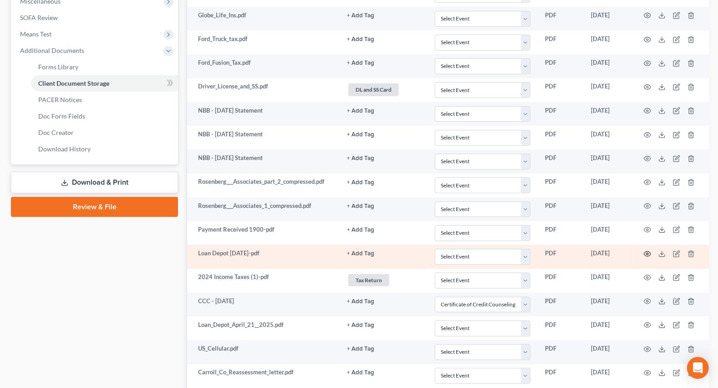
click at [649, 253] on circle "button" at bounding box center [648, 254] width 2 height 2
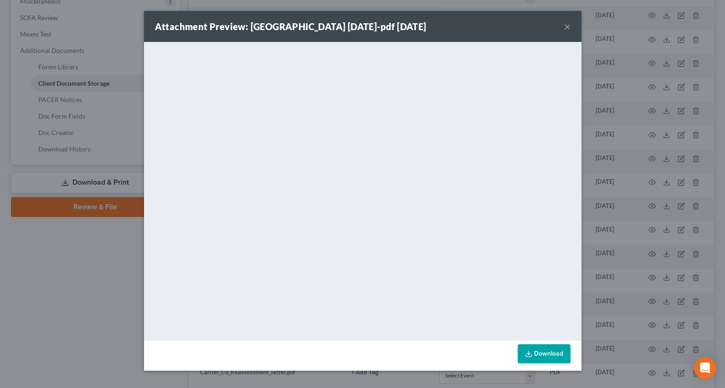
click at [565, 27] on button "×" at bounding box center [567, 26] width 6 height 11
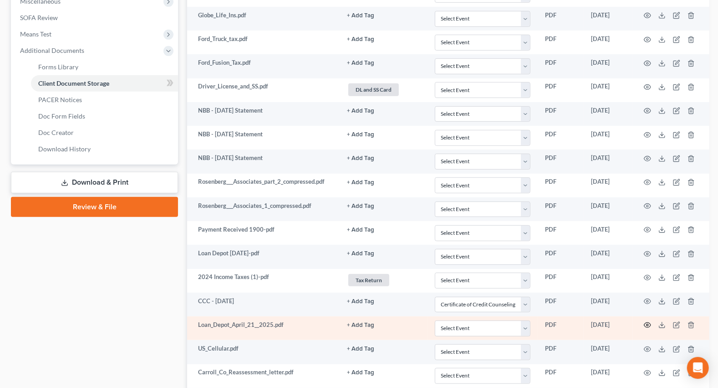
click at [651, 322] on icon "button" at bounding box center [647, 324] width 7 height 5
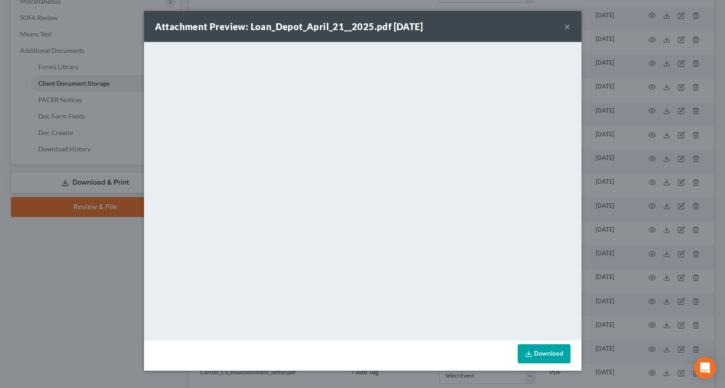
drag, startPoint x: 566, startPoint y: 26, endPoint x: 611, endPoint y: 190, distance: 170.5
click at [566, 26] on button "×" at bounding box center [567, 26] width 6 height 11
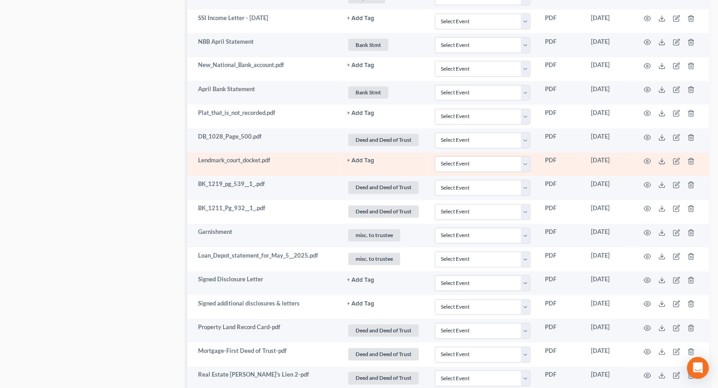
scroll to position [1283, 0]
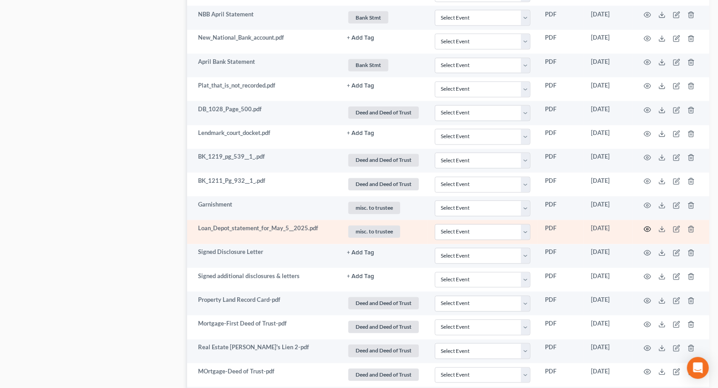
click at [650, 225] on icon "button" at bounding box center [647, 228] width 7 height 7
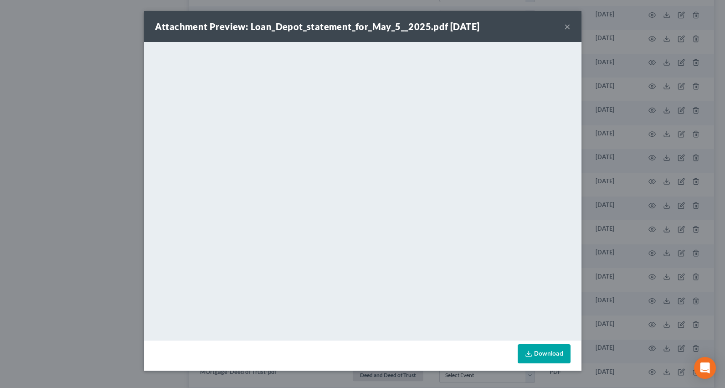
click at [566, 23] on button "×" at bounding box center [567, 26] width 6 height 11
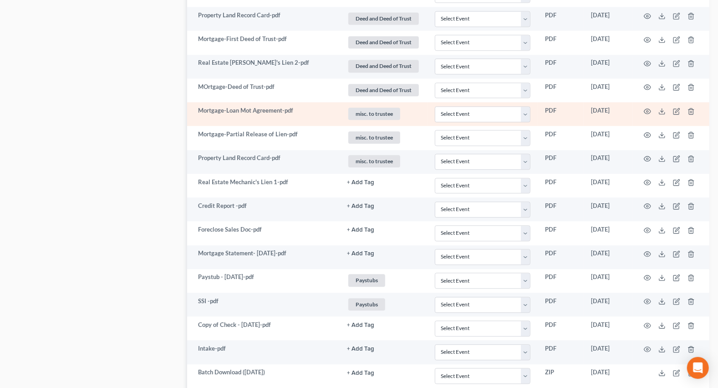
scroll to position [1573, 0]
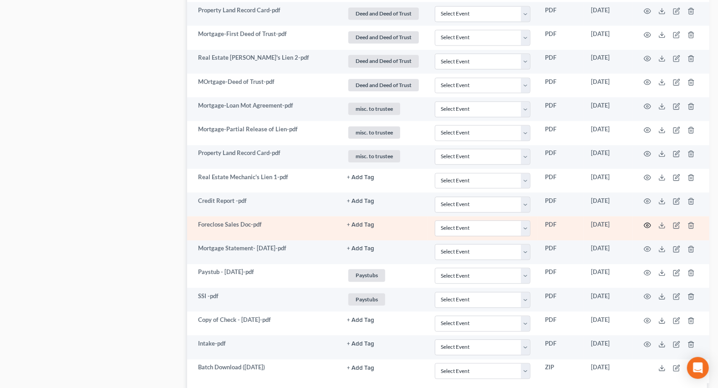
click at [649, 222] on icon "button" at bounding box center [647, 224] width 7 height 5
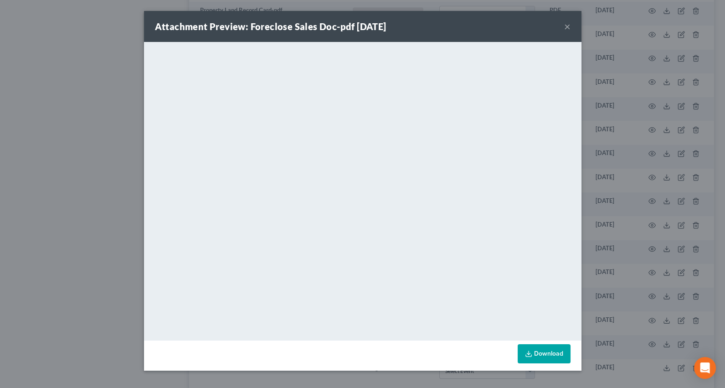
click at [565, 28] on button "×" at bounding box center [567, 26] width 6 height 11
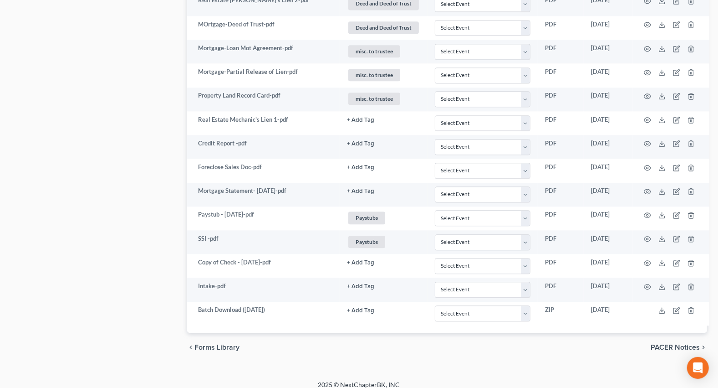
scroll to position [1633, 0]
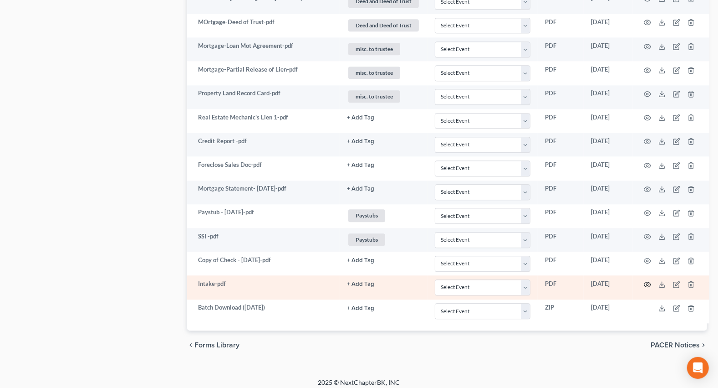
click at [650, 281] on icon "button" at bounding box center [647, 284] width 7 height 7
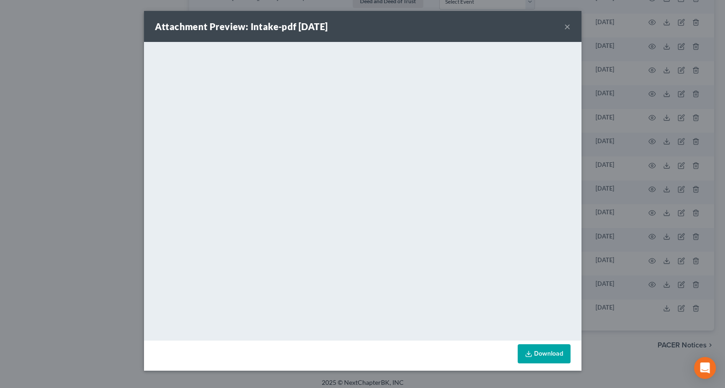
drag, startPoint x: 567, startPoint y: 25, endPoint x: 35, endPoint y: 0, distance: 532.9
click at [568, 23] on button "×" at bounding box center [567, 26] width 6 height 11
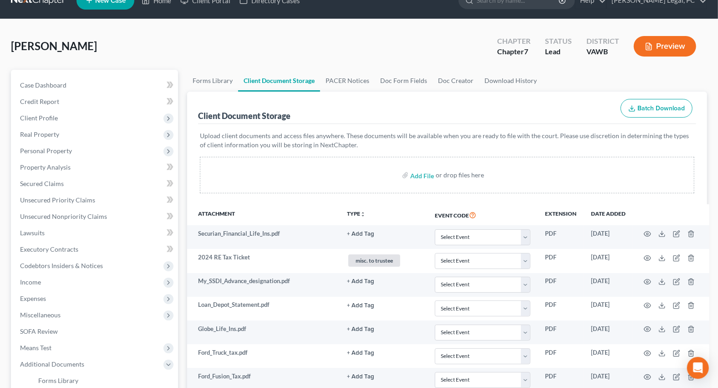
scroll to position [0, 0]
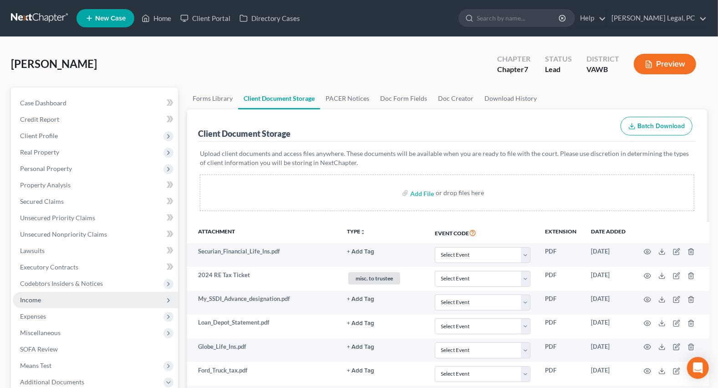
click at [31, 296] on span "Income" at bounding box center [30, 300] width 21 height 8
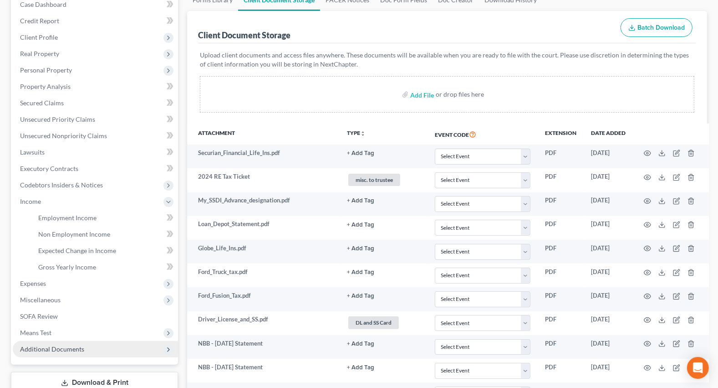
scroll to position [124, 0]
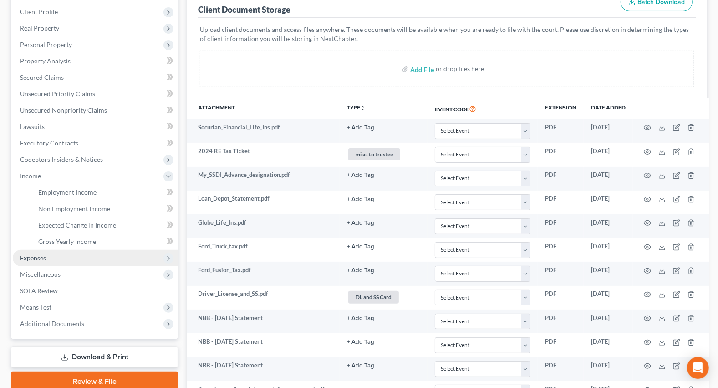
click at [38, 260] on span "Expenses" at bounding box center [95, 258] width 165 height 16
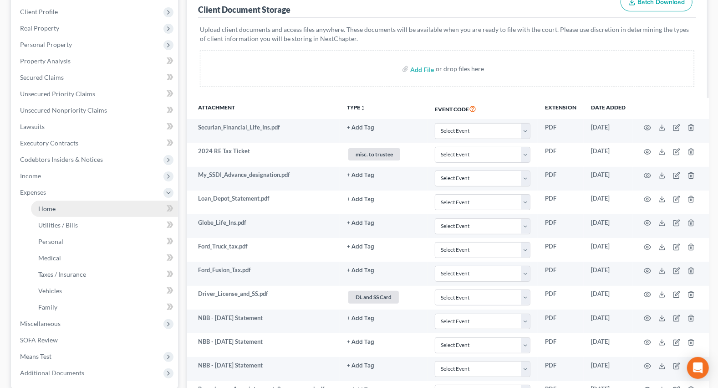
click at [39, 214] on link "Home" at bounding box center [104, 208] width 147 height 16
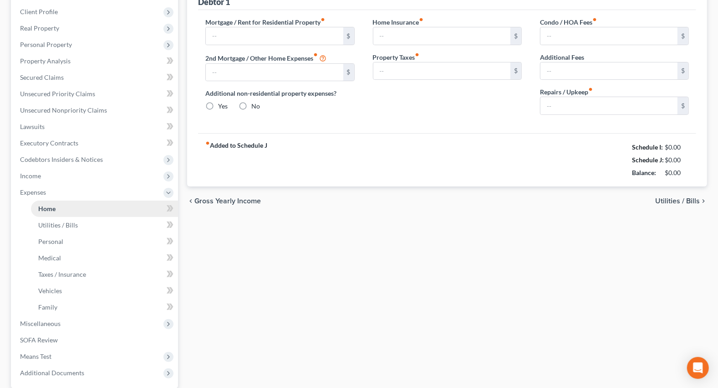
scroll to position [15, 0]
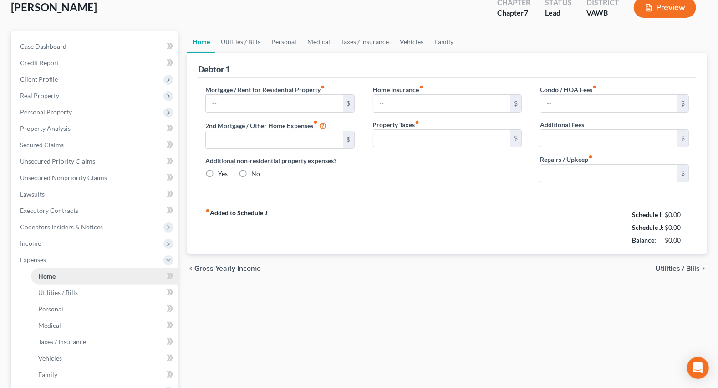
type input "569.26"
type input "0.00"
radio input "true"
type input "291.38"
type input "0.00"
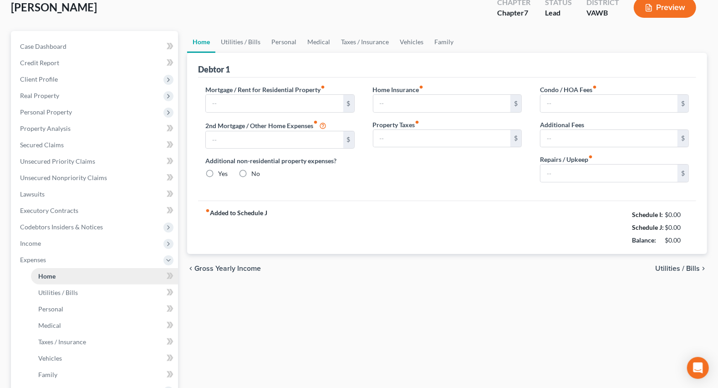
type input "0.00"
type input "50.00"
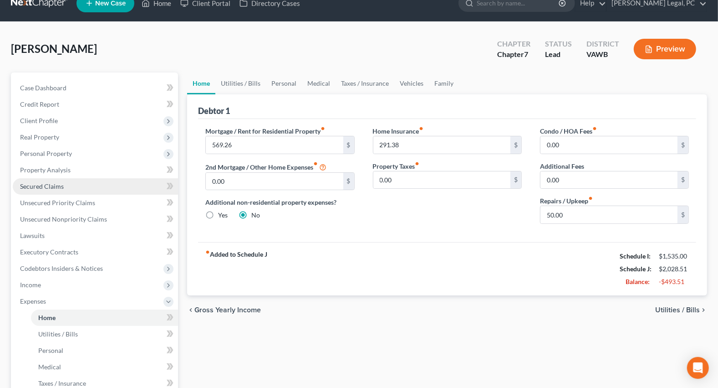
scroll to position [0, 0]
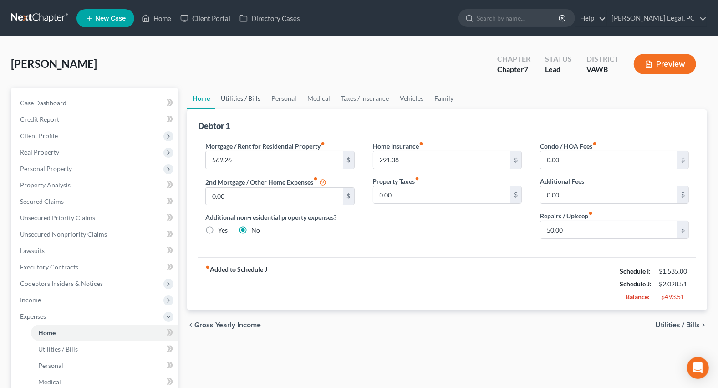
click at [246, 100] on link "Utilities / Bills" at bounding box center [240, 98] width 51 height 22
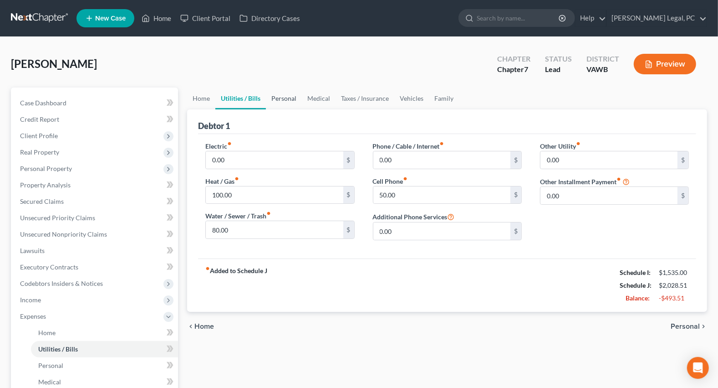
click at [291, 95] on link "Personal" at bounding box center [284, 98] width 36 height 22
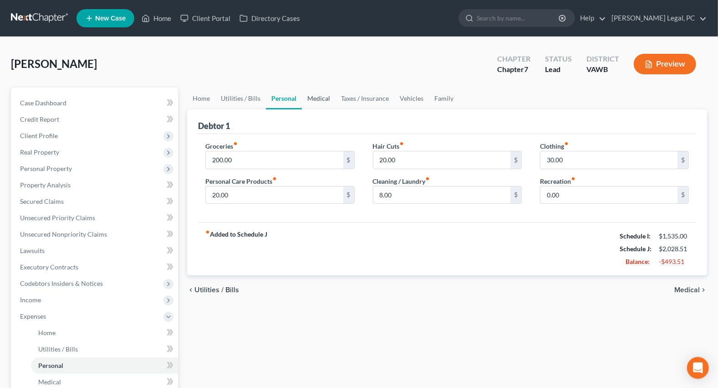
click at [319, 99] on link "Medical" at bounding box center [319, 98] width 34 height 22
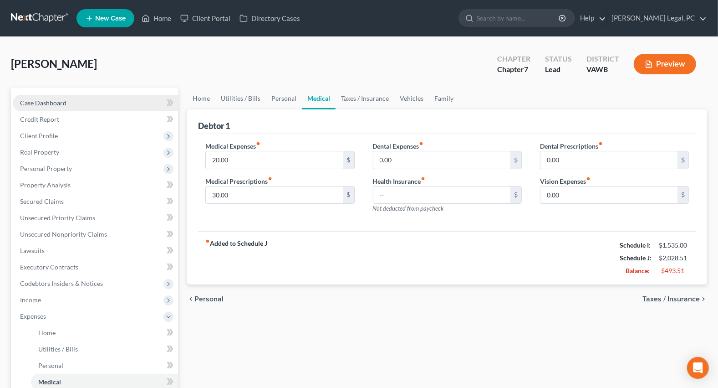
click at [55, 107] on link "Case Dashboard" at bounding box center [95, 103] width 165 height 16
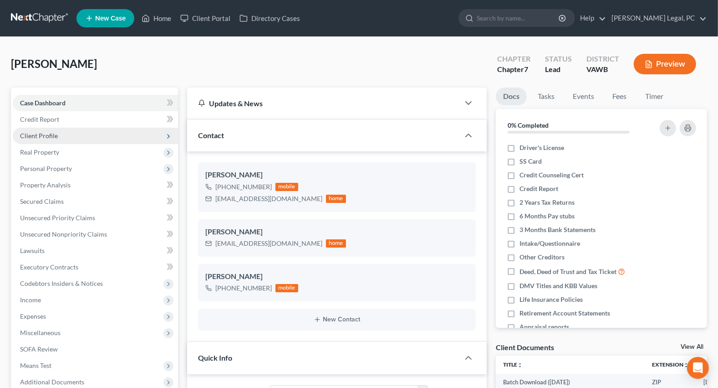
scroll to position [847, 0]
click at [56, 135] on span "Client Profile" at bounding box center [39, 136] width 38 height 8
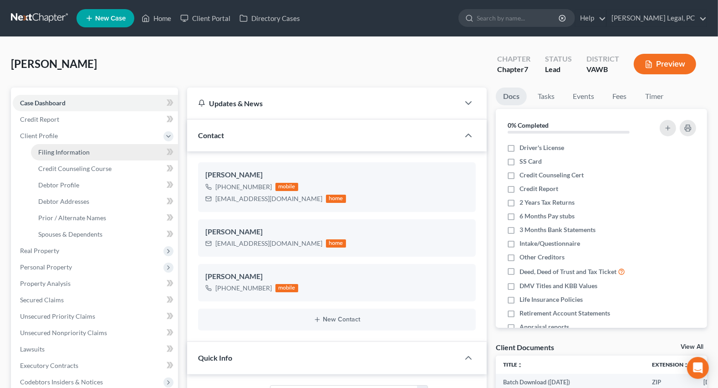
click at [95, 150] on link "Filing Information" at bounding box center [104, 152] width 147 height 16
select select "1"
select select "0"
select select "84"
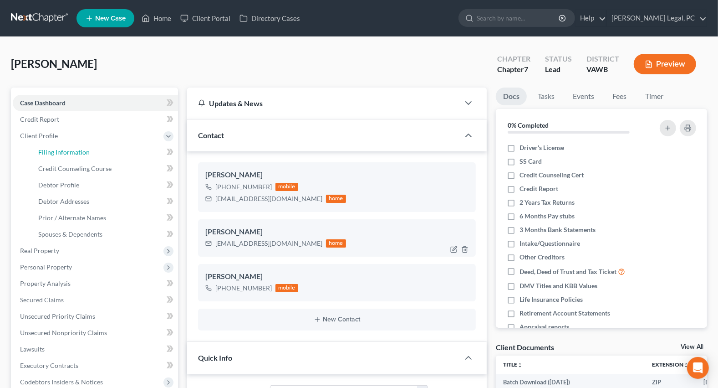
select select "0"
select select "48"
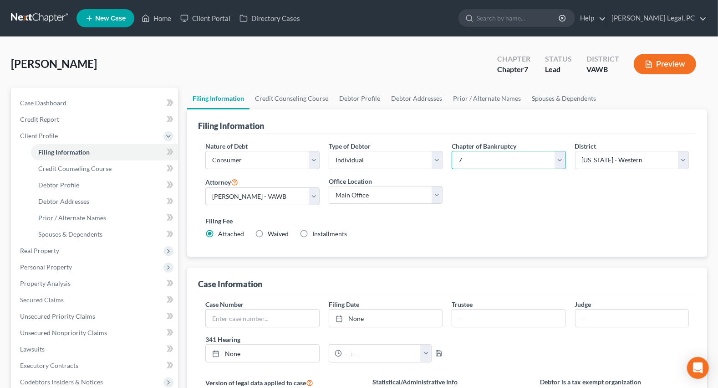
click at [481, 163] on select "Select 7 11 12 13" at bounding box center [509, 160] width 114 height 18
select select "3"
click at [452, 151] on select "Select 7 11 12 13" at bounding box center [509, 160] width 114 height 18
click at [153, 18] on link "Home" at bounding box center [156, 18] width 39 height 16
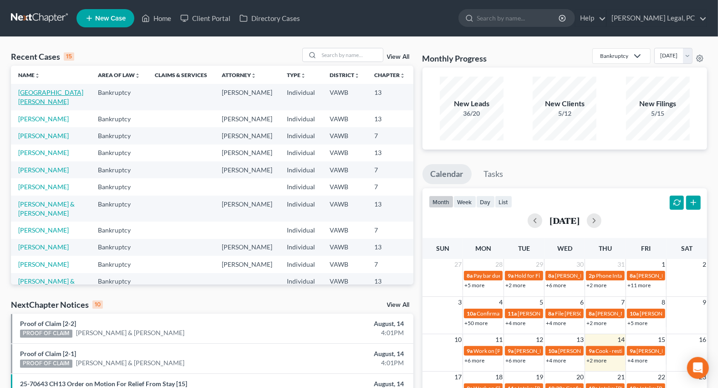
click at [31, 102] on link "[GEOGRAPHIC_DATA][PERSON_NAME]" at bounding box center [50, 96] width 65 height 17
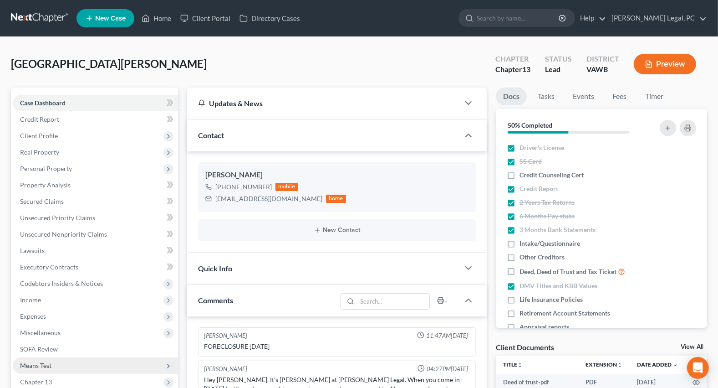
scroll to position [226, 0]
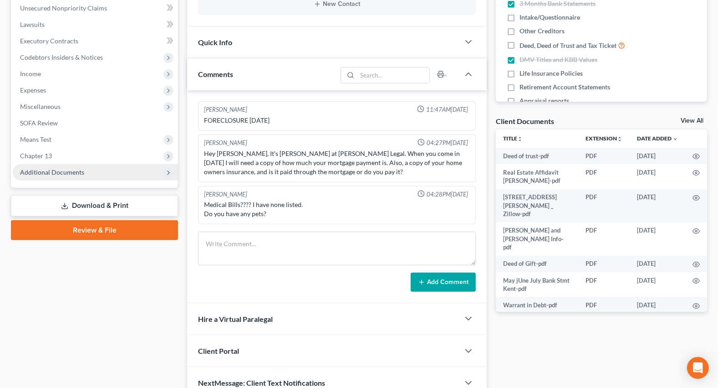
click at [59, 176] on span "Additional Documents" at bounding box center [95, 172] width 165 height 16
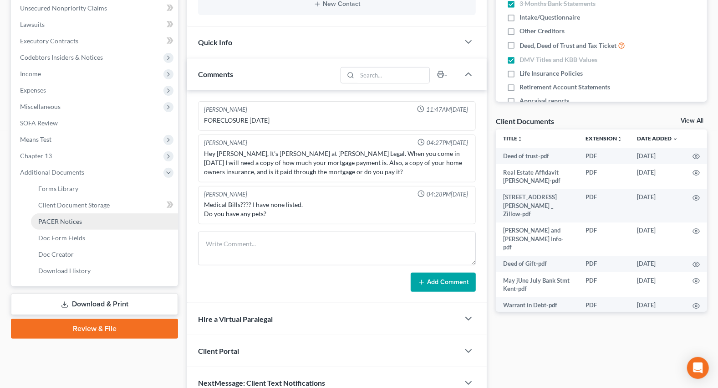
click at [72, 224] on span "PACER Notices" at bounding box center [60, 221] width 44 height 8
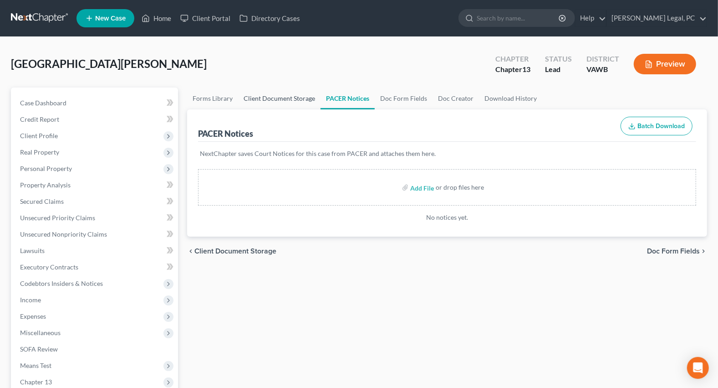
click at [291, 92] on link "Client Document Storage" at bounding box center [279, 98] width 82 height 22
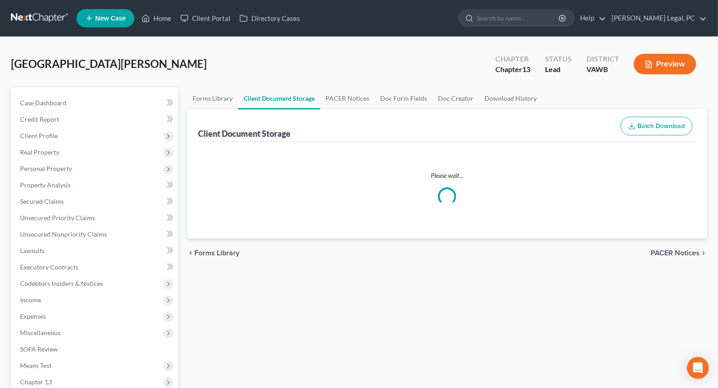
select select "0"
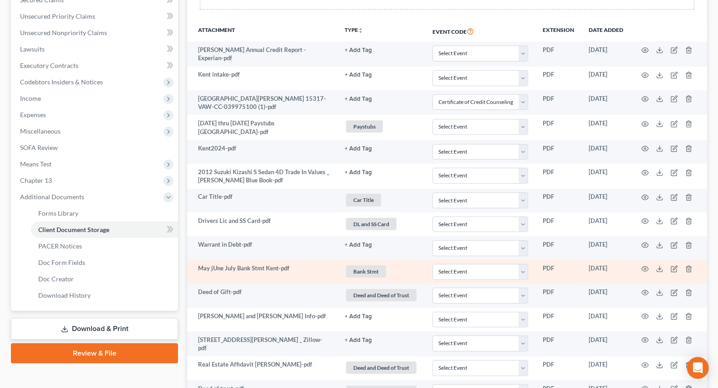
scroll to position [160, 0]
